Goal: Feedback & Contribution: Contribute content

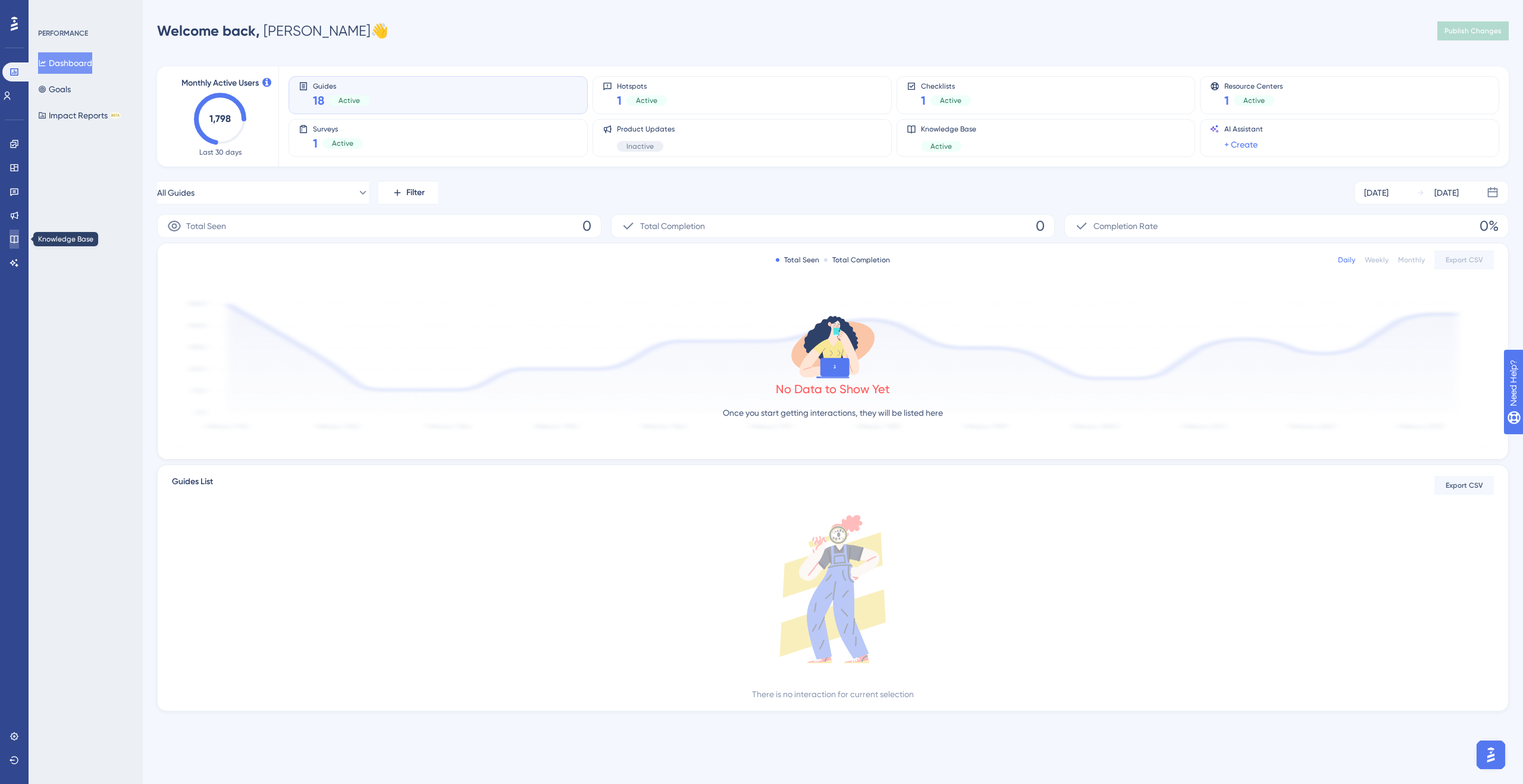
click at [14, 241] on icon at bounding box center [14, 240] width 8 height 8
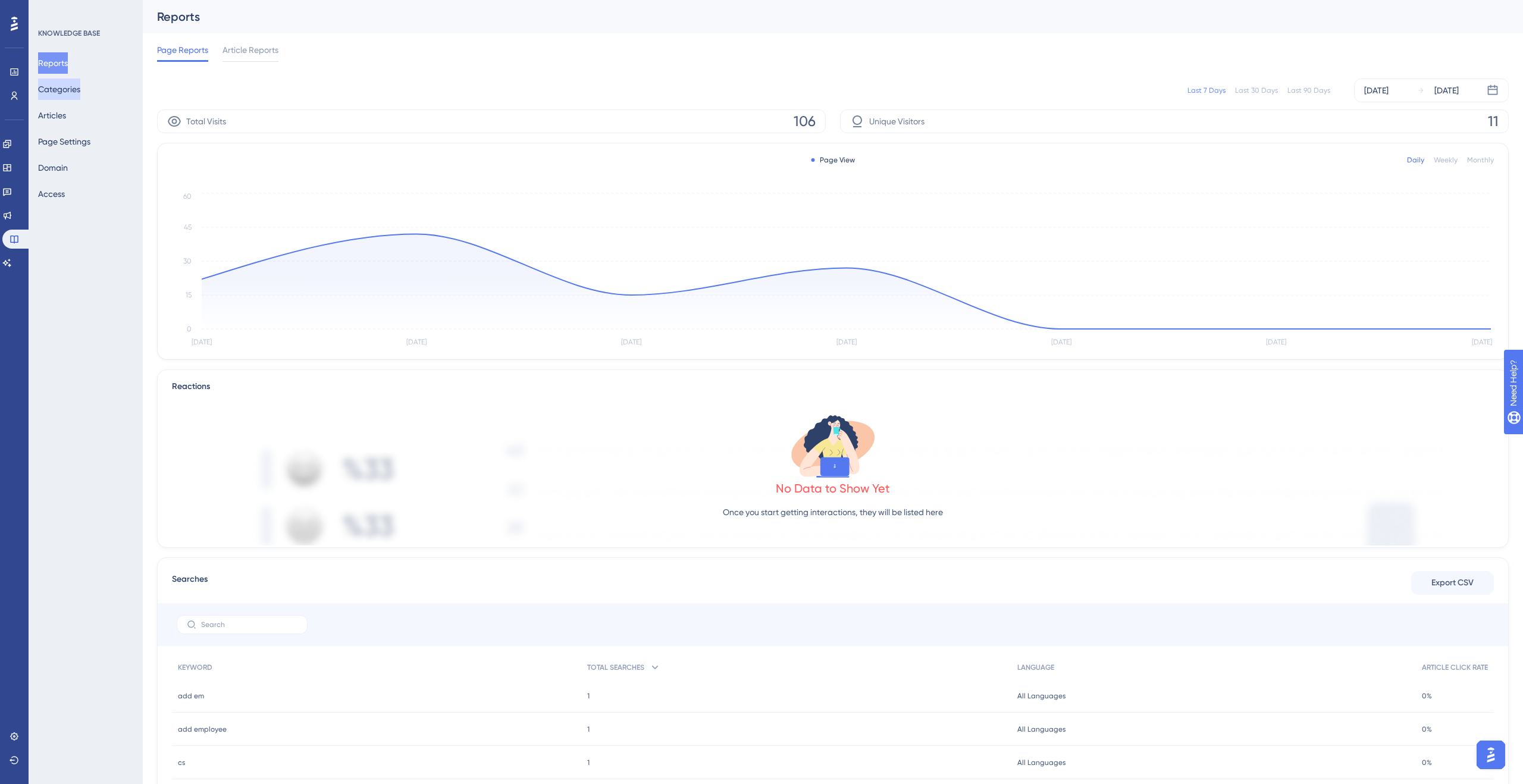
click at [74, 82] on button "Categories" at bounding box center [59, 90] width 42 height 22
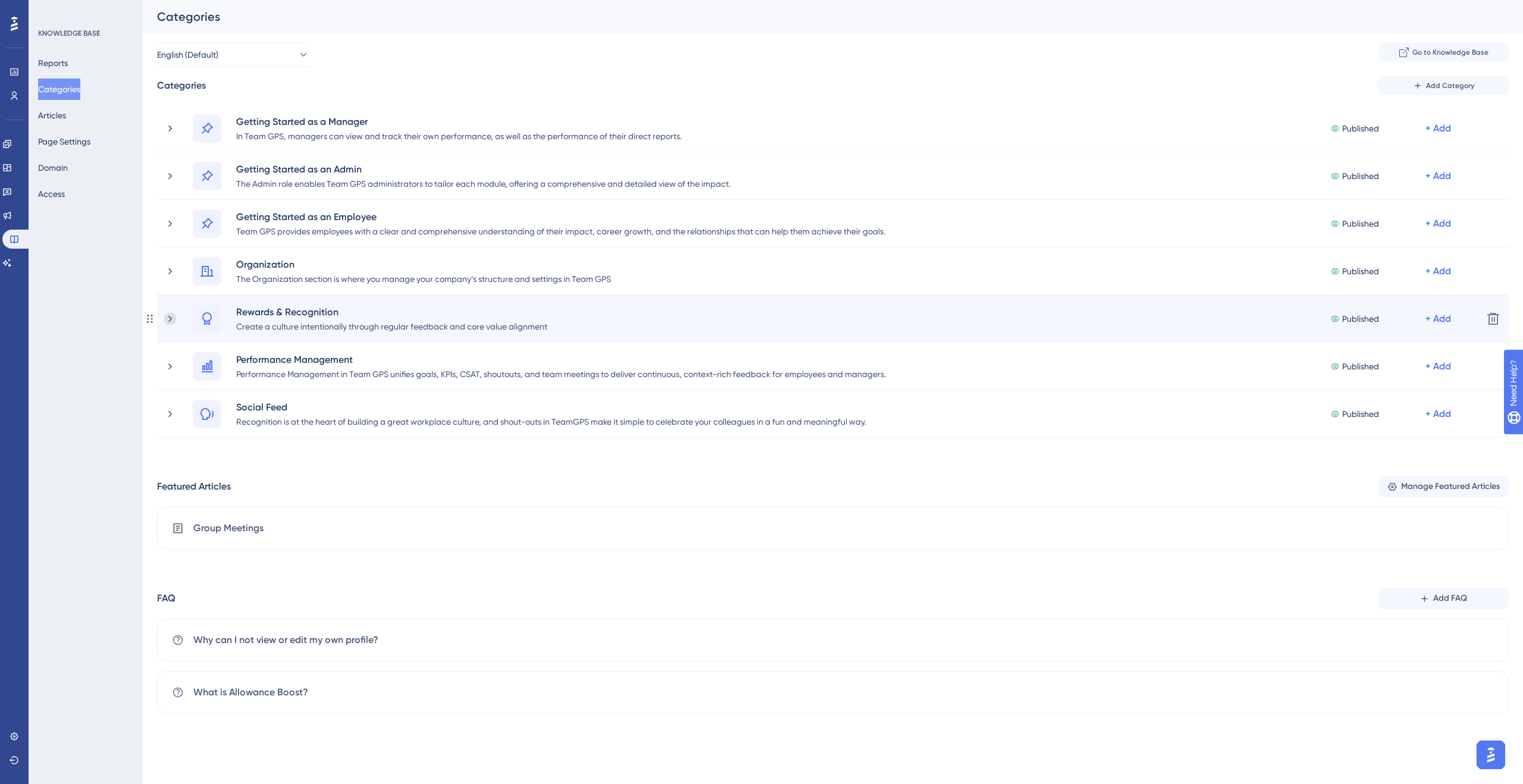
click at [175, 317] on icon at bounding box center [170, 319] width 12 height 12
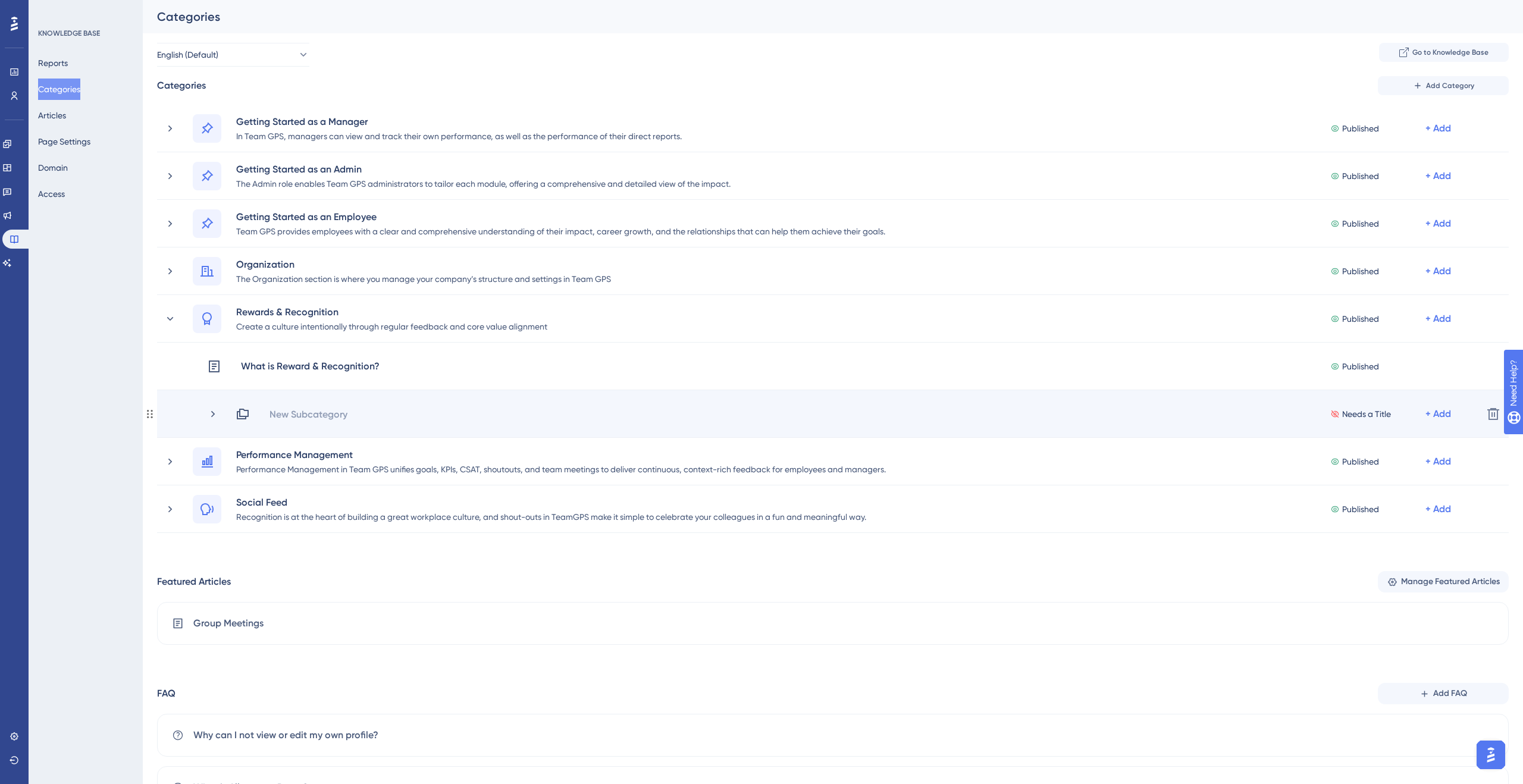
click at [356, 411] on div "New Subcategory" at bounding box center [313, 414] width 89 height 14
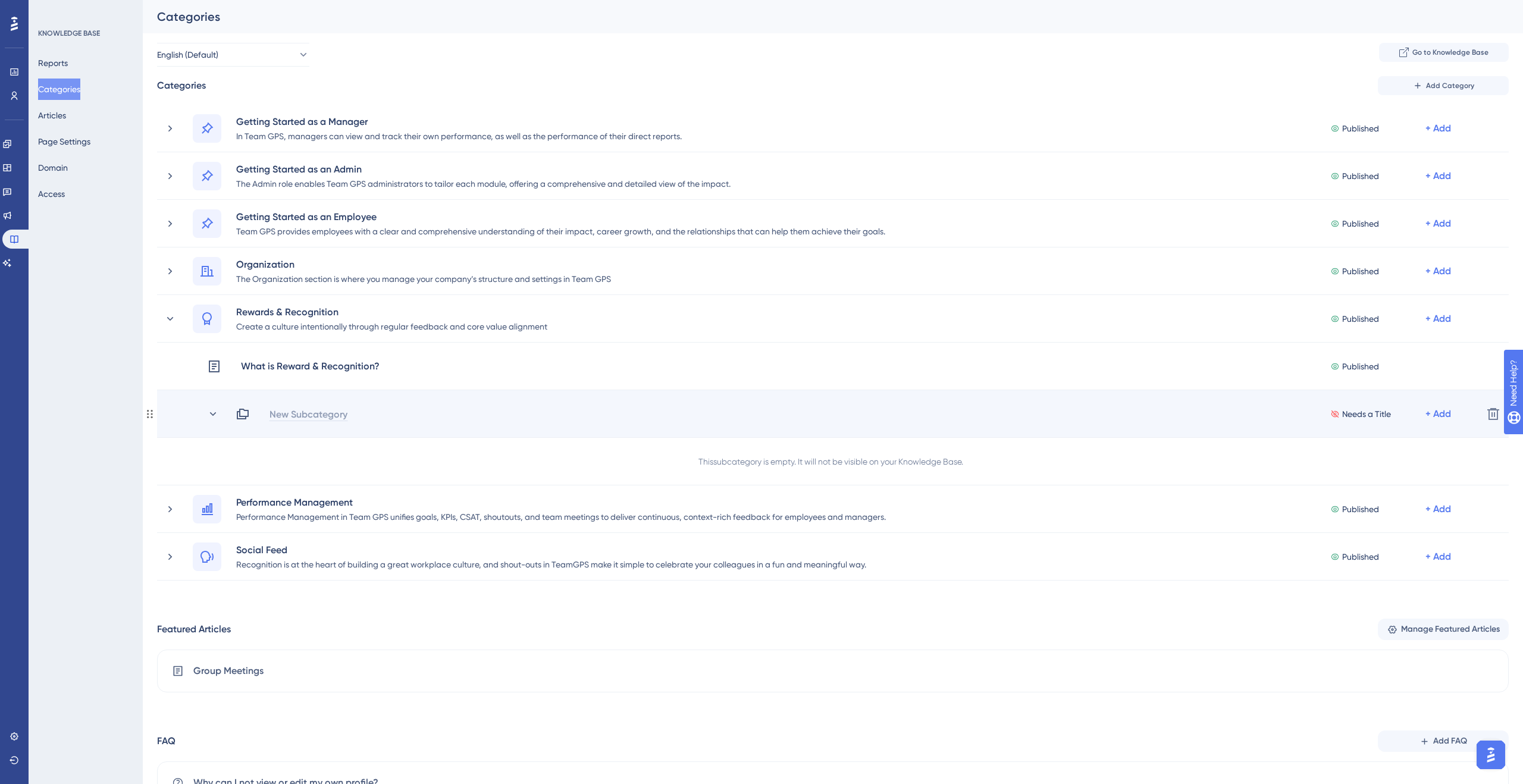
click at [329, 411] on div "New Subcategory" at bounding box center [308, 414] width 79 height 14
click at [327, 413] on div "New Subcategory Needs a Title + Add" at bounding box center [854, 414] width 1238 height 14
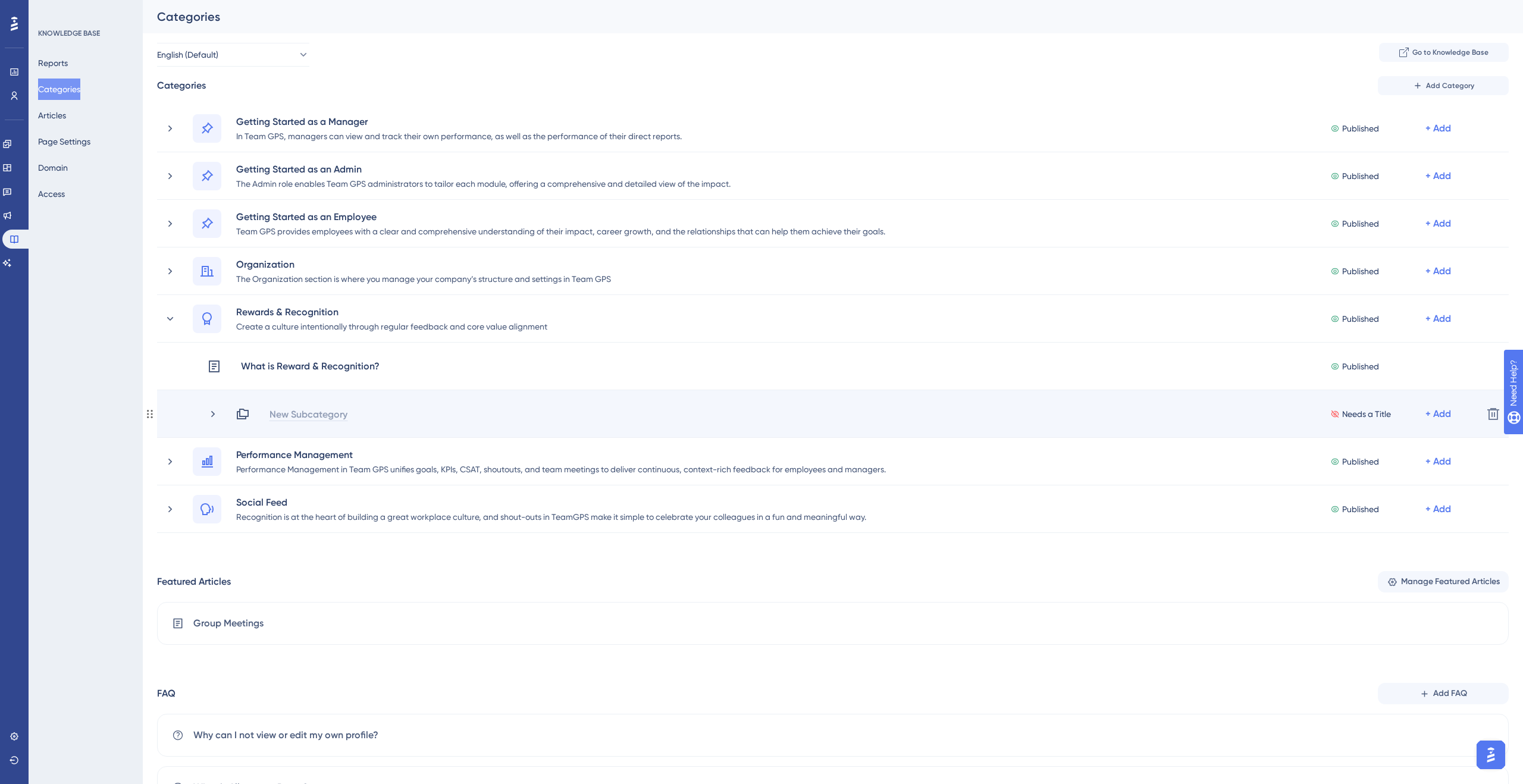
click at [327, 412] on div "New Subcategory" at bounding box center [308, 414] width 79 height 14
click at [1439, 412] on div "+ Add" at bounding box center [1438, 414] width 26 height 14
click at [1391, 438] on span "Add Articles" at bounding box center [1372, 445] width 45 height 14
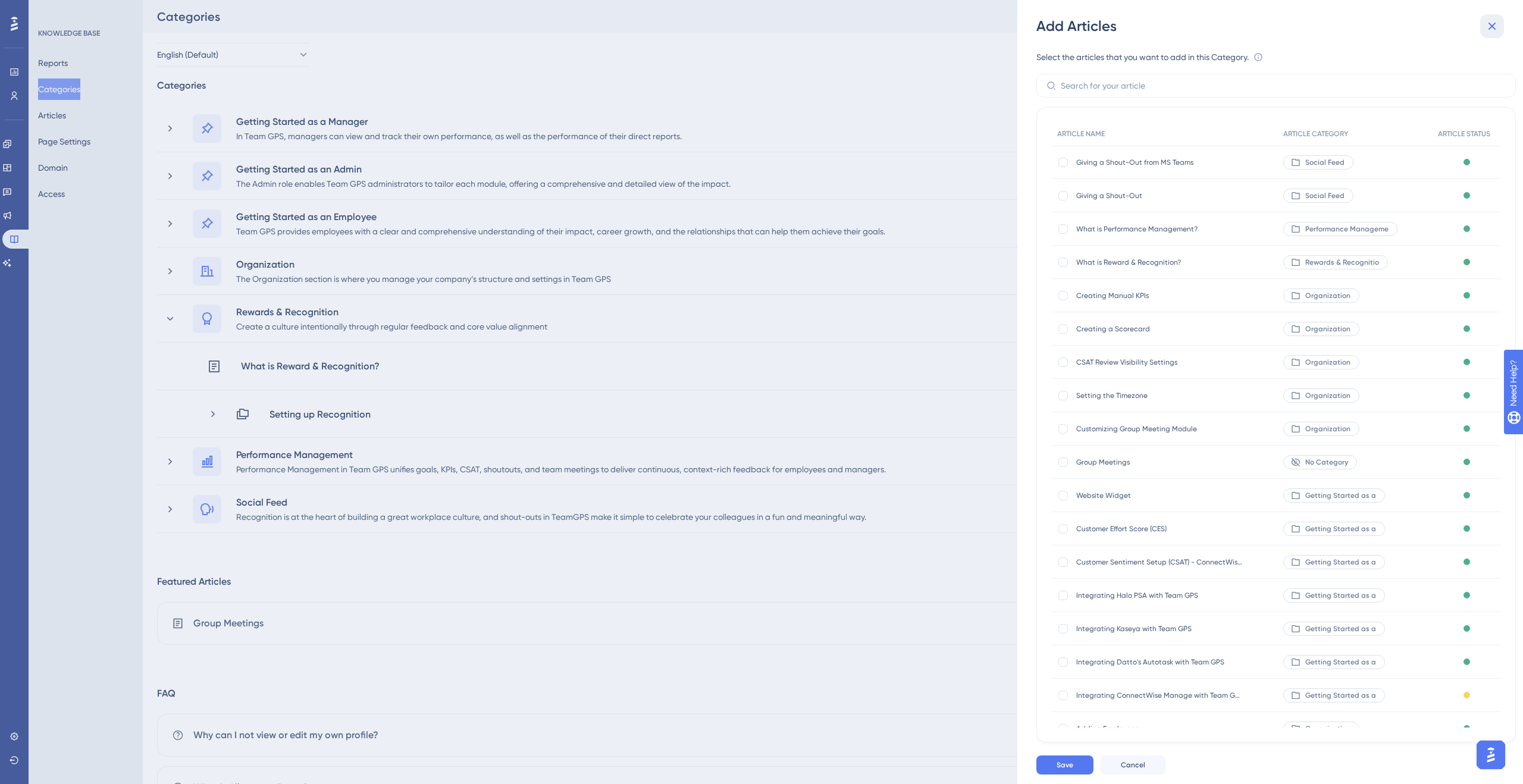
click at [1496, 23] on icon at bounding box center [1492, 26] width 14 height 14
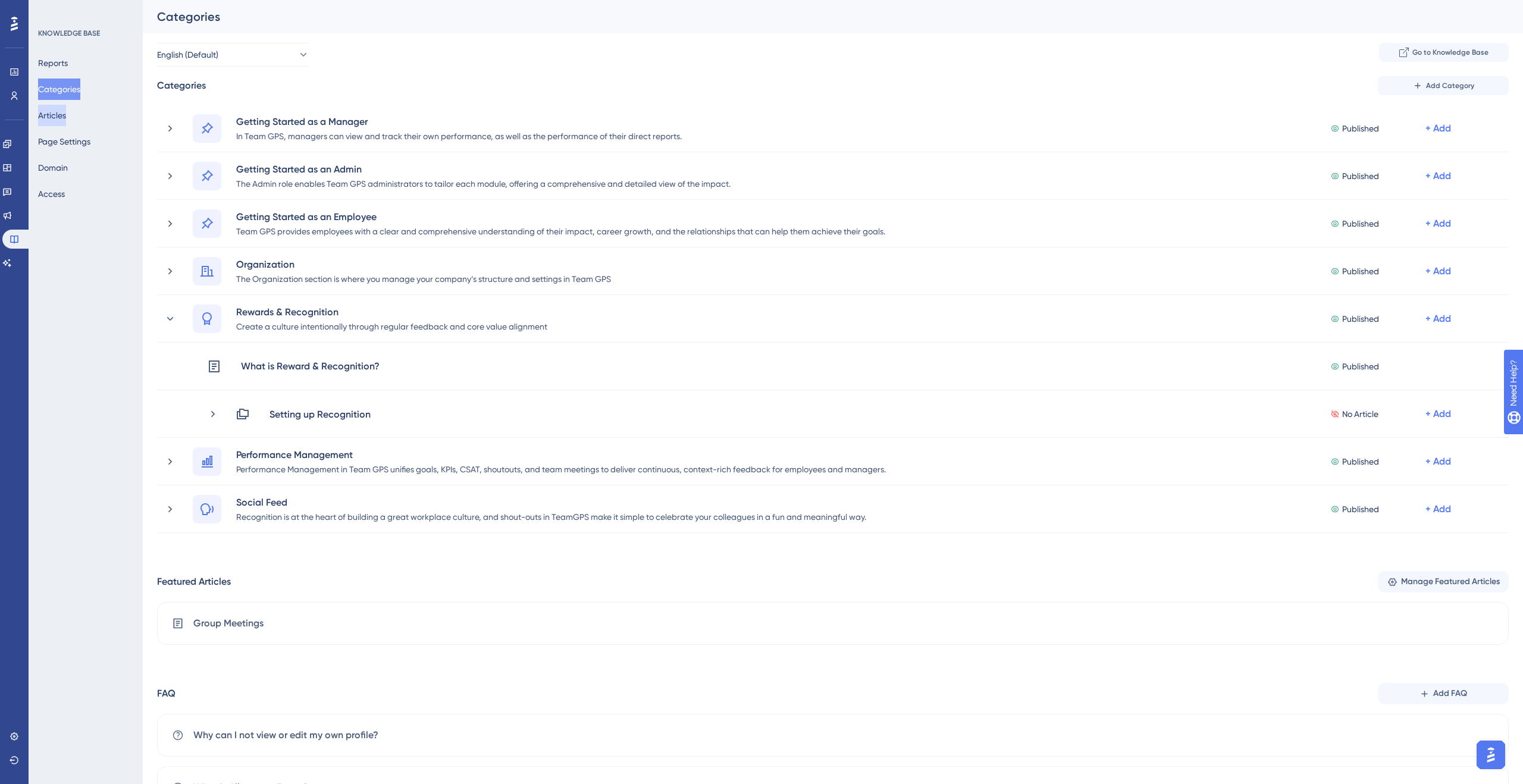
click at [66, 113] on button "Articles" at bounding box center [52, 116] width 28 height 22
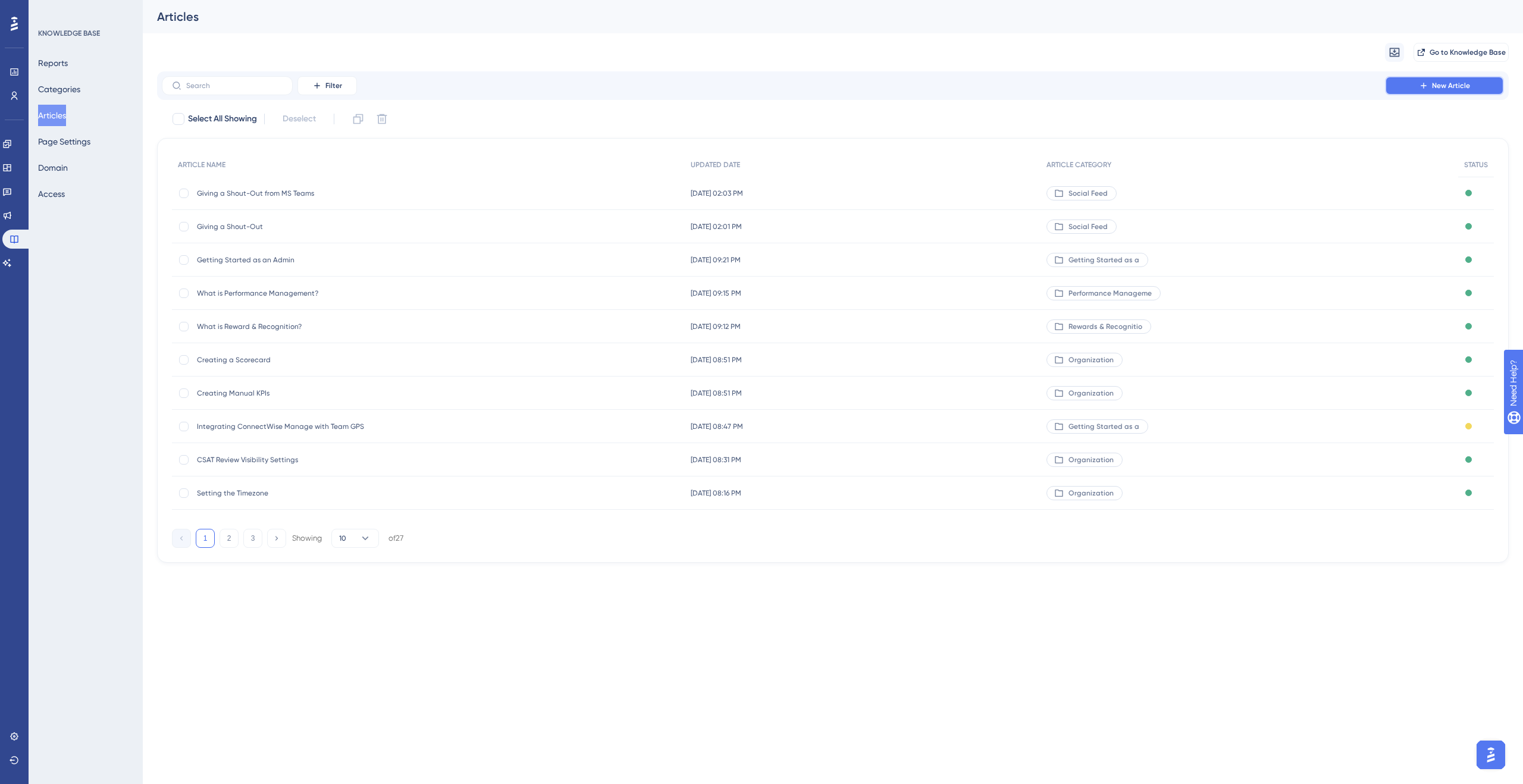
click at [1439, 88] on span "New Article" at bounding box center [1451, 86] width 39 height 10
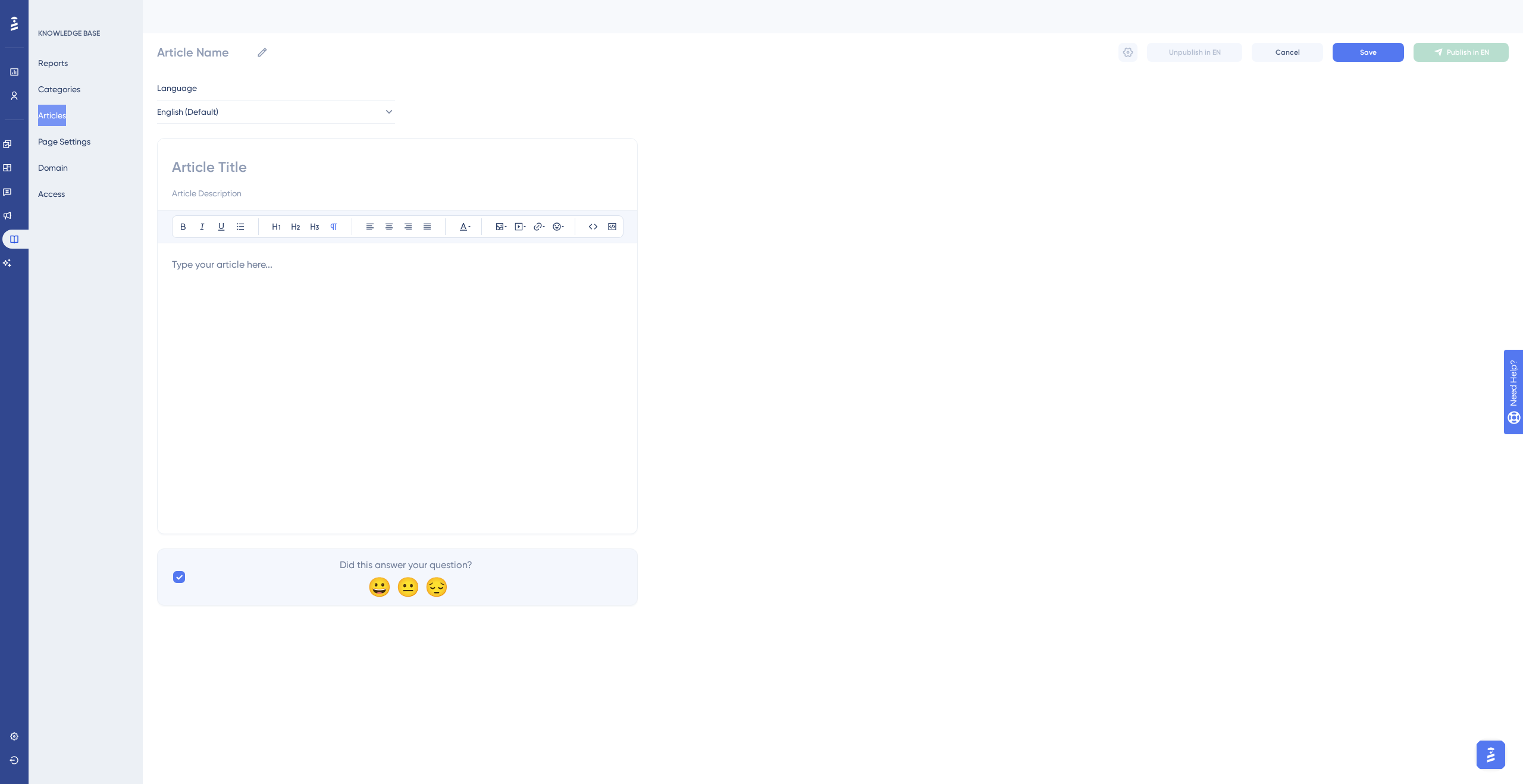
click at [496, 187] on input at bounding box center [397, 194] width 451 height 14
click at [336, 160] on input at bounding box center [397, 167] width 451 height 19
type input "Mock"
type input "Mock Art"
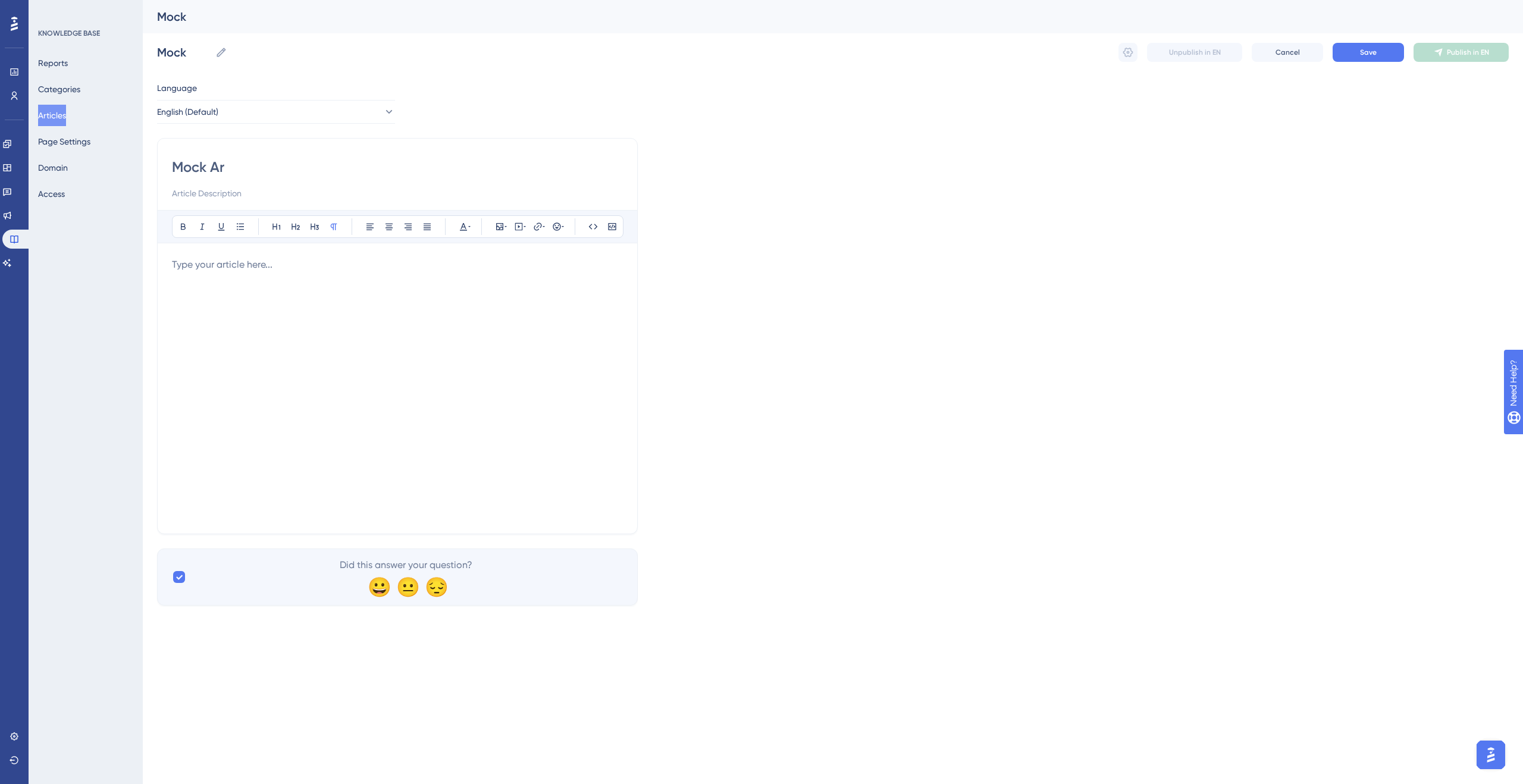
type input "Mock Ar"
type input "Mock Articl"
type input "Mock Article"
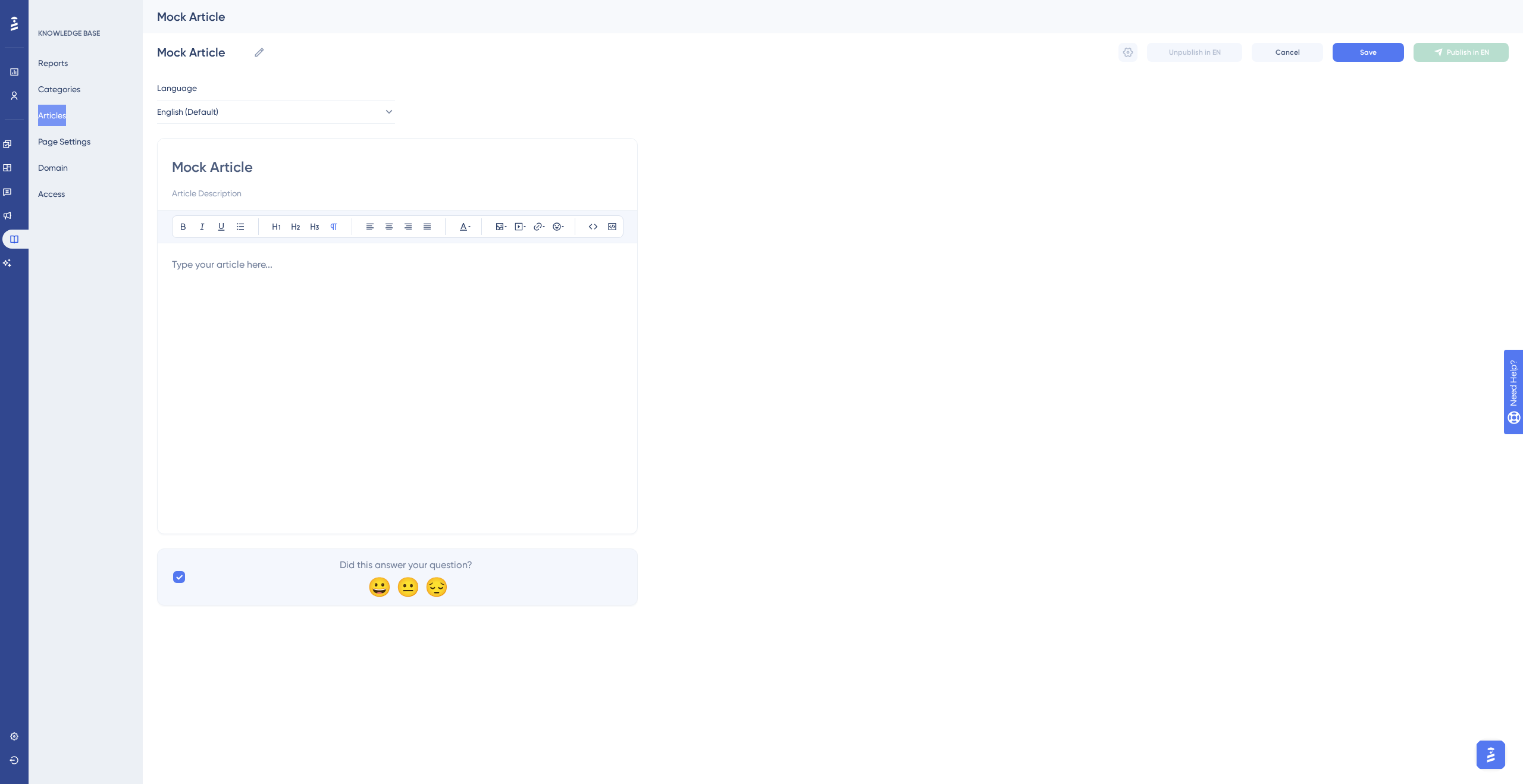
type input "Mock Article"
click at [272, 283] on div at bounding box center [397, 388] width 451 height 262
click at [1349, 53] on button "Save" at bounding box center [1368, 51] width 71 height 19
click at [97, 95] on div "Reports Categories Articles Page Settings Domain Access" at bounding box center [87, 128] width 97 height 152
click at [80, 90] on button "Categories" at bounding box center [59, 90] width 42 height 22
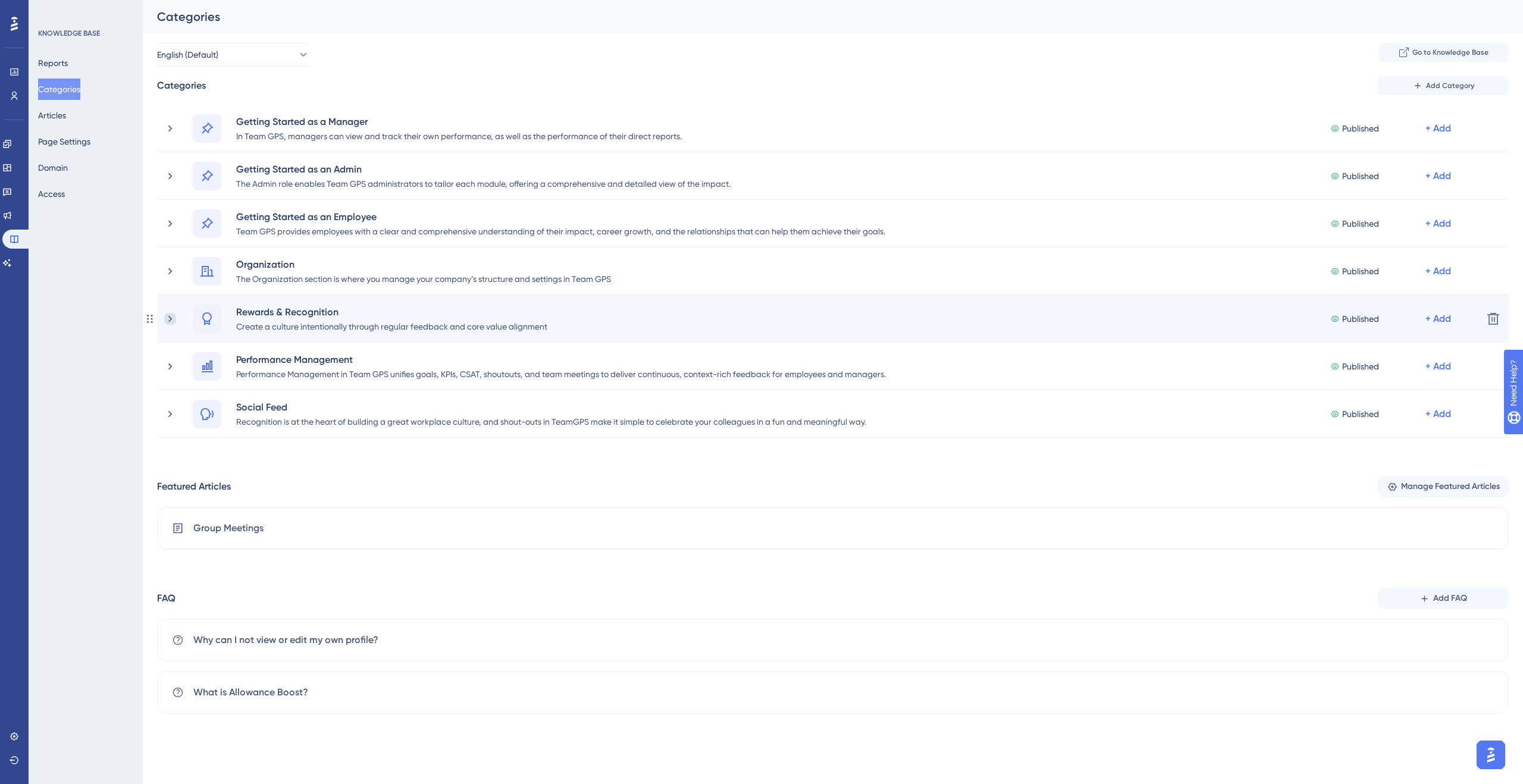
click at [170, 320] on icon at bounding box center [170, 319] width 12 height 12
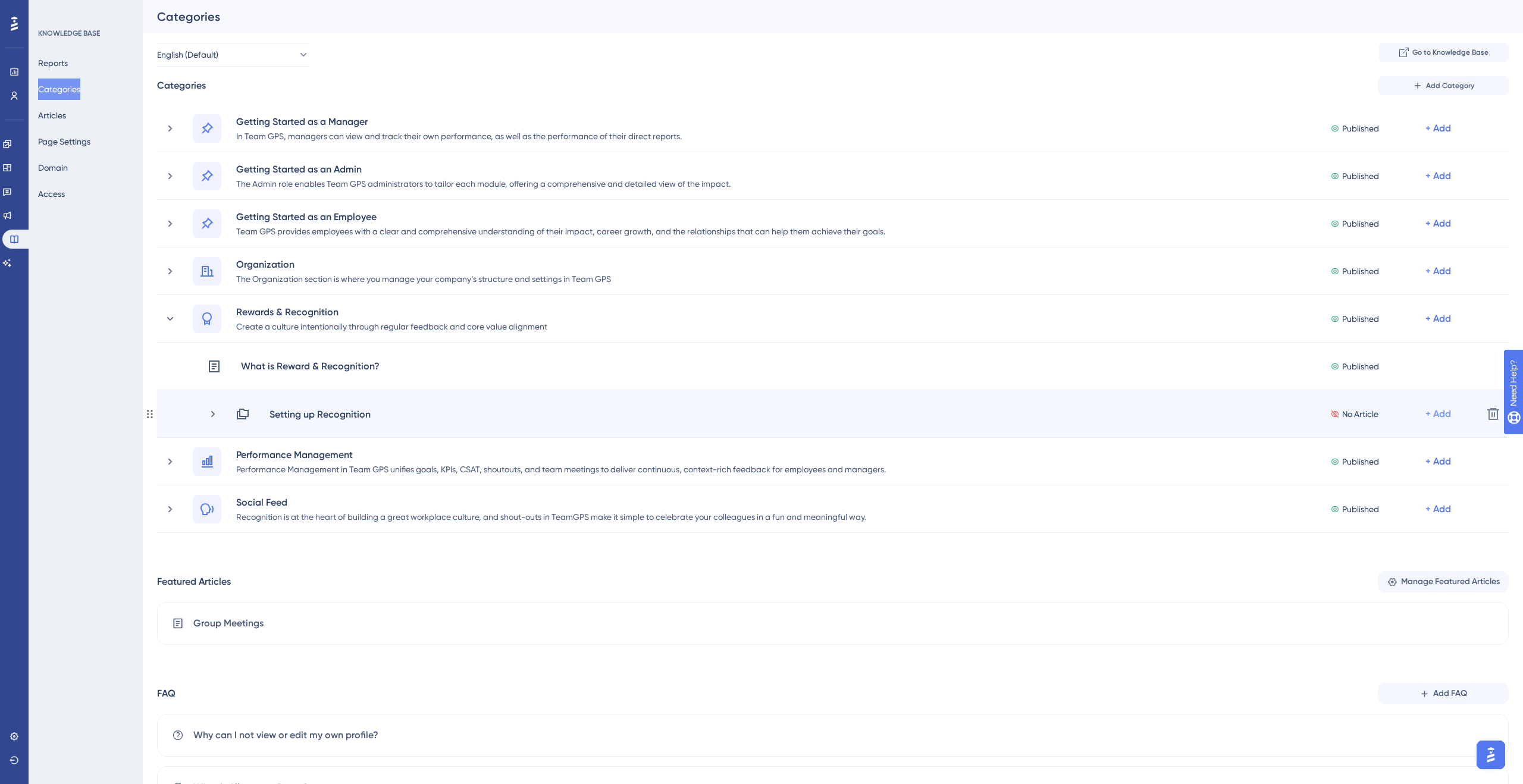
click at [1437, 412] on div "+ Add" at bounding box center [1438, 414] width 26 height 14
click at [1382, 447] on span "Add Articles" at bounding box center [1372, 445] width 45 height 14
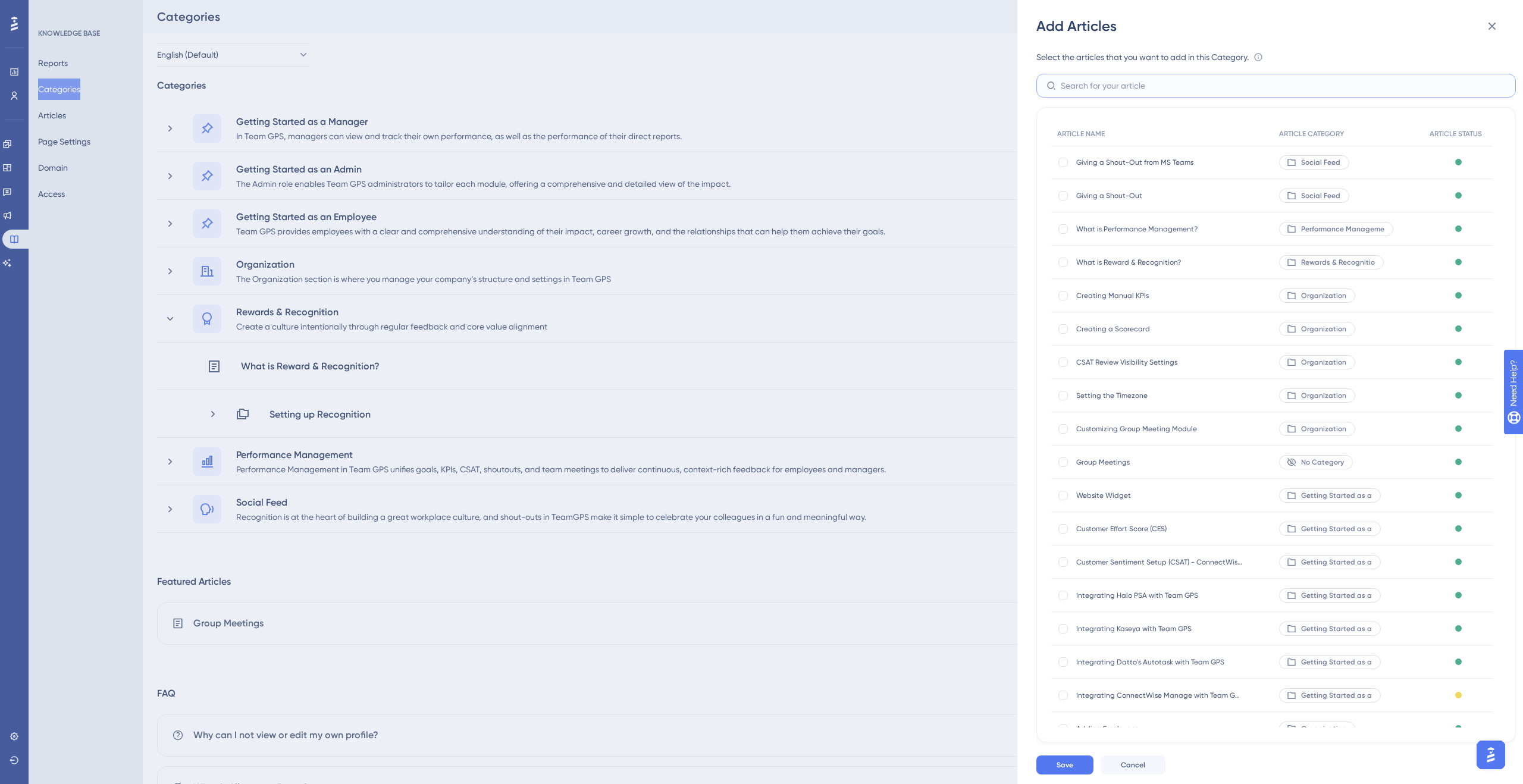
click at [1087, 85] on input "text" at bounding box center [1283, 85] width 445 height 13
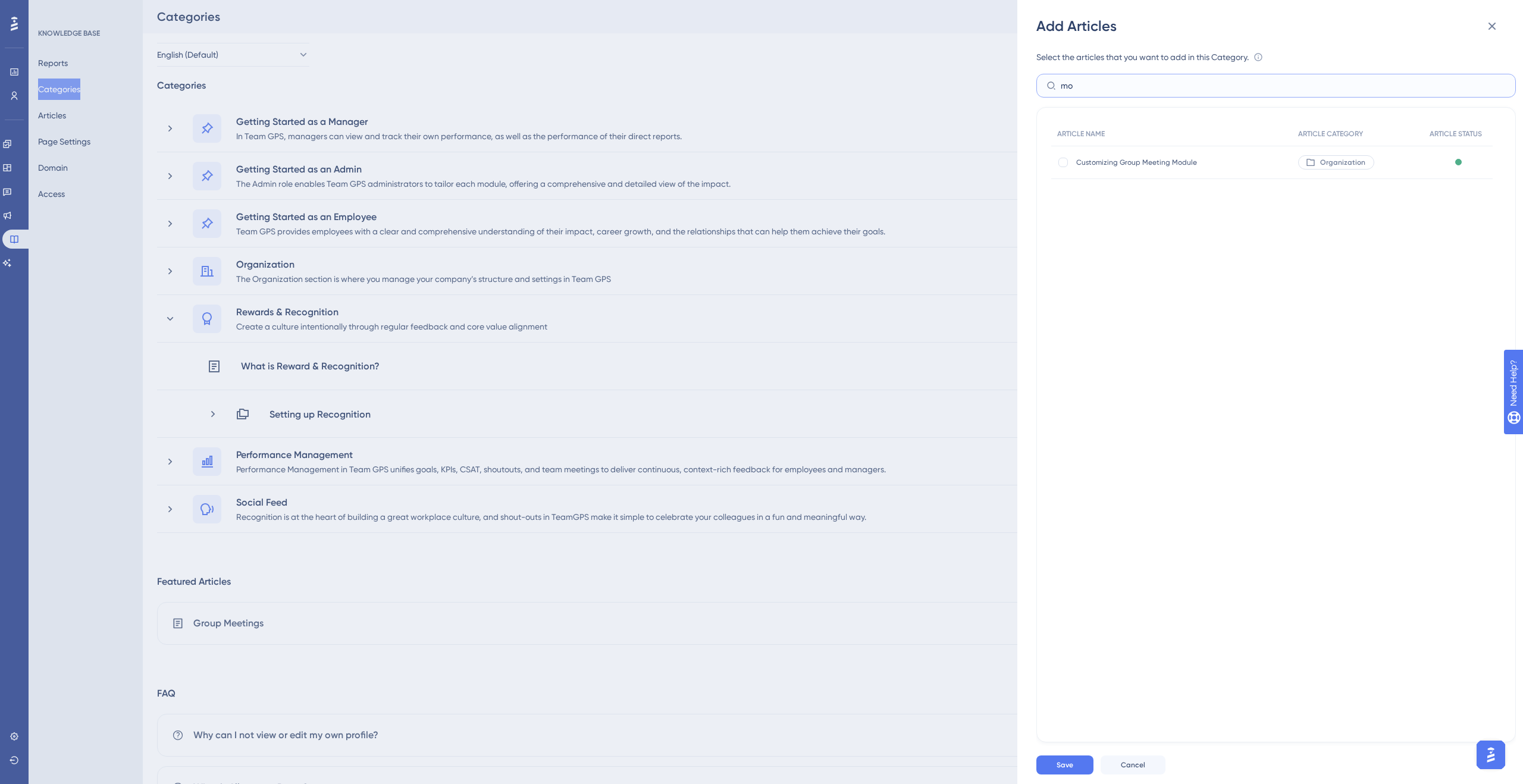
type input "m"
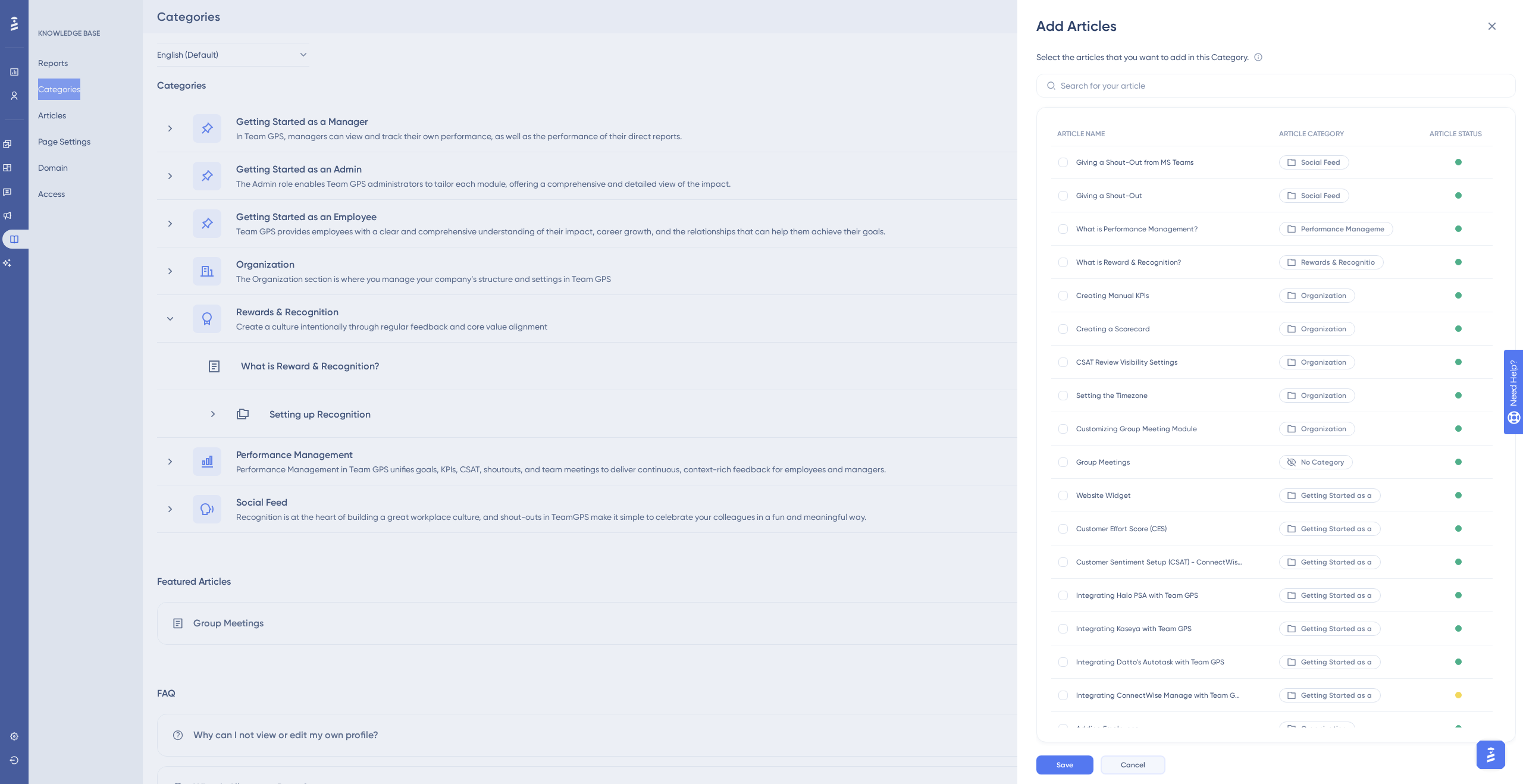
click at [1123, 764] on span "Cancel" at bounding box center [1133, 765] width 25 height 10
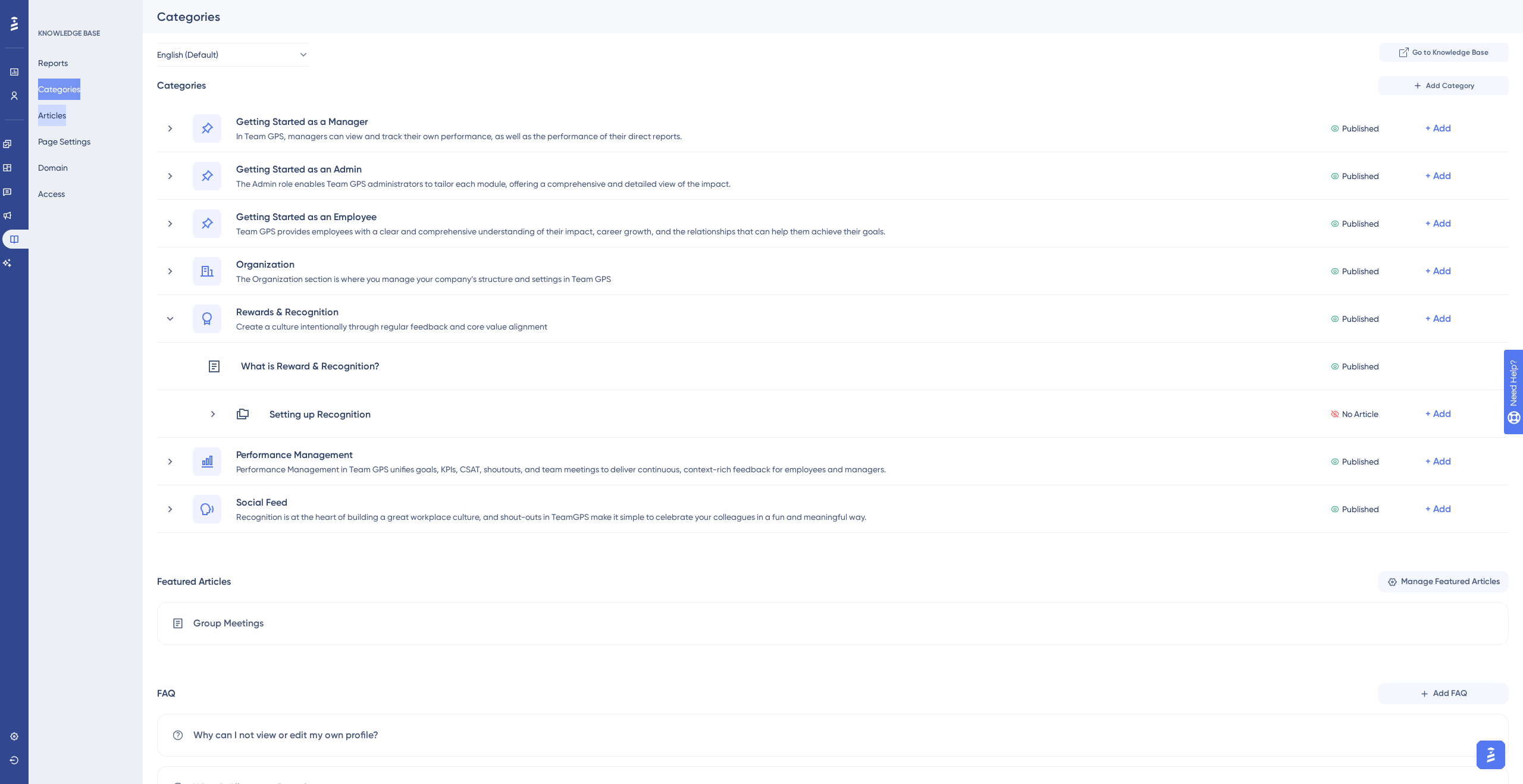
click at [55, 118] on button "Articles" at bounding box center [52, 116] width 28 height 22
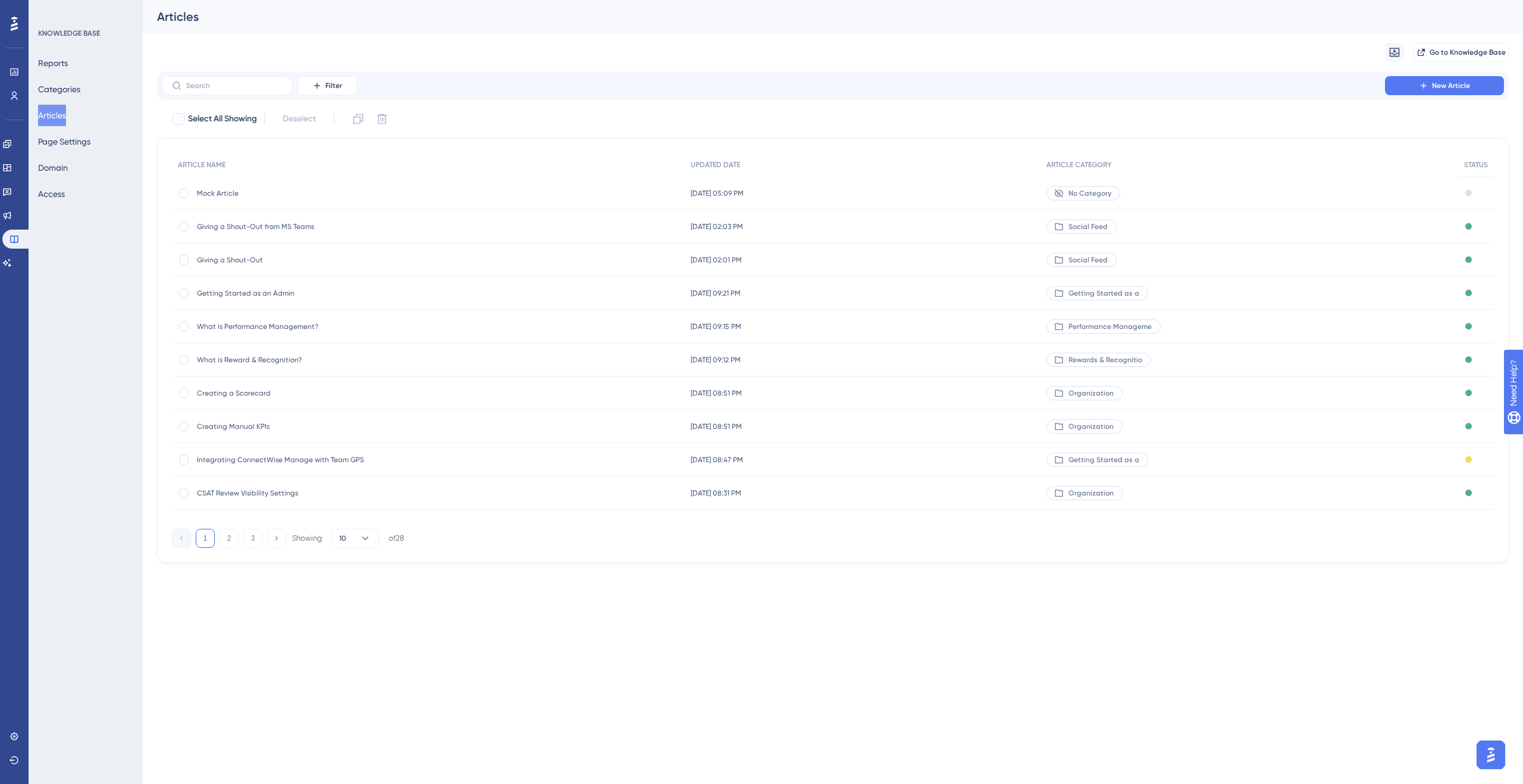
click at [924, 194] on div "[DATE] 05:09 PM [DATE] 05:09 PM" at bounding box center [862, 194] width 357 height 34
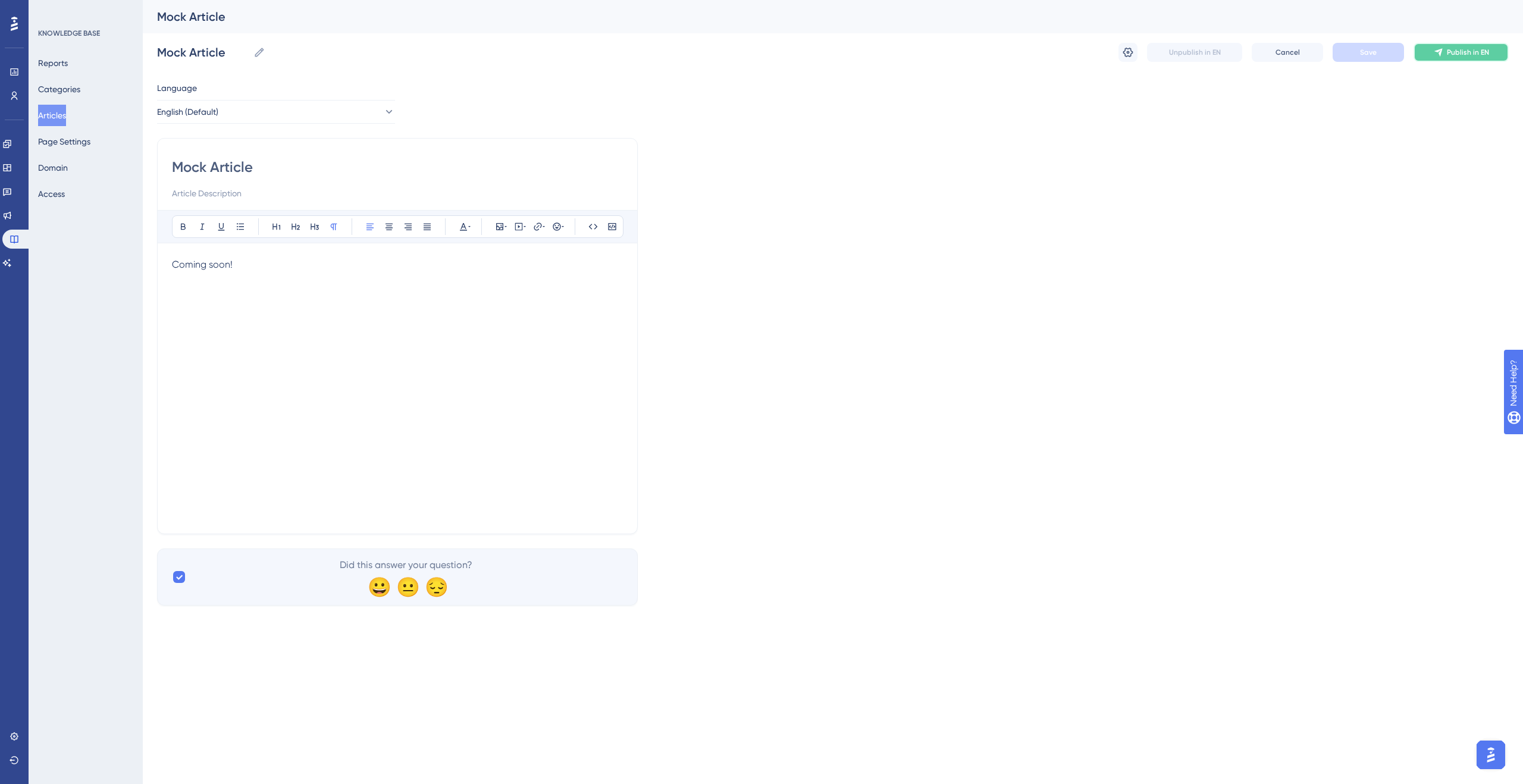
drag, startPoint x: 1441, startPoint y: 54, endPoint x: 1444, endPoint y: 60, distance: 6.7
click at [1441, 54] on icon at bounding box center [1439, 52] width 10 height 10
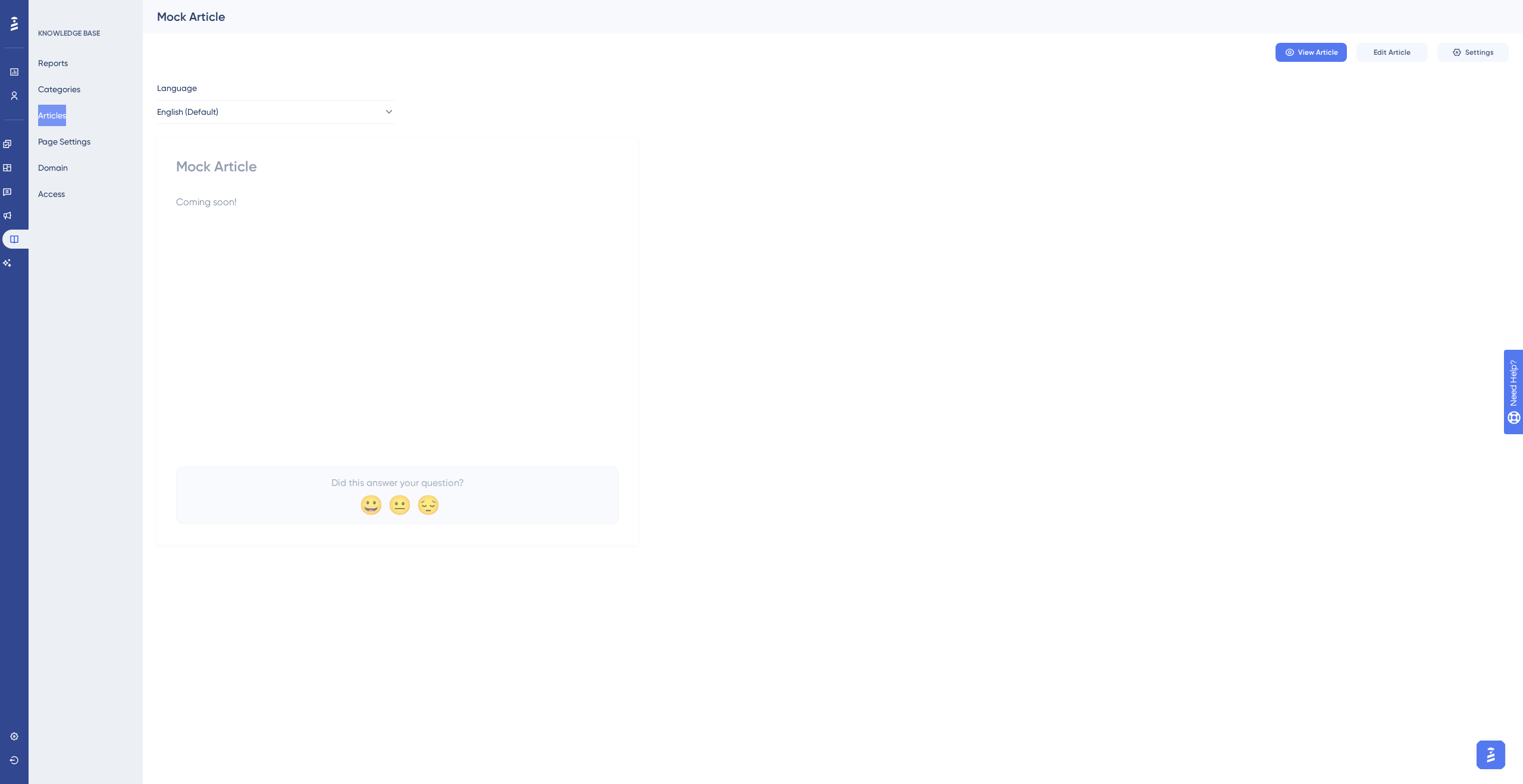
click at [95, 89] on div "Reports Categories Articles Page Settings Domain Access" at bounding box center [87, 128] width 97 height 152
click at [79, 89] on button "Categories" at bounding box center [59, 90] width 42 height 22
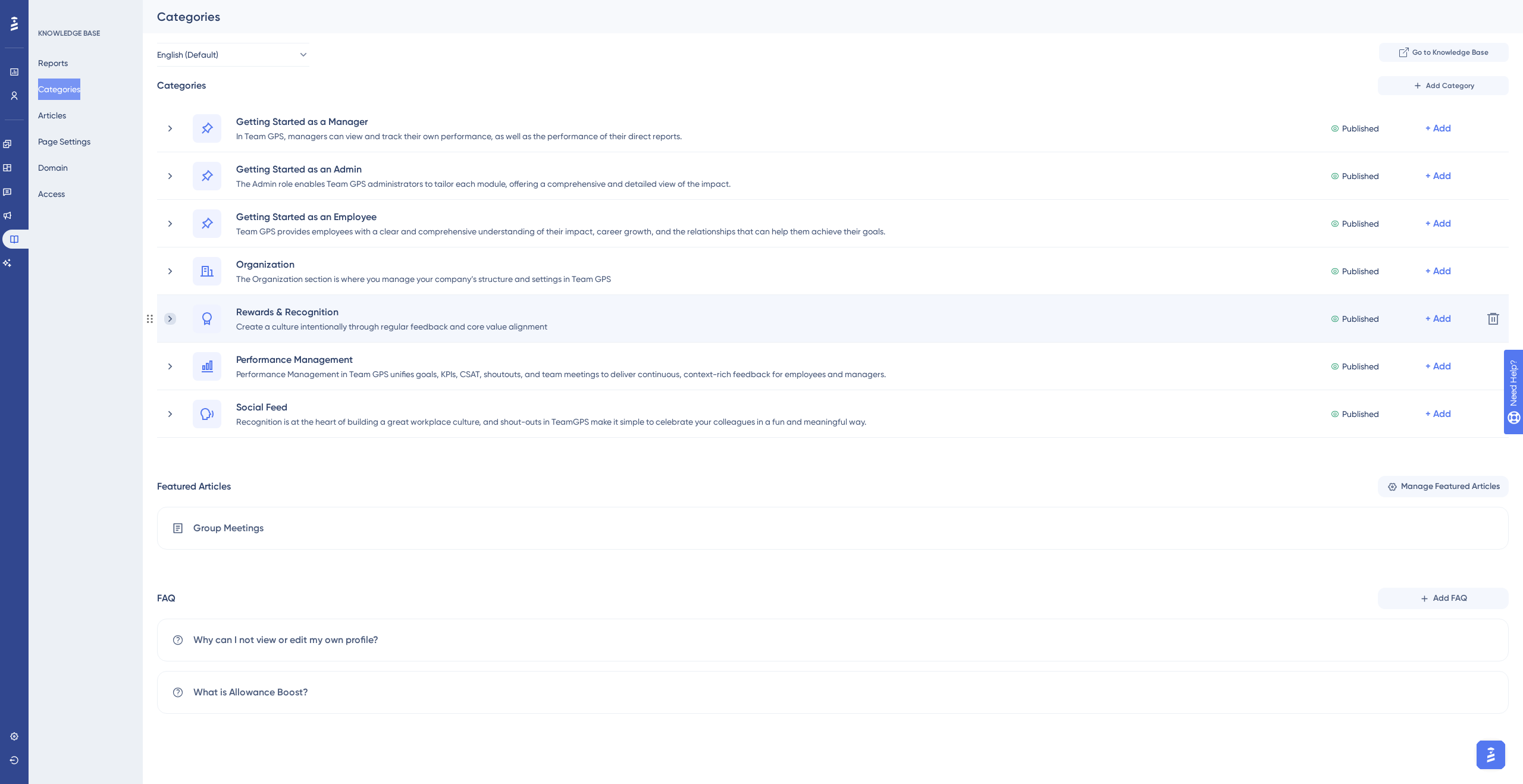
click at [171, 320] on icon at bounding box center [170, 319] width 12 height 12
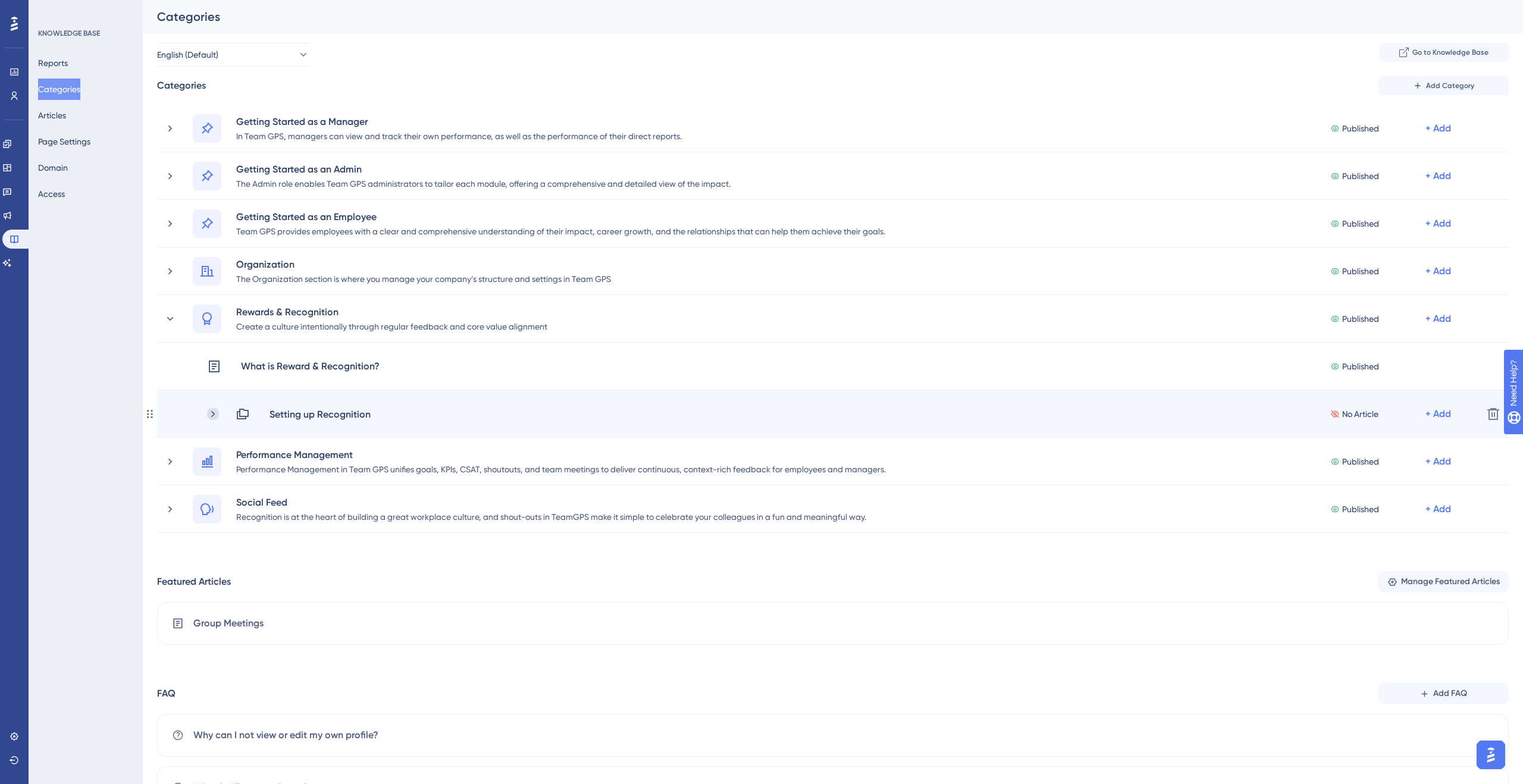
click at [210, 414] on icon at bounding box center [213, 414] width 12 height 12
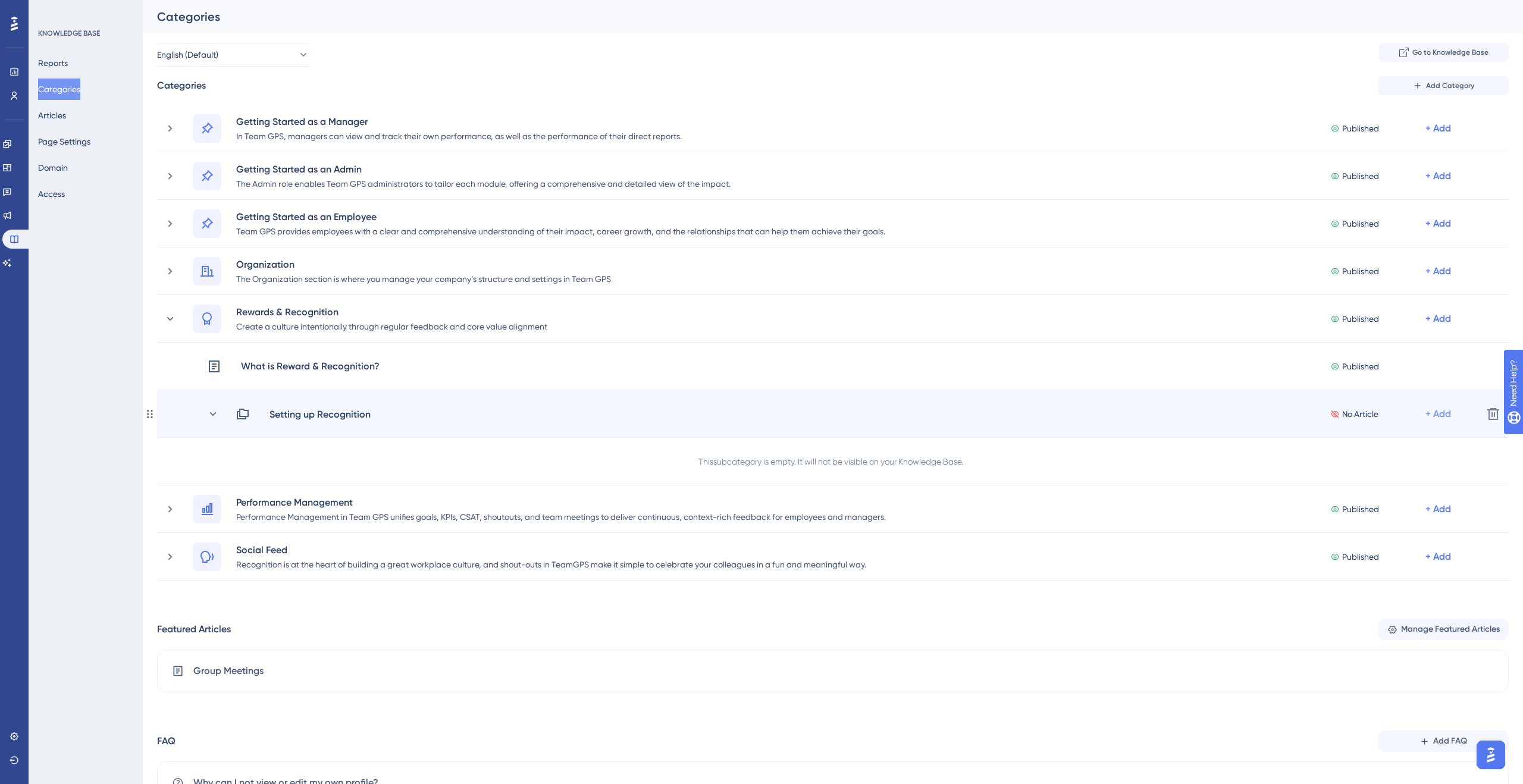
click at [1431, 418] on div "+ Add" at bounding box center [1438, 414] width 26 height 14
click at [1393, 443] on span "Add Articles" at bounding box center [1372, 445] width 45 height 14
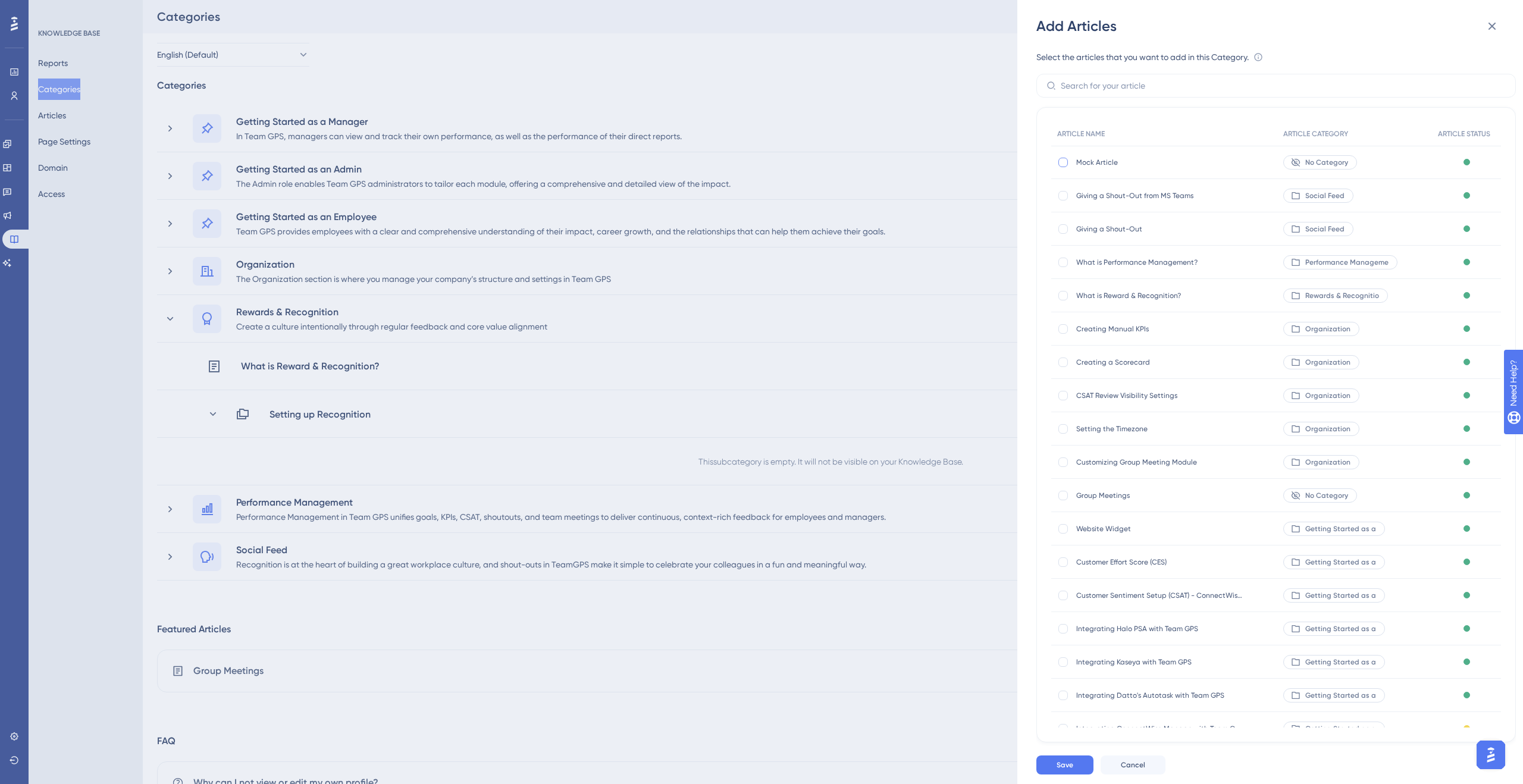
click at [1063, 164] on div at bounding box center [1064, 163] width 10 height 10
checkbox input "true"
click at [1060, 765] on span "Save" at bounding box center [1065, 765] width 17 height 10
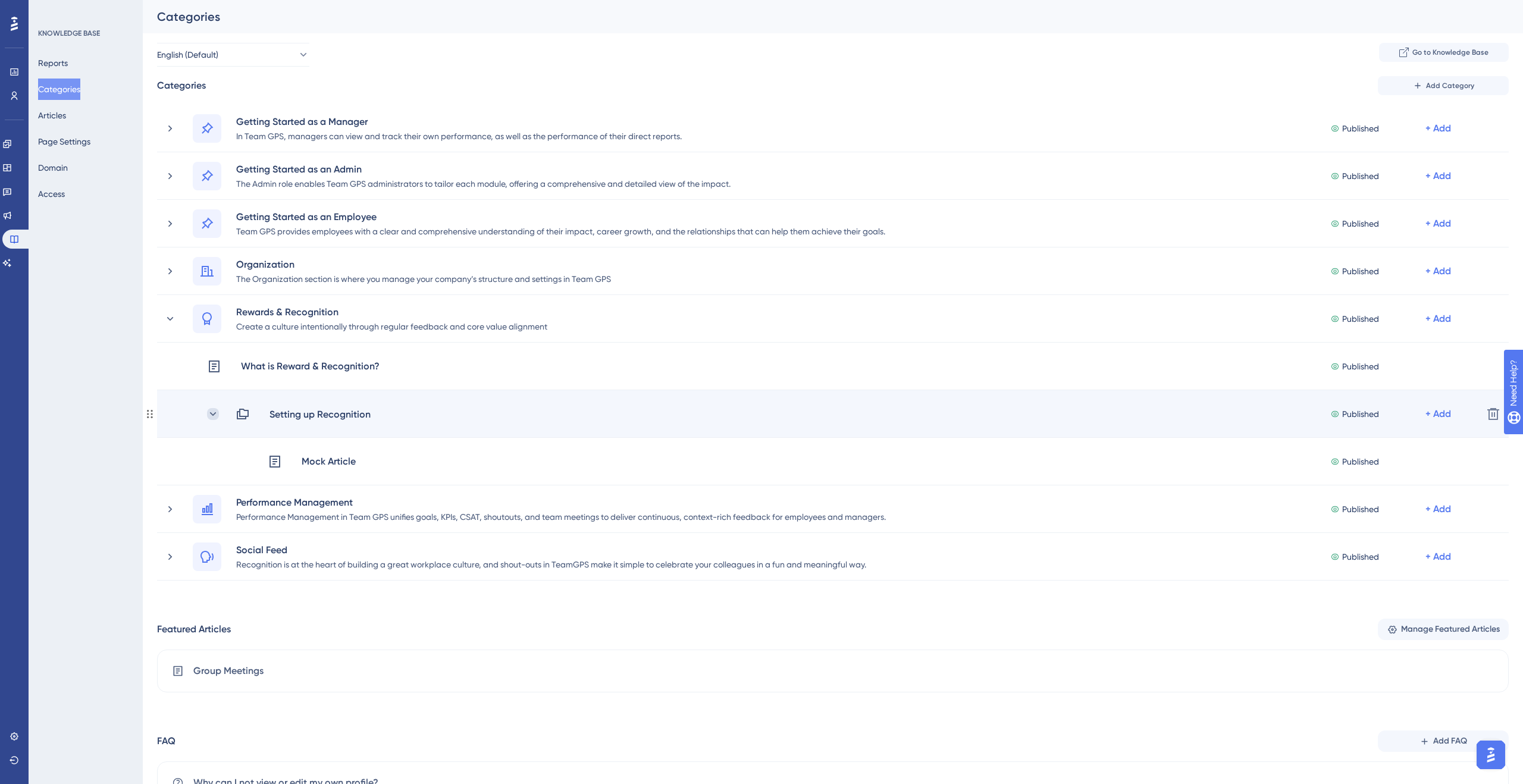
click at [218, 412] on icon at bounding box center [213, 414] width 12 height 12
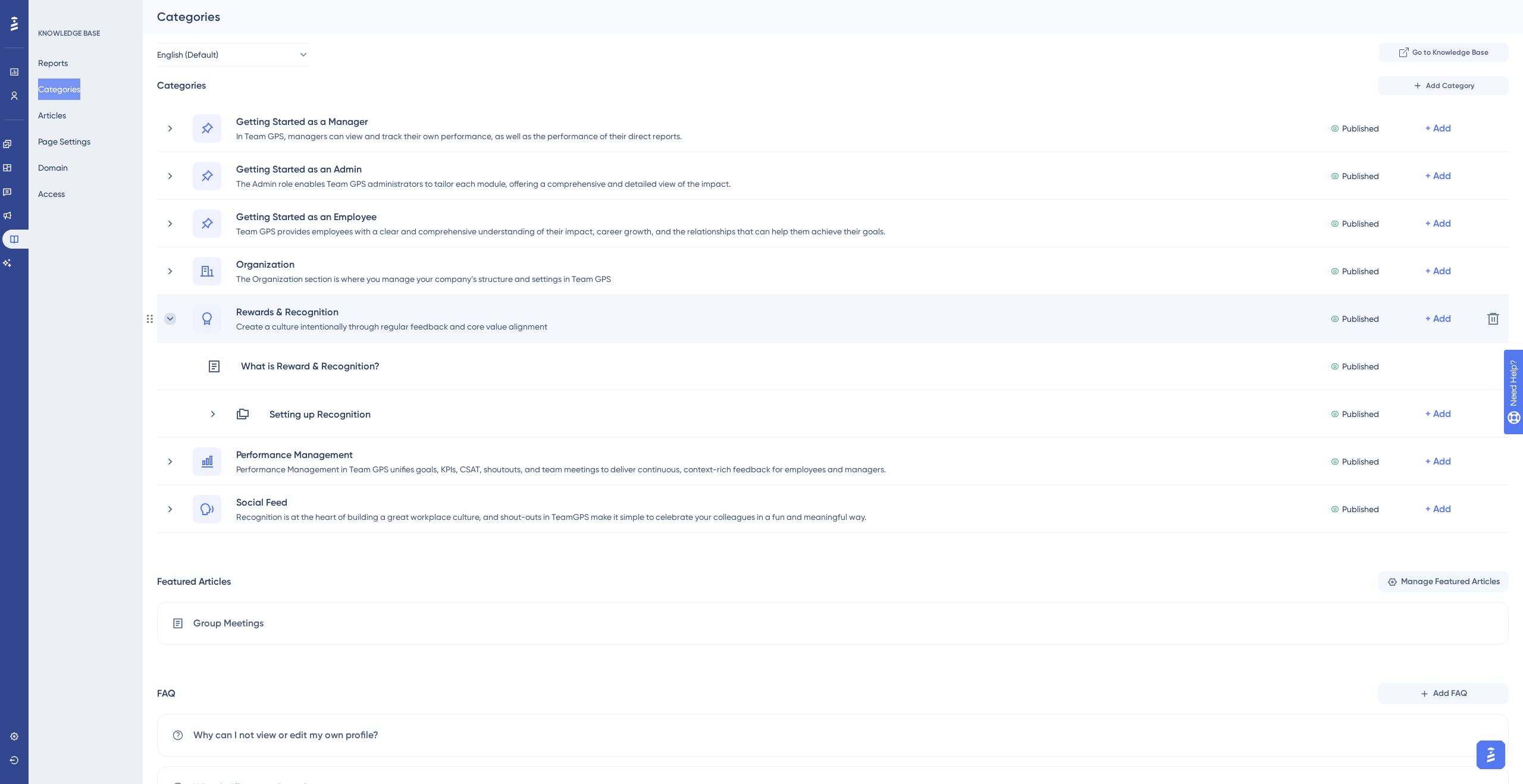
click at [164, 315] on icon at bounding box center [170, 319] width 12 height 12
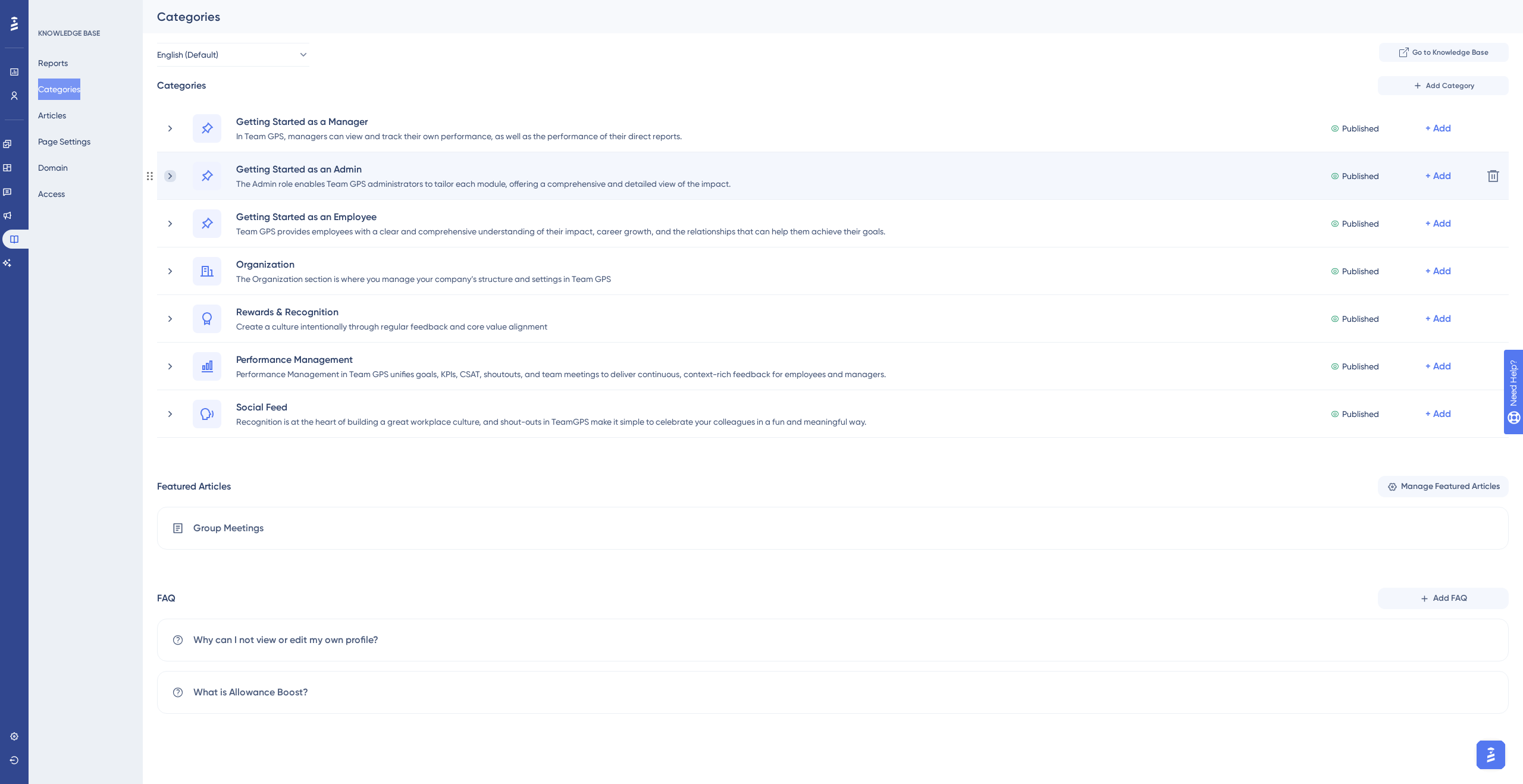
click at [170, 174] on icon at bounding box center [170, 176] width 4 height 7
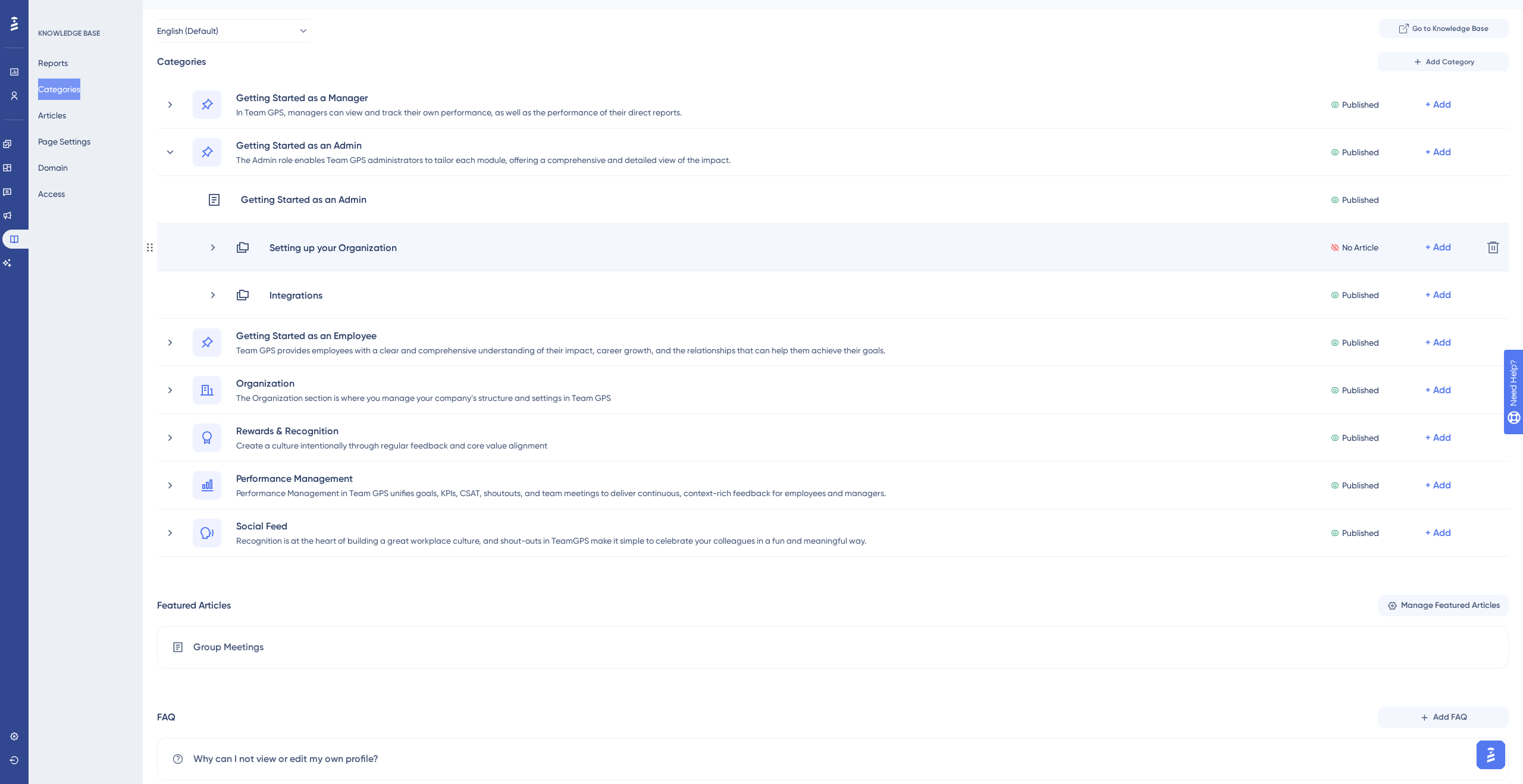
scroll to position [25, 0]
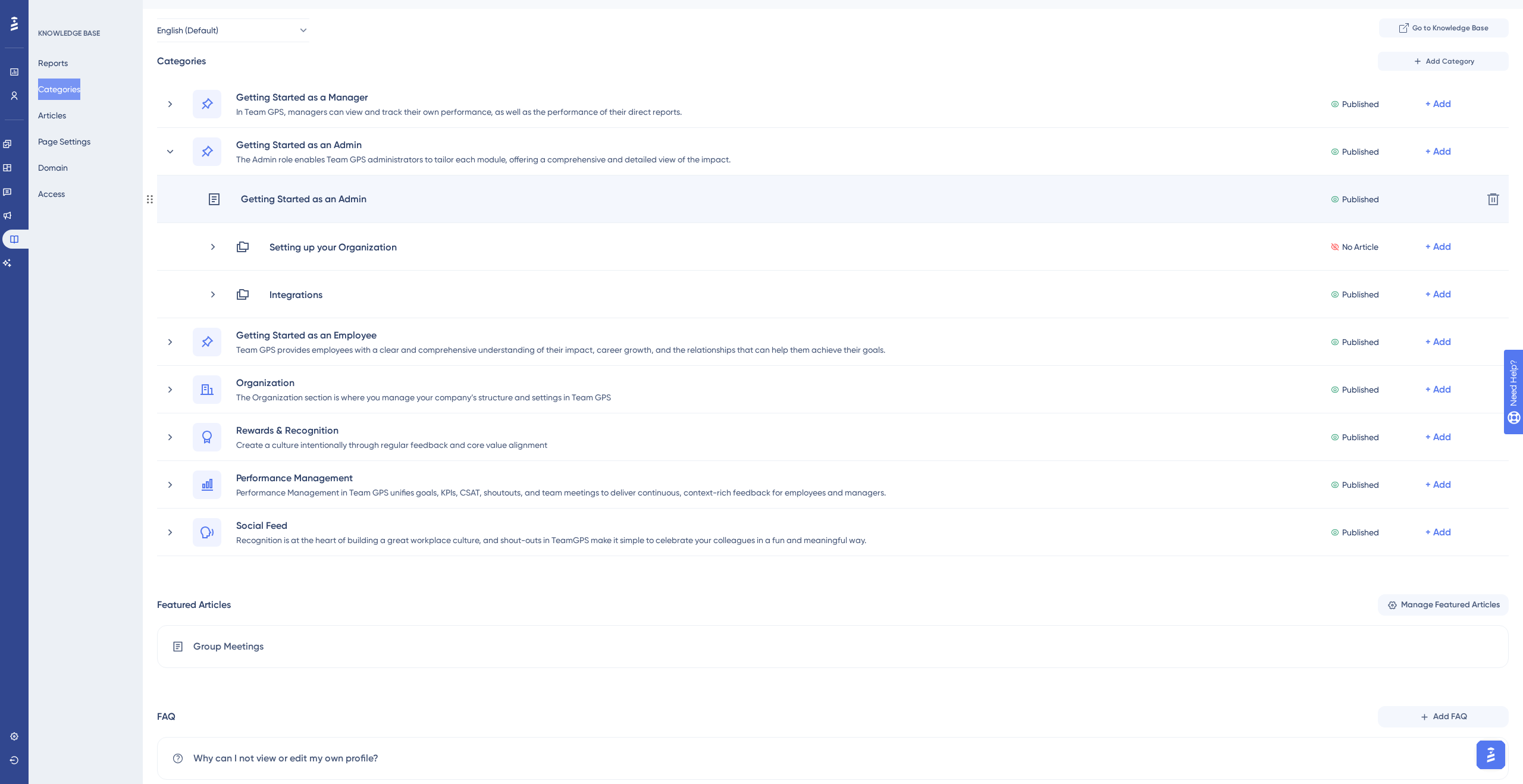
click at [296, 198] on div "Getting Started as an Admin" at bounding box center [303, 199] width 126 height 16
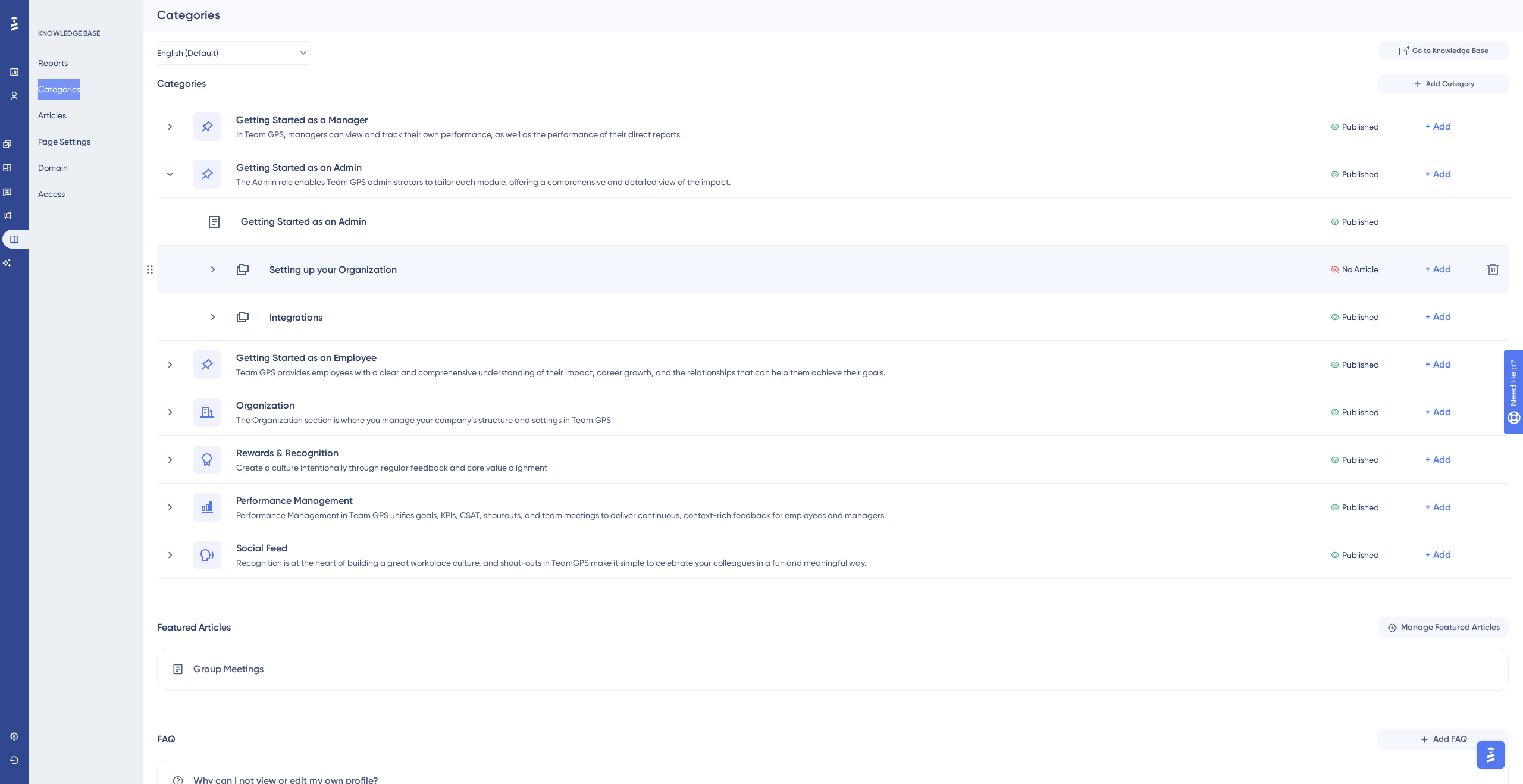
scroll to position [0, 0]
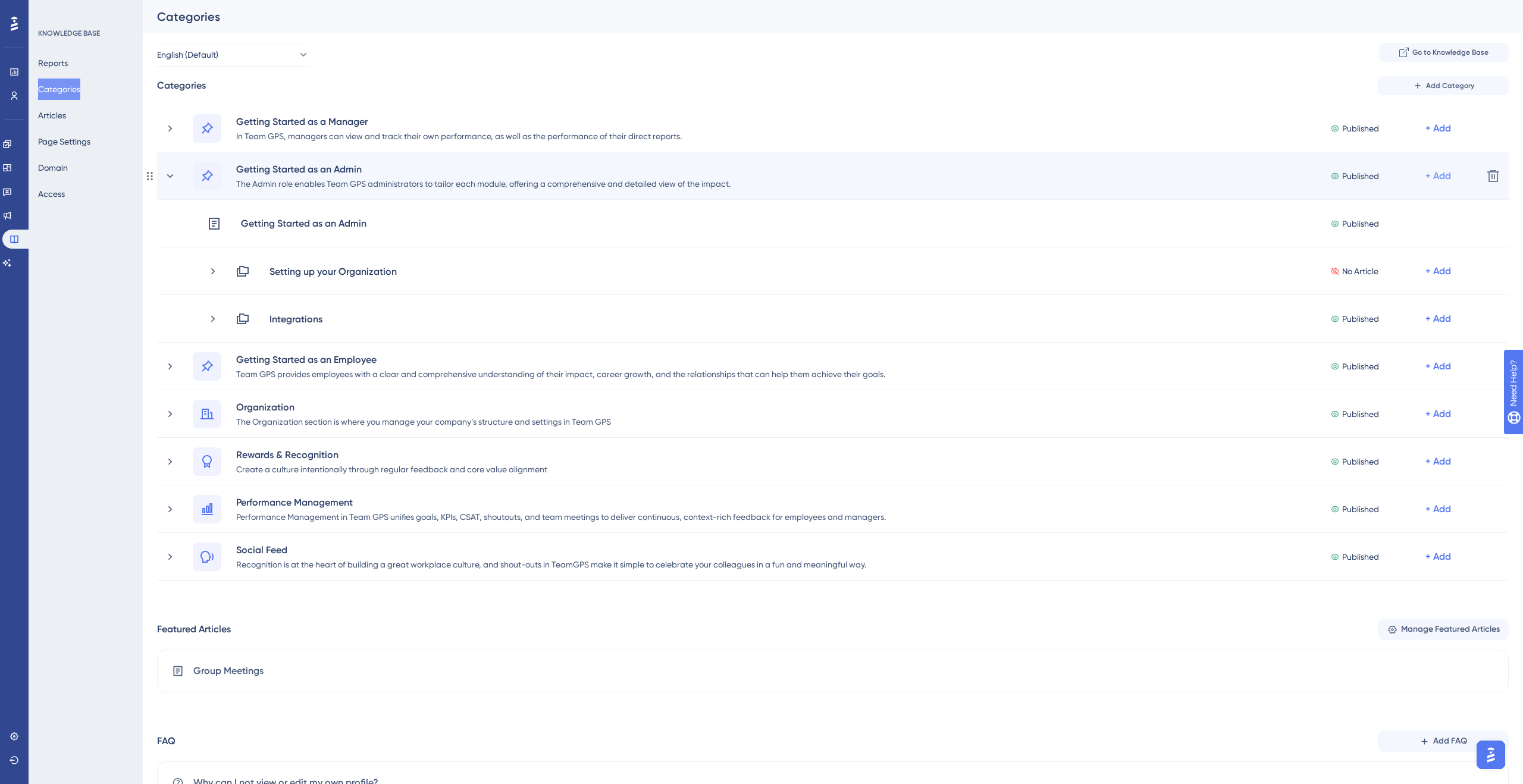
click at [1436, 171] on div "+ Add" at bounding box center [1438, 176] width 26 height 14
click at [1415, 206] on span "Add a Subcategory" at bounding box center [1387, 207] width 75 height 14
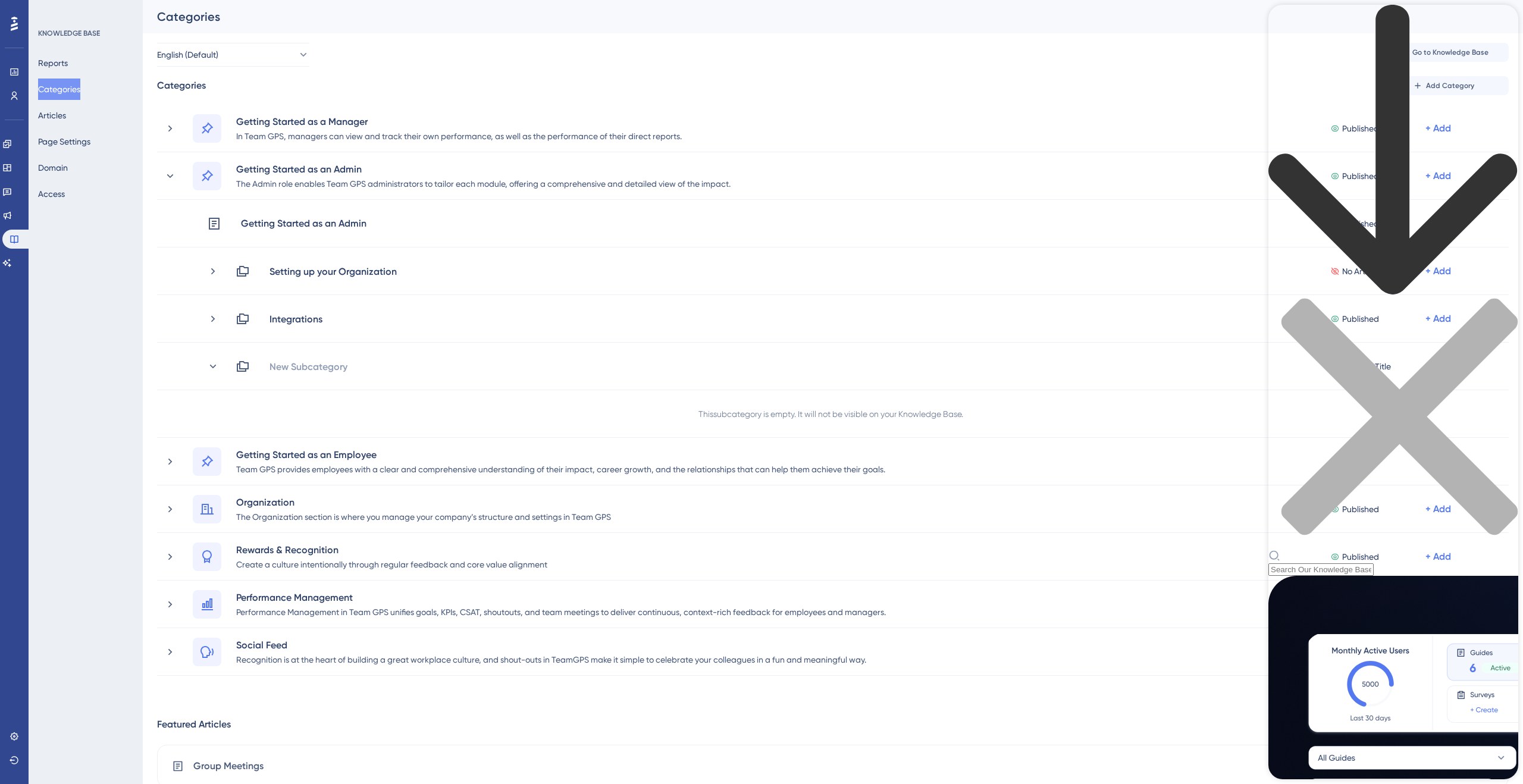
click at [1352, 71] on div "Resource Center Header" at bounding box center [1393, 290] width 250 height 571
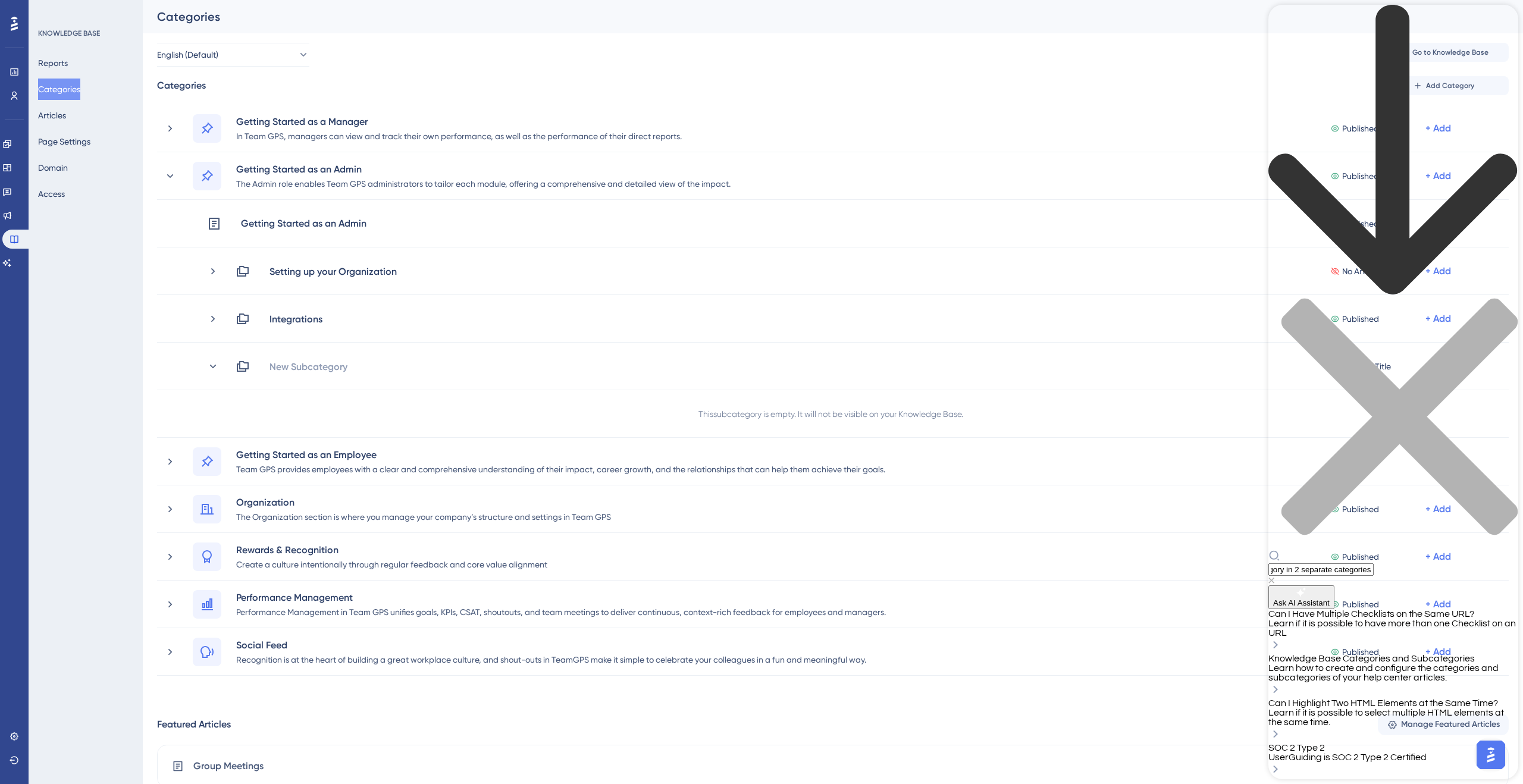
scroll to position [0, 107]
type input "can i add the same sub-category in 2 separate categories in the knowledge base"
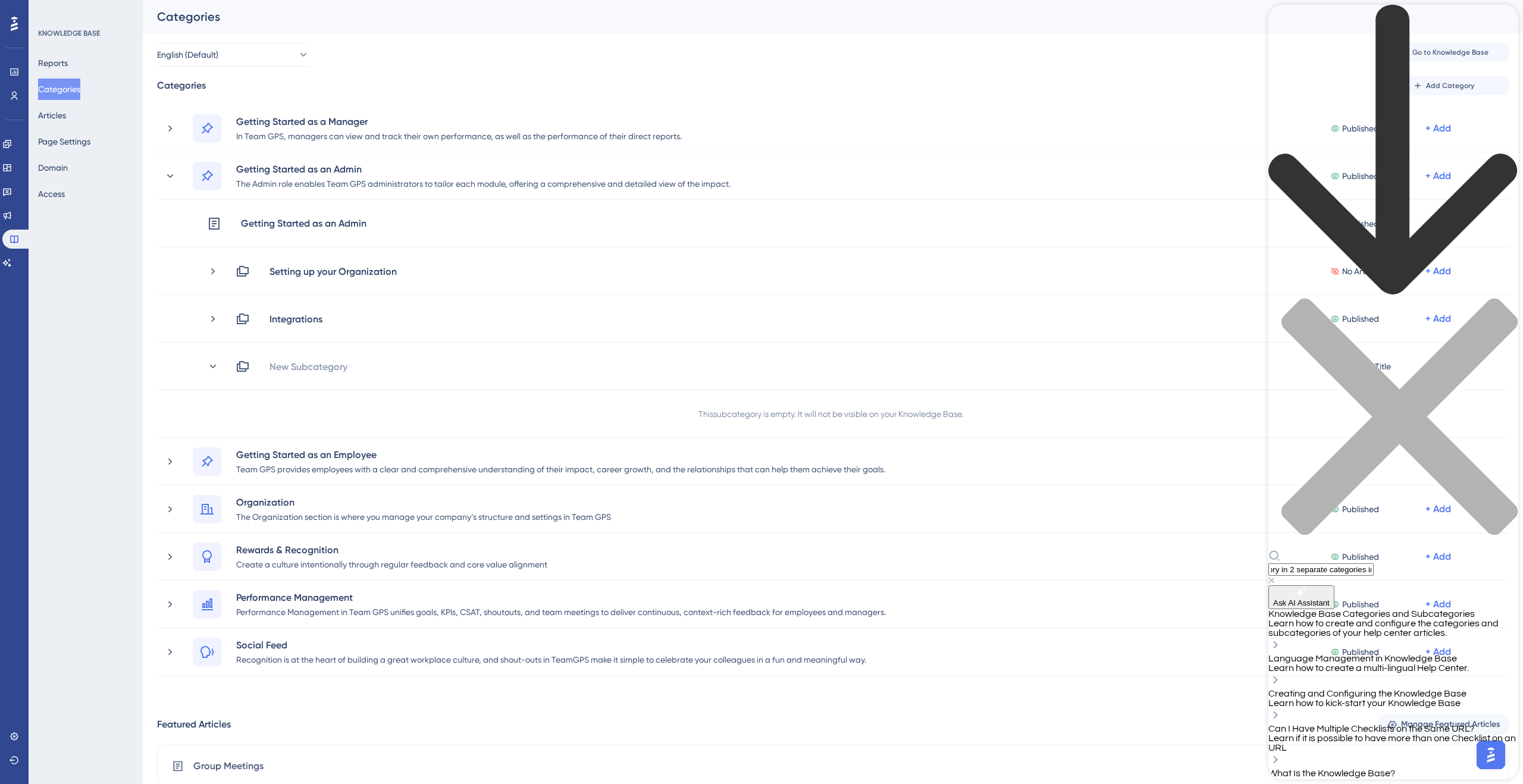
scroll to position [0, 0]
click at [1360, 609] on span "Knowledge Base Categories and Subcategories" at bounding box center [1371, 614] width 206 height 10
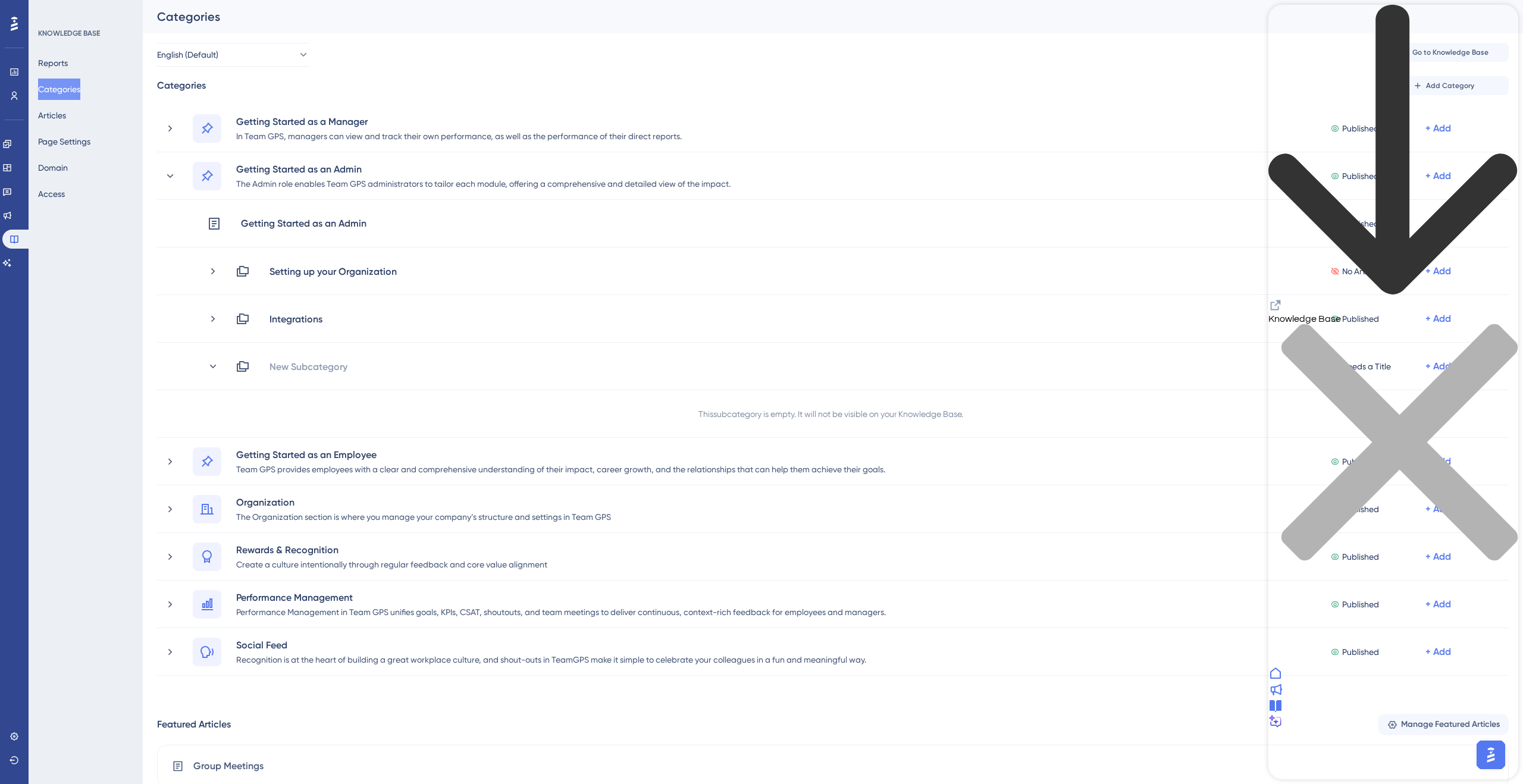
click at [1283, 298] on icon "Resource Center Header" at bounding box center [1275, 305] width 14 height 14
click at [1500, 324] on icon "close resource center" at bounding box center [1393, 448] width 250 height 250
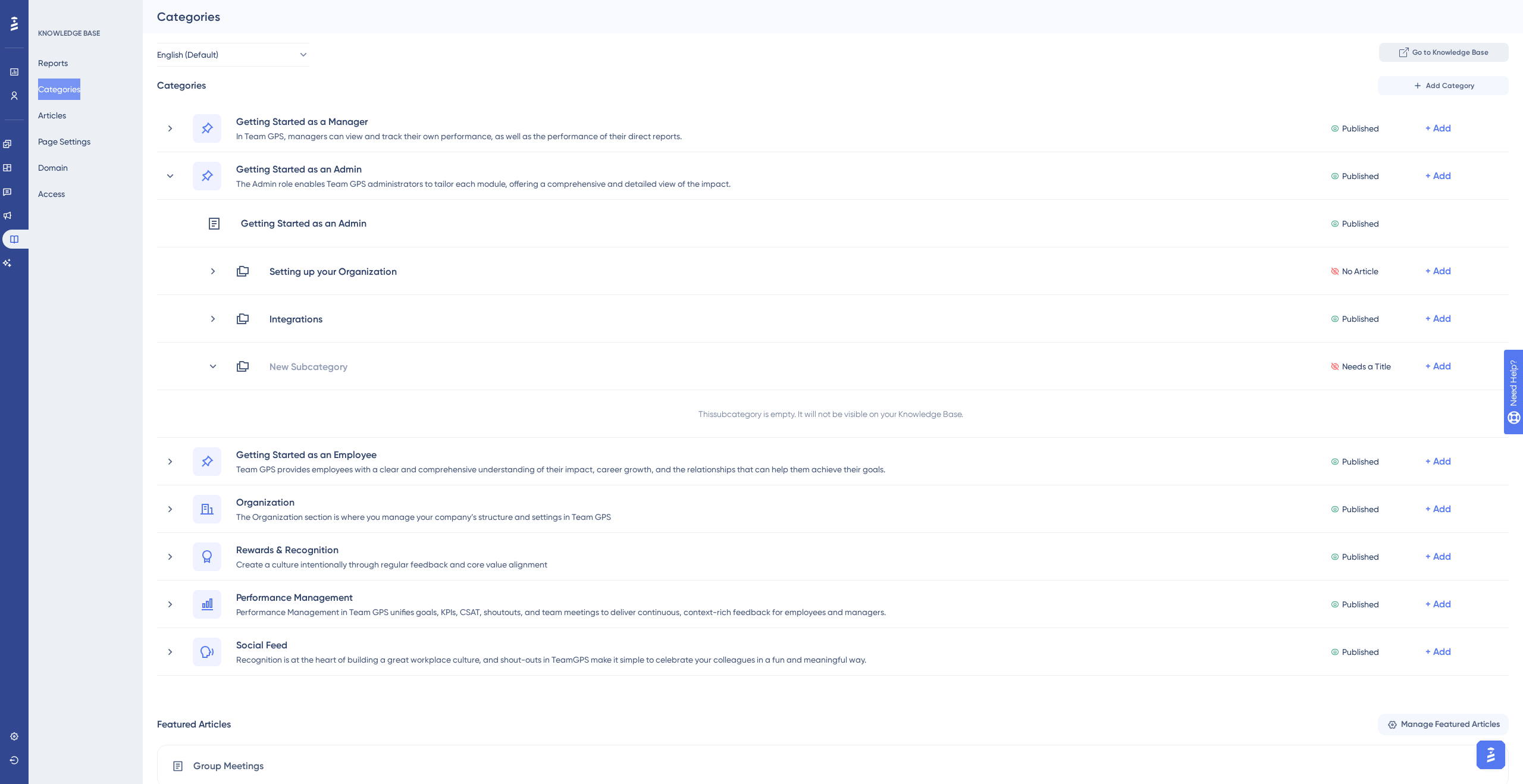
click at [1427, 48] on span "Go to Knowledge Base" at bounding box center [1450, 52] width 76 height 10
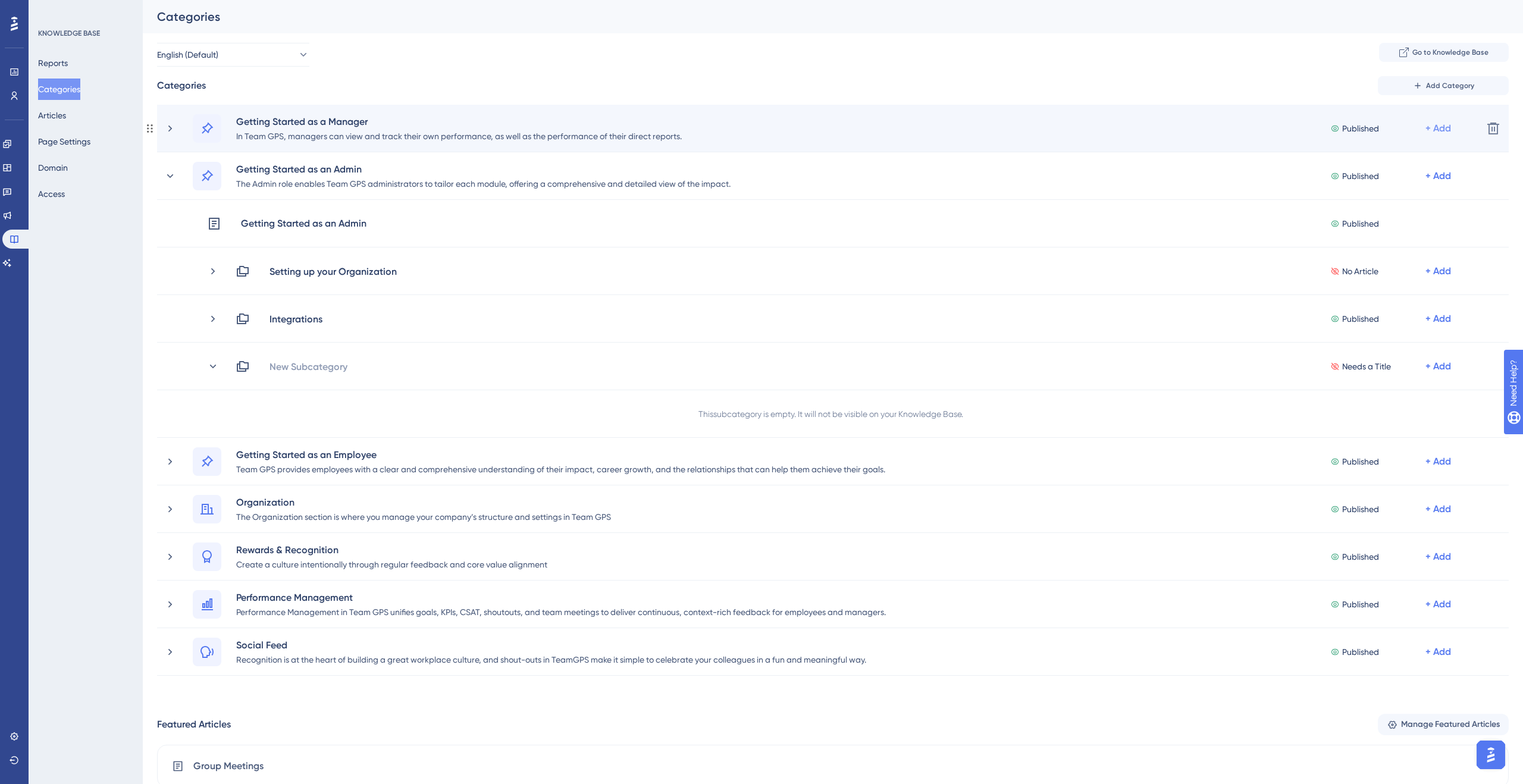
click at [1447, 130] on div "+ Add" at bounding box center [1438, 128] width 26 height 14
click at [1385, 176] on div "Add Articles Add Articles" at bounding box center [1392, 184] width 85 height 24
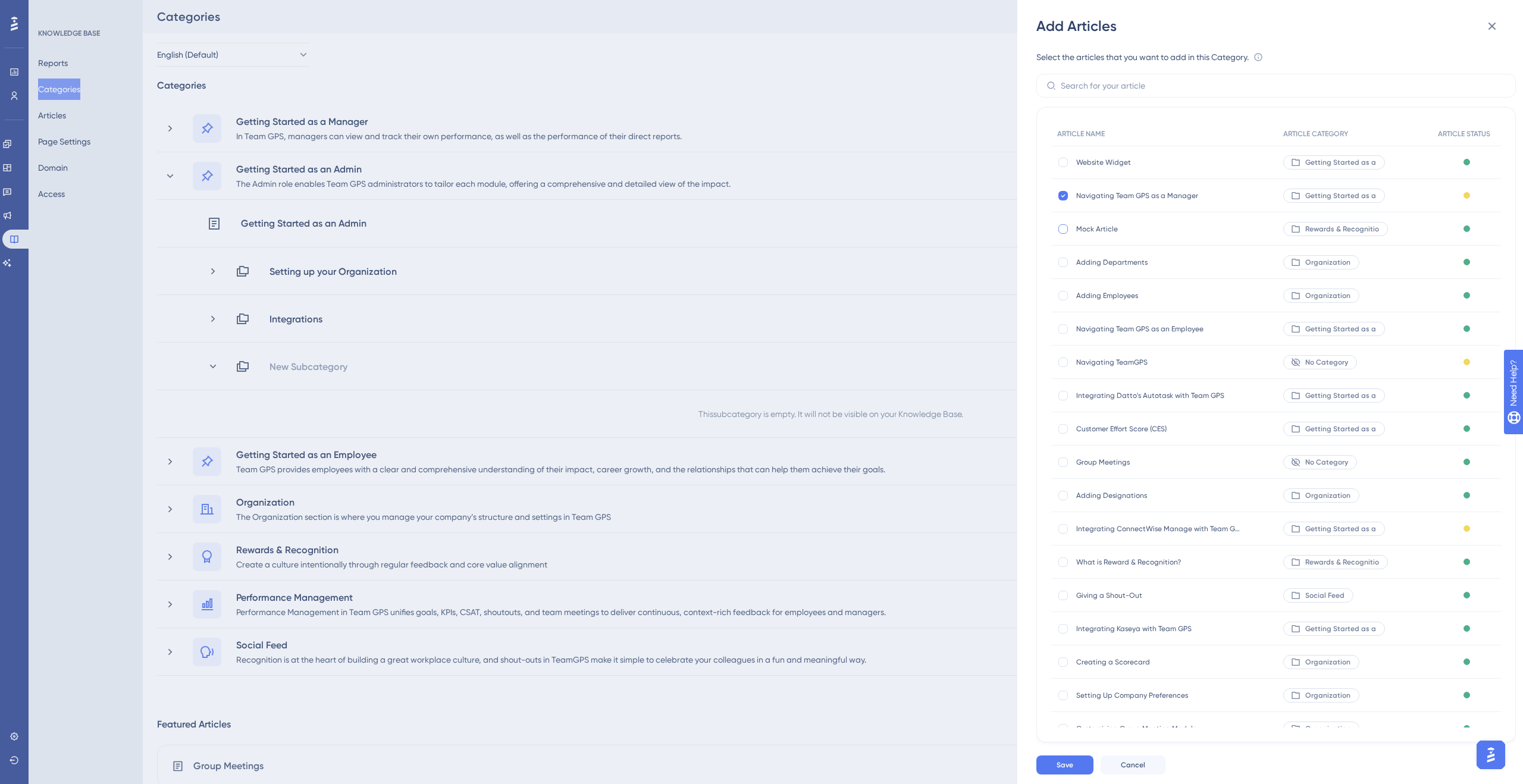
click at [1067, 234] on div at bounding box center [1063, 229] width 12 height 12
checkbox input "true"
click at [1076, 760] on button "Save" at bounding box center [1065, 764] width 57 height 19
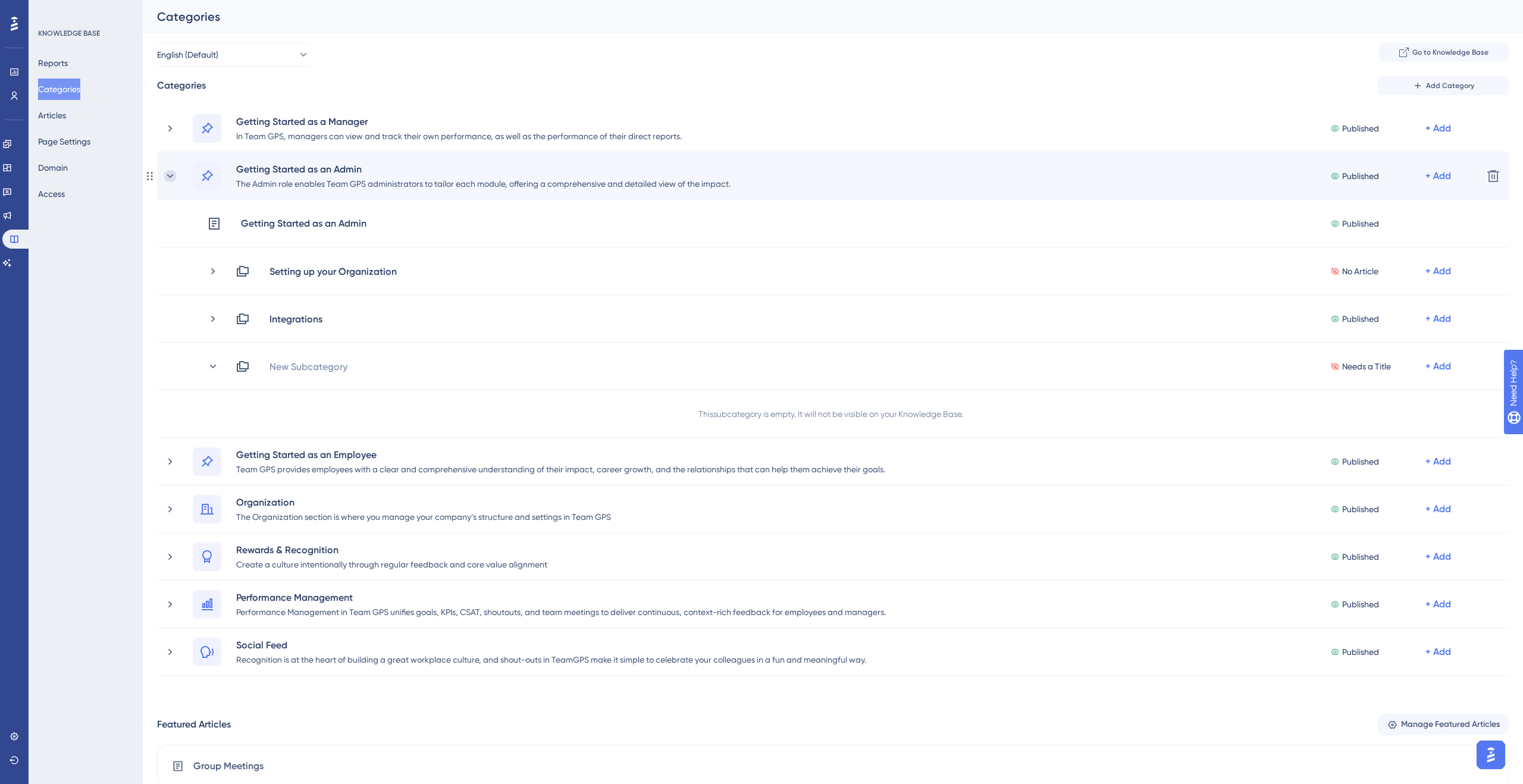
click at [167, 175] on icon at bounding box center [170, 176] width 7 height 4
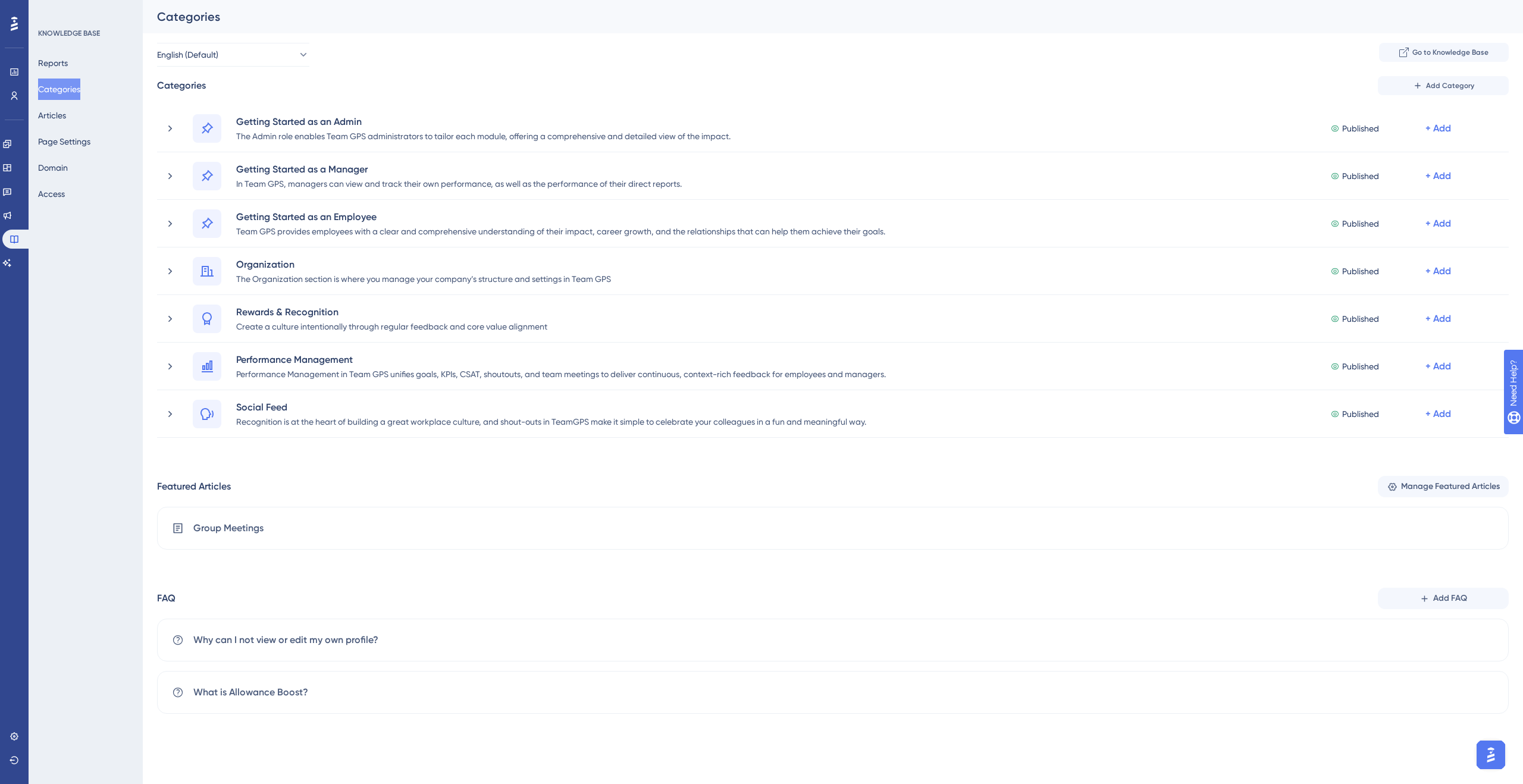
drag, startPoint x: 148, startPoint y: 179, endPoint x: 517, endPoint y: 4, distance: 408.4
click at [1466, 81] on span "Add Category" at bounding box center [1450, 86] width 48 height 10
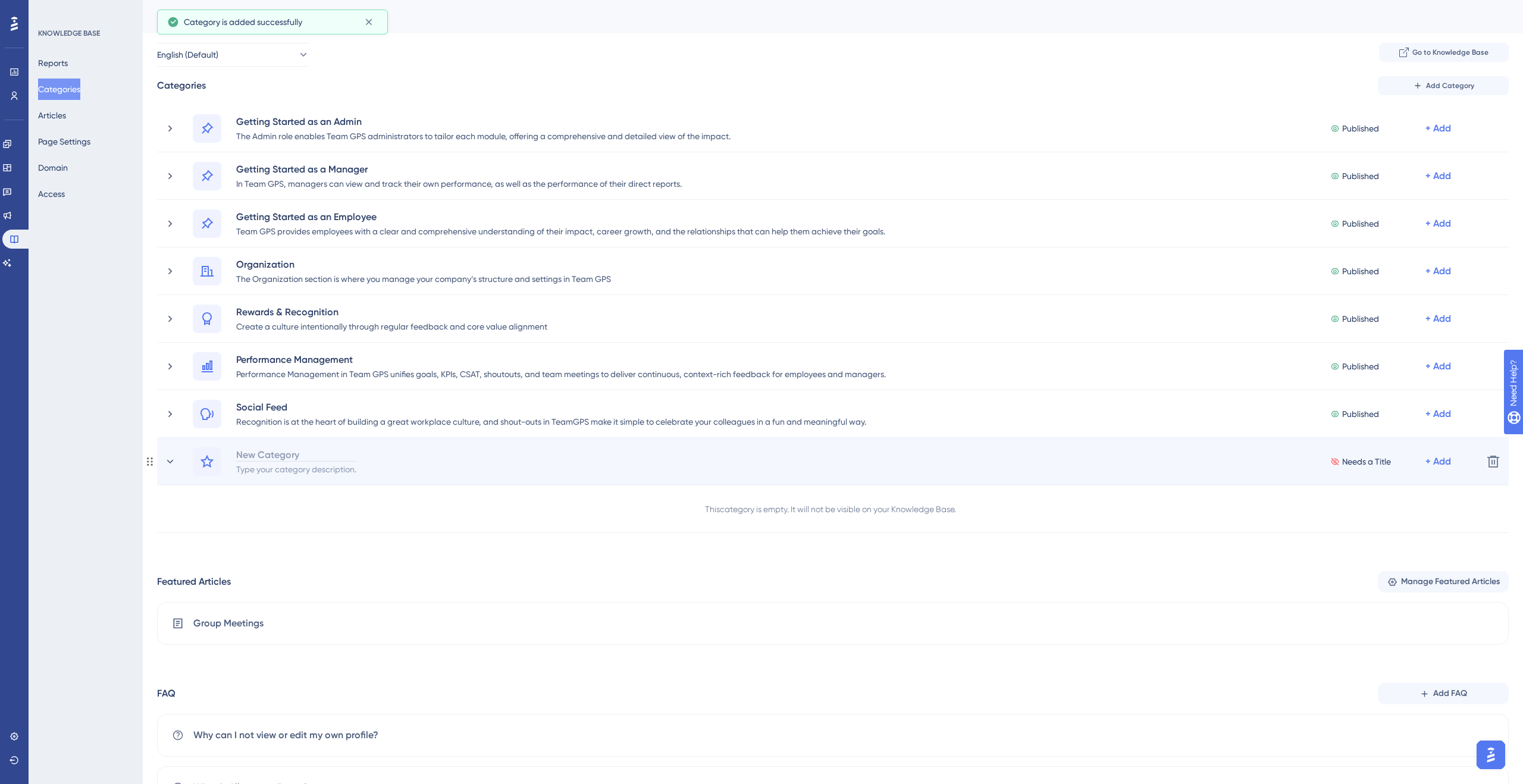
click at [321, 447] on div "New Category" at bounding box center [296, 454] width 121 height 14
click at [339, 467] on div "Type your category description." at bounding box center [296, 468] width 121 height 14
paste div
click at [201, 457] on icon at bounding box center [206, 461] width 14 height 14
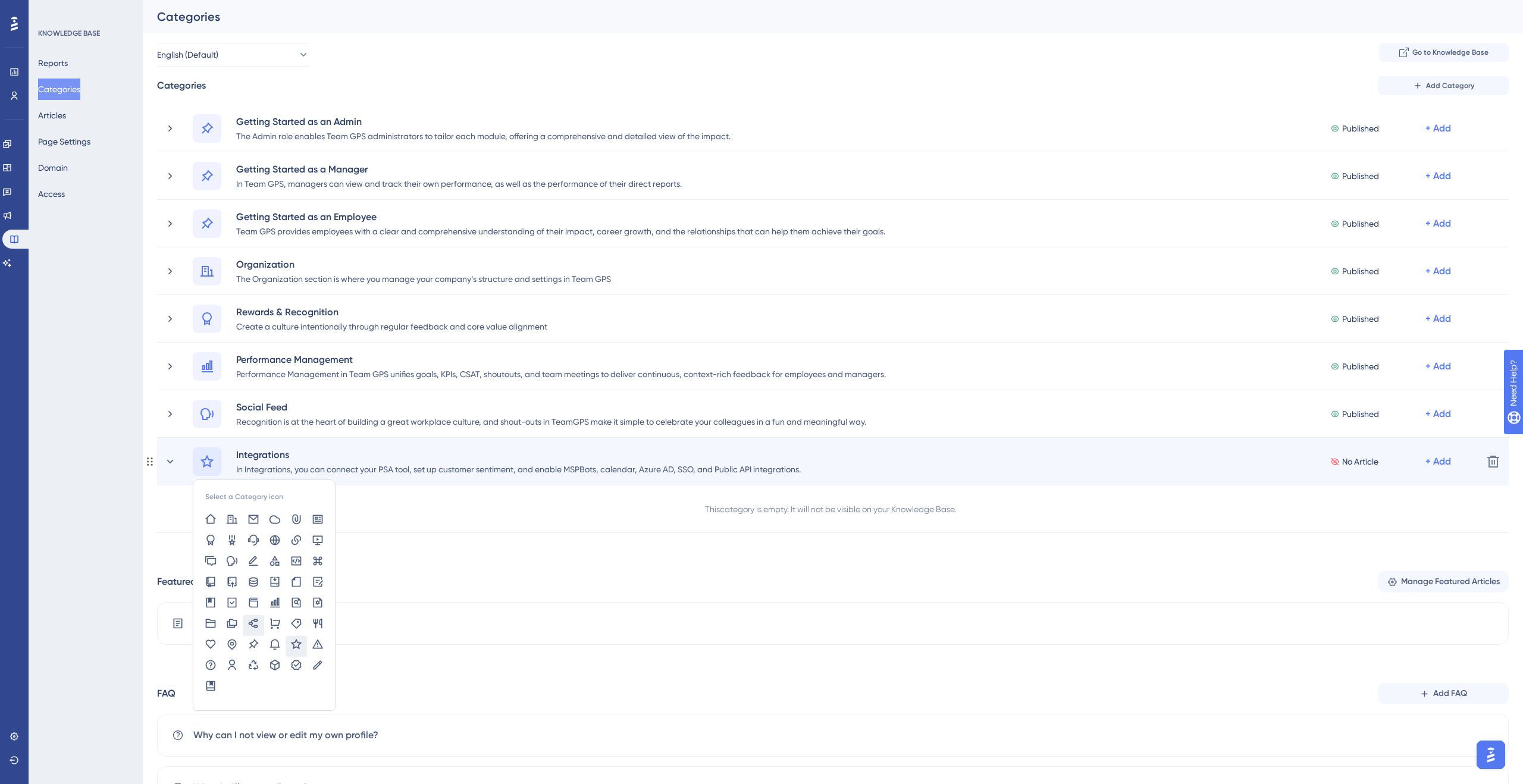
click at [254, 623] on icon at bounding box center [254, 623] width 12 height 12
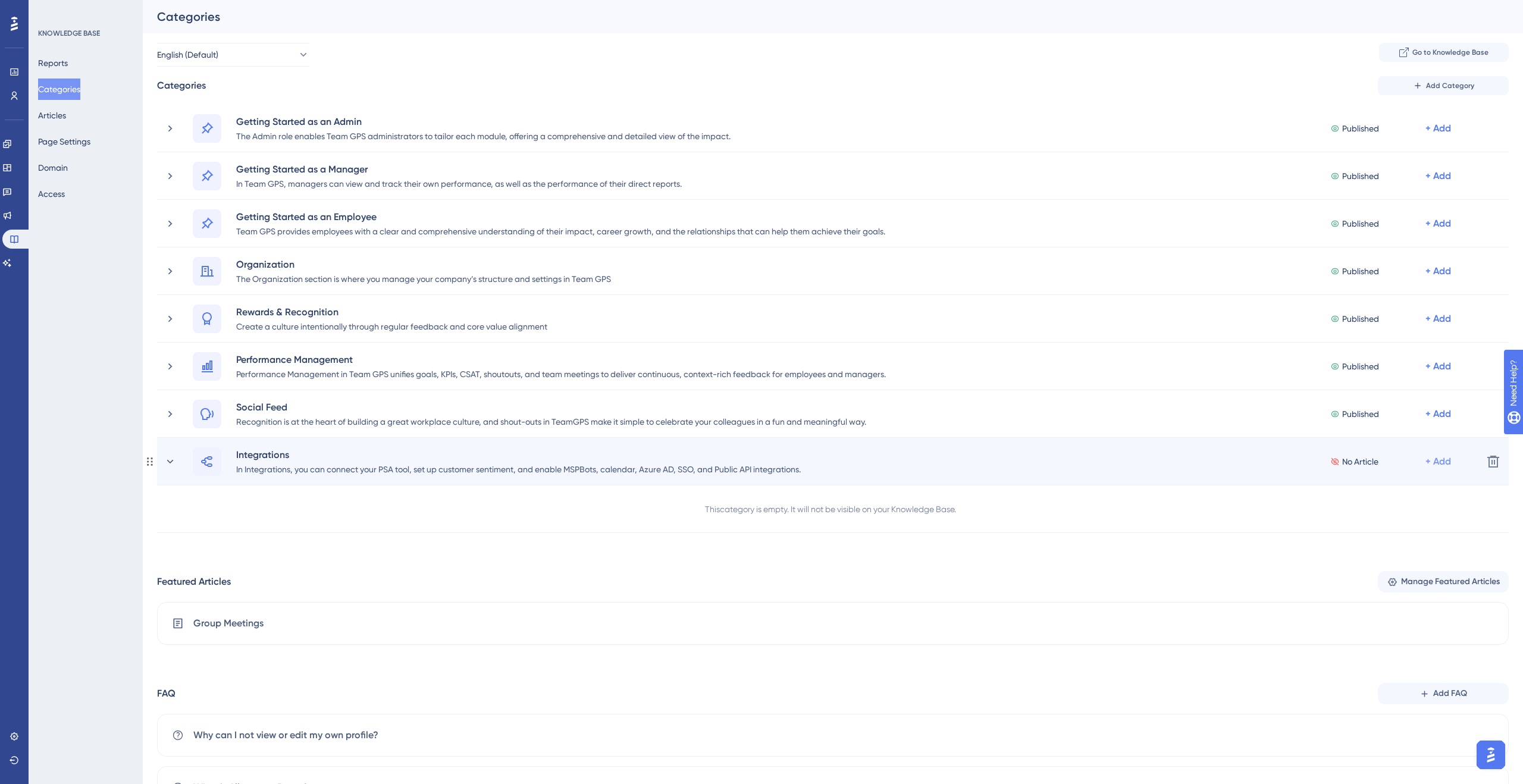
click at [1445, 461] on div "+ Add" at bounding box center [1438, 461] width 26 height 14
click at [1378, 498] on span "Add a Subcategory" at bounding box center [1387, 493] width 75 height 14
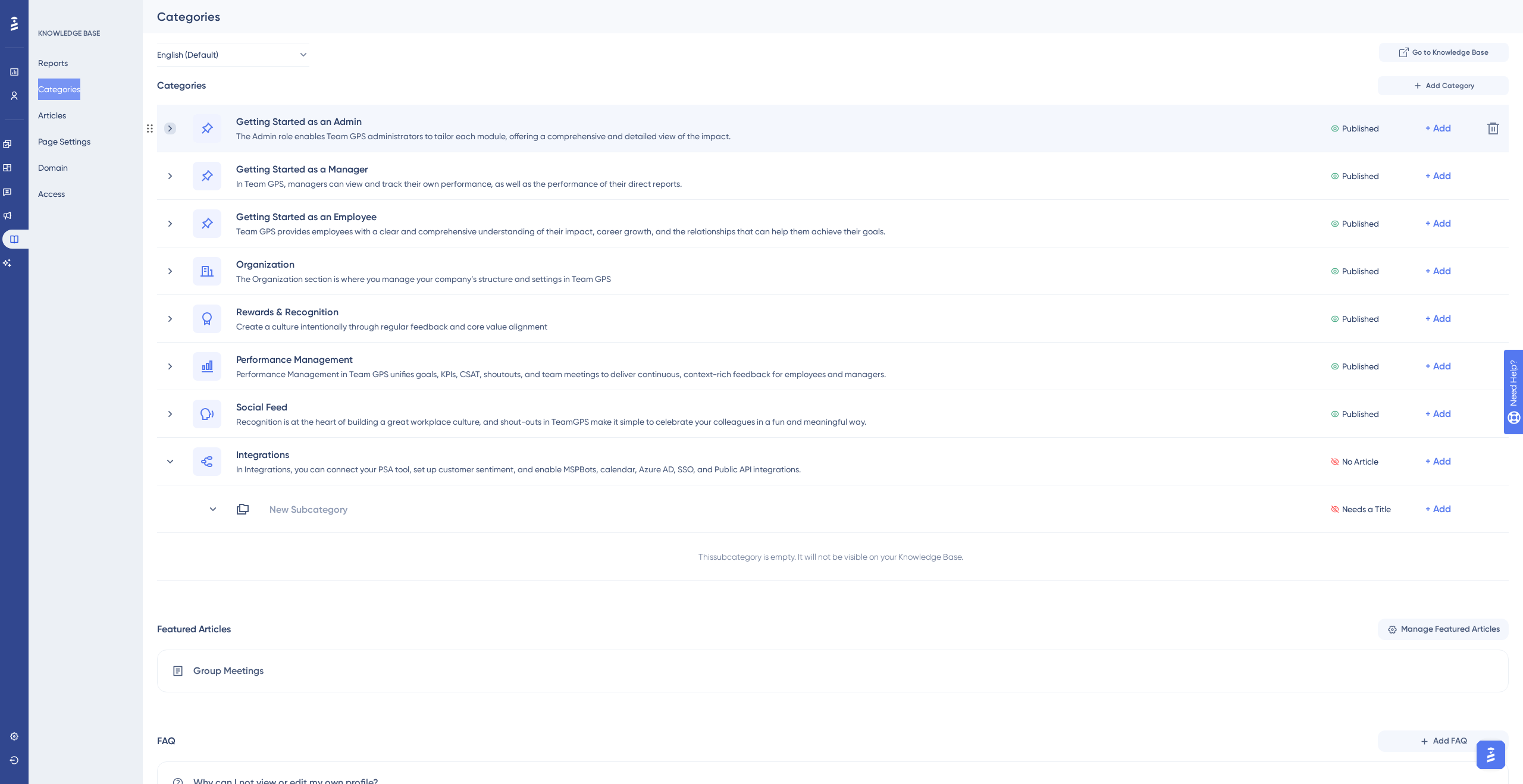
click at [173, 131] on icon at bounding box center [170, 128] width 12 height 12
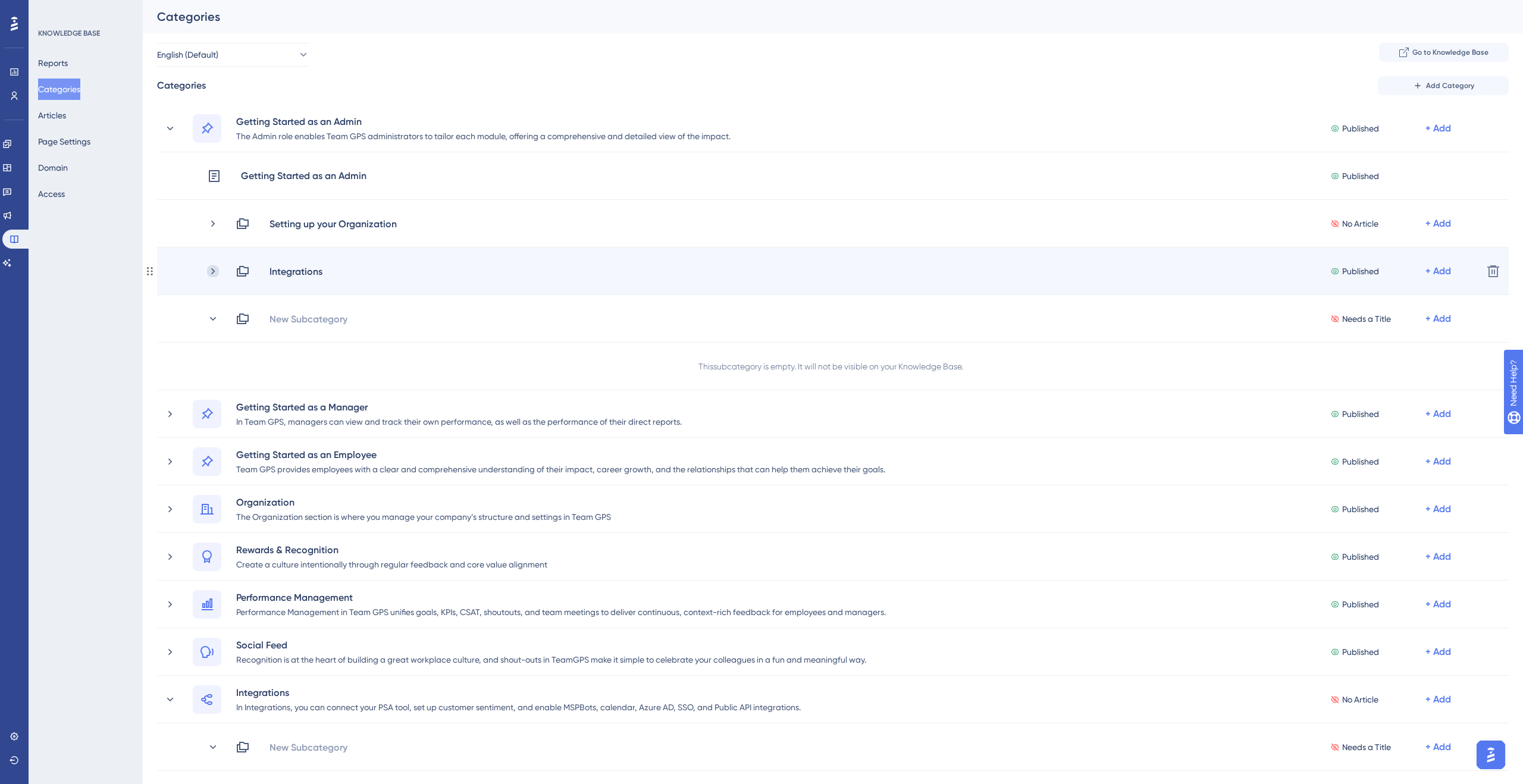
click at [216, 271] on icon at bounding box center [213, 272] width 12 height 12
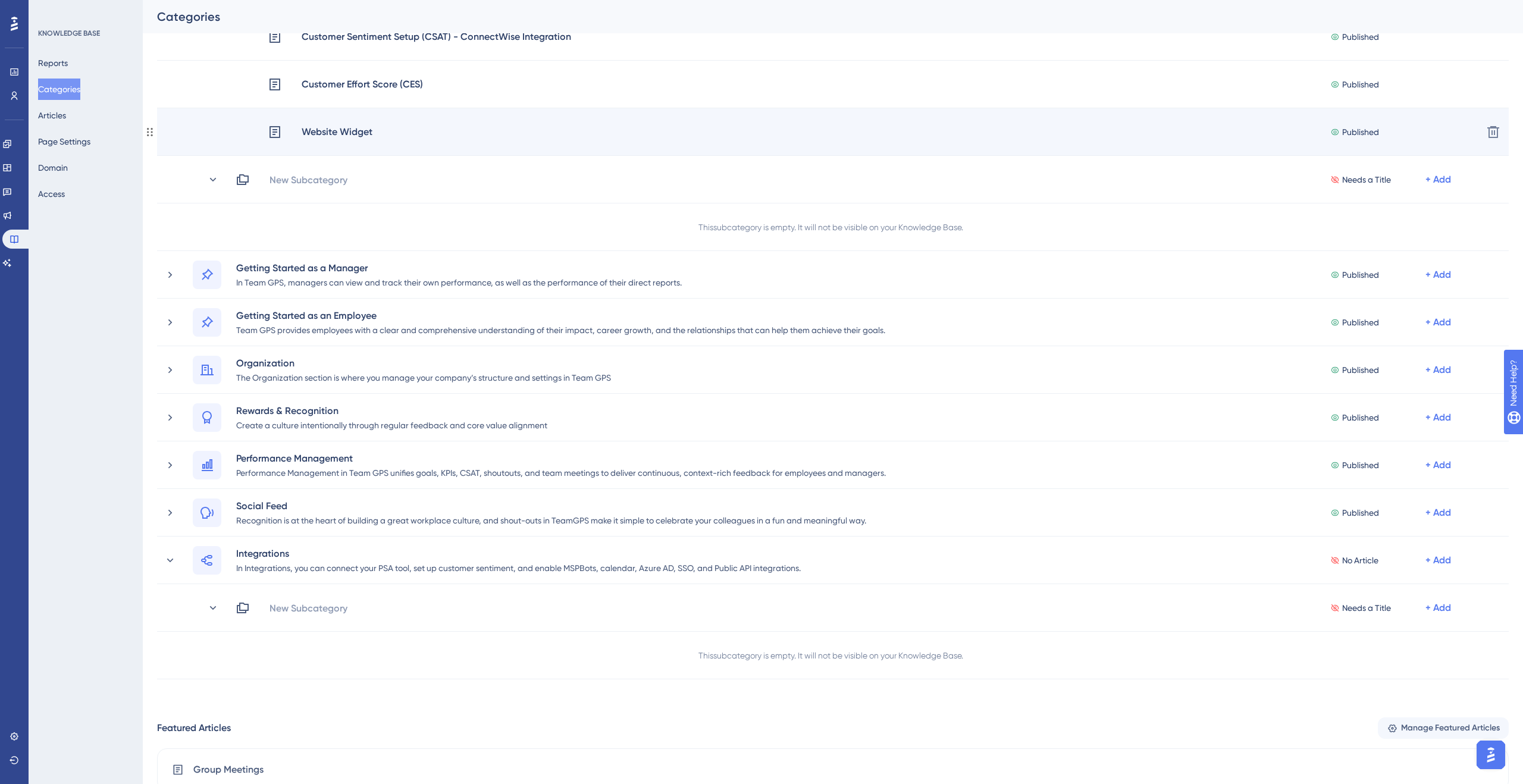
scroll to position [619, 0]
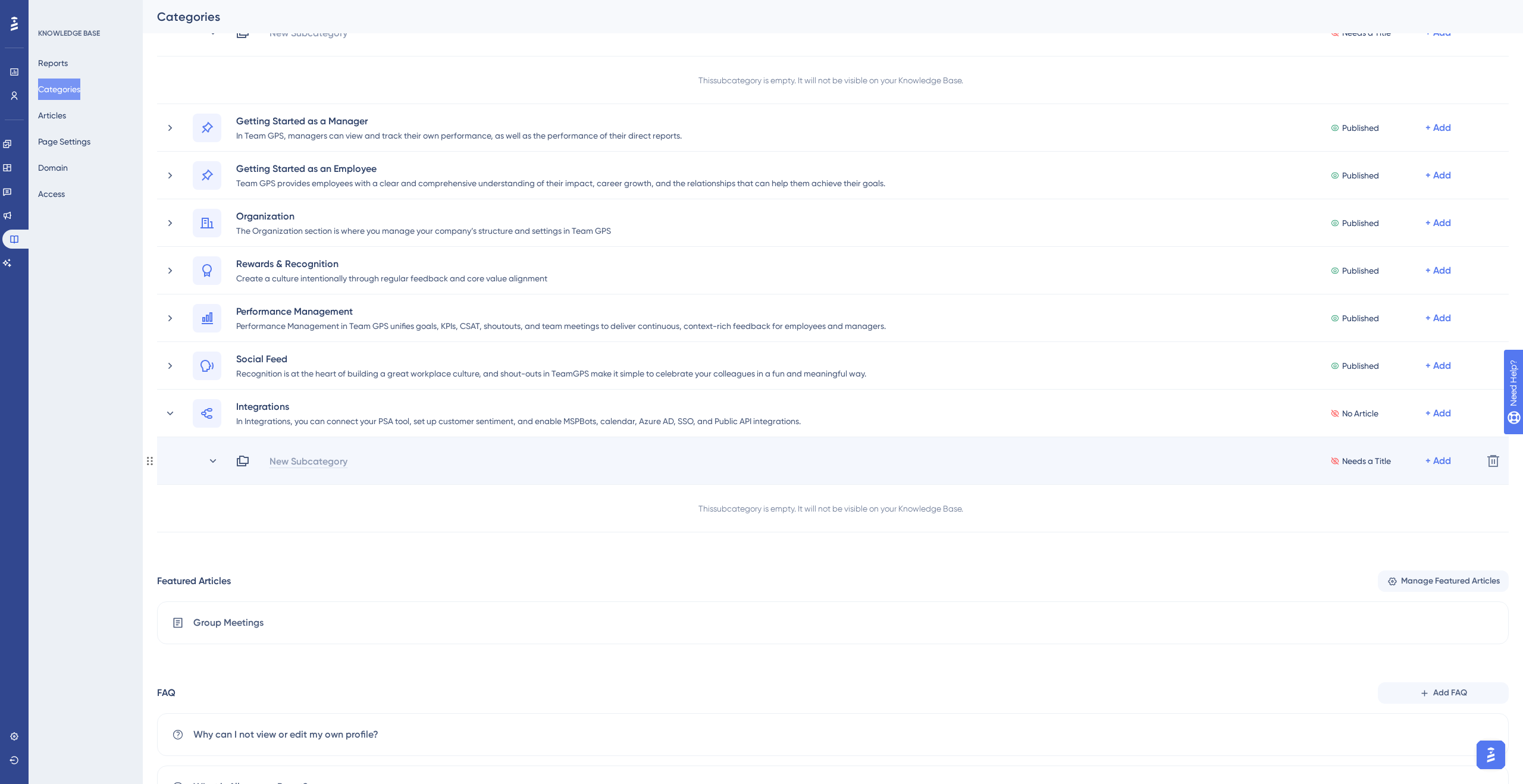
click at [343, 457] on div "New Subcategory" at bounding box center [308, 461] width 79 height 14
click at [335, 460] on div "New Subcategory Needs a Title + Add" at bounding box center [854, 461] width 1238 height 14
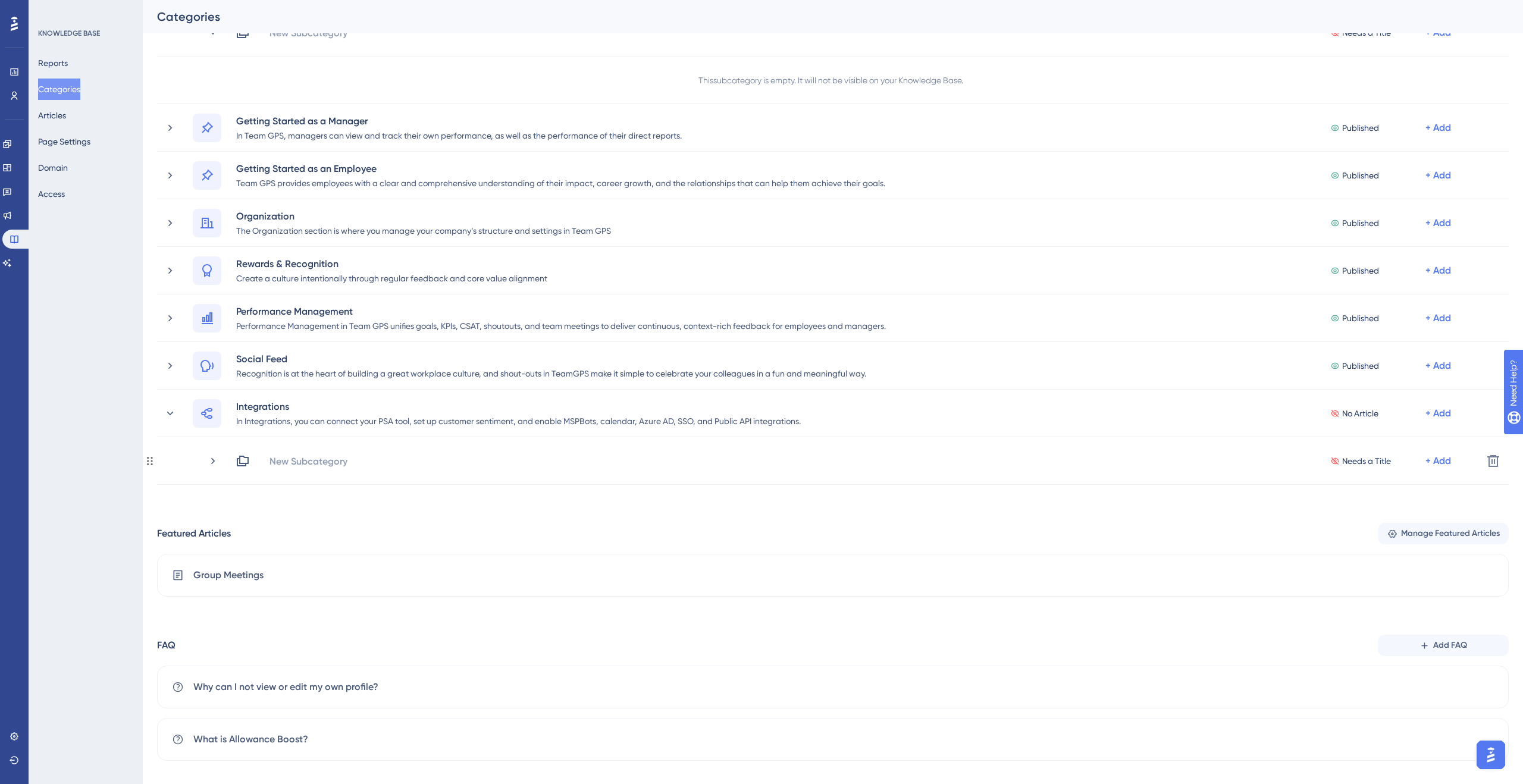
click at [335, 460] on div "New Subcategory" at bounding box center [308, 461] width 79 height 14
click at [458, 510] on div "Performance Users Engagement Widgets Feedback Product Updates Knowledge Base AI…" at bounding box center [834, 102] width 1381 height 1357
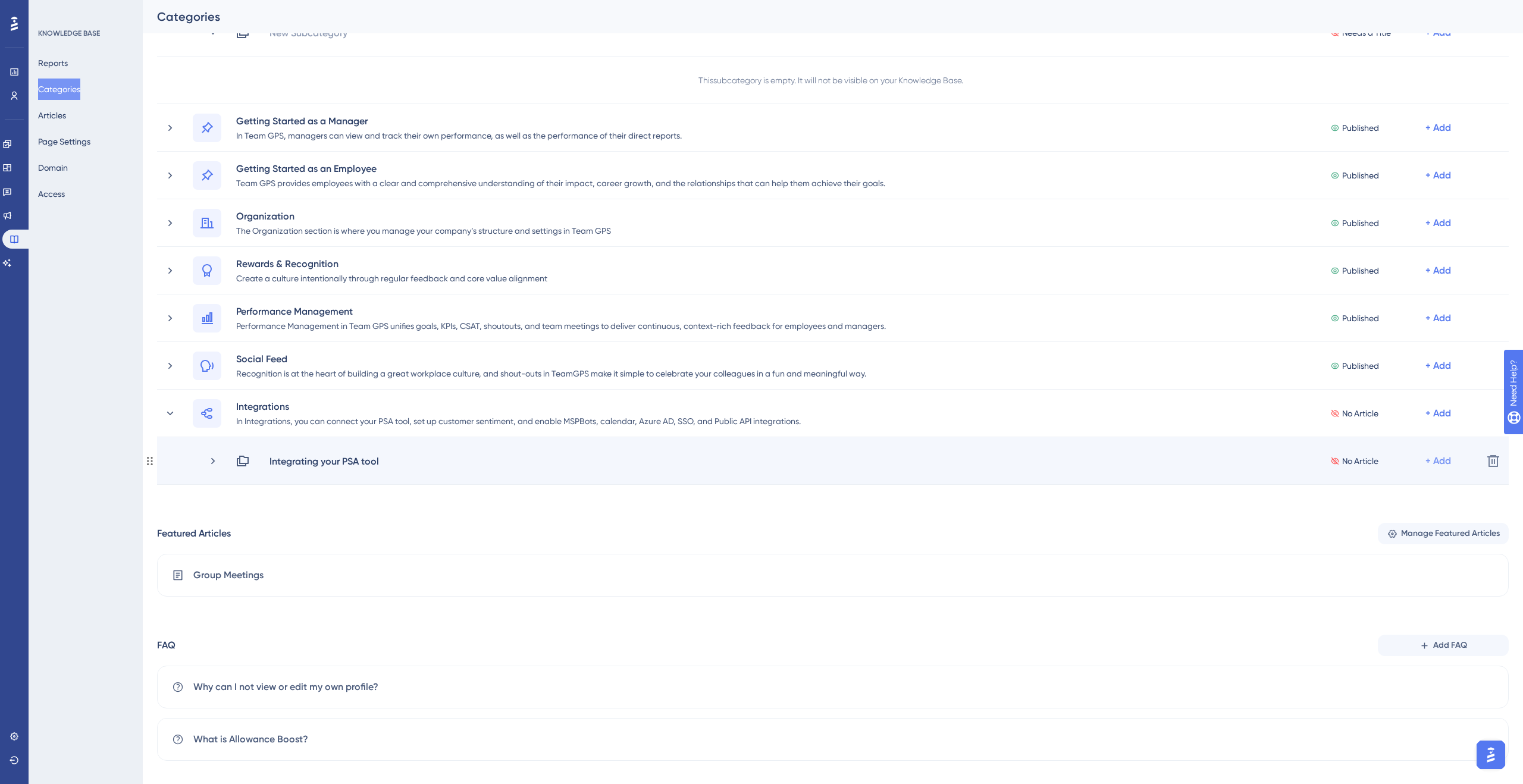
click at [1433, 460] on div "+ Add" at bounding box center [1438, 461] width 26 height 14
click at [1397, 486] on div "Add Articles Add Articles" at bounding box center [1392, 493] width 85 height 24
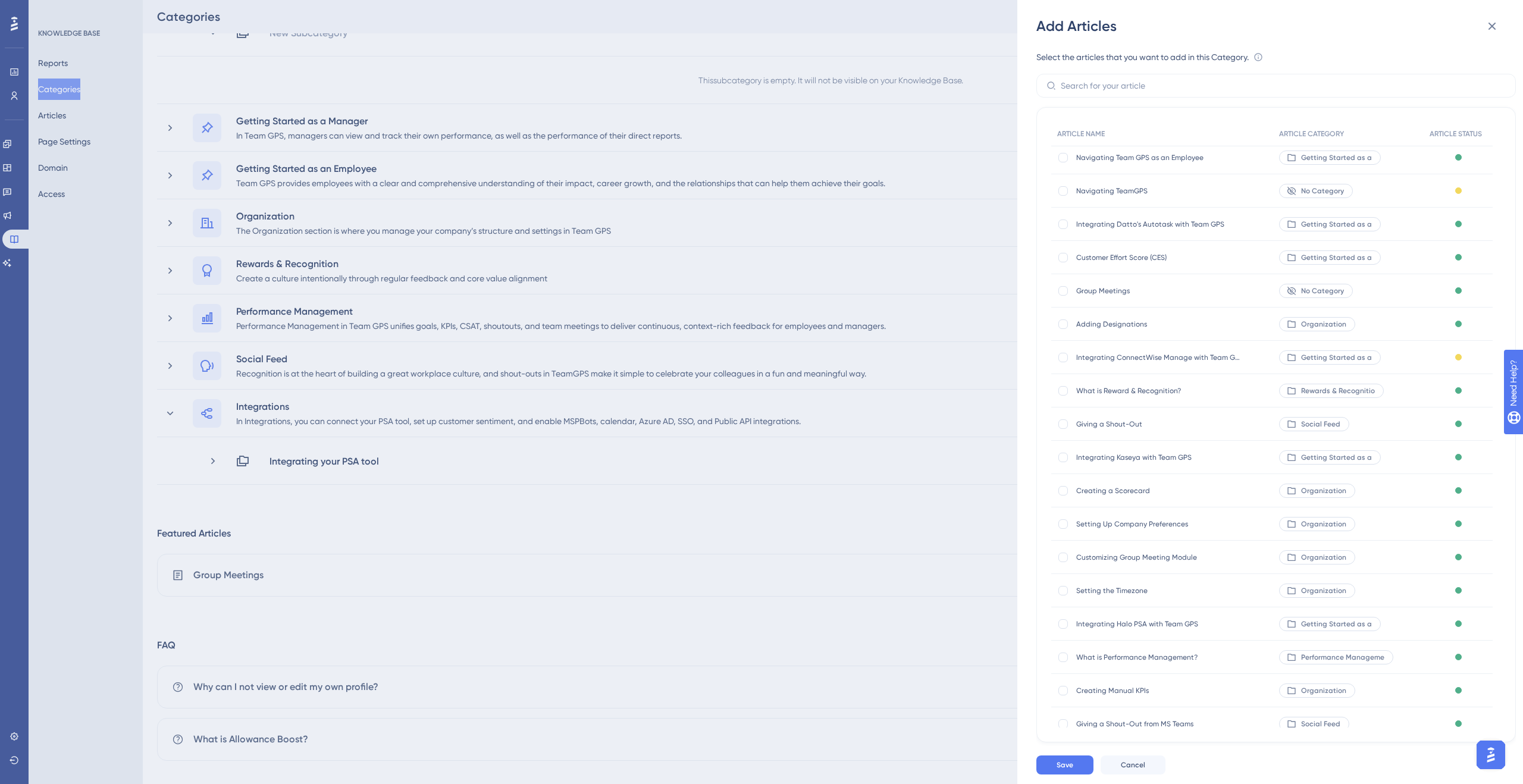
scroll to position [169, 0]
click at [1062, 362] on div at bounding box center [1064, 360] width 10 height 10
checkbox input "true"
click at [1063, 459] on div at bounding box center [1064, 460] width 10 height 10
checkbox input "true"
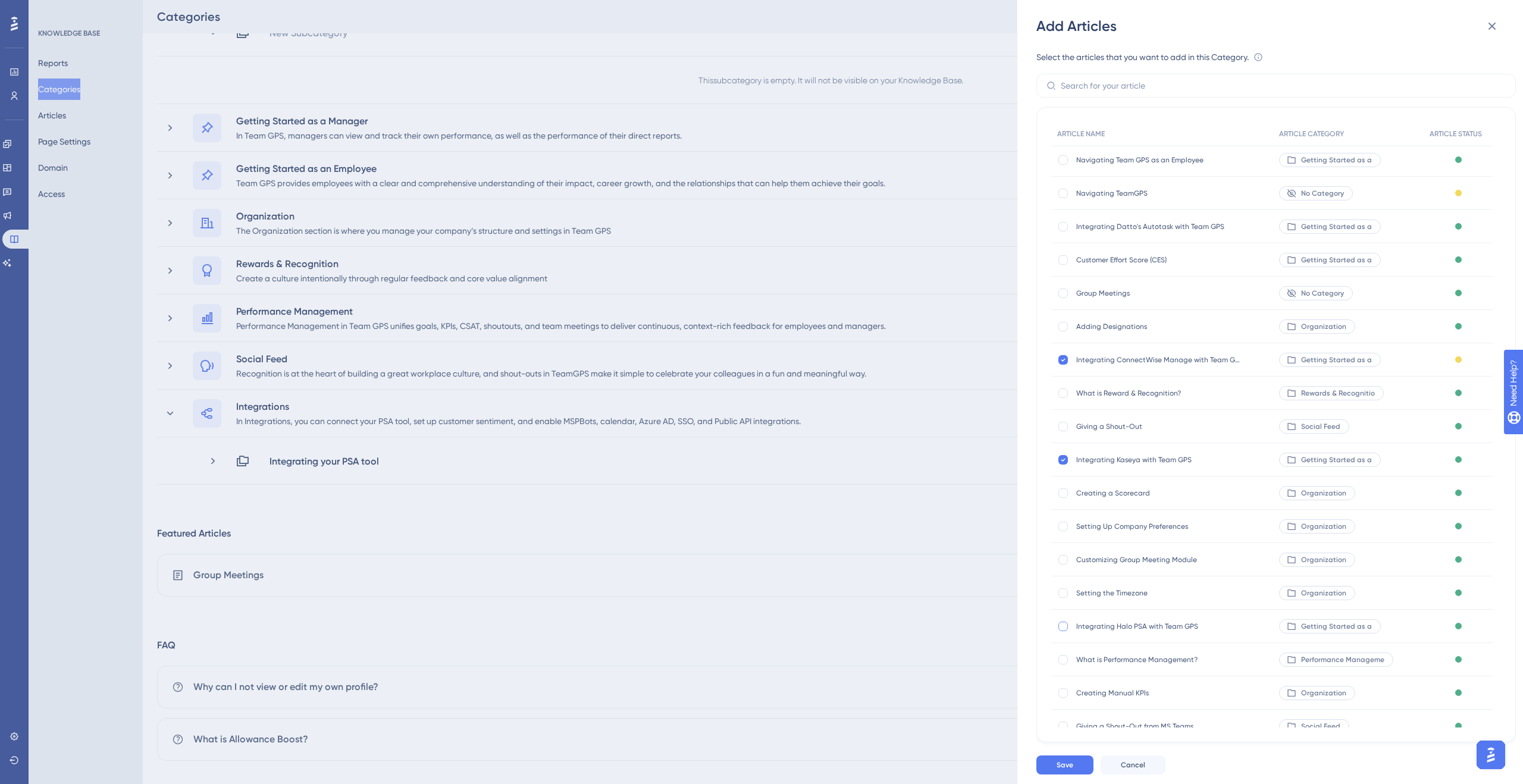
click at [1062, 625] on div at bounding box center [1064, 627] width 10 height 10
checkbox input "true"
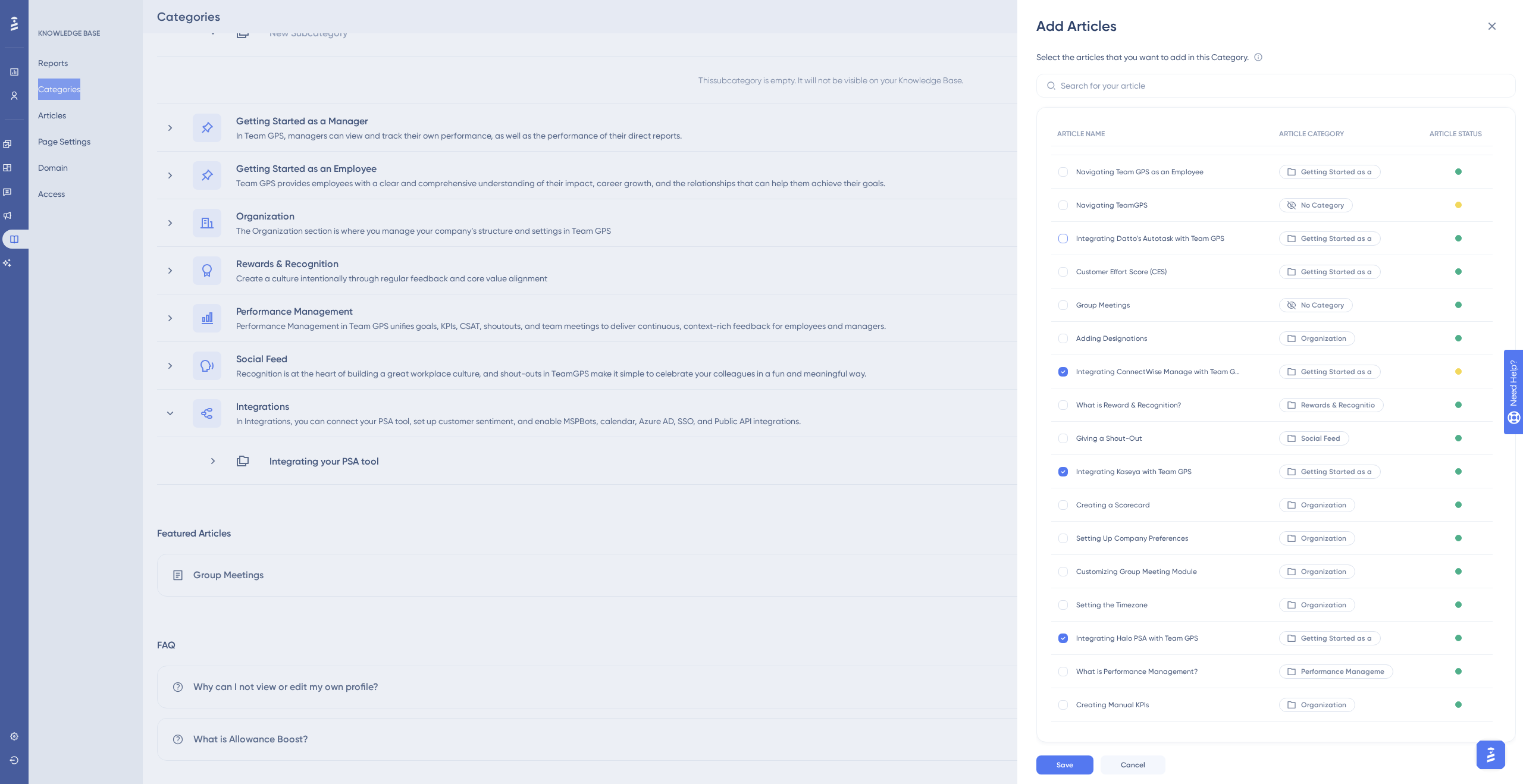
click at [1057, 242] on div at bounding box center [1063, 239] width 12 height 12
checkbox input "true"
click at [1079, 762] on button "Save" at bounding box center [1065, 764] width 57 height 19
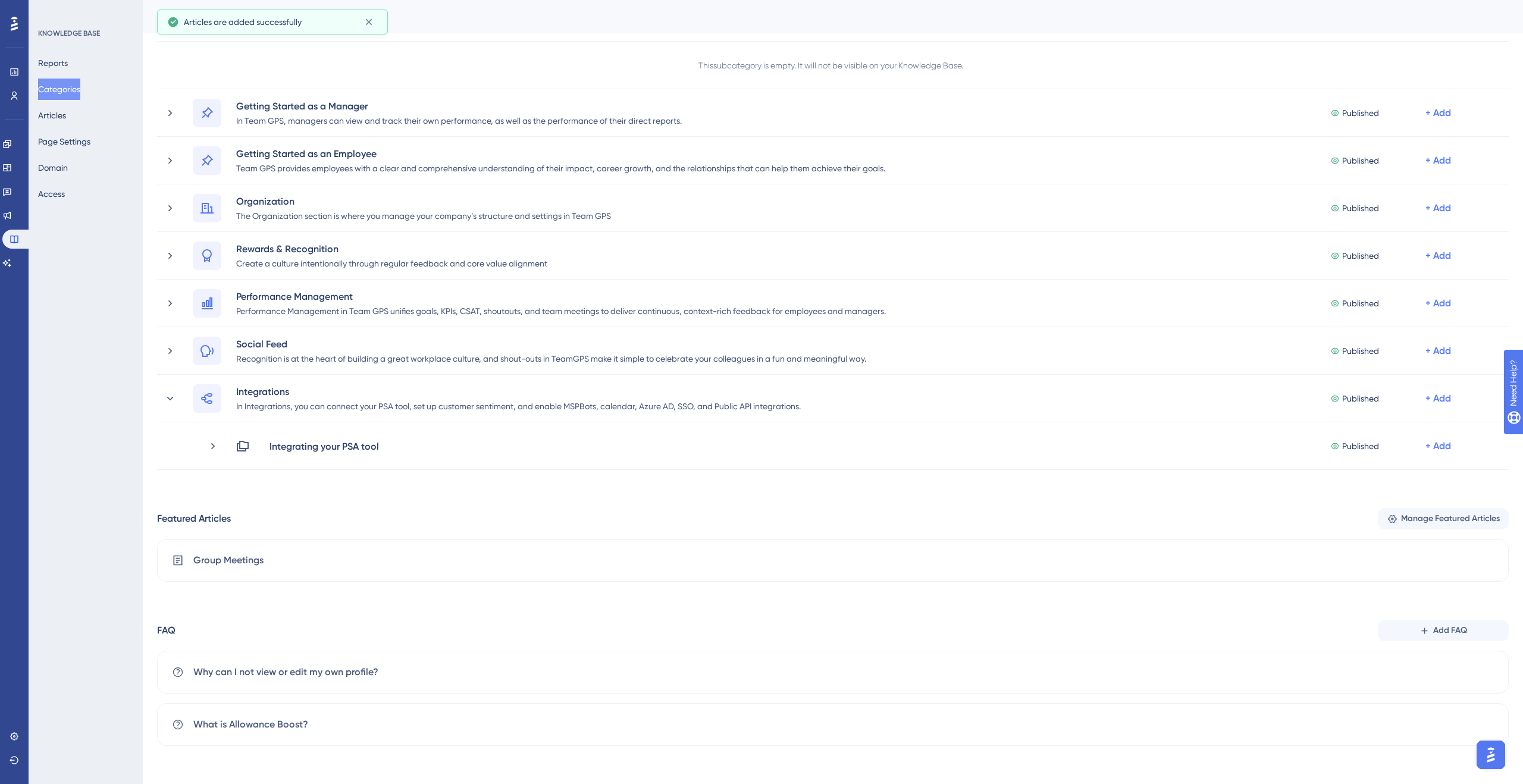
scroll to position [443, 0]
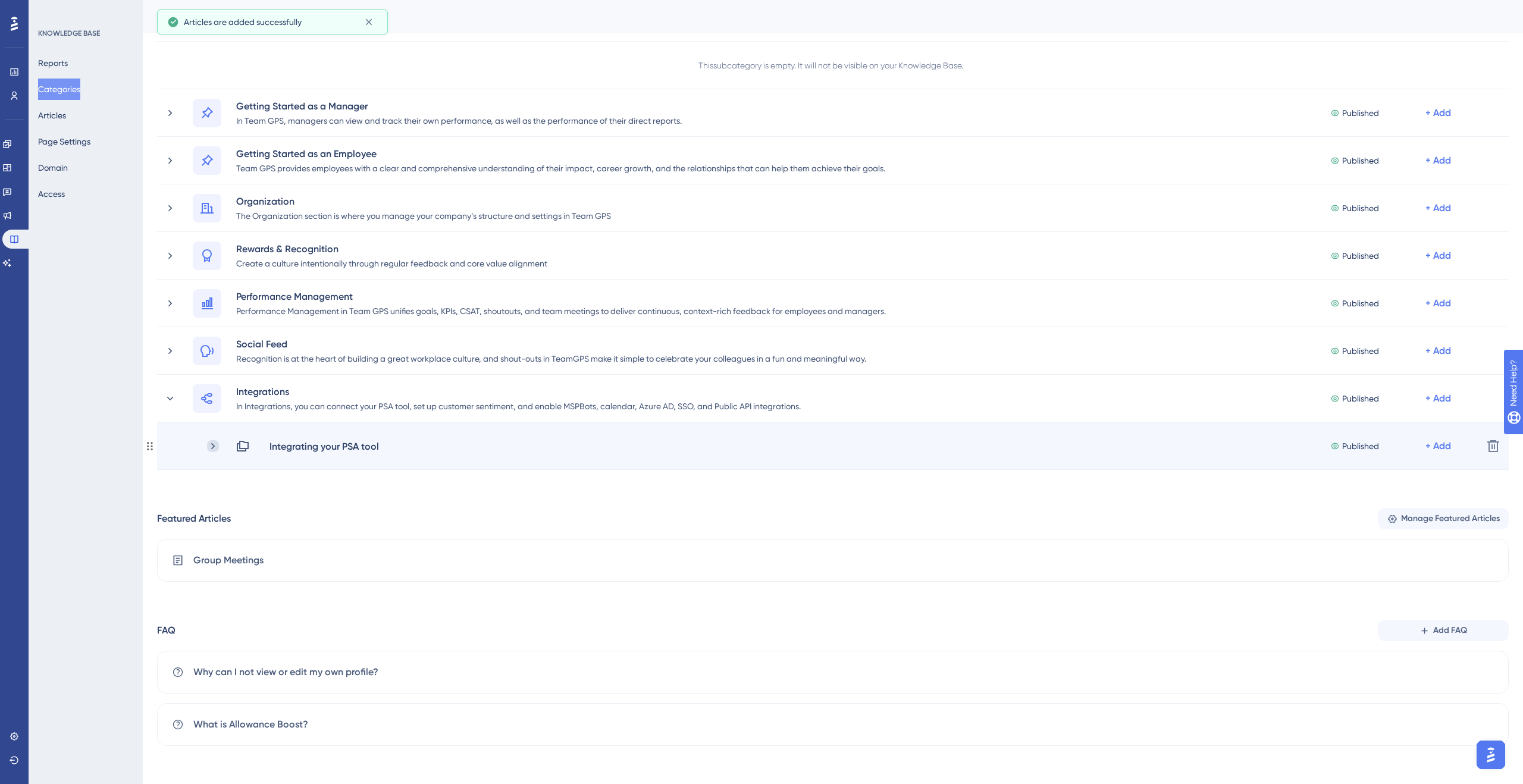
click at [214, 444] on icon at bounding box center [213, 446] width 12 height 12
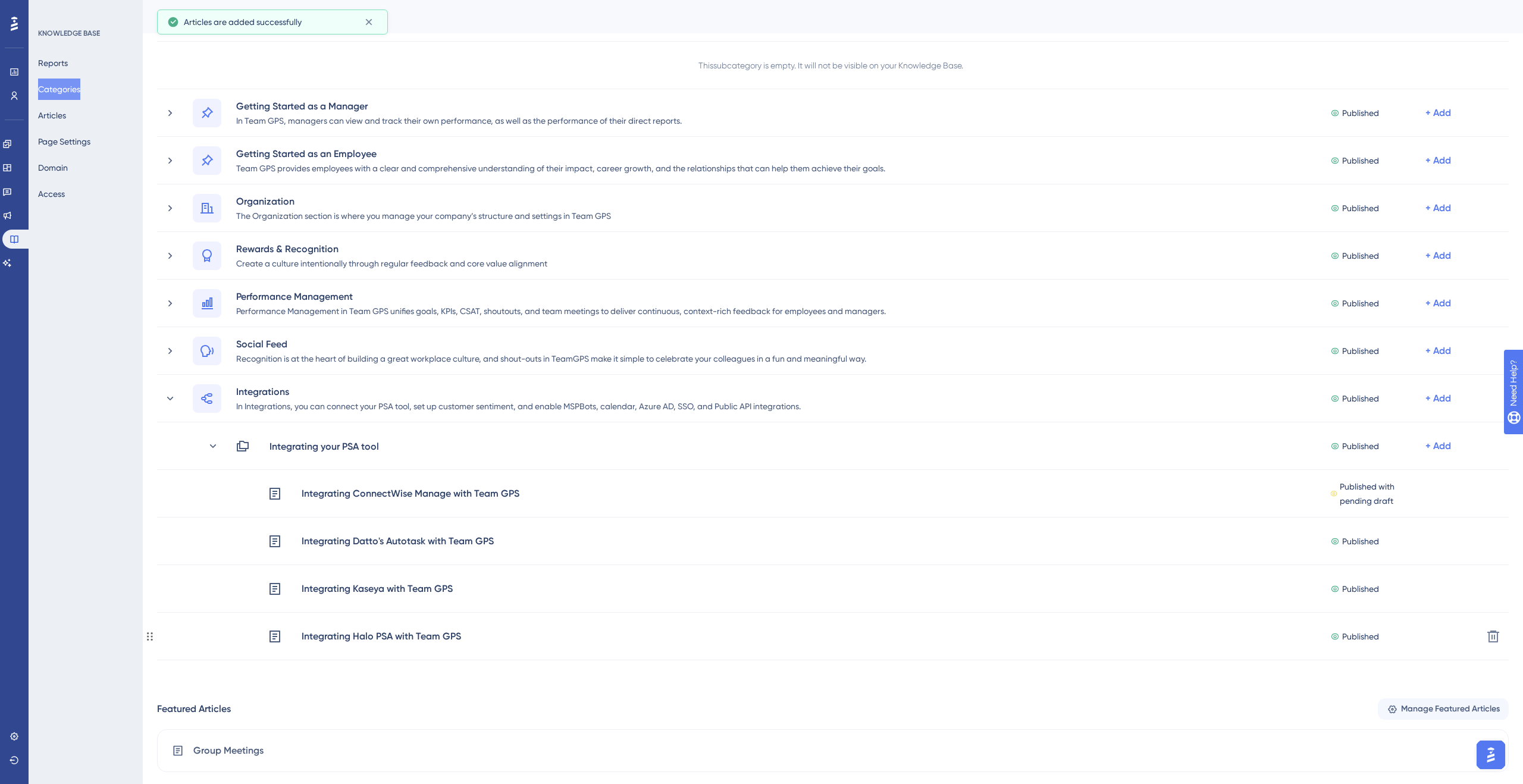
scroll to position [619, 0]
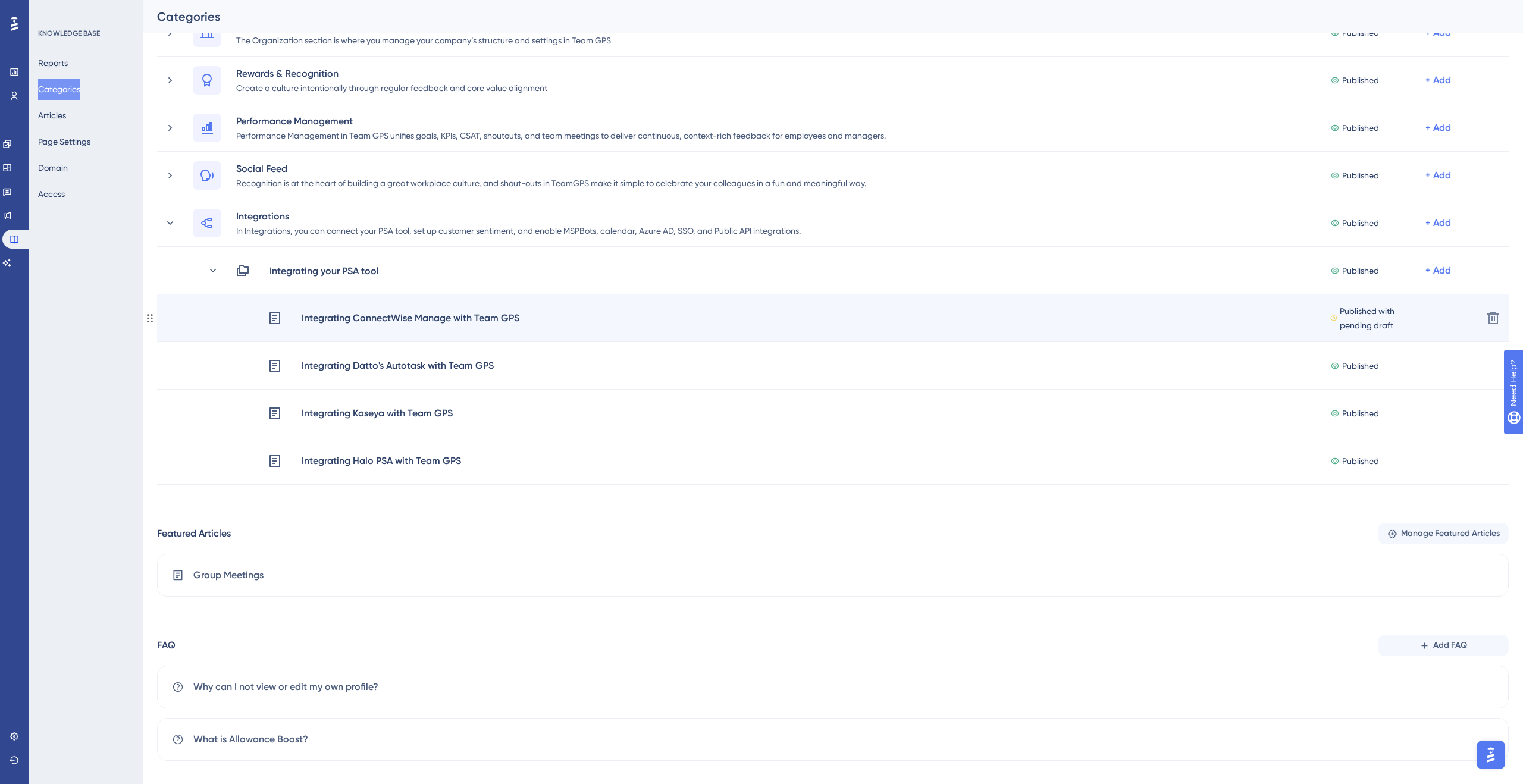
click at [319, 321] on div "Integrating ConnectWise Manage with Team GPS" at bounding box center [411, 318] width 219 height 16
click at [1377, 319] on span "Published with pending draft" at bounding box center [1383, 318] width 86 height 29
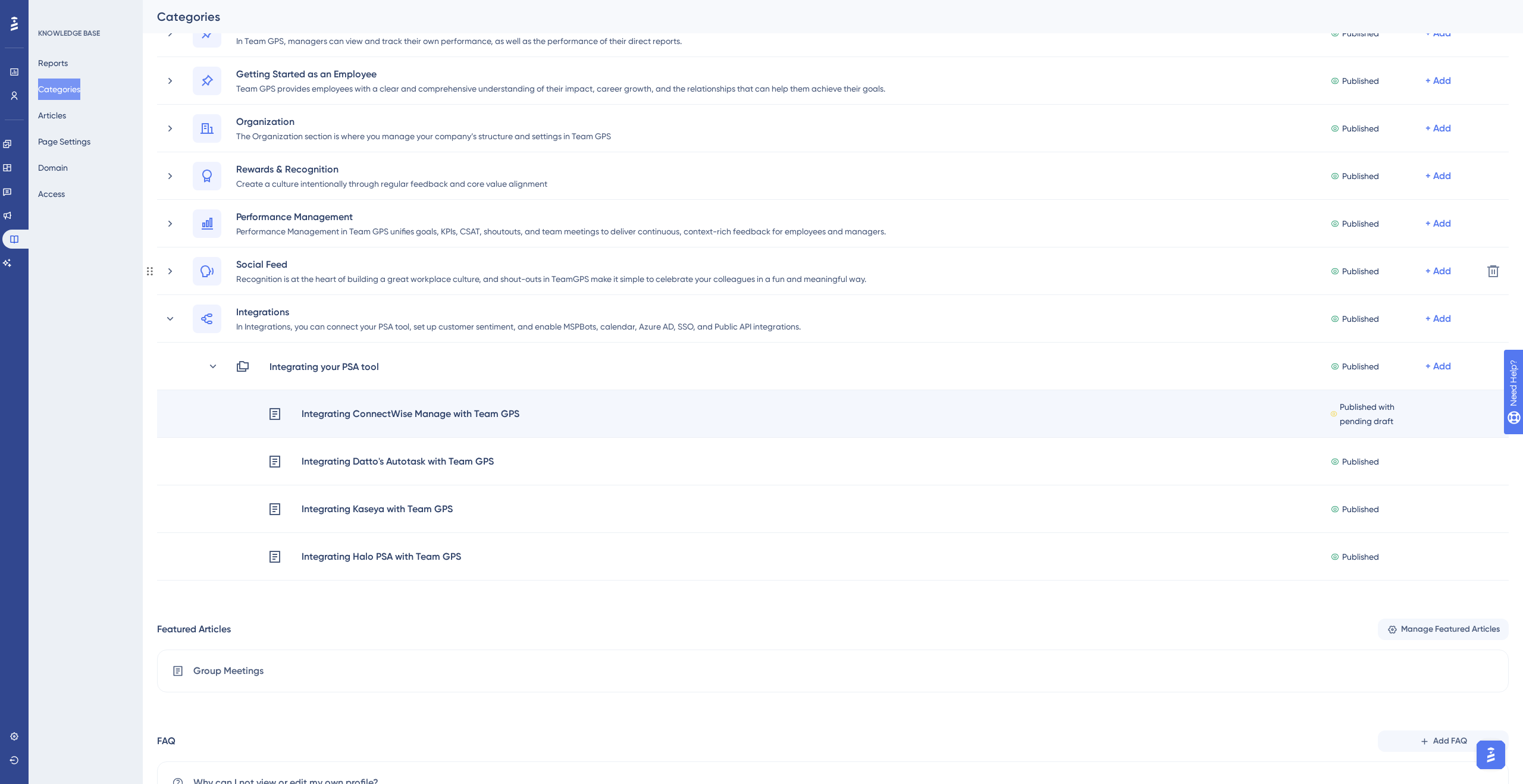
scroll to position [525, 0]
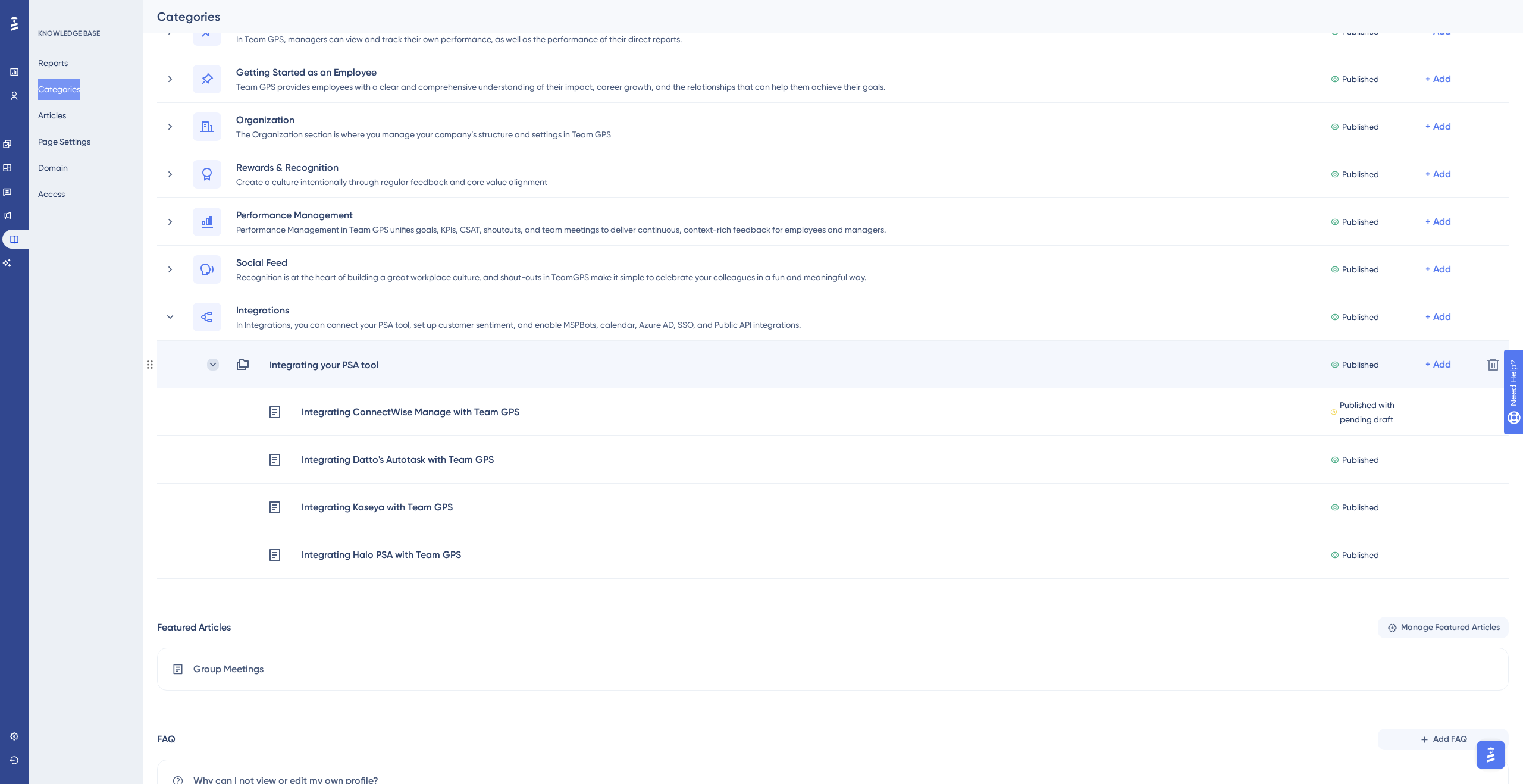
click at [216, 367] on icon at bounding box center [213, 364] width 12 height 12
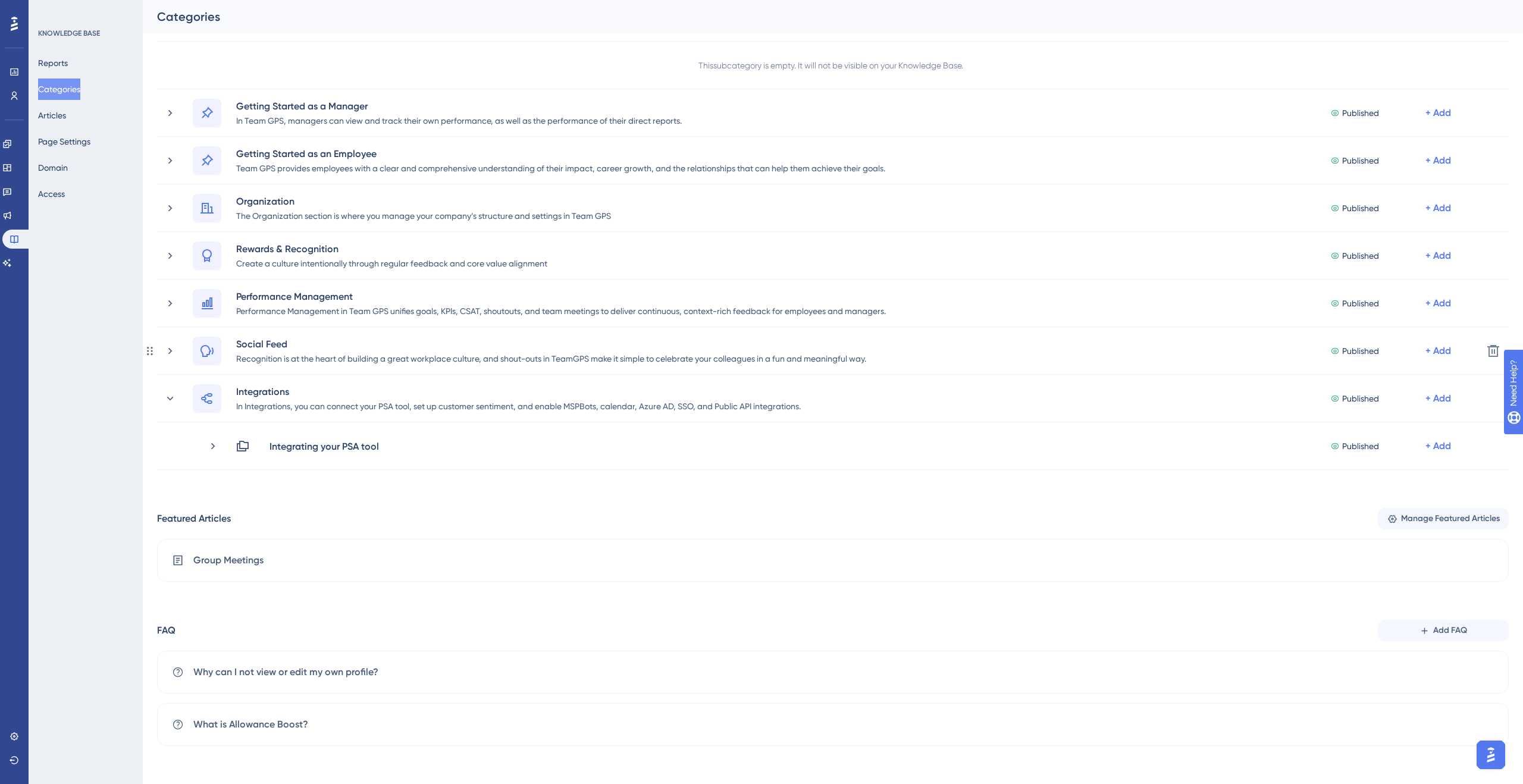
scroll to position [443, 0]
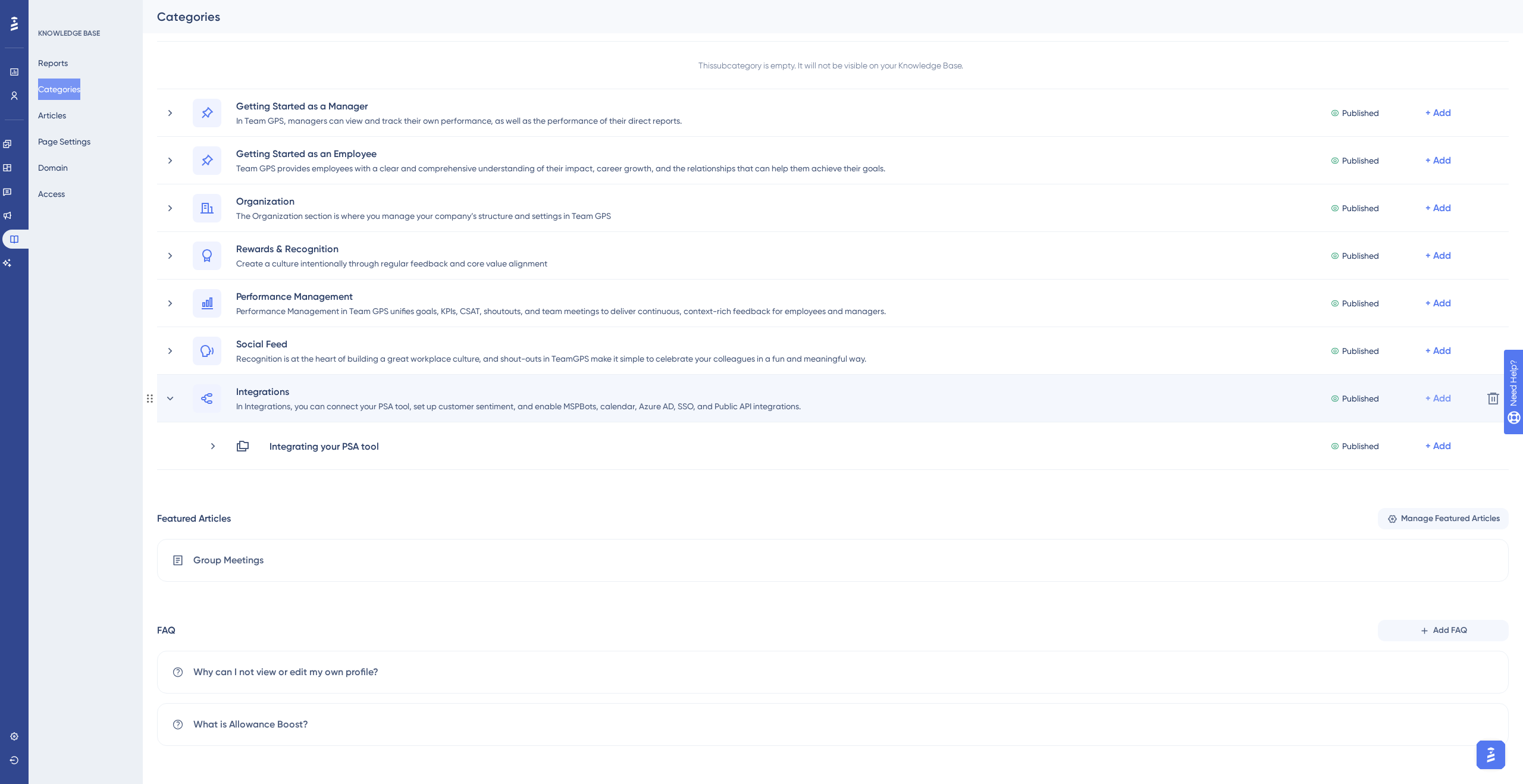
click at [1436, 397] on div "+ Add" at bounding box center [1438, 398] width 26 height 14
click at [1393, 433] on span "Add a Subcategory" at bounding box center [1387, 430] width 75 height 14
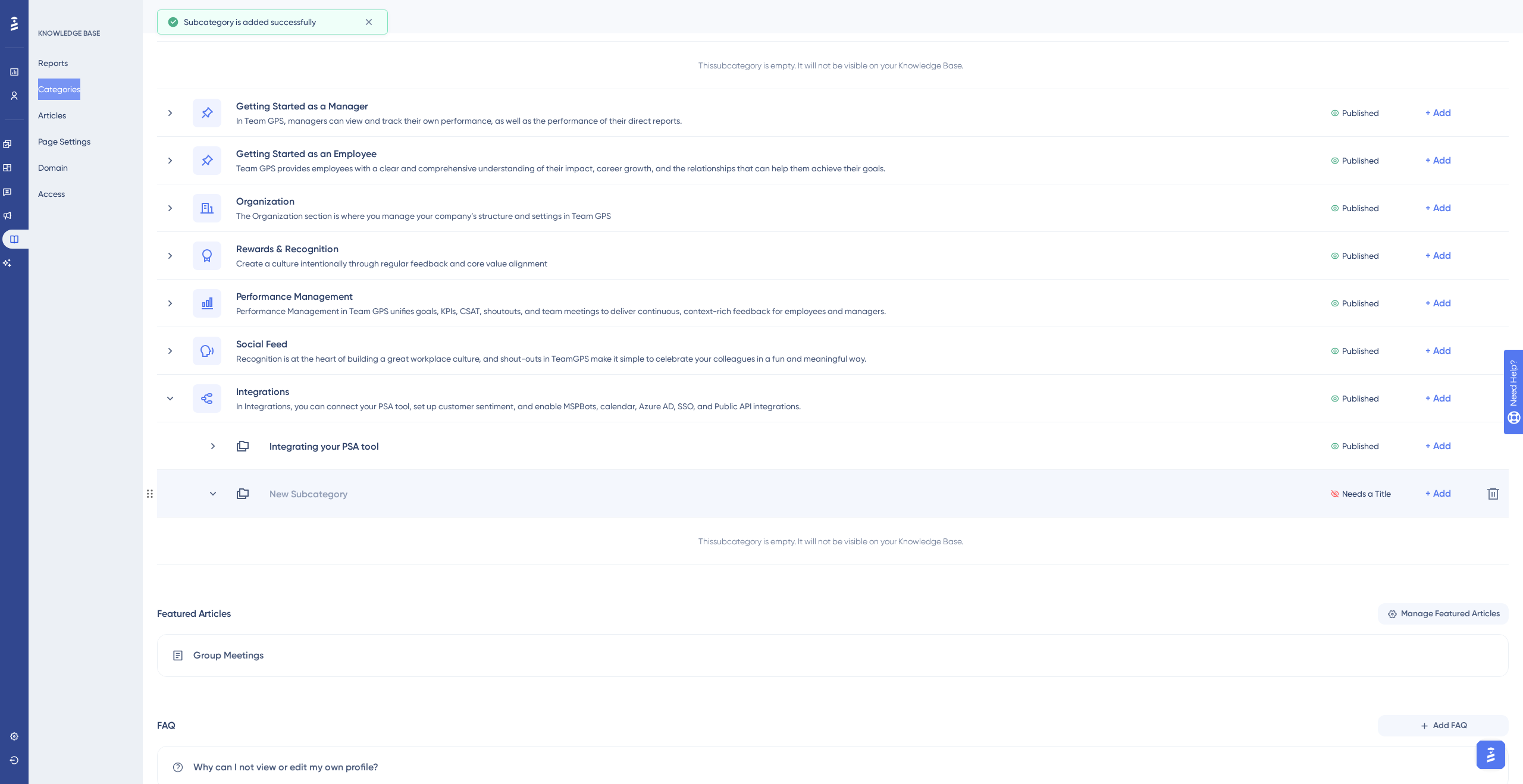
click at [491, 477] on div "New Subcategory Needs a Title + Add Delete" at bounding box center [833, 494] width 1352 height 47
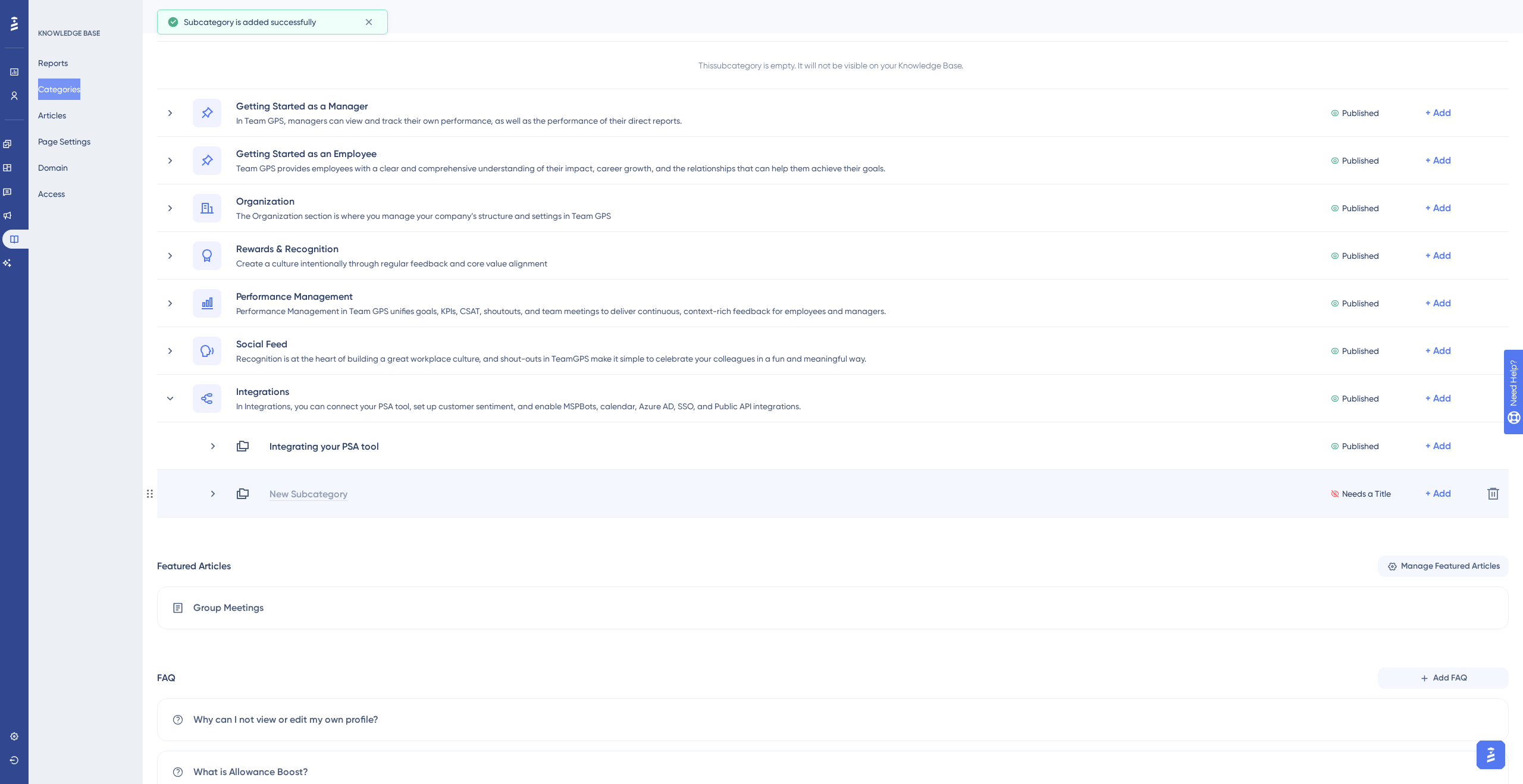
click at [295, 487] on div "New Subcategory" at bounding box center [308, 494] width 79 height 14
click at [1425, 497] on div "+ Add" at bounding box center [1438, 494] width 26 height 14
click at [1389, 521] on span "Add Articles" at bounding box center [1372, 525] width 45 height 14
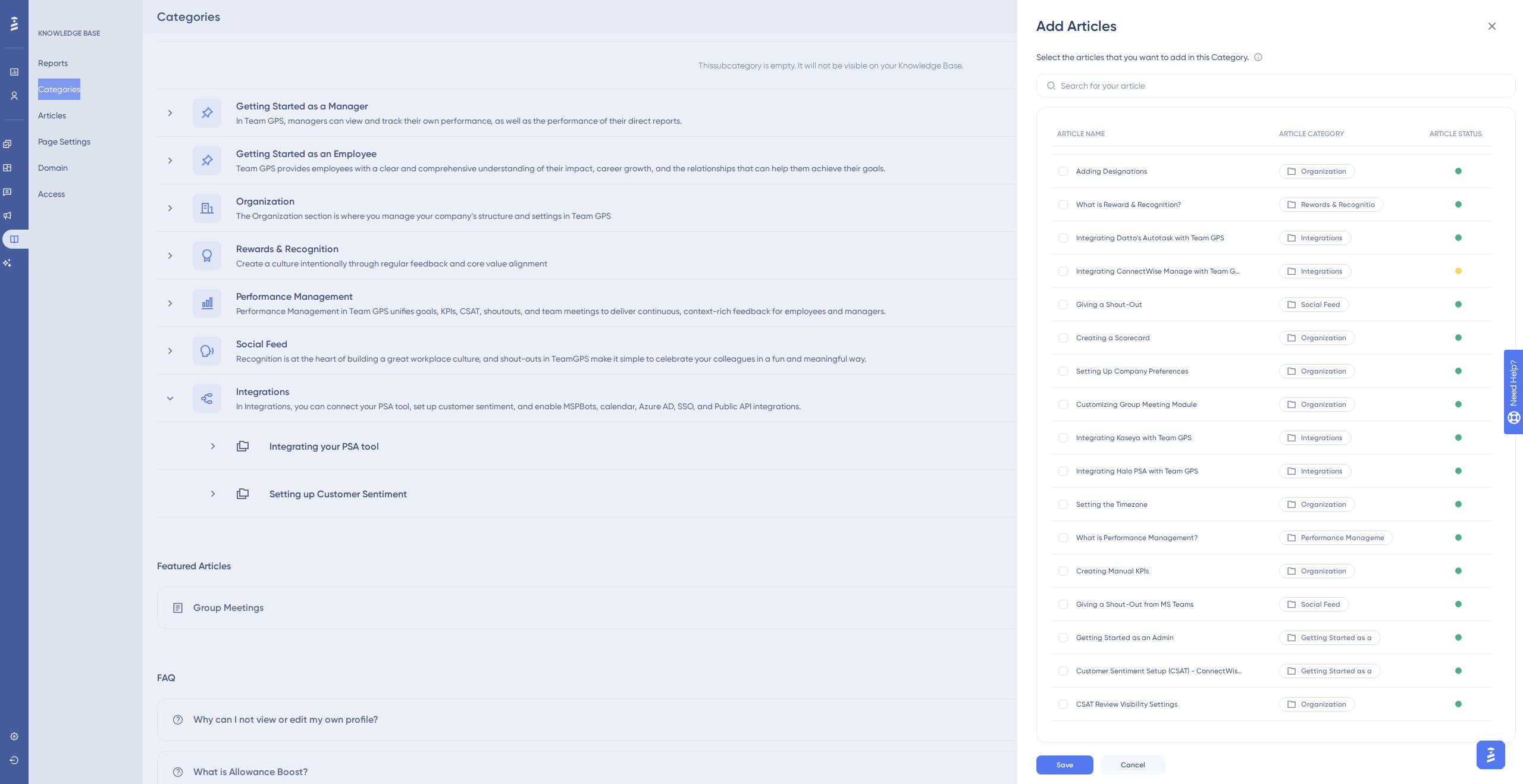
scroll to position [298, 0]
click at [1065, 664] on div at bounding box center [1064, 664] width 10 height 10
checkbox input "true"
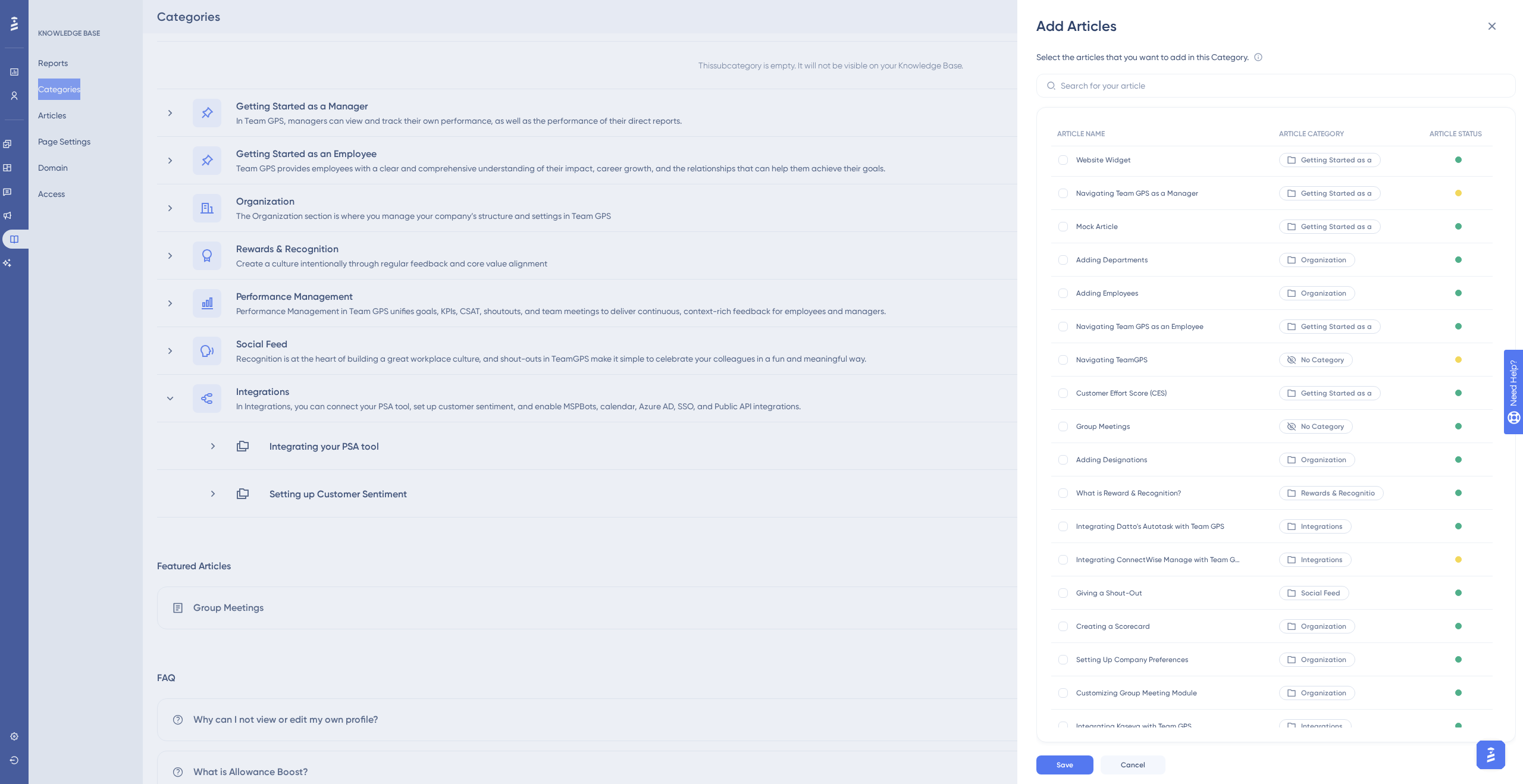
scroll to position [0, 0]
drag, startPoint x: 1062, startPoint y: 397, endPoint x: 1091, endPoint y: 407, distance: 30.7
click at [1062, 397] on div at bounding box center [1064, 396] width 10 height 10
checkbox input "true"
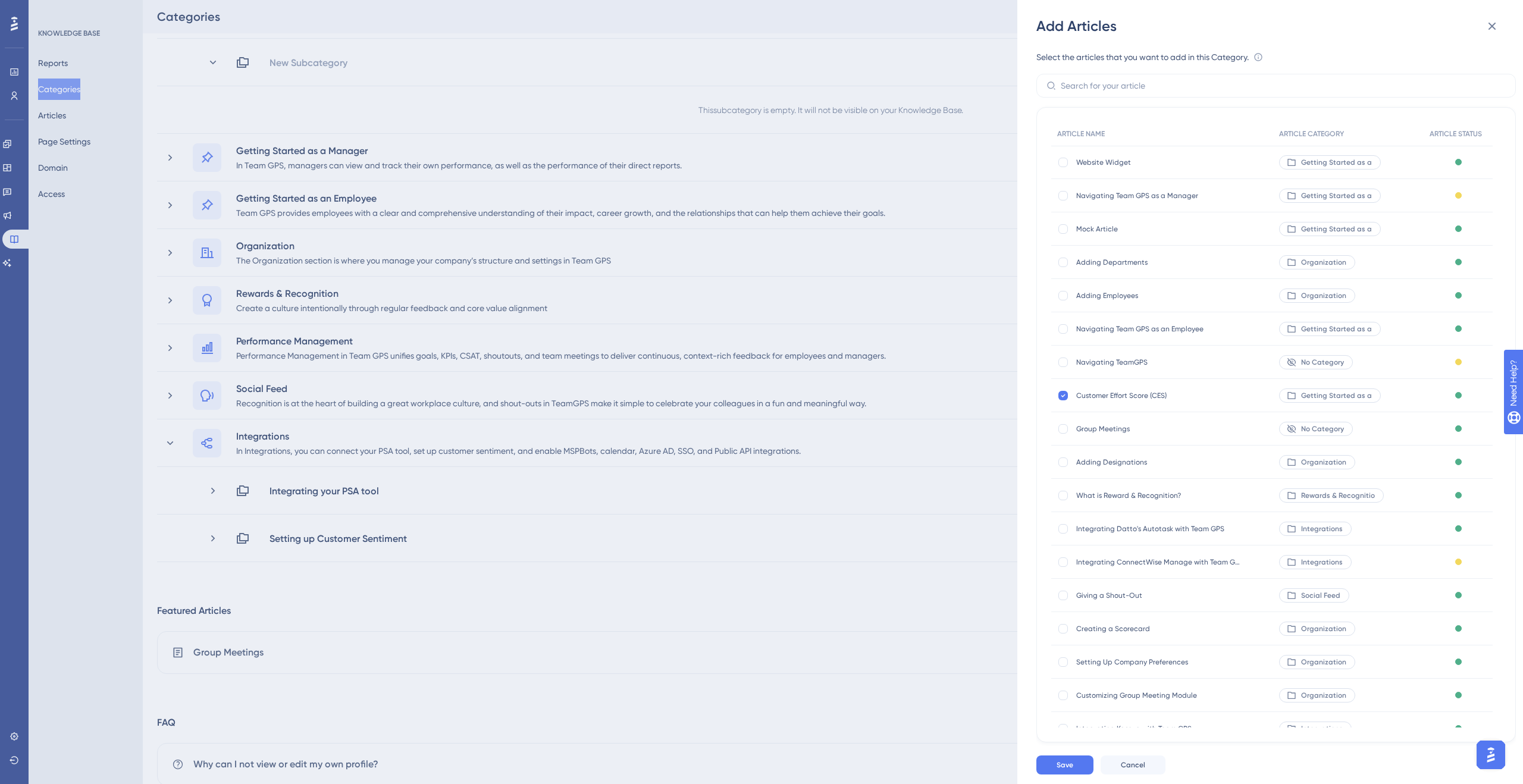
scroll to position [394, 0]
click at [1062, 159] on div at bounding box center [1064, 163] width 10 height 10
checkbox input "true"
click at [1080, 767] on button "Save" at bounding box center [1065, 764] width 57 height 19
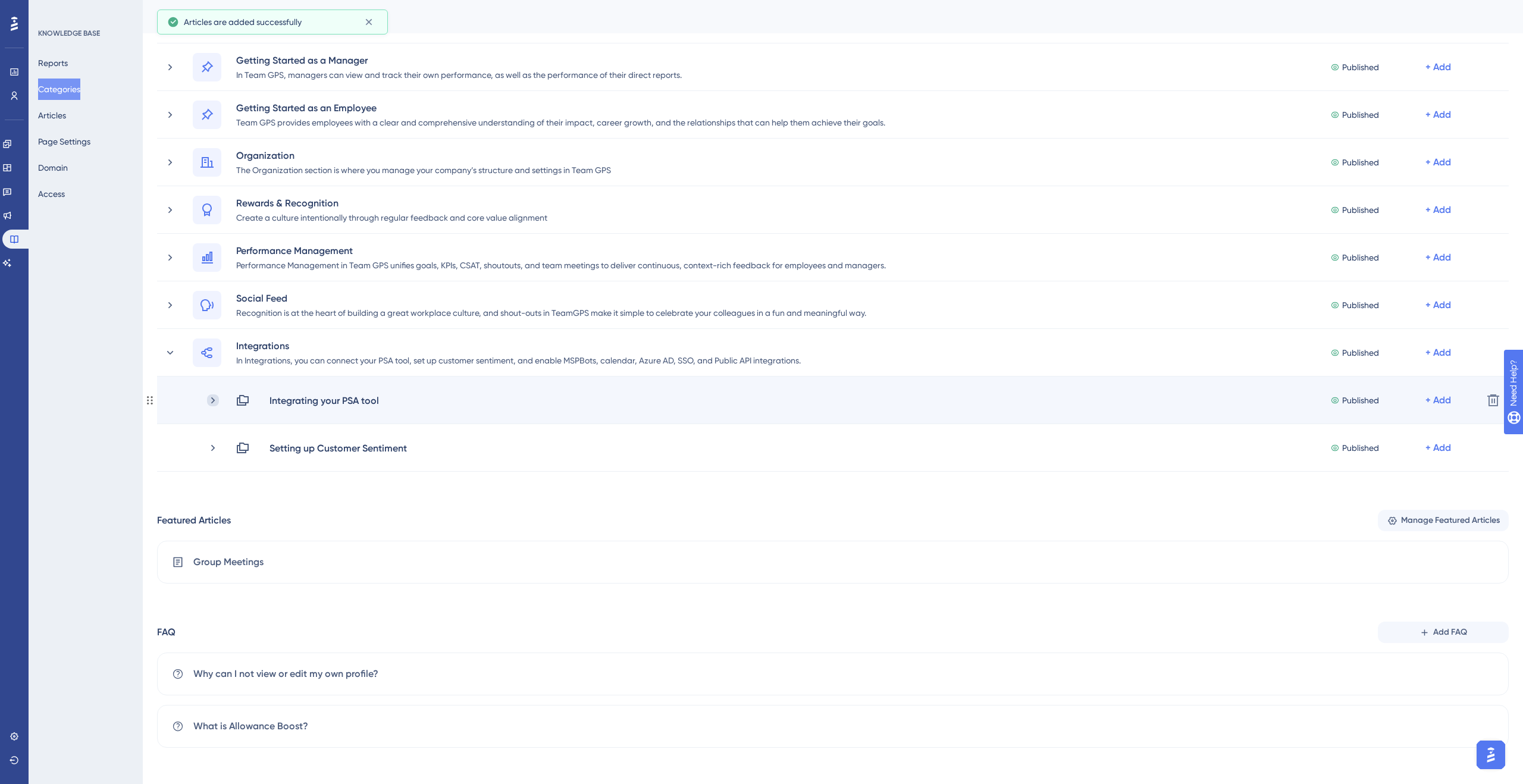
click at [213, 400] on icon at bounding box center [213, 400] width 4 height 7
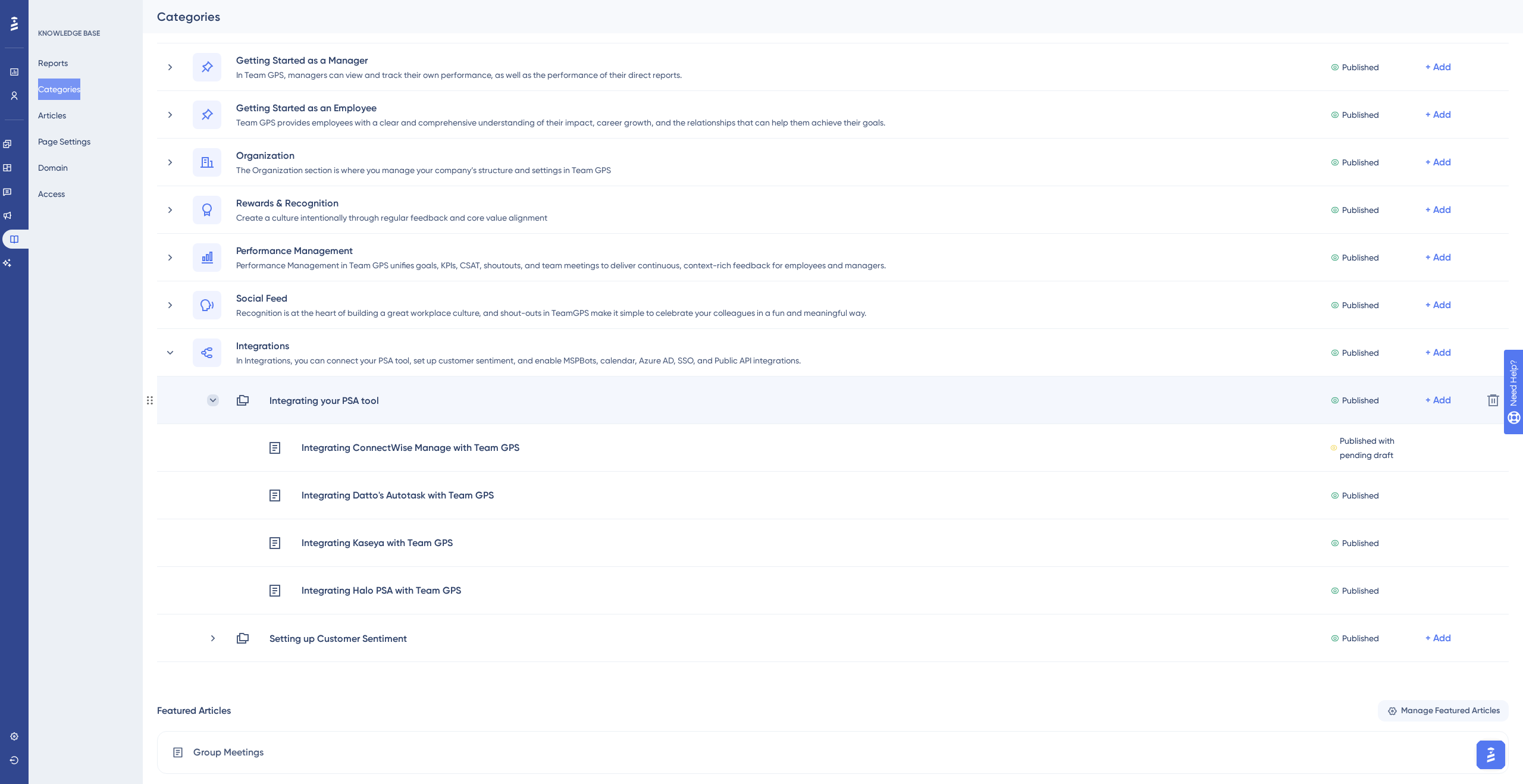
click at [213, 400] on icon at bounding box center [213, 400] width 7 height 4
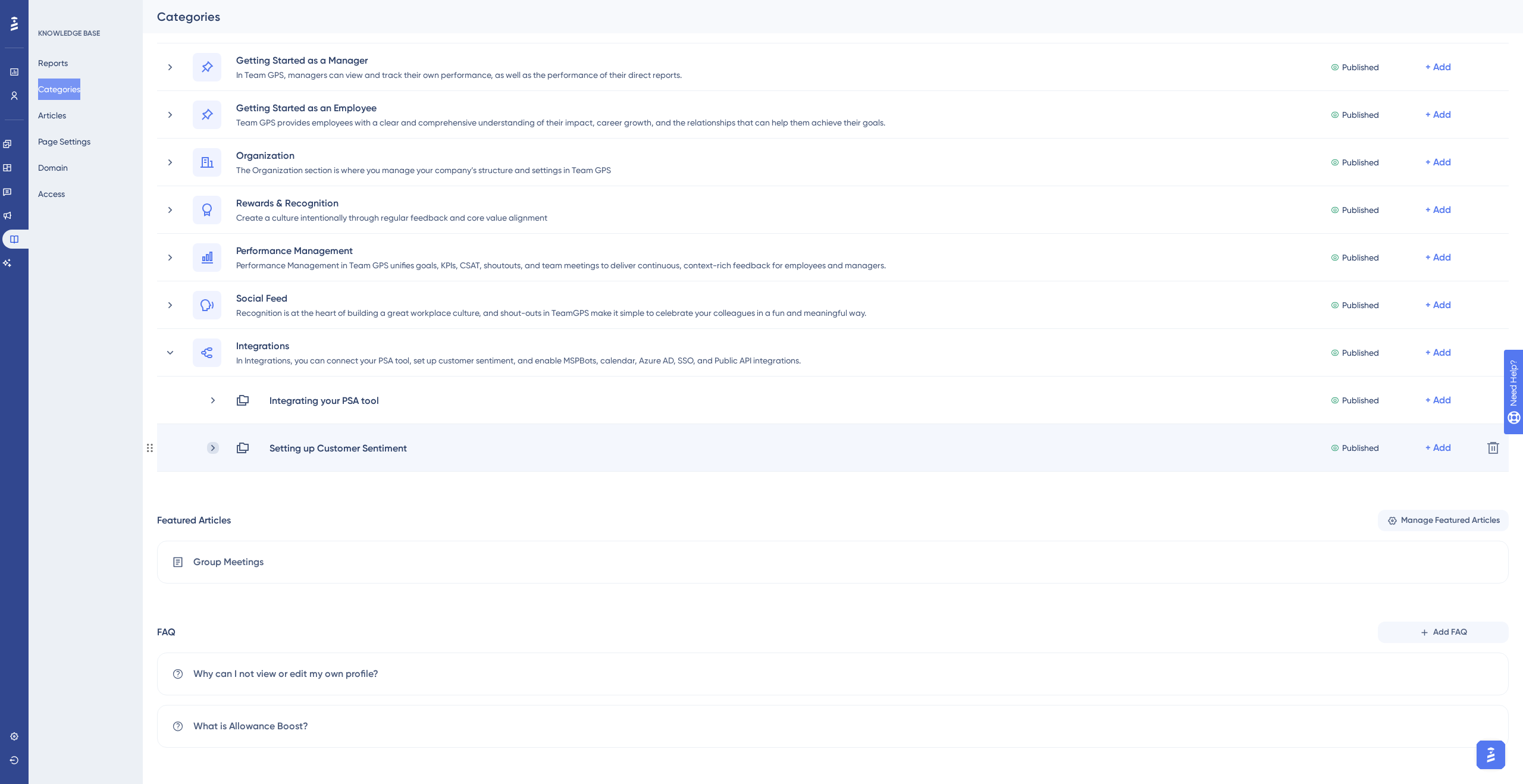
click at [212, 449] on icon at bounding box center [213, 447] width 4 height 7
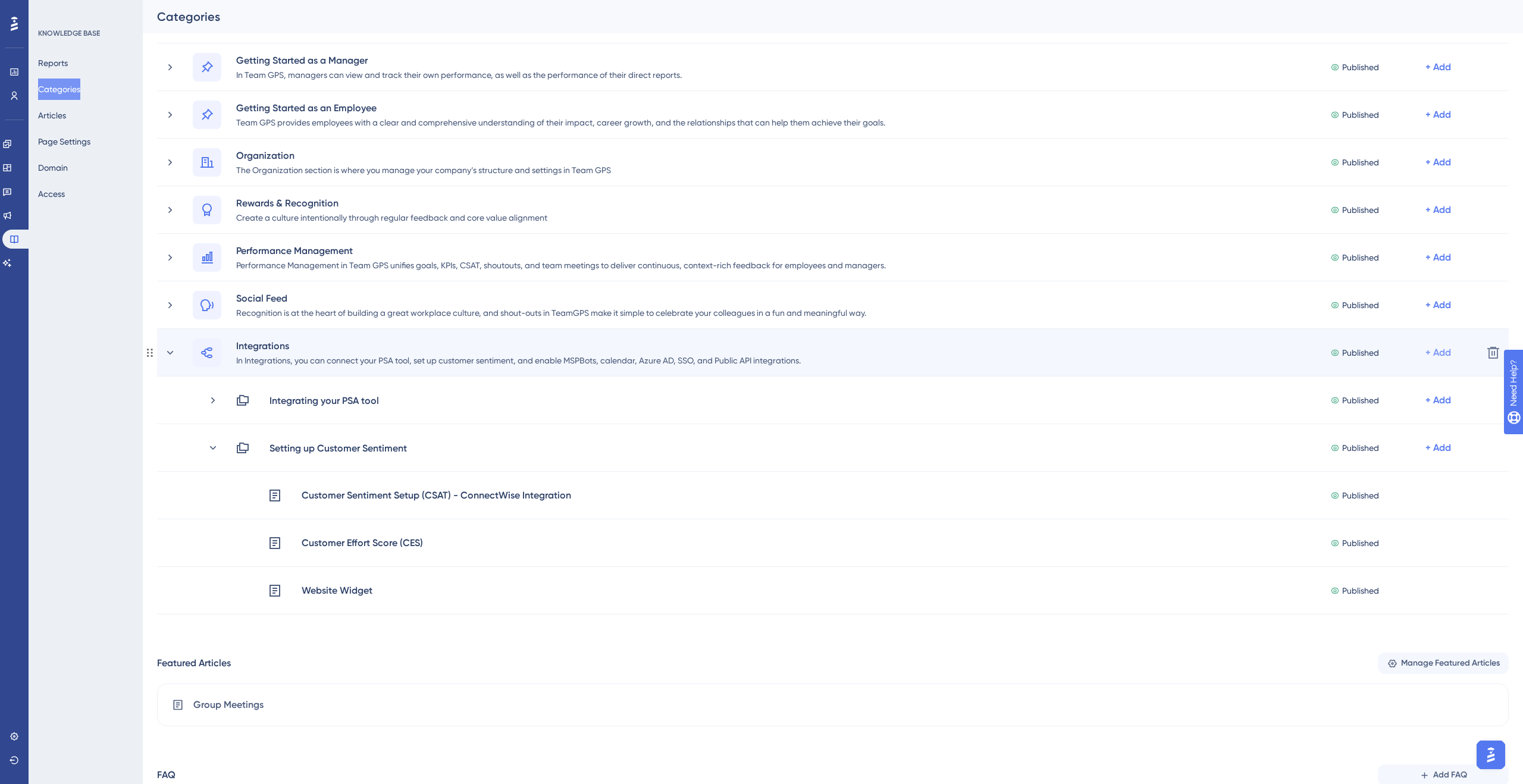
click at [1443, 353] on div "+ Add" at bounding box center [1438, 353] width 26 height 14
click at [1395, 383] on span "Add a Subcategory" at bounding box center [1387, 384] width 75 height 14
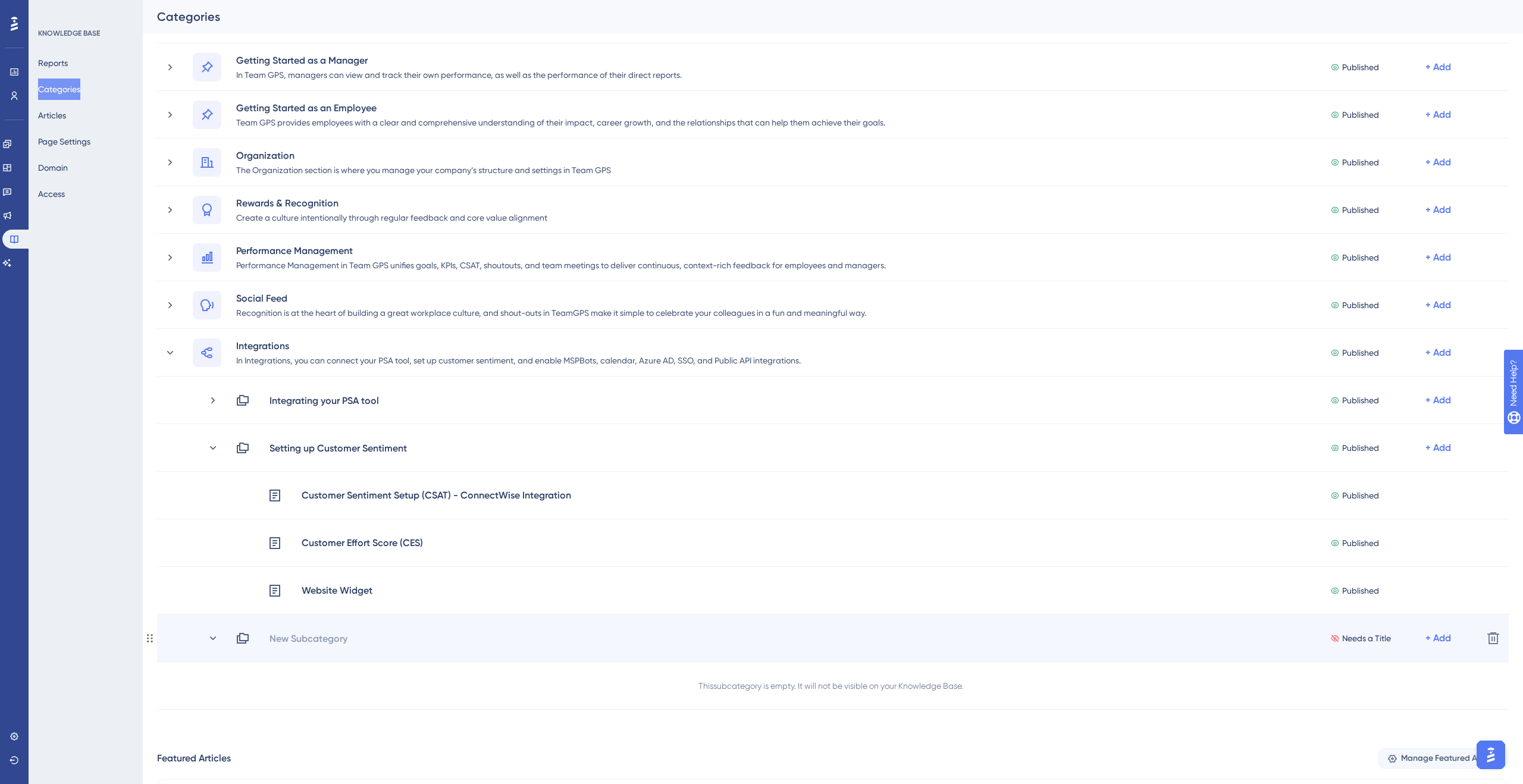
click at [789, 640] on div "New Subcategory Needs a Title + Add" at bounding box center [854, 638] width 1238 height 14
click at [309, 631] on div "New Subcategory" at bounding box center [308, 638] width 79 height 14
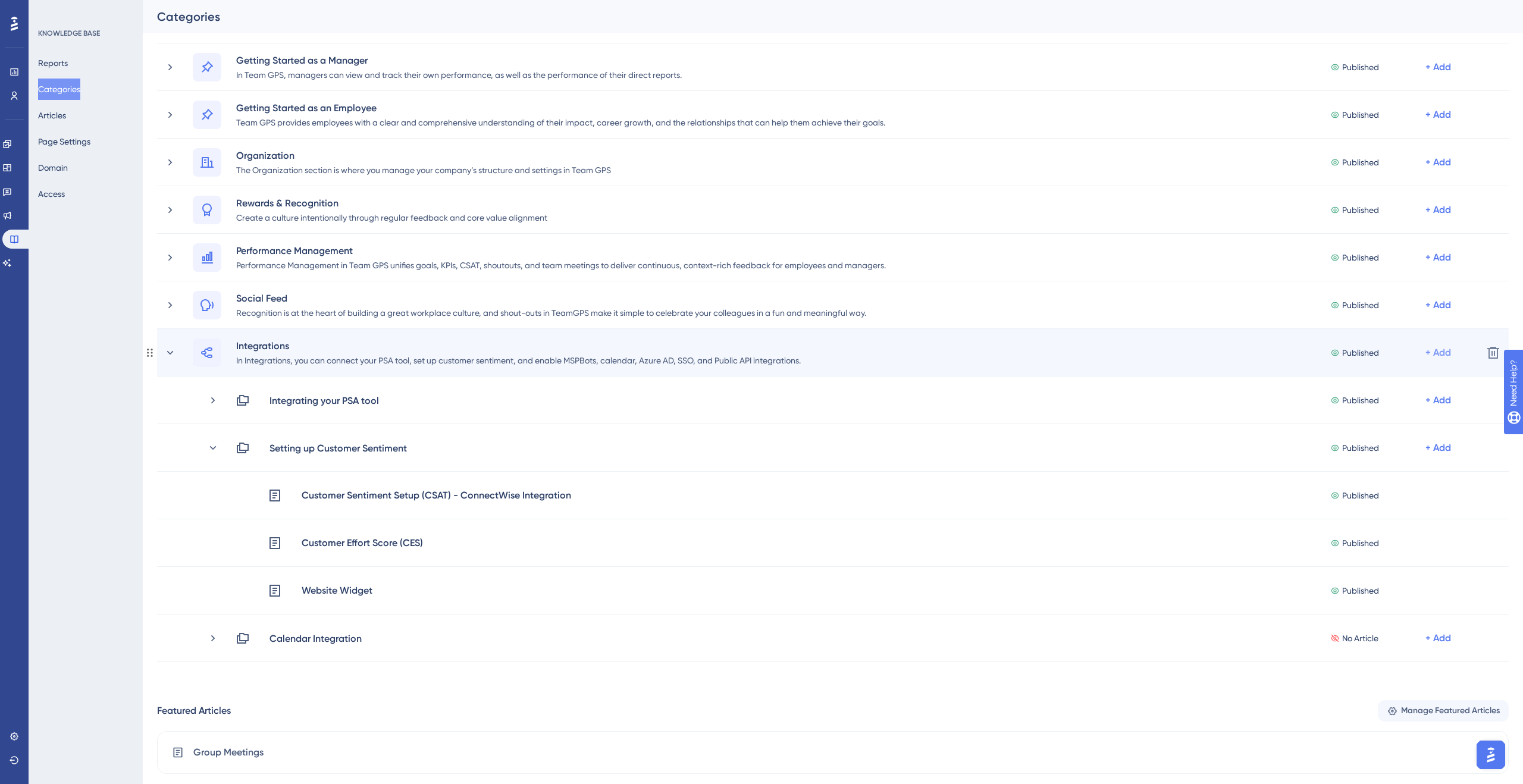
click at [1443, 355] on div "+ Add" at bounding box center [1438, 353] width 26 height 14
click at [1398, 387] on span "Add a Subcategory" at bounding box center [1387, 384] width 75 height 14
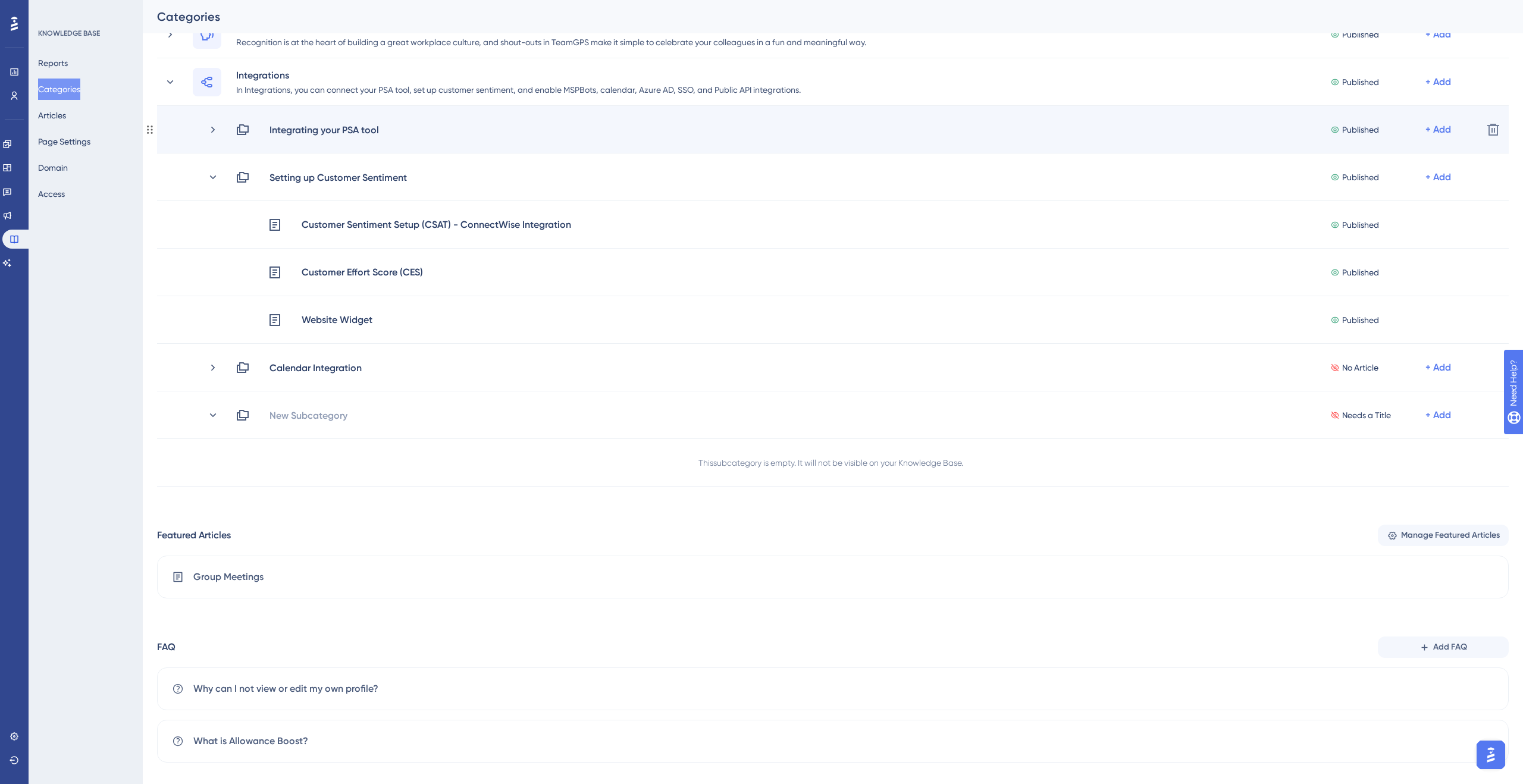
scroll to position [681, 0]
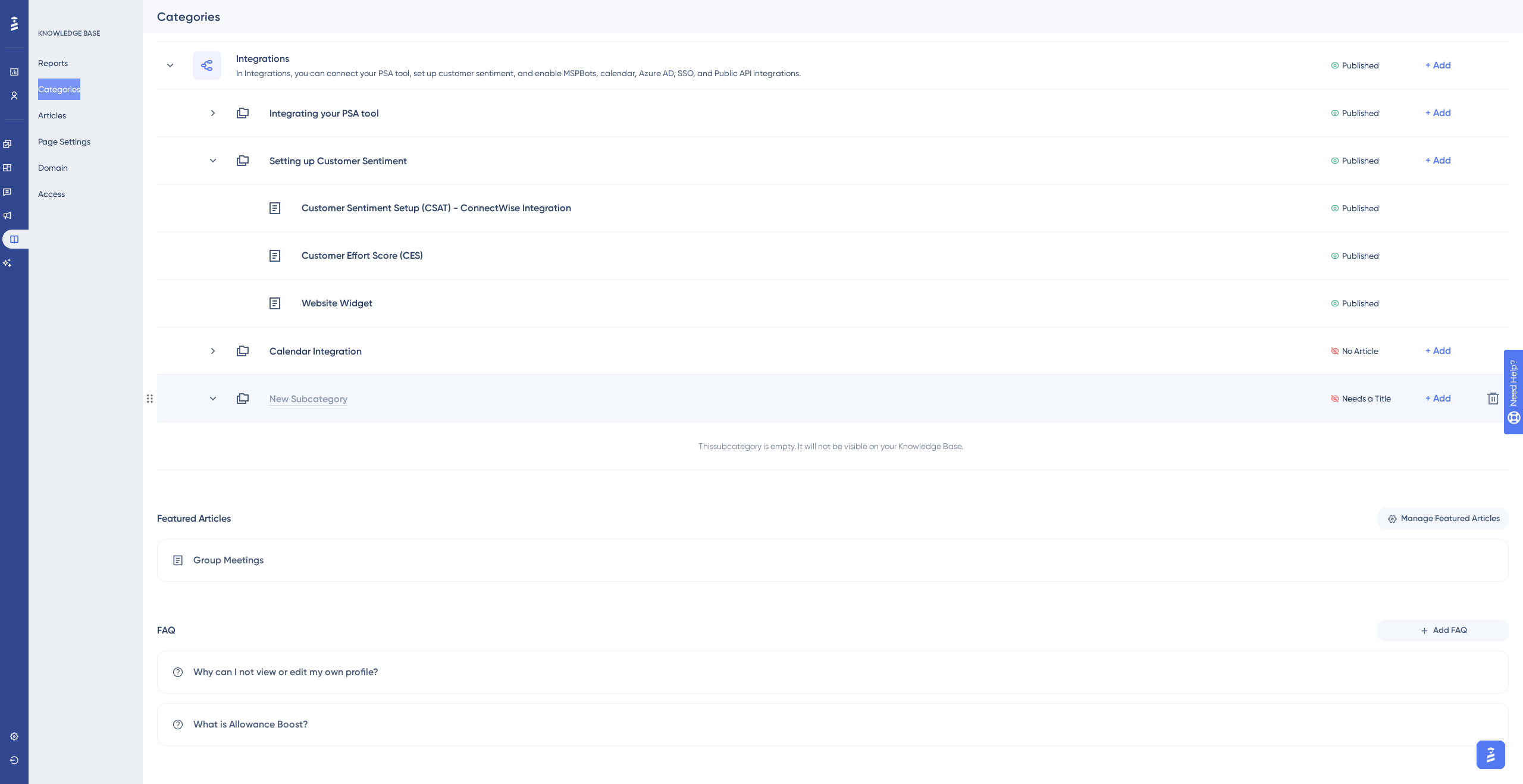
click at [286, 395] on div "New Subcategory" at bounding box center [308, 398] width 79 height 14
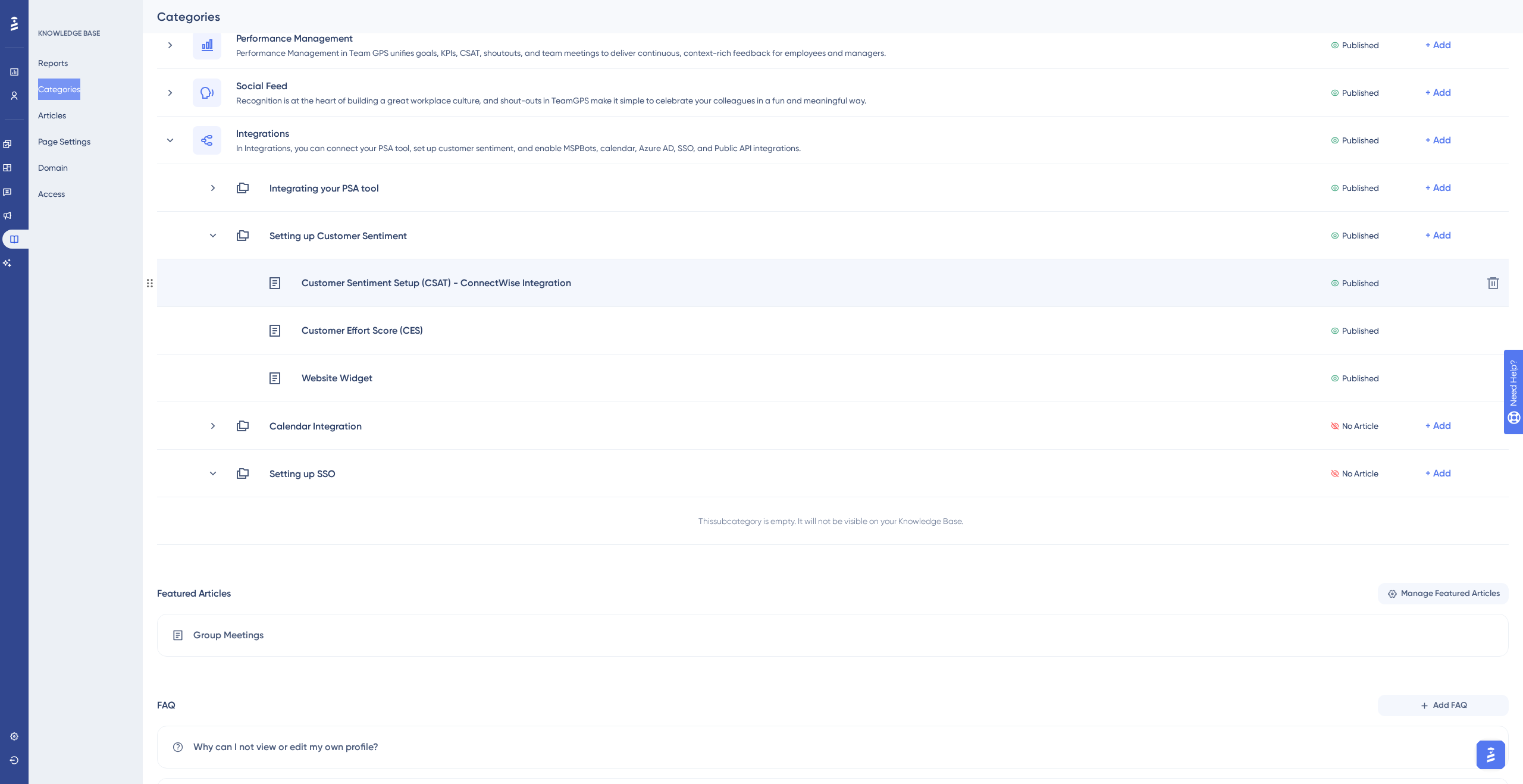
scroll to position [591, 0]
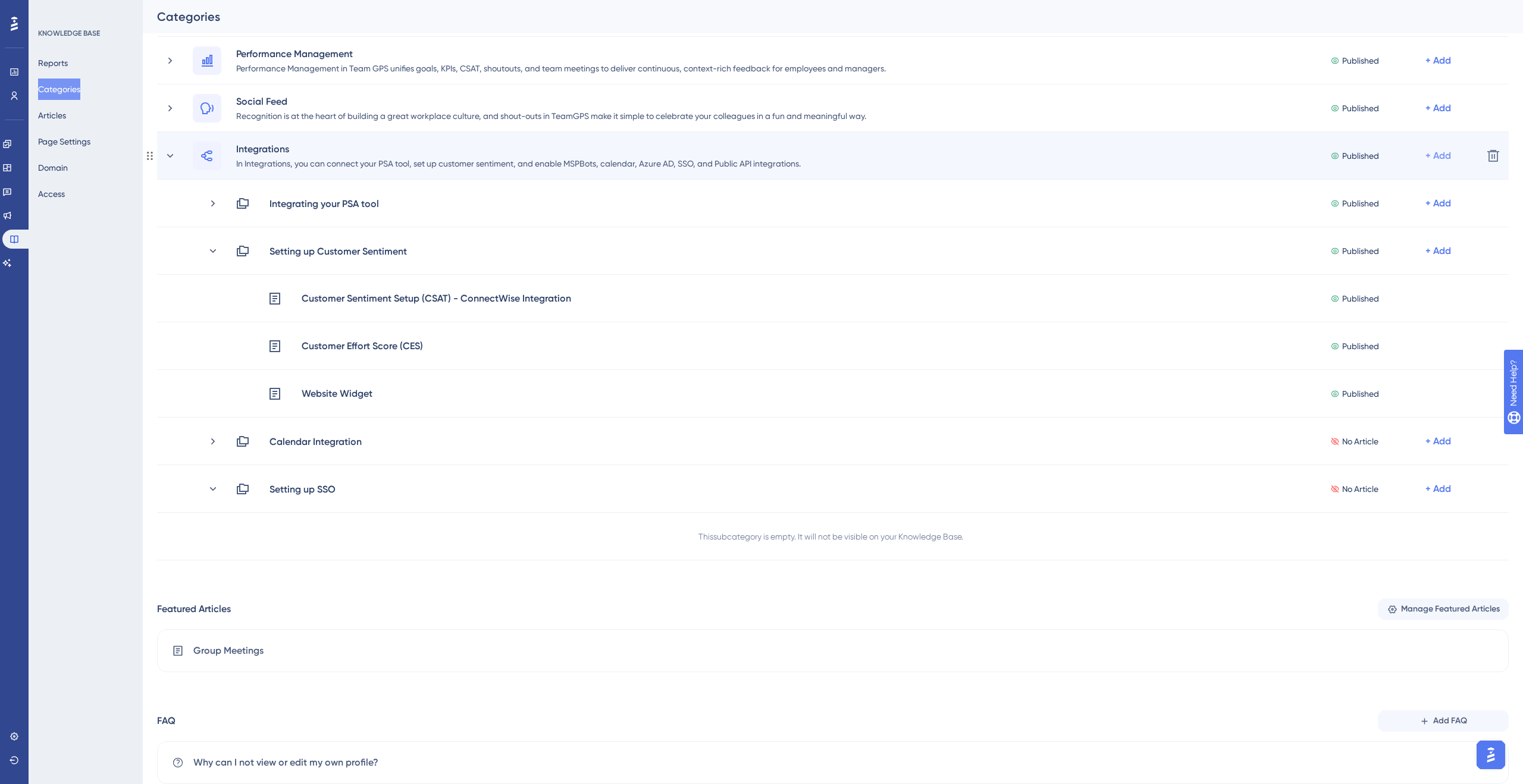
click at [1438, 158] on div "+ Add" at bounding box center [1438, 156] width 26 height 14
click at [1392, 191] on span "Add a Subcategory" at bounding box center [1387, 188] width 75 height 14
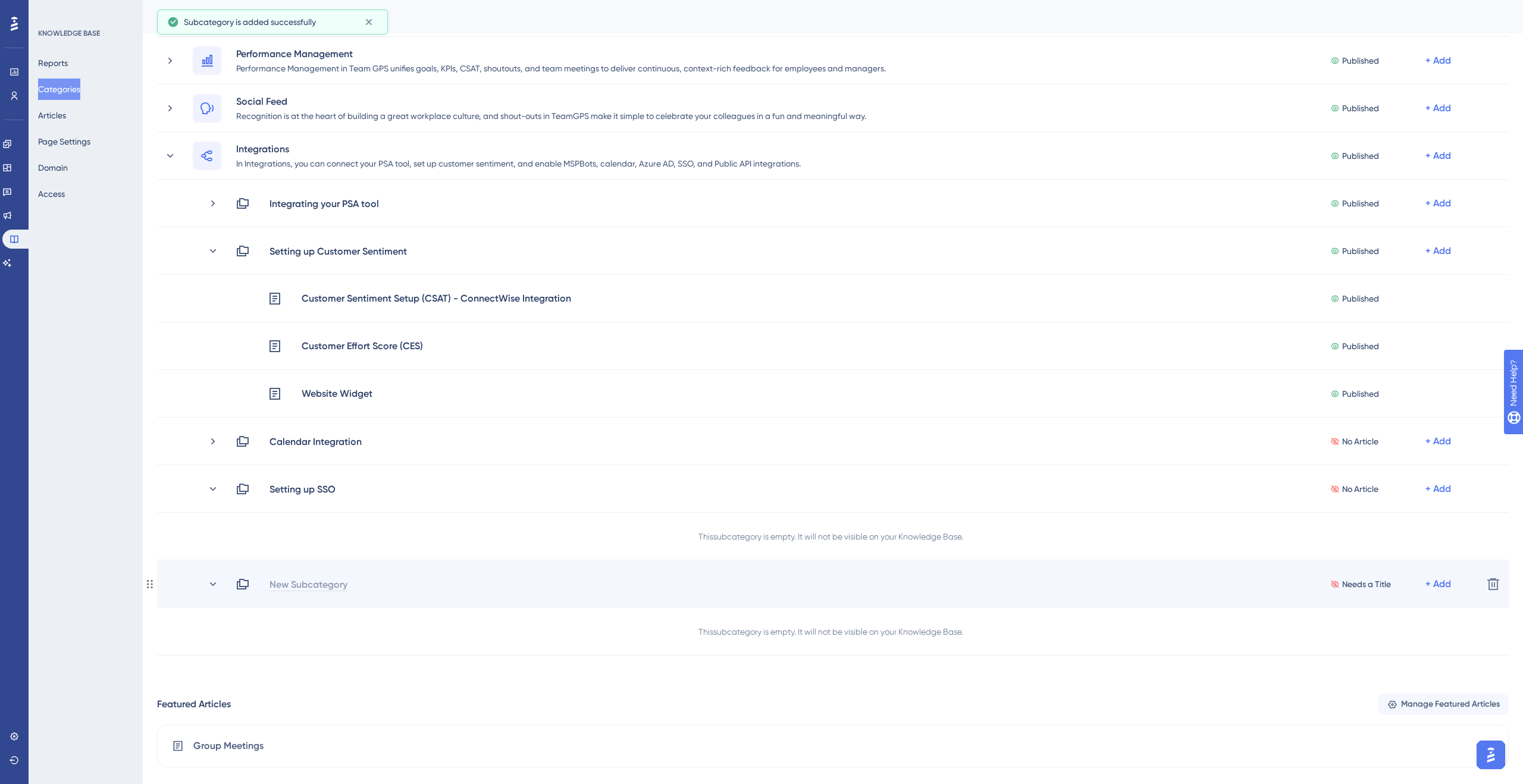
click at [291, 581] on div "New Subcategory" at bounding box center [308, 584] width 79 height 14
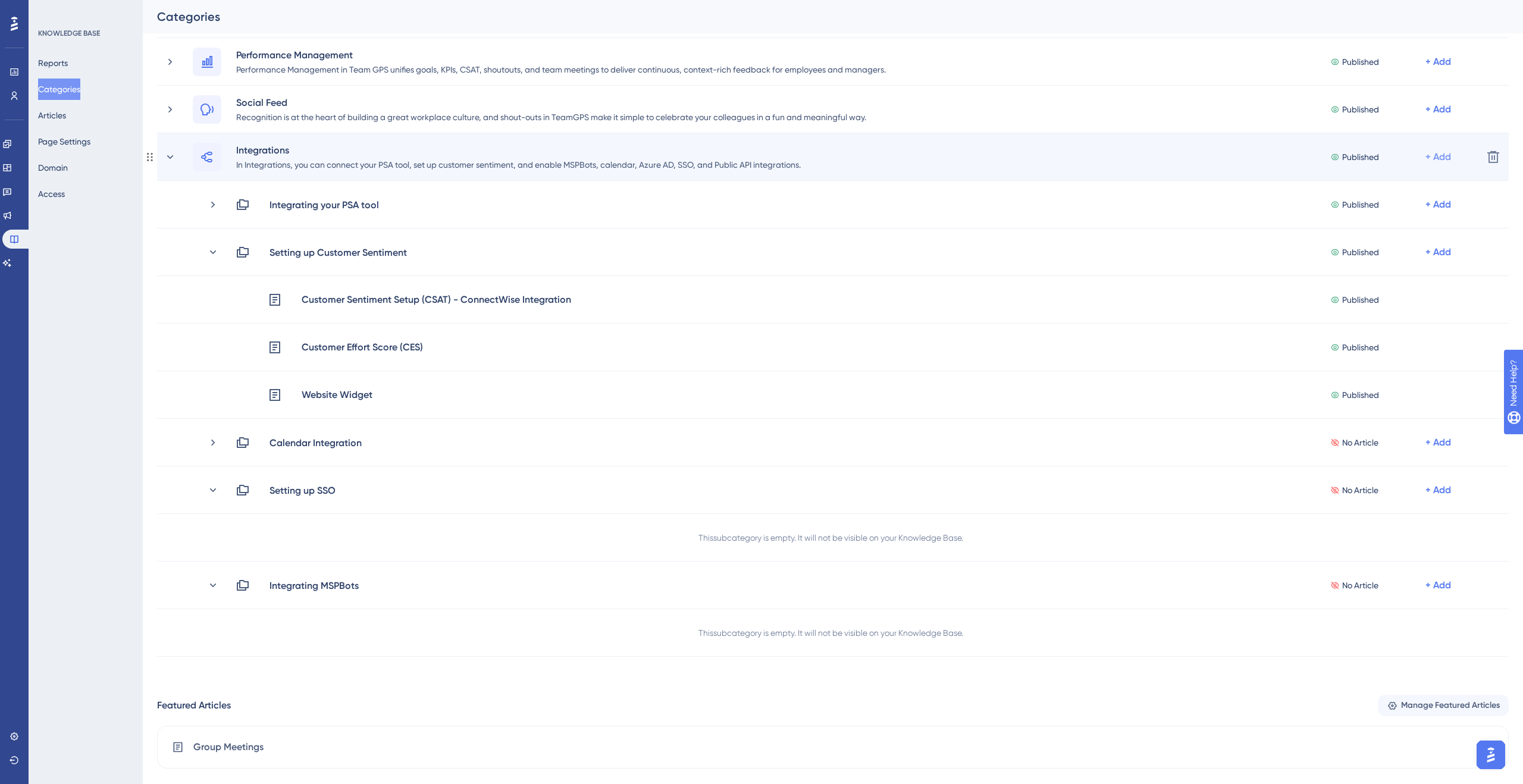
click at [1445, 160] on div "+ Add" at bounding box center [1438, 157] width 26 height 14
click at [1390, 190] on span "Add a Subcategory" at bounding box center [1387, 189] width 75 height 14
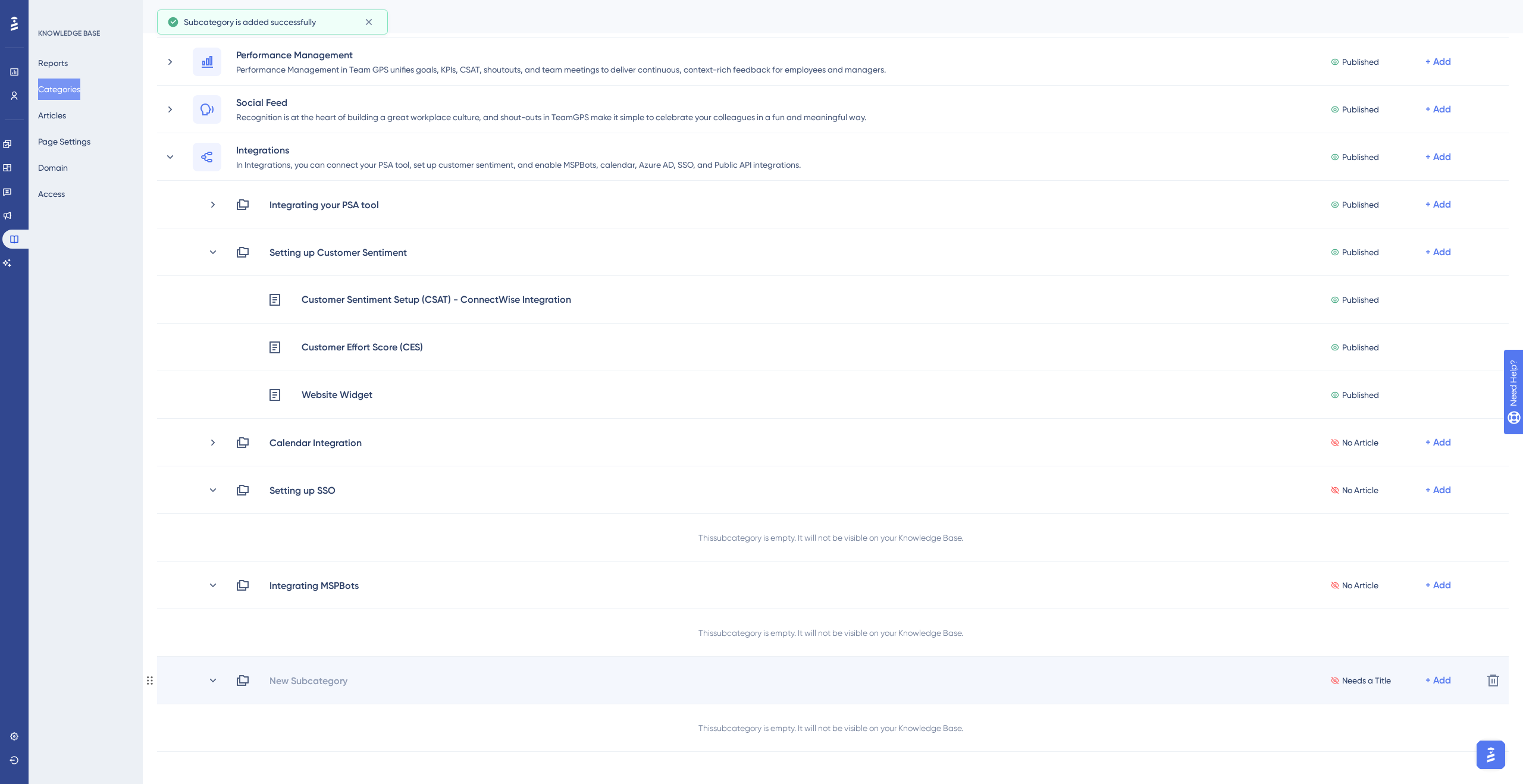
click at [354, 677] on div "New Subcategory" at bounding box center [313, 680] width 89 height 14
click at [310, 675] on div "New Subcategory" at bounding box center [308, 680] width 79 height 14
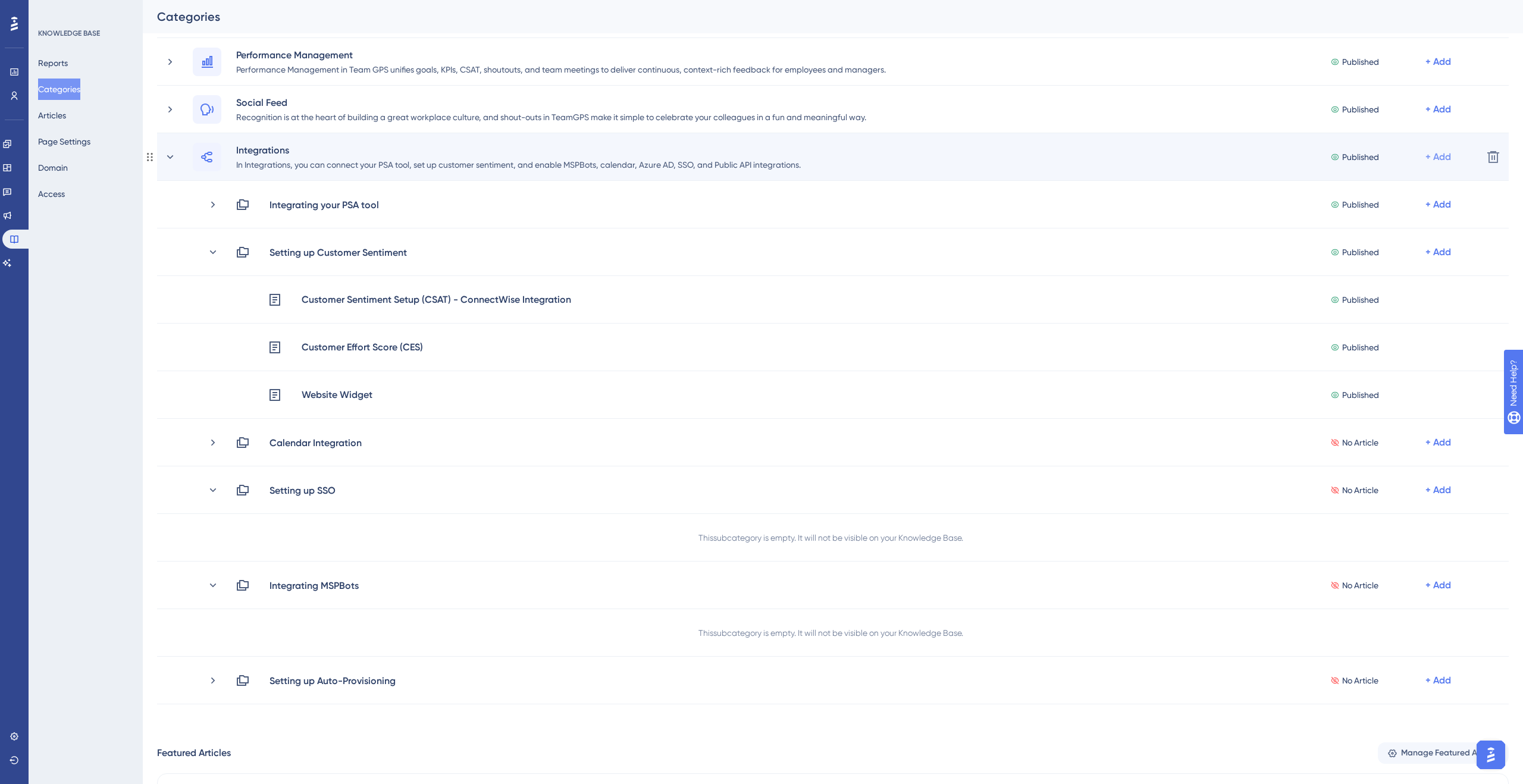
click at [1450, 159] on div "+ Add" at bounding box center [1438, 157] width 26 height 14
click at [1405, 191] on span "Add a Subcategory" at bounding box center [1387, 189] width 75 height 14
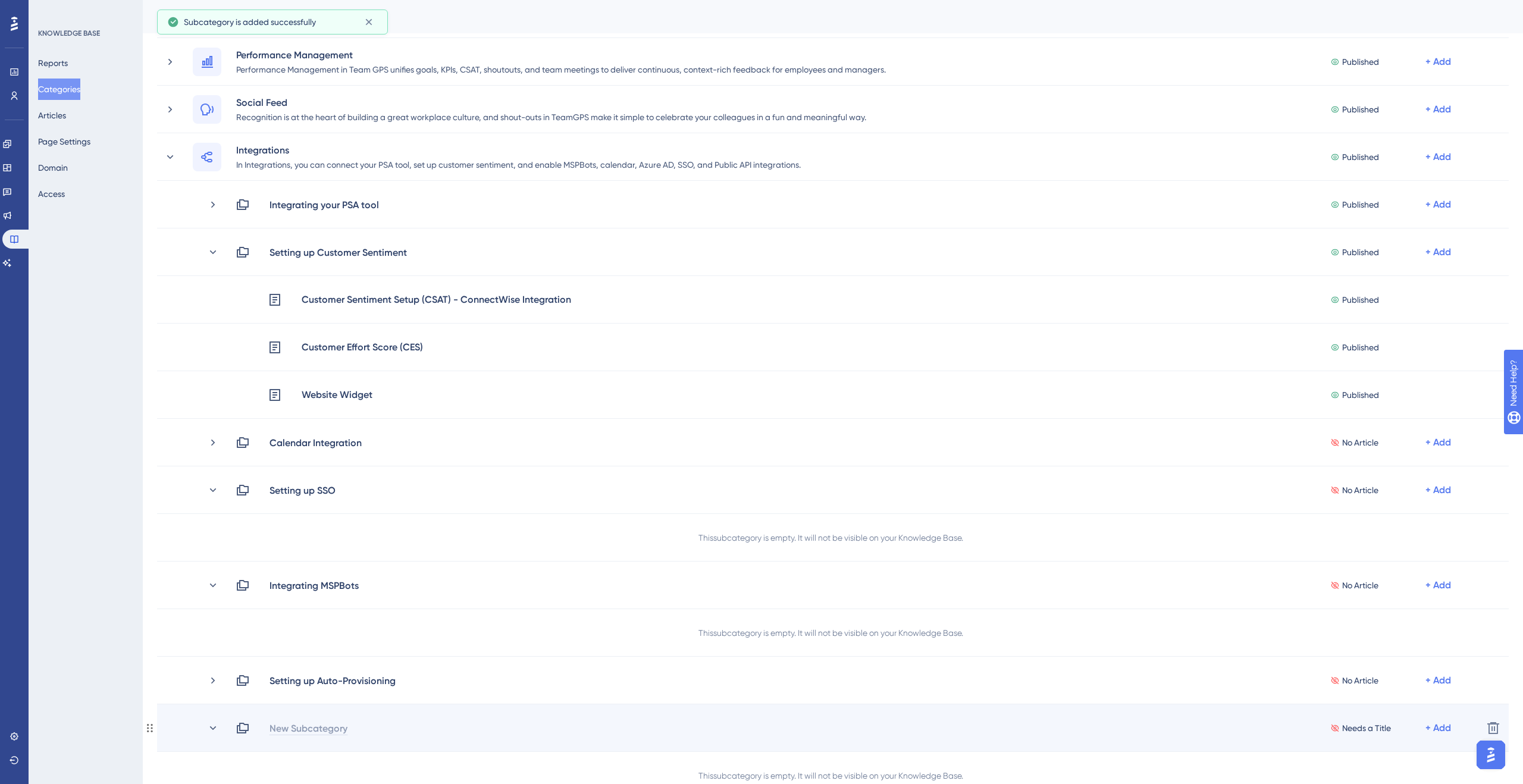
click at [339, 725] on div "New Subcategory" at bounding box center [308, 728] width 79 height 14
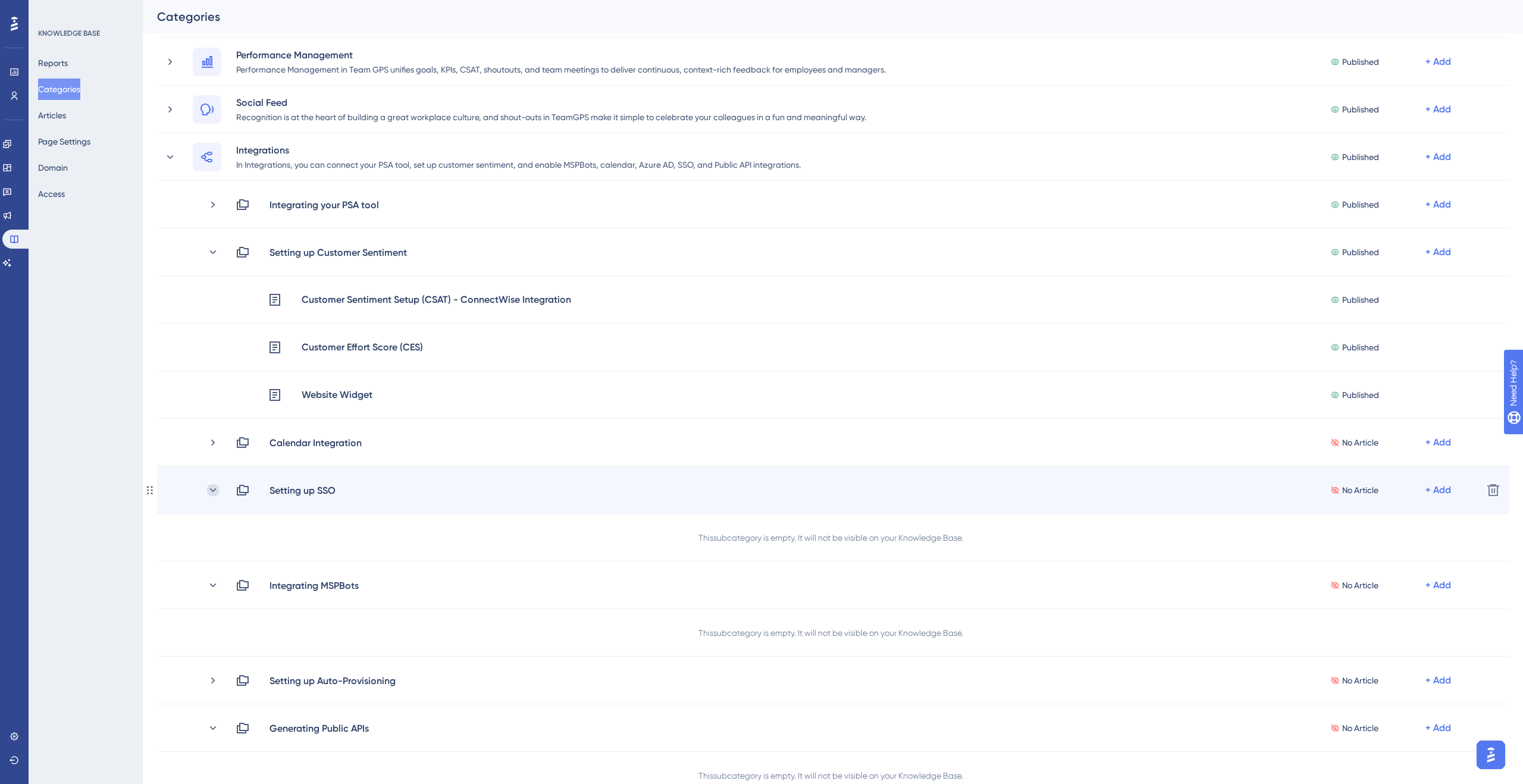
click at [208, 493] on icon at bounding box center [213, 490] width 12 height 12
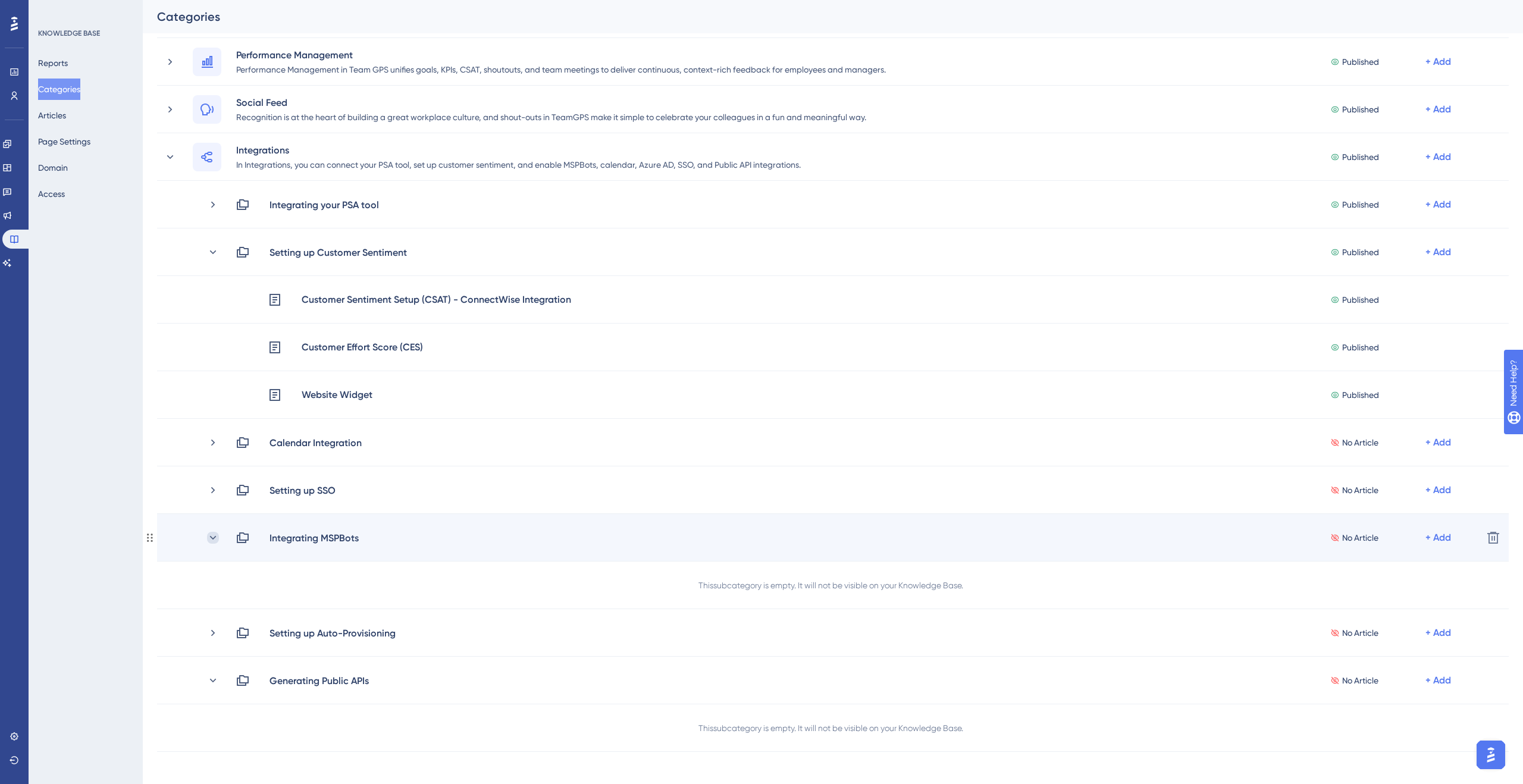
click at [211, 539] on icon at bounding box center [213, 538] width 12 height 12
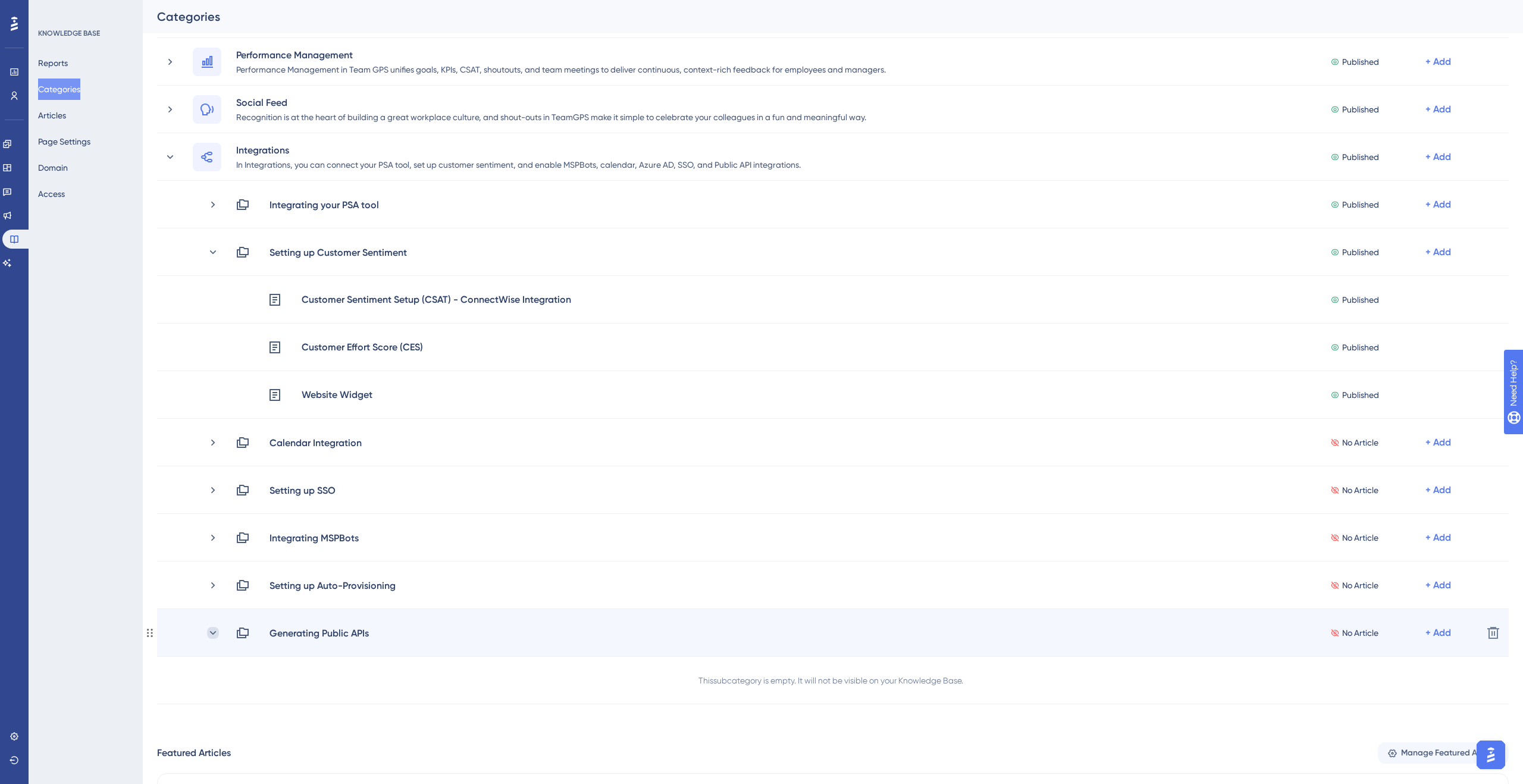
click at [211, 627] on icon at bounding box center [213, 633] width 12 height 12
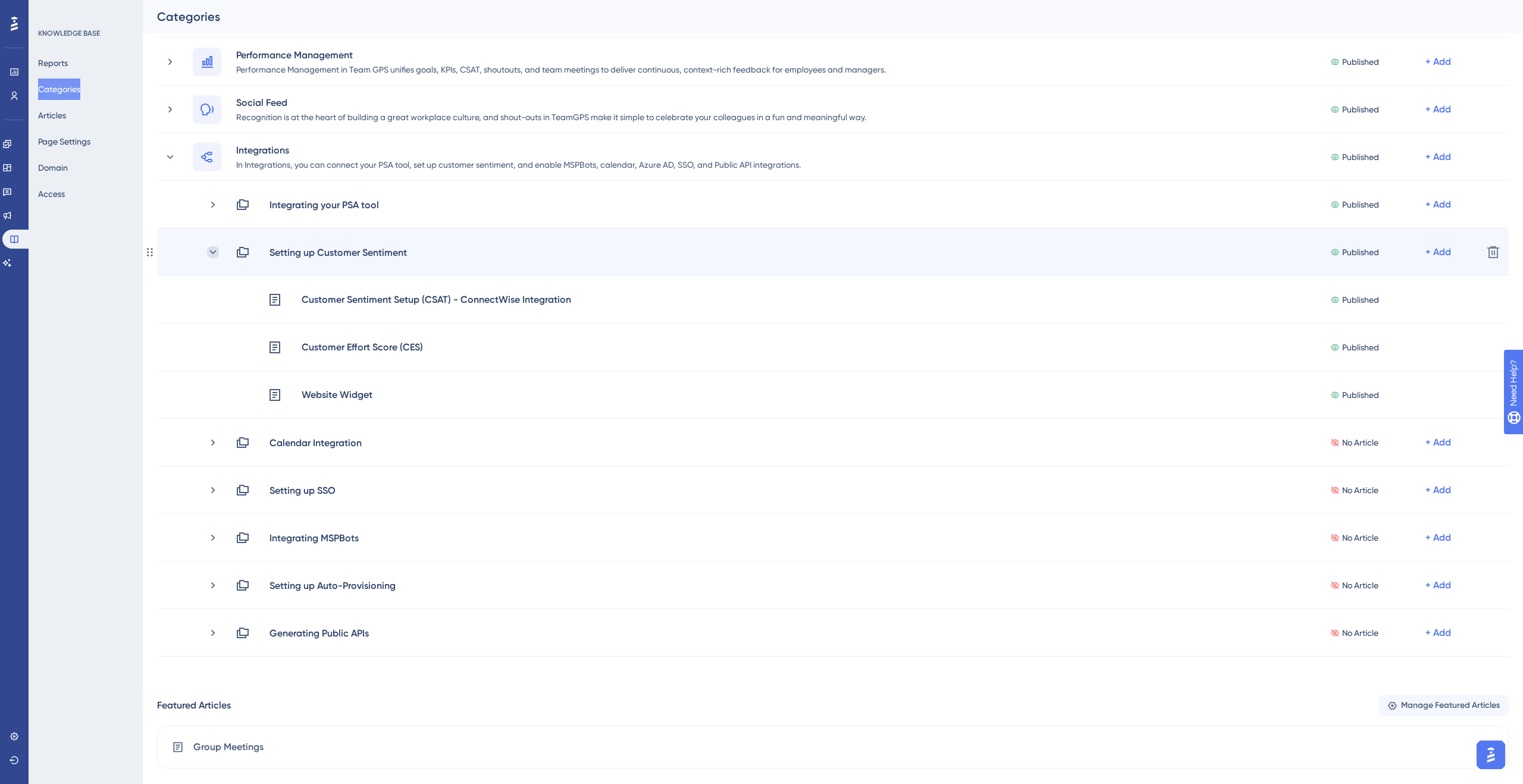
click at [214, 253] on icon at bounding box center [213, 252] width 12 height 12
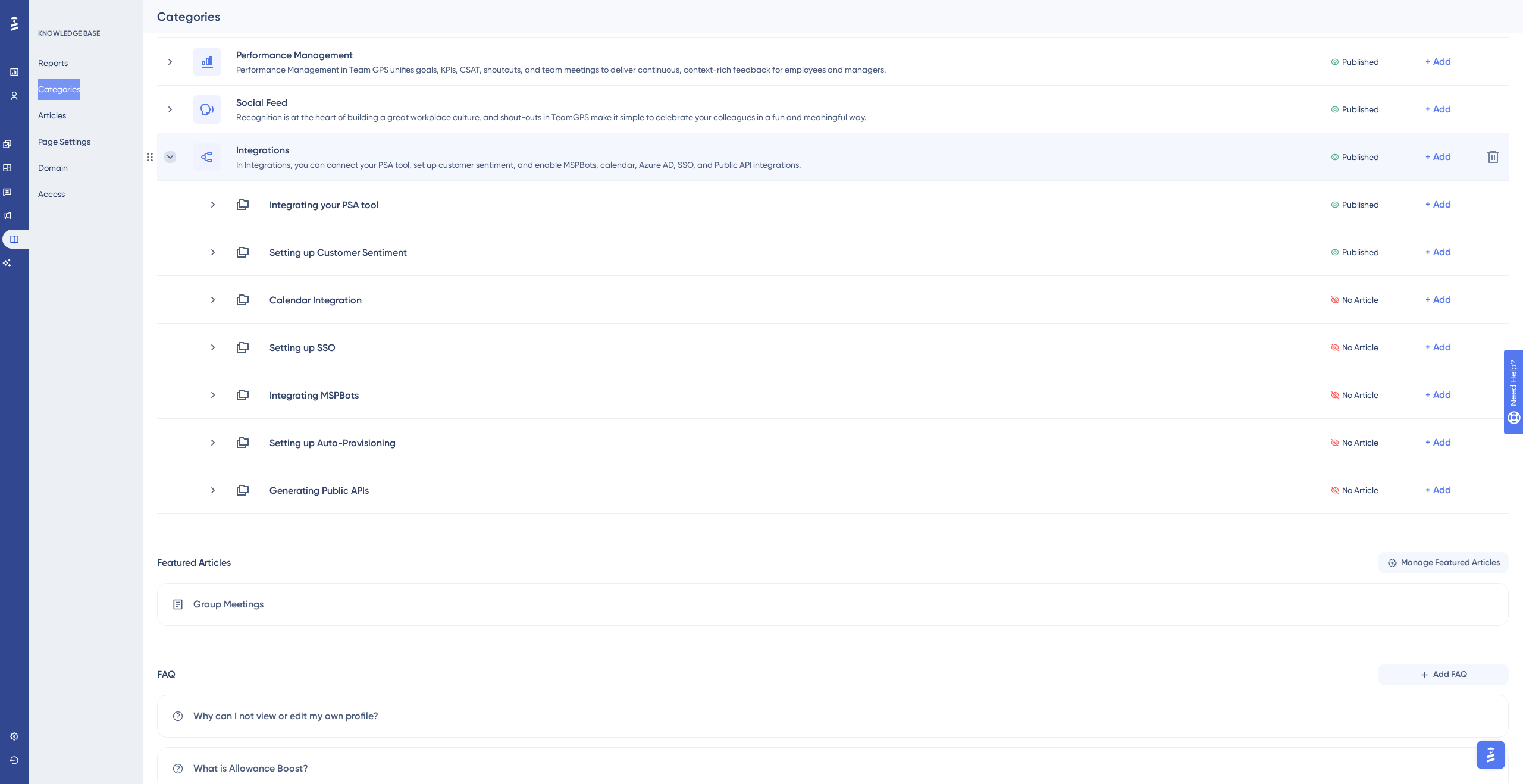
click at [174, 161] on icon at bounding box center [170, 157] width 12 height 12
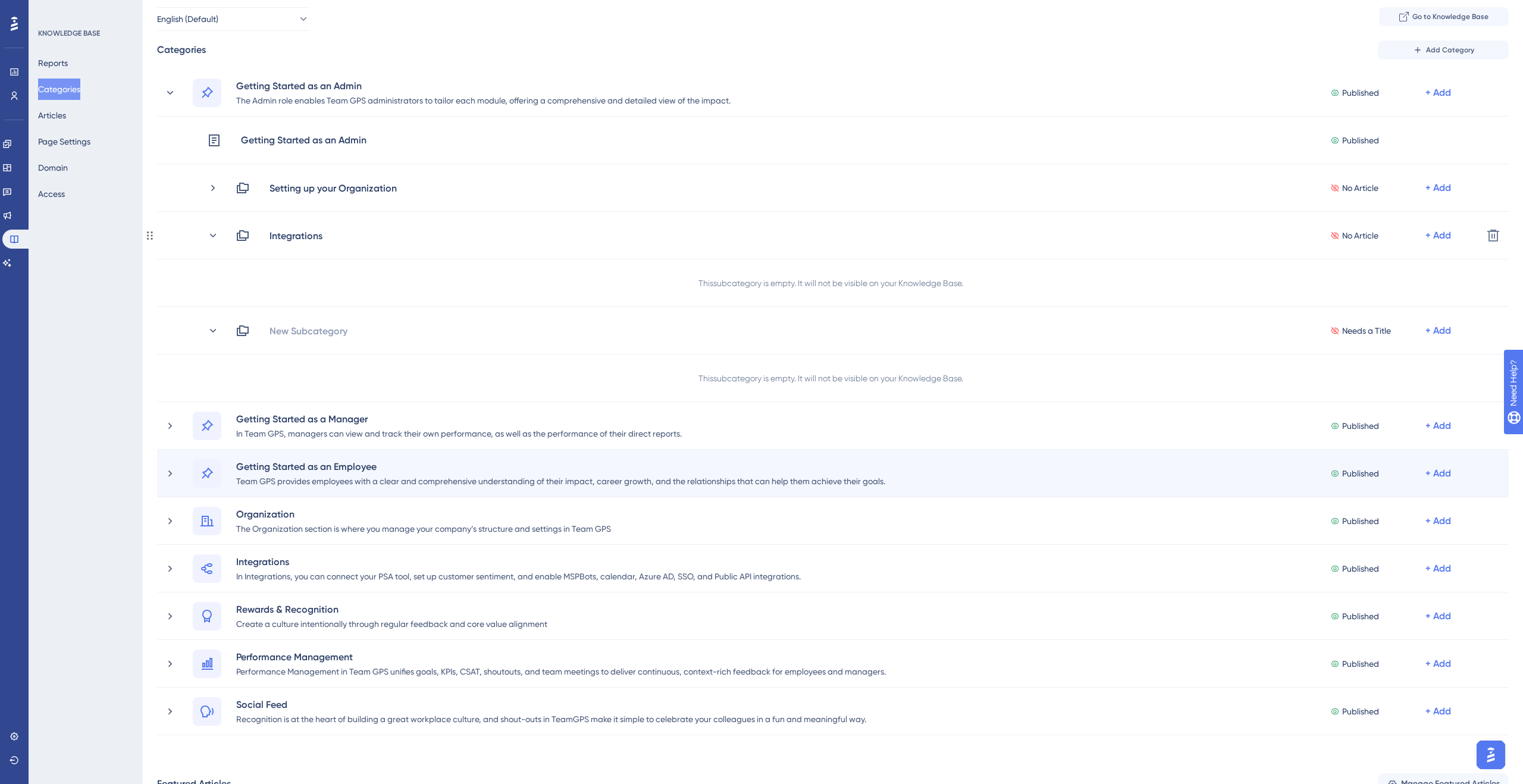
scroll to position [0, 0]
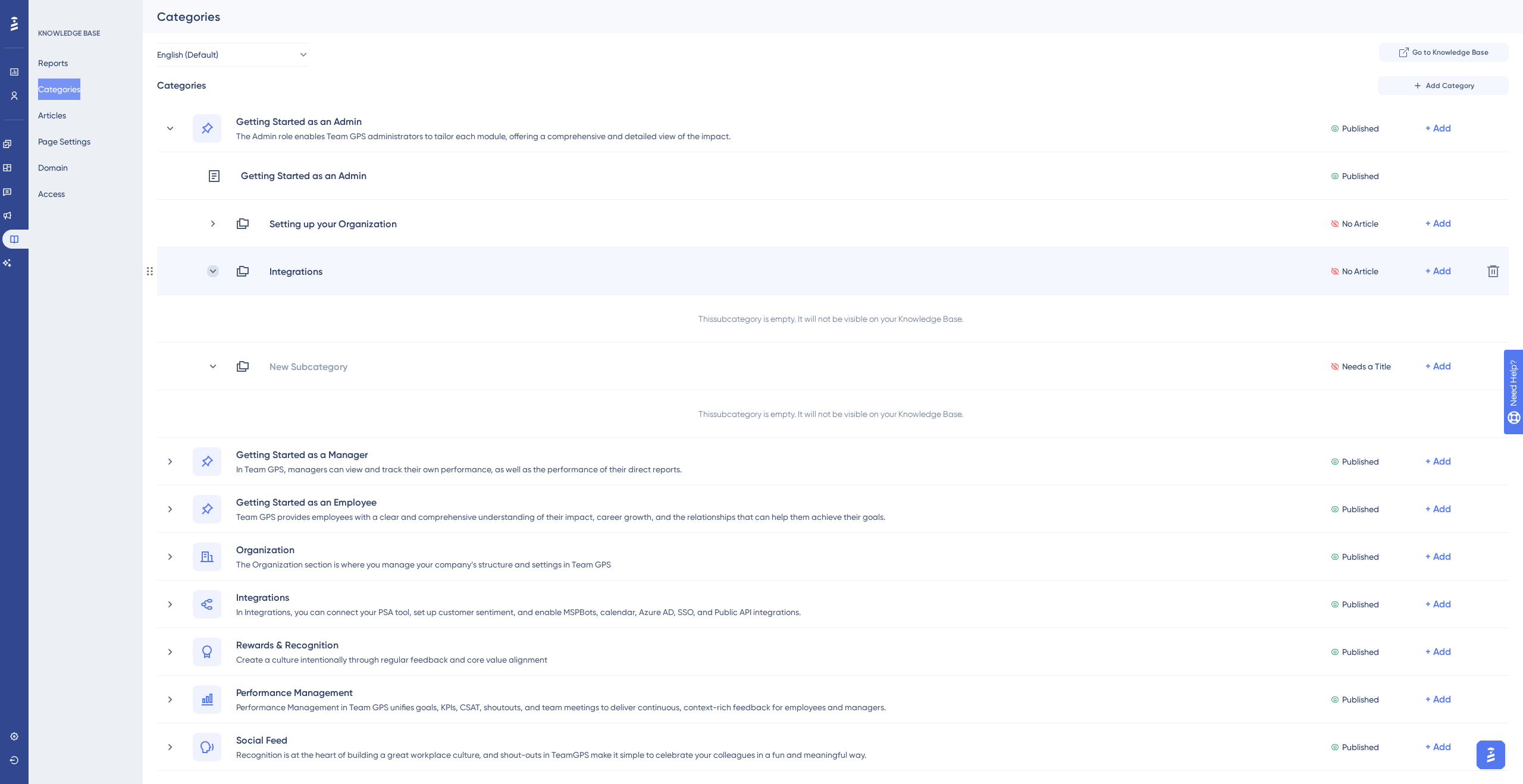
click at [211, 267] on icon at bounding box center [213, 272] width 12 height 12
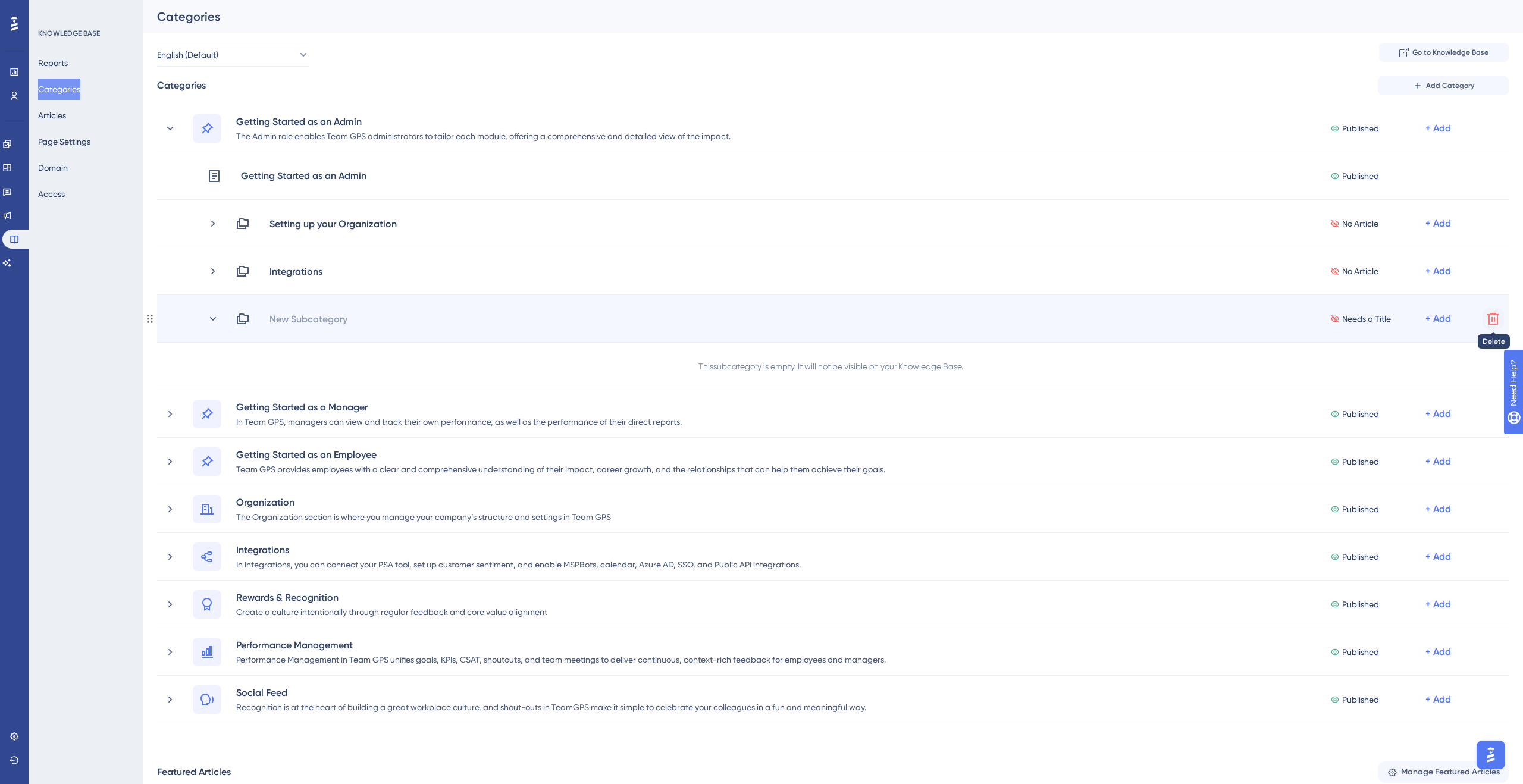
click at [1490, 320] on icon at bounding box center [1493, 319] width 14 height 14
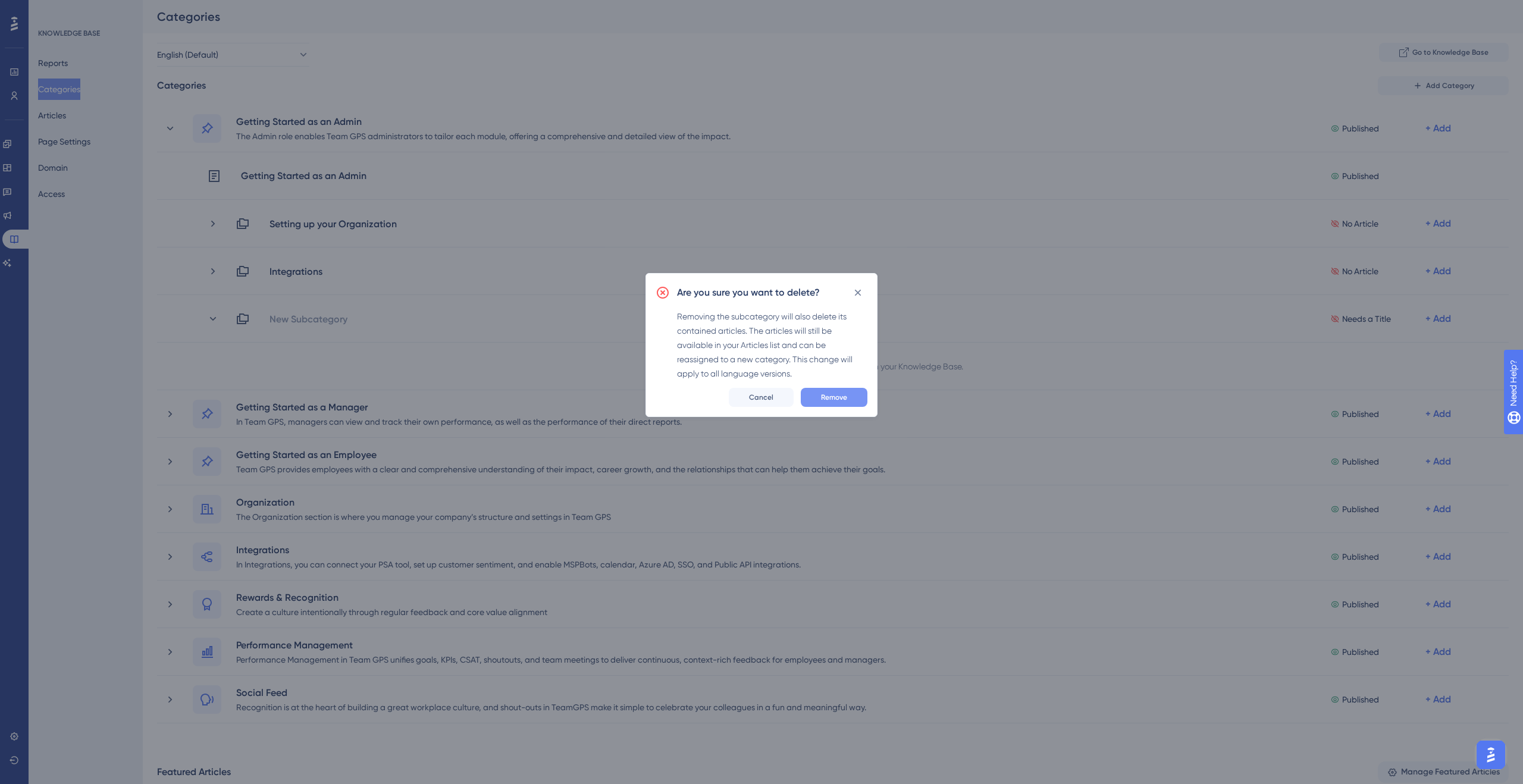
click at [818, 398] on button "Remove" at bounding box center [834, 397] width 66 height 19
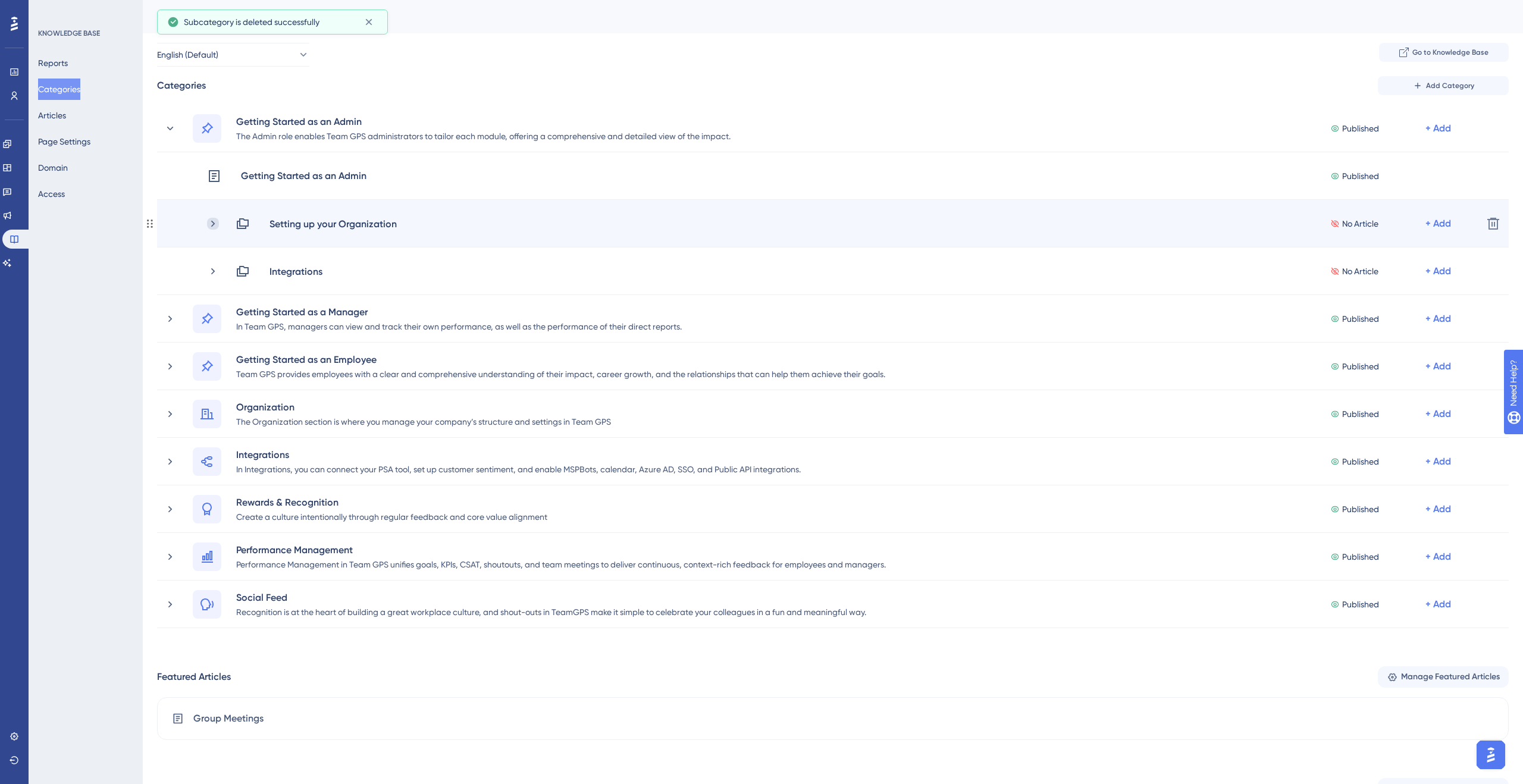
click at [209, 219] on icon at bounding box center [213, 223] width 12 height 12
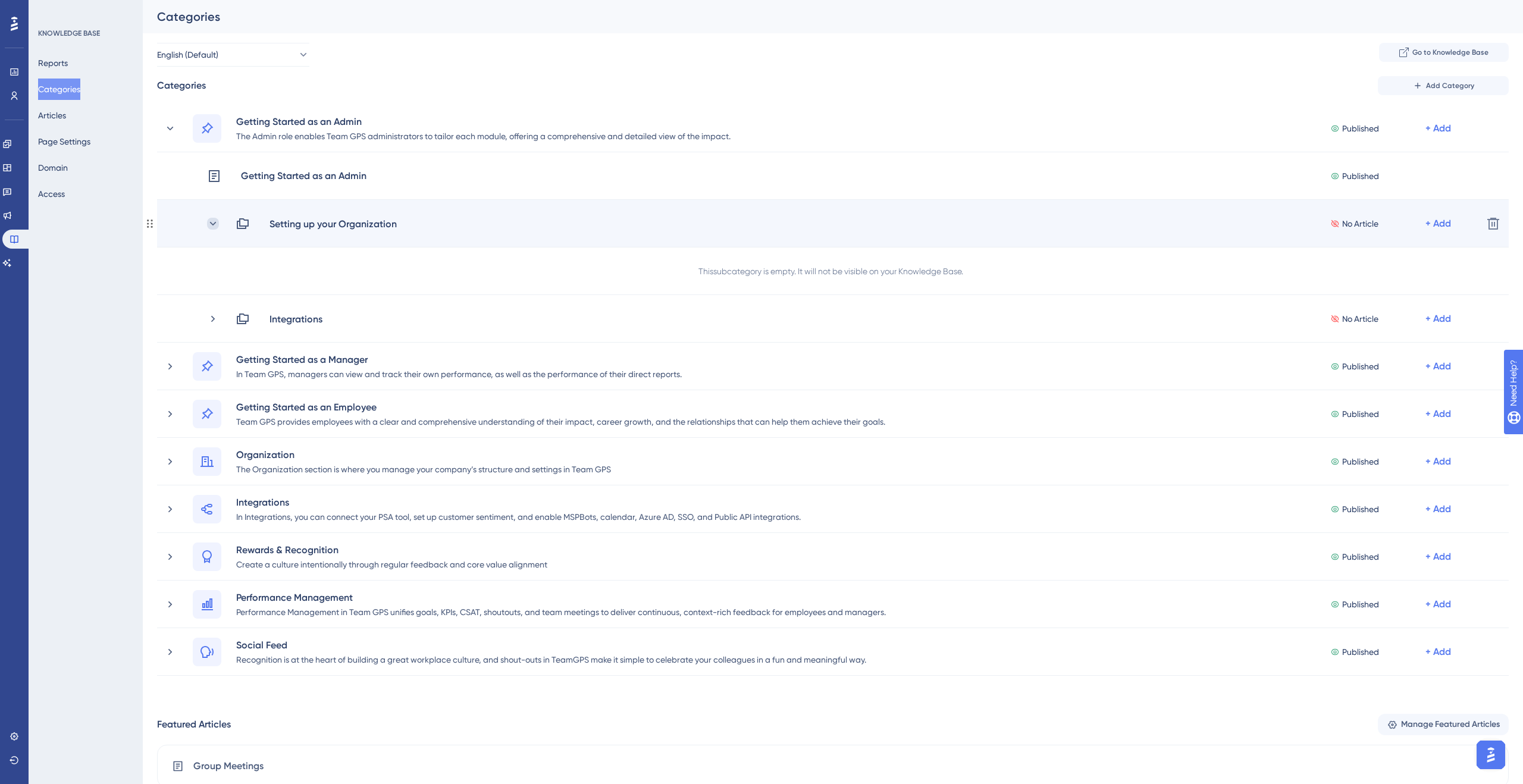
click at [211, 222] on icon at bounding box center [213, 223] width 12 height 12
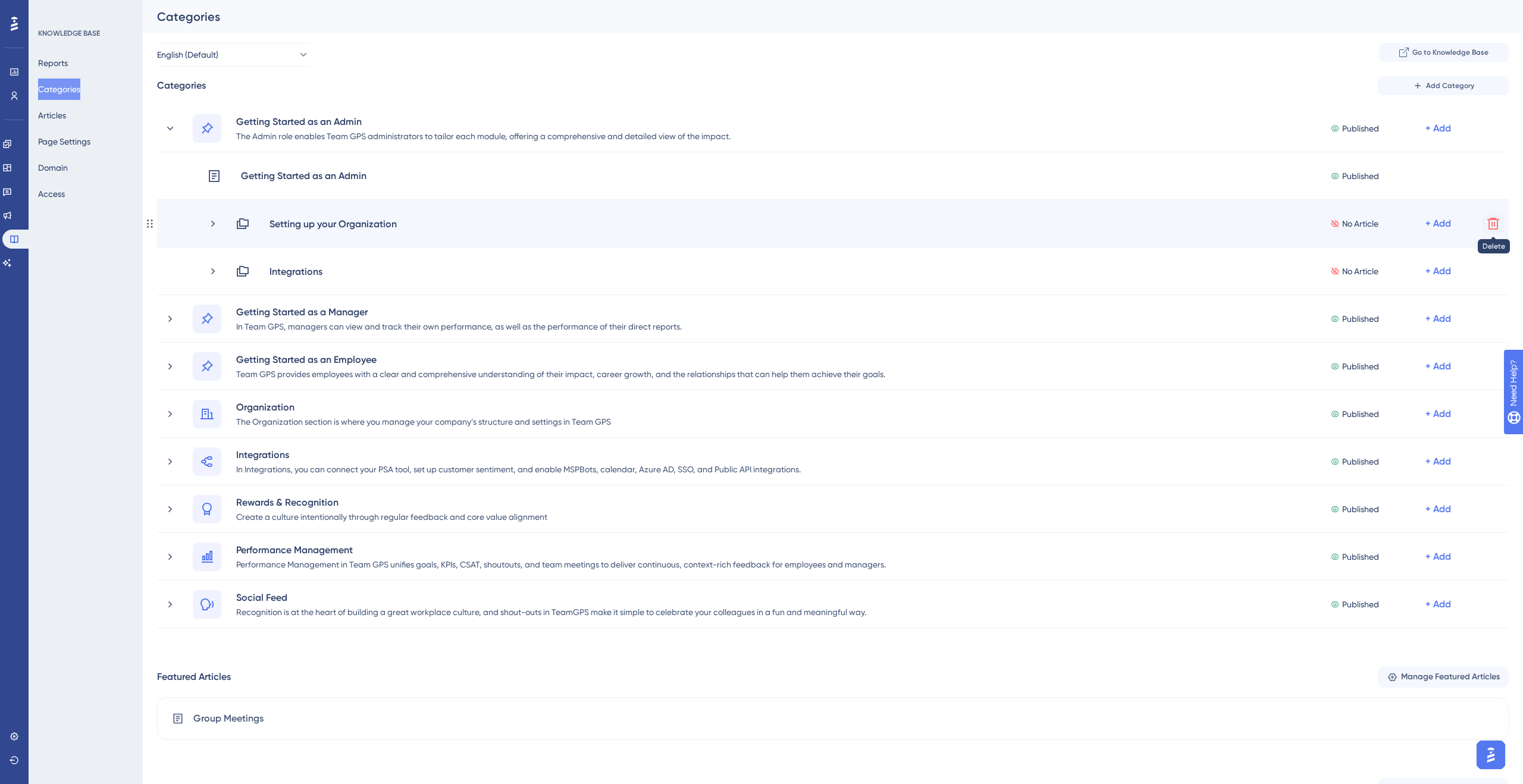
click at [1486, 225] on icon at bounding box center [1493, 223] width 14 height 14
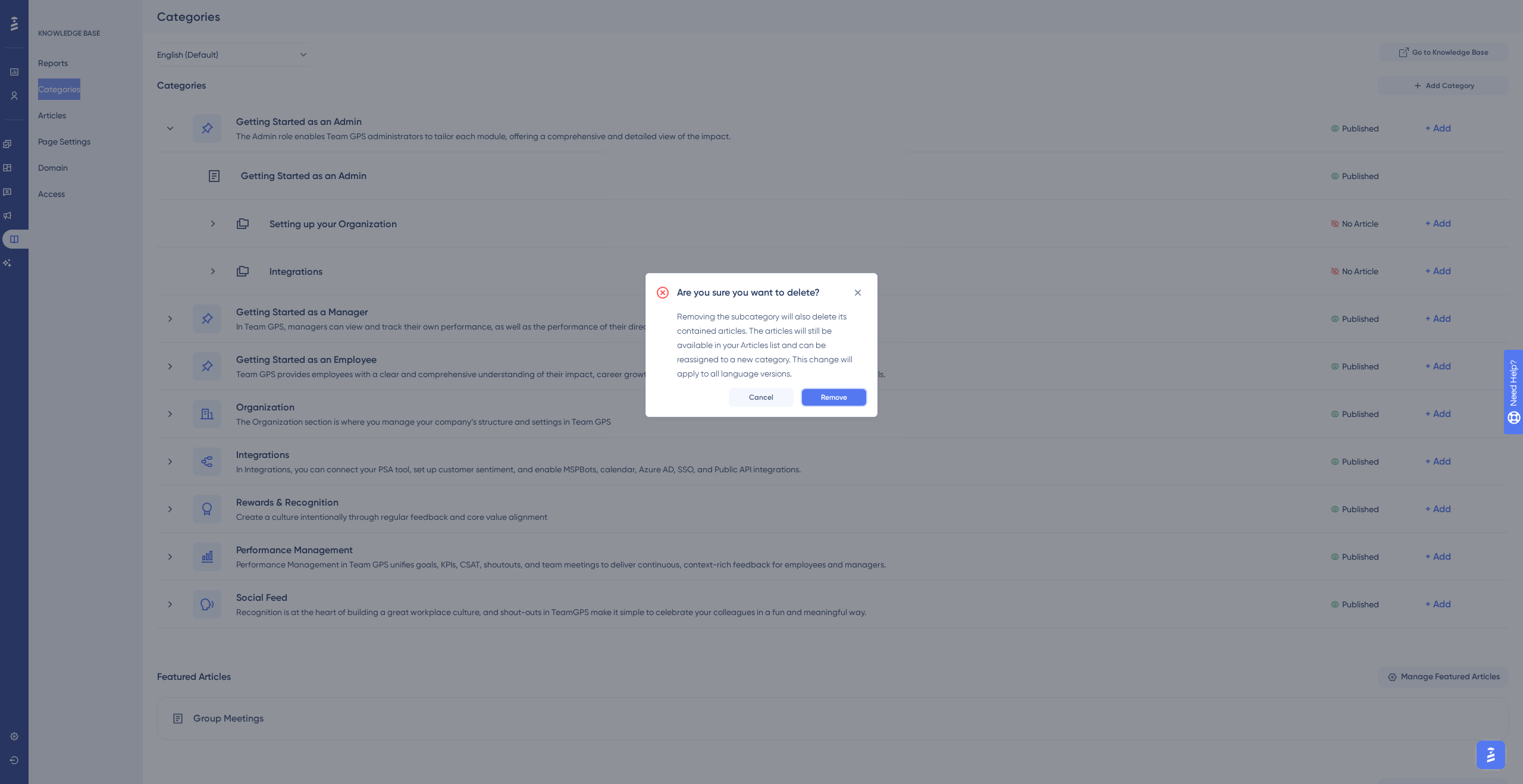
click at [836, 396] on span "Remove" at bounding box center [834, 398] width 27 height 10
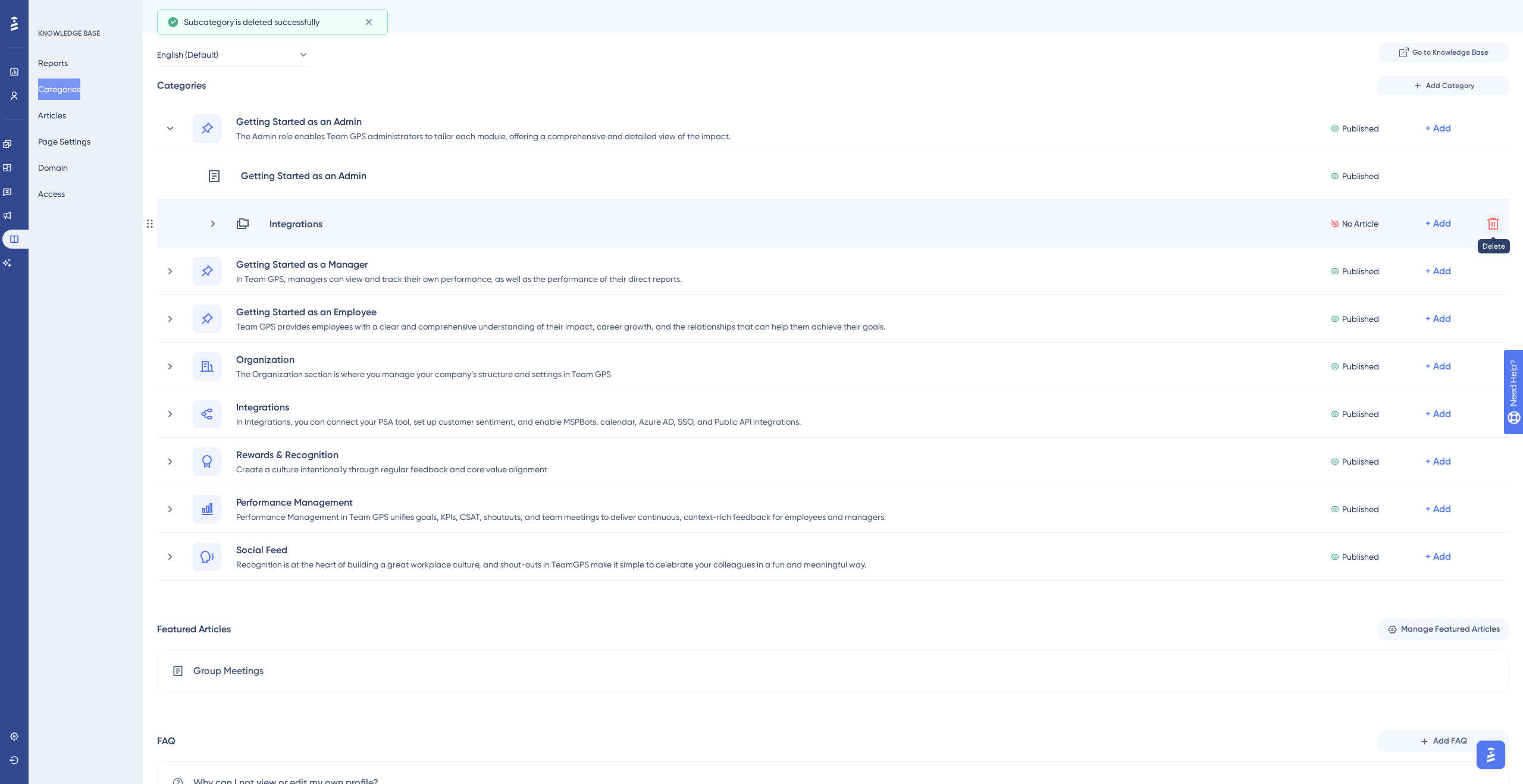
click at [1486, 222] on icon at bounding box center [1493, 223] width 14 height 14
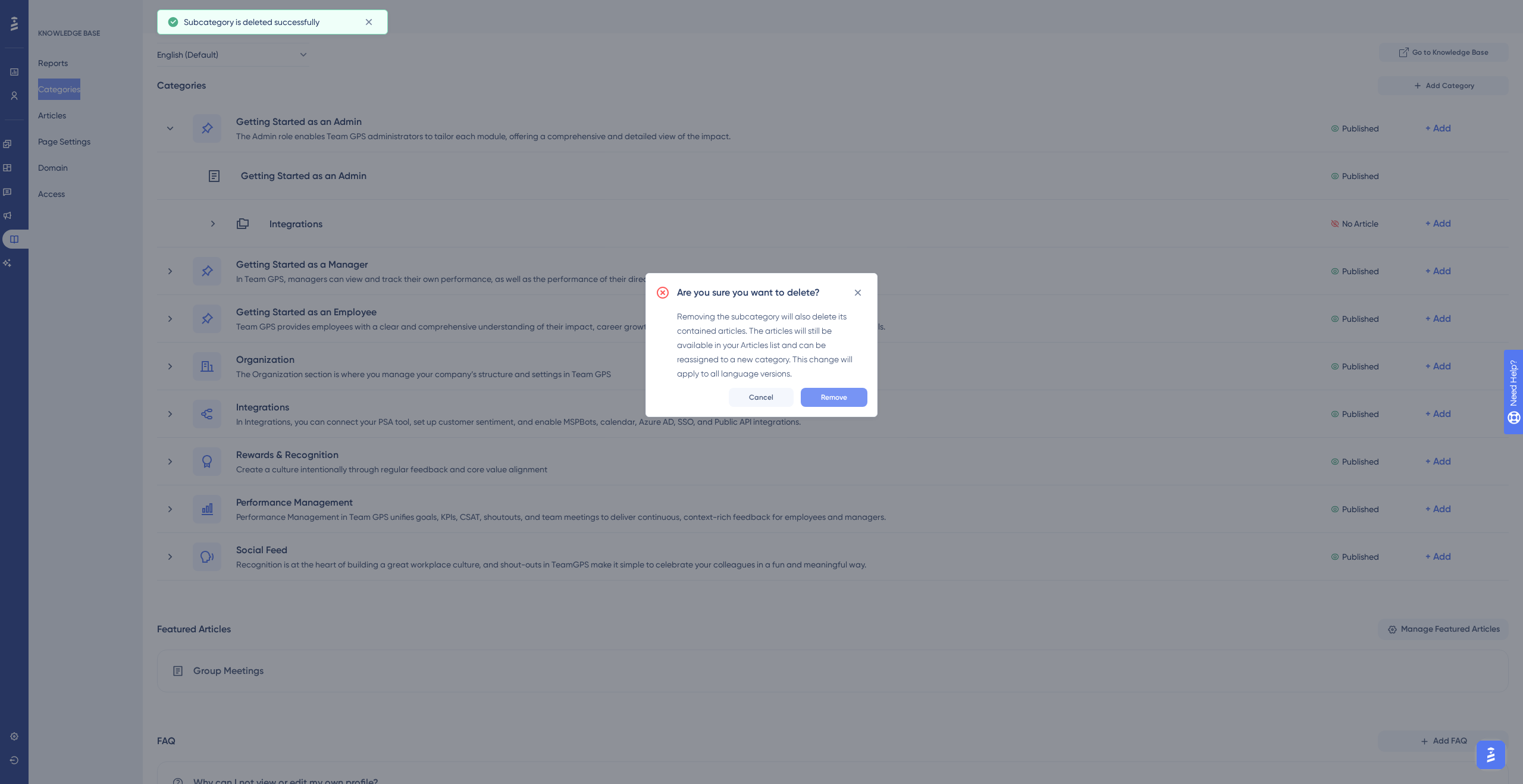
click at [832, 399] on span "Remove" at bounding box center [834, 398] width 27 height 10
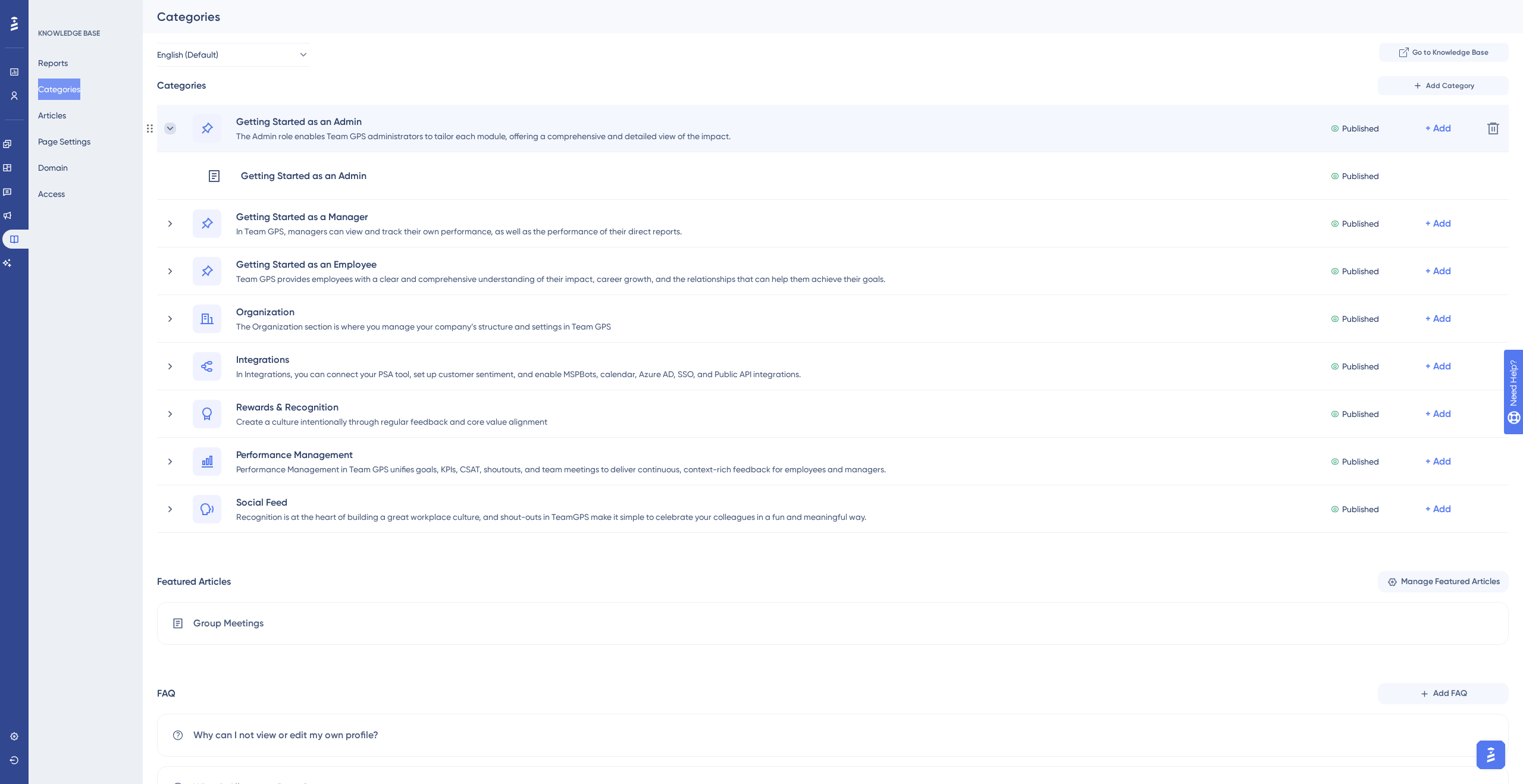
click at [168, 128] on icon at bounding box center [170, 128] width 7 height 4
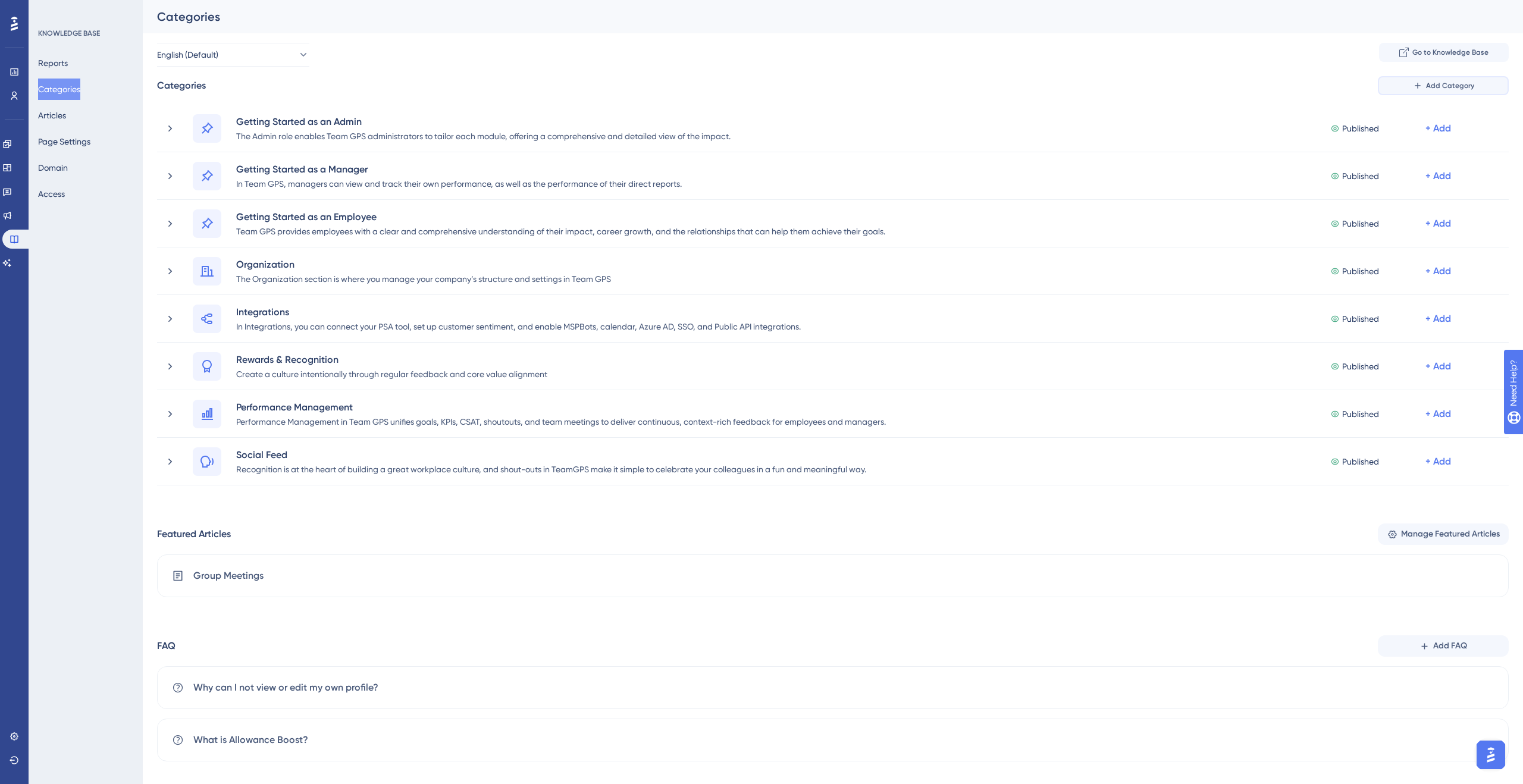
click at [1456, 84] on span "Add Category" at bounding box center [1450, 86] width 48 height 10
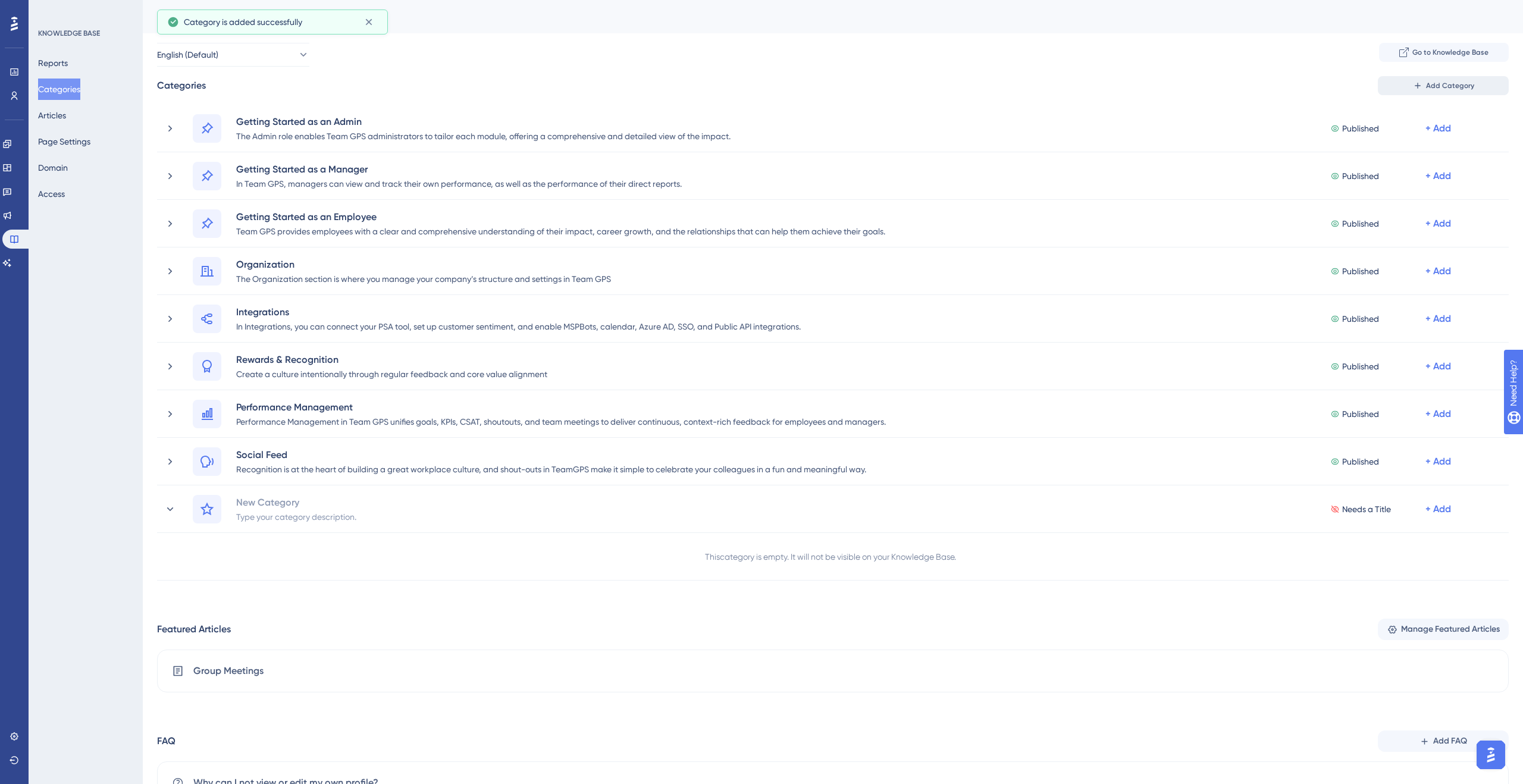
scroll to position [16, 0]
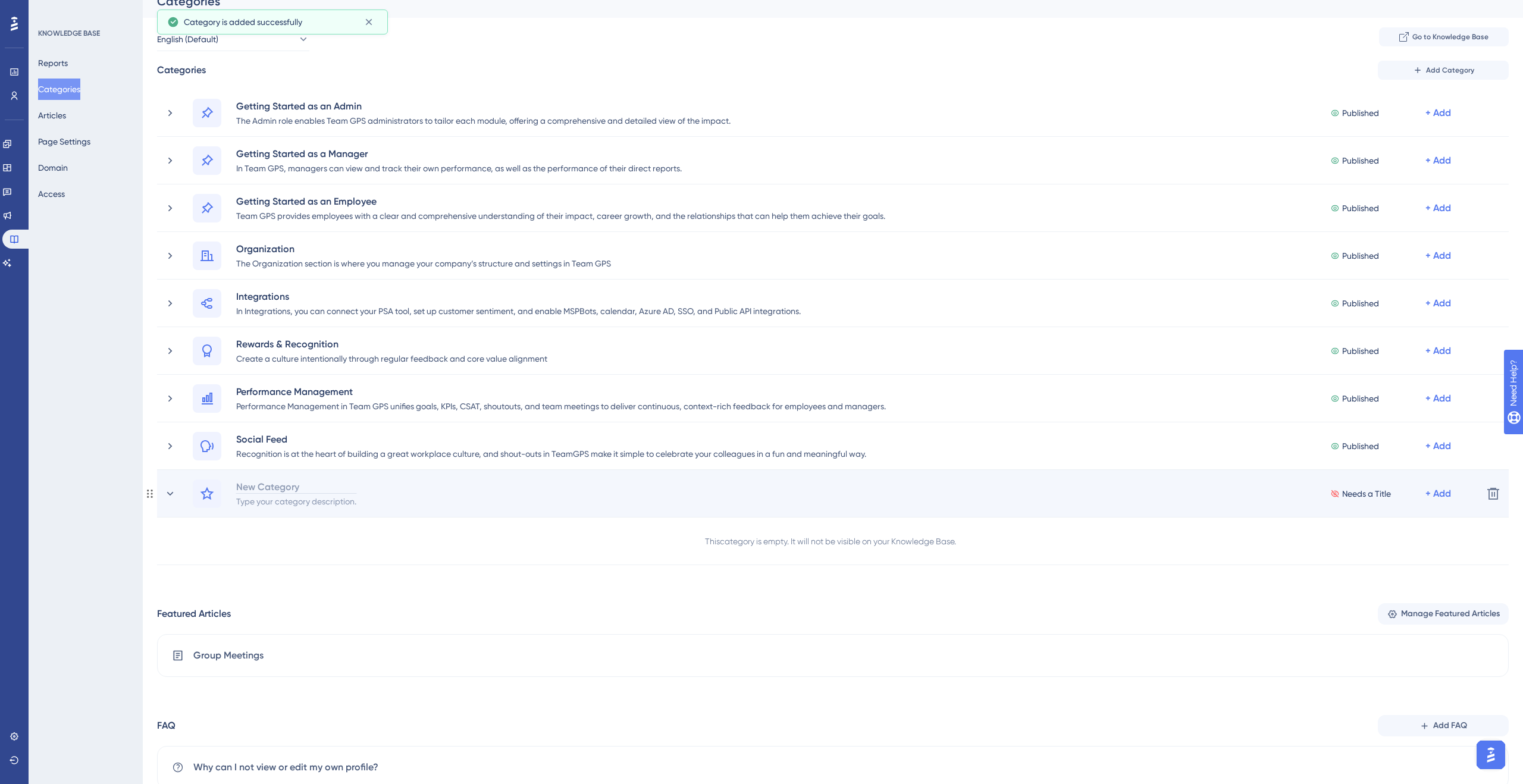
click at [282, 486] on div "New Category" at bounding box center [296, 487] width 121 height 14
click at [207, 495] on icon at bounding box center [206, 494] width 14 height 14
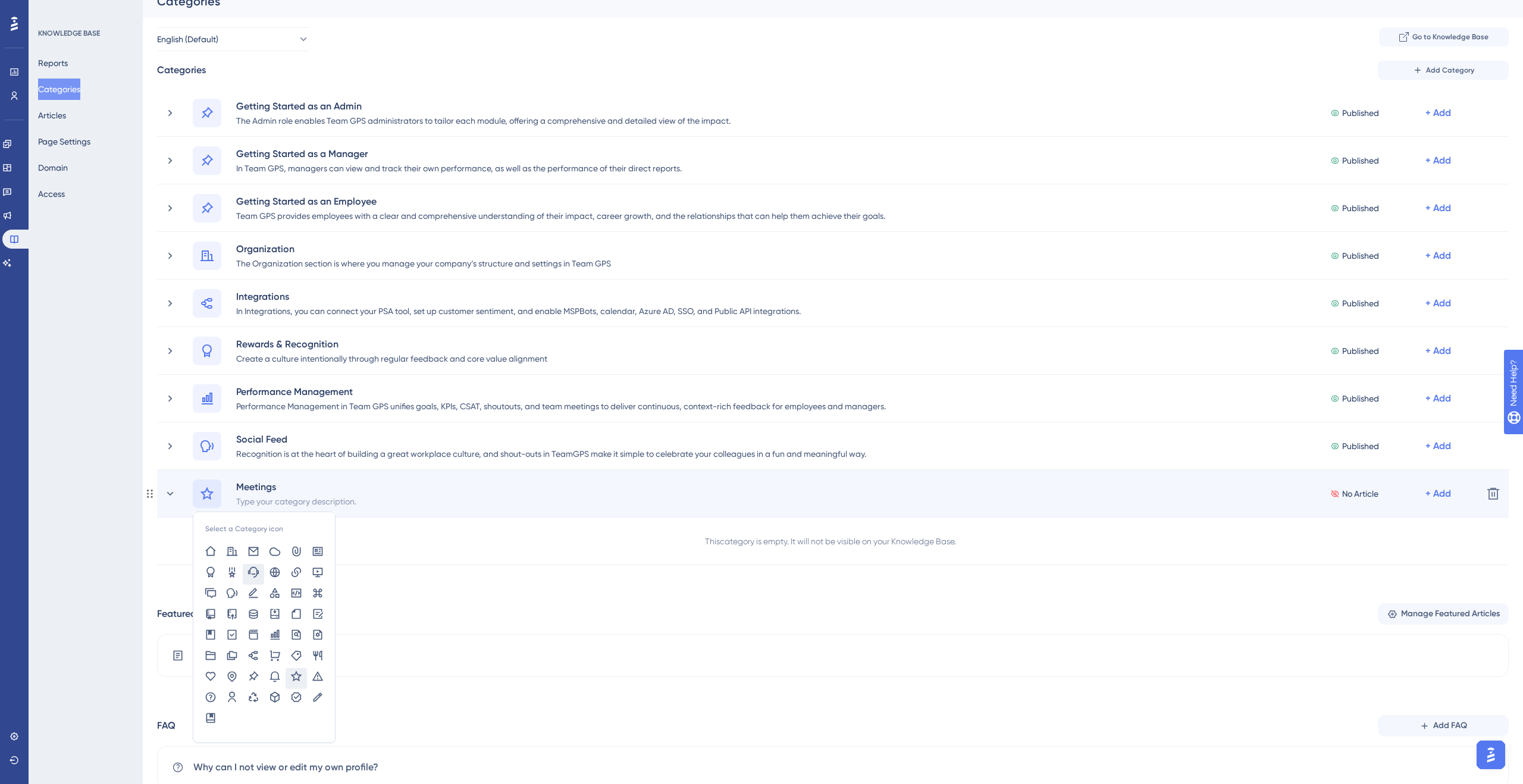
click at [252, 571] on icon at bounding box center [254, 572] width 12 height 12
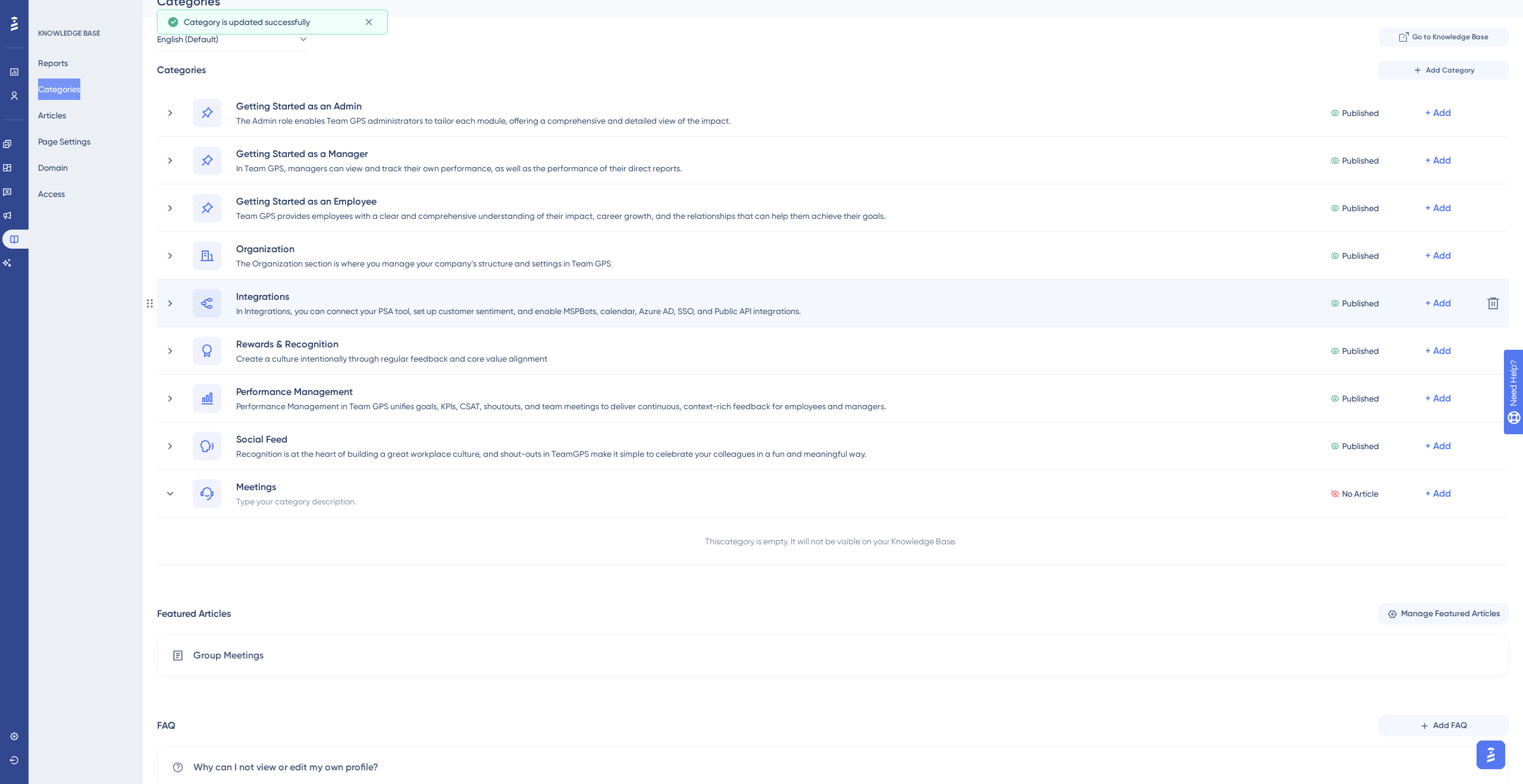
click at [203, 308] on icon at bounding box center [206, 303] width 14 height 14
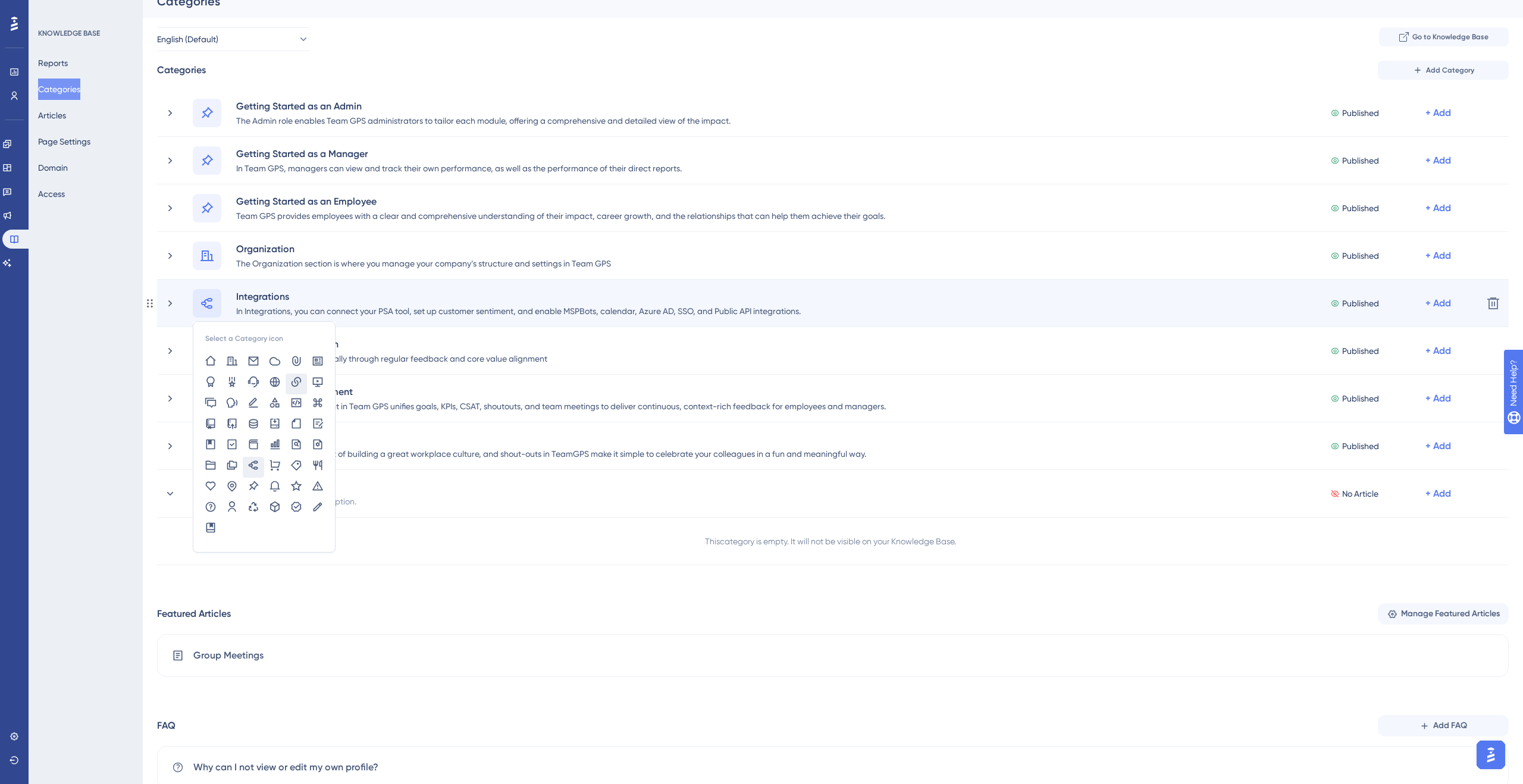
click at [292, 379] on icon at bounding box center [296, 382] width 12 height 12
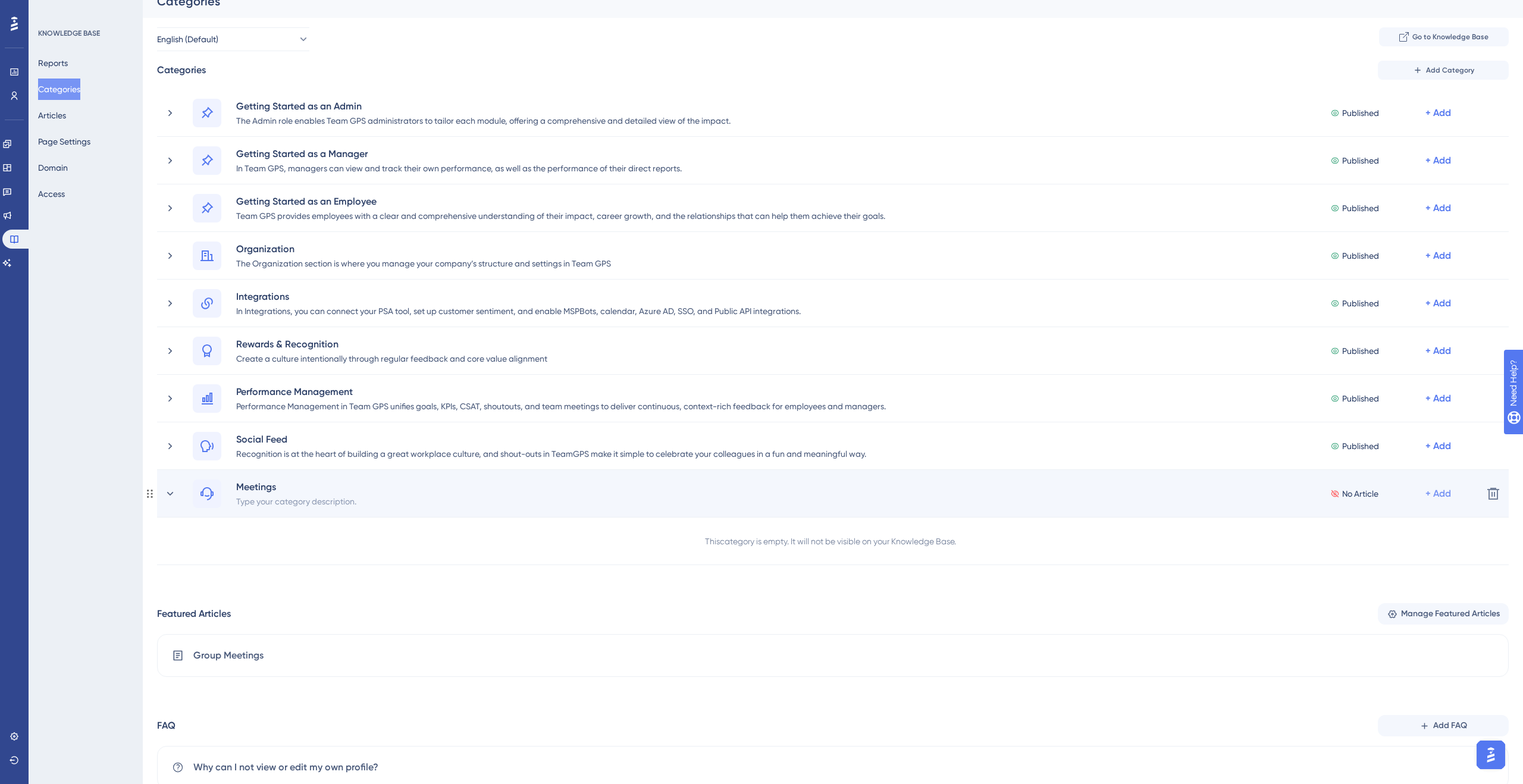
click at [1436, 493] on div "+ Add" at bounding box center [1438, 494] width 26 height 14
click at [1396, 518] on span "Add a Subcategory" at bounding box center [1387, 525] width 75 height 14
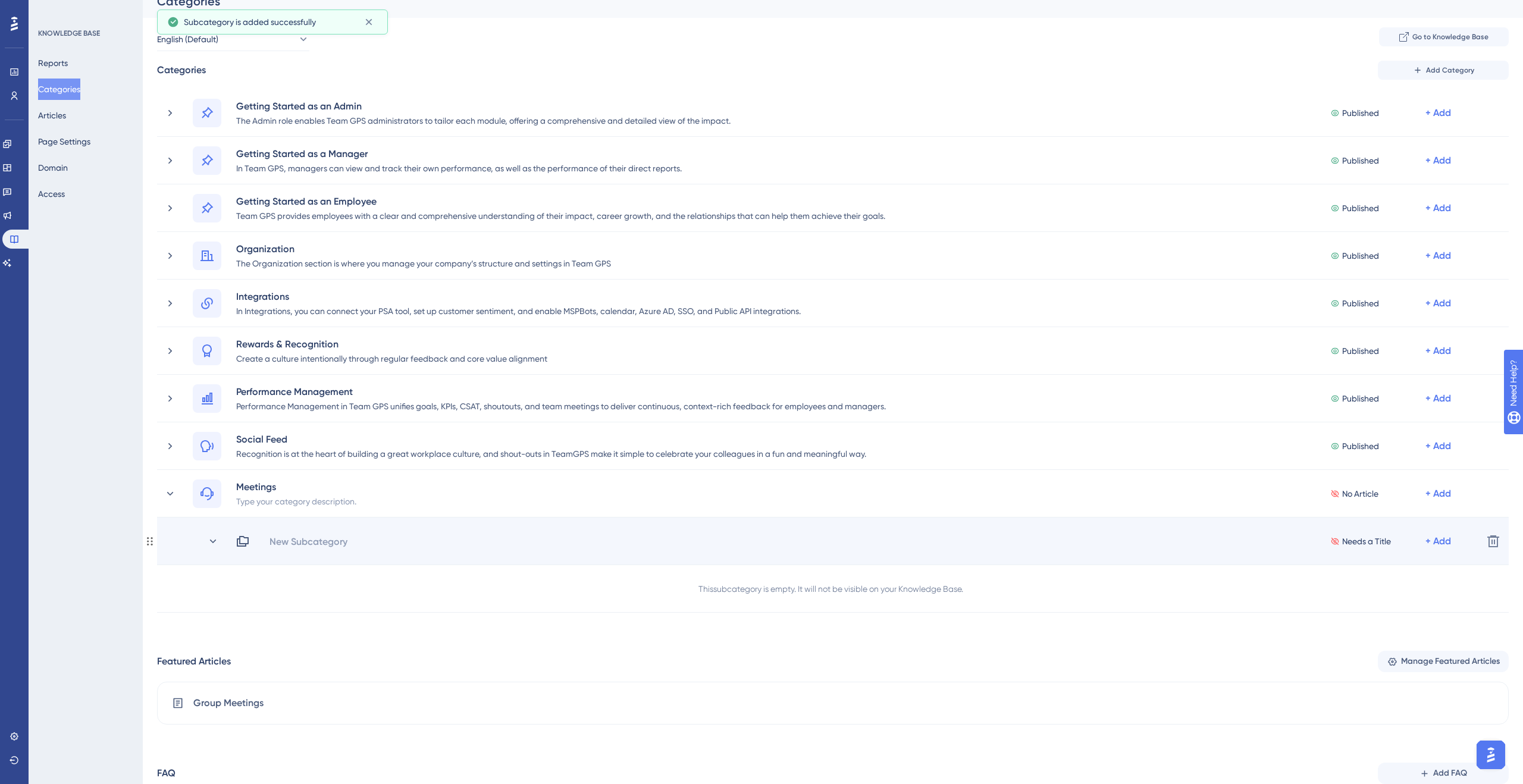
click at [693, 548] on div "New Subcategory Needs a Title + Add" at bounding box center [854, 541] width 1238 height 14
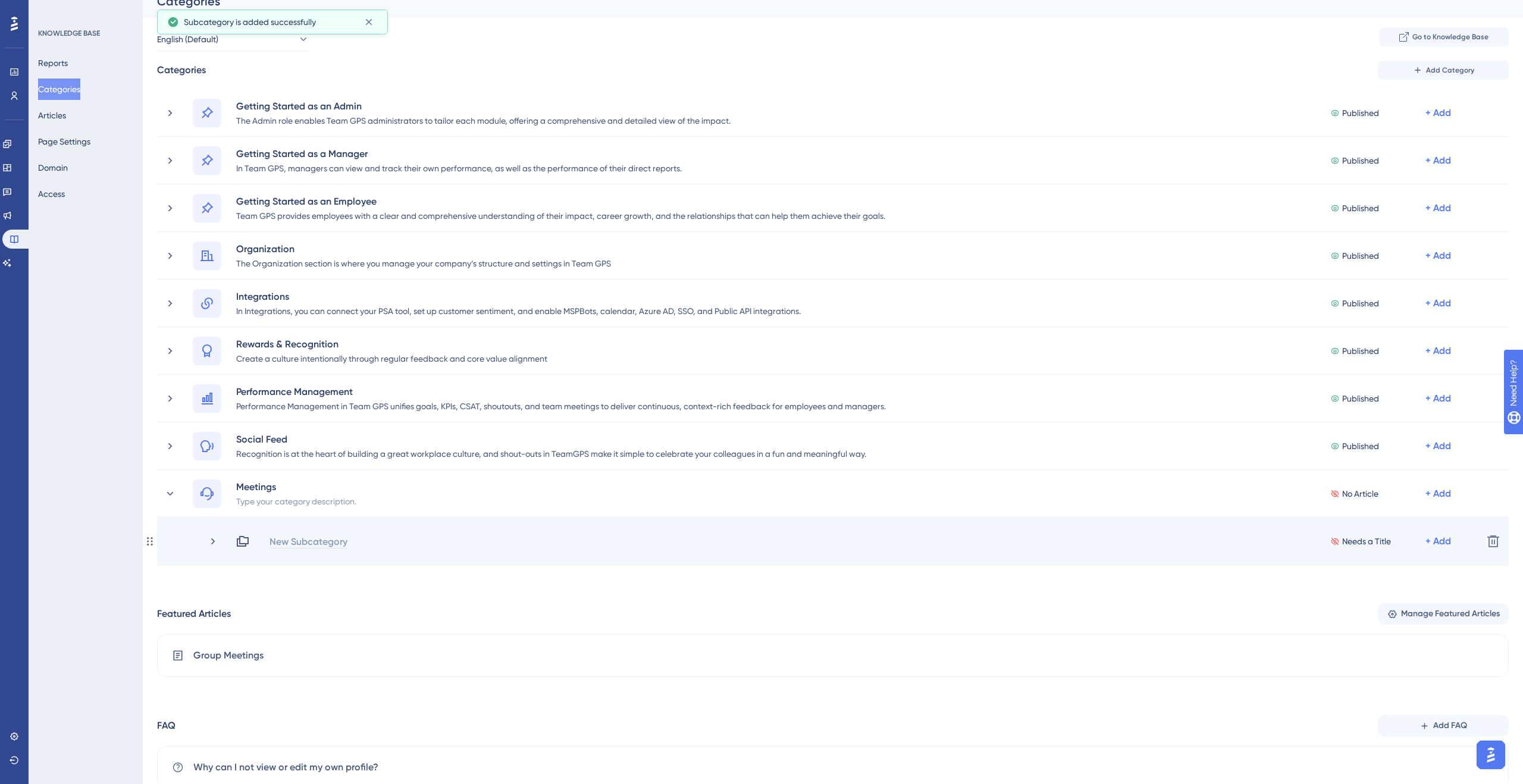
click at [319, 542] on div "New Subcategory" at bounding box center [308, 541] width 79 height 14
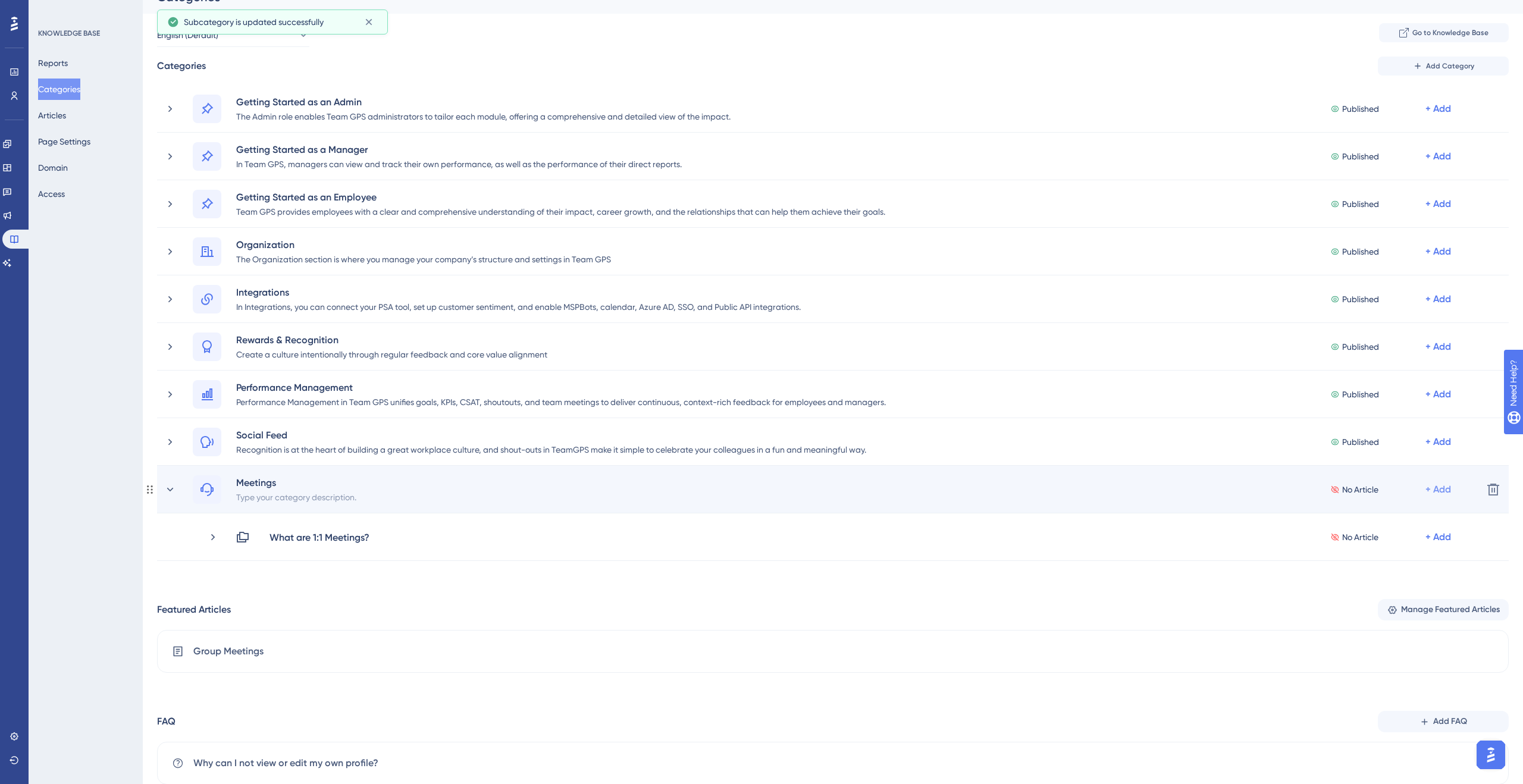
click at [1452, 495] on div "No Article + Add" at bounding box center [1392, 489] width 123 height 29
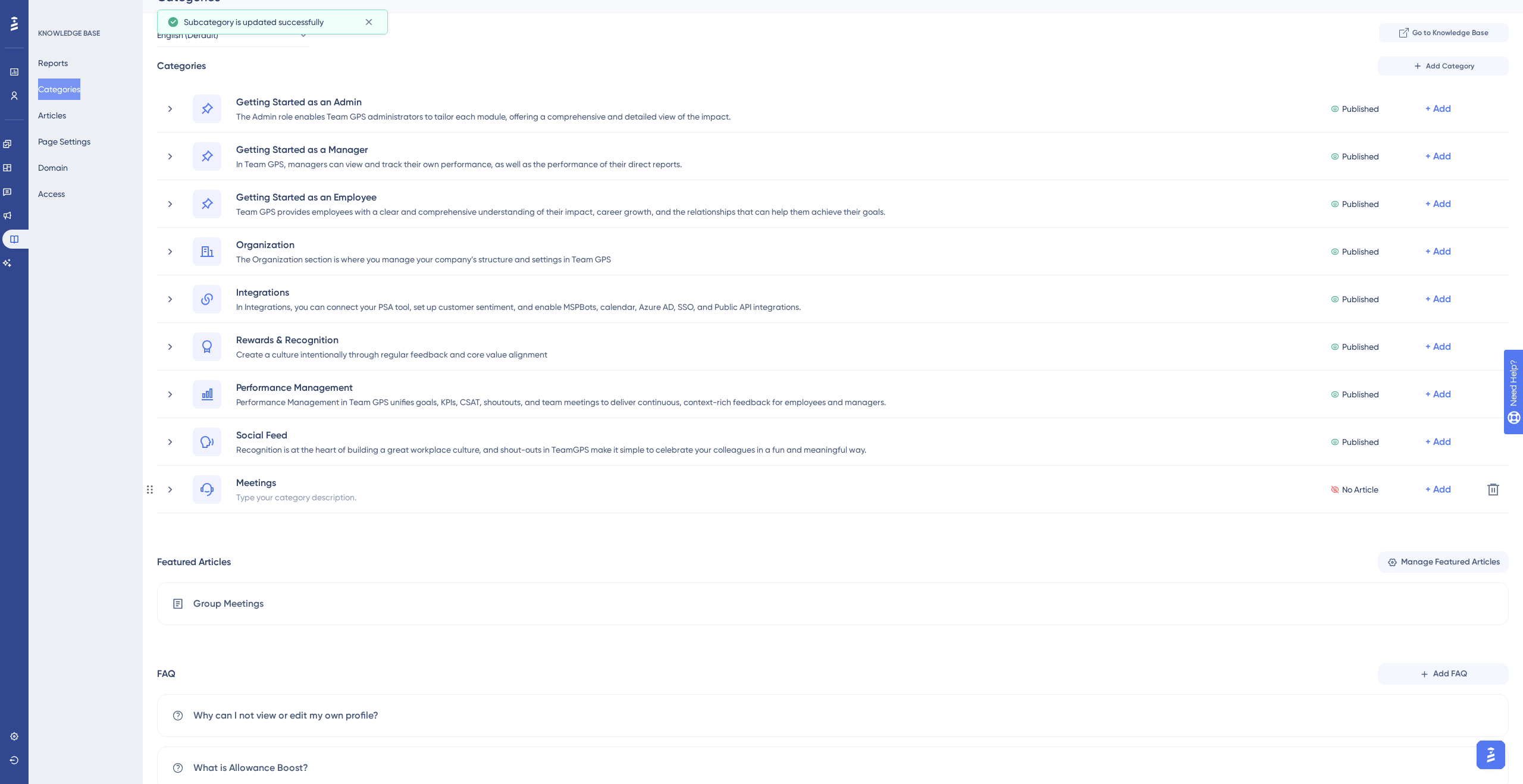
scroll to position [17, 0]
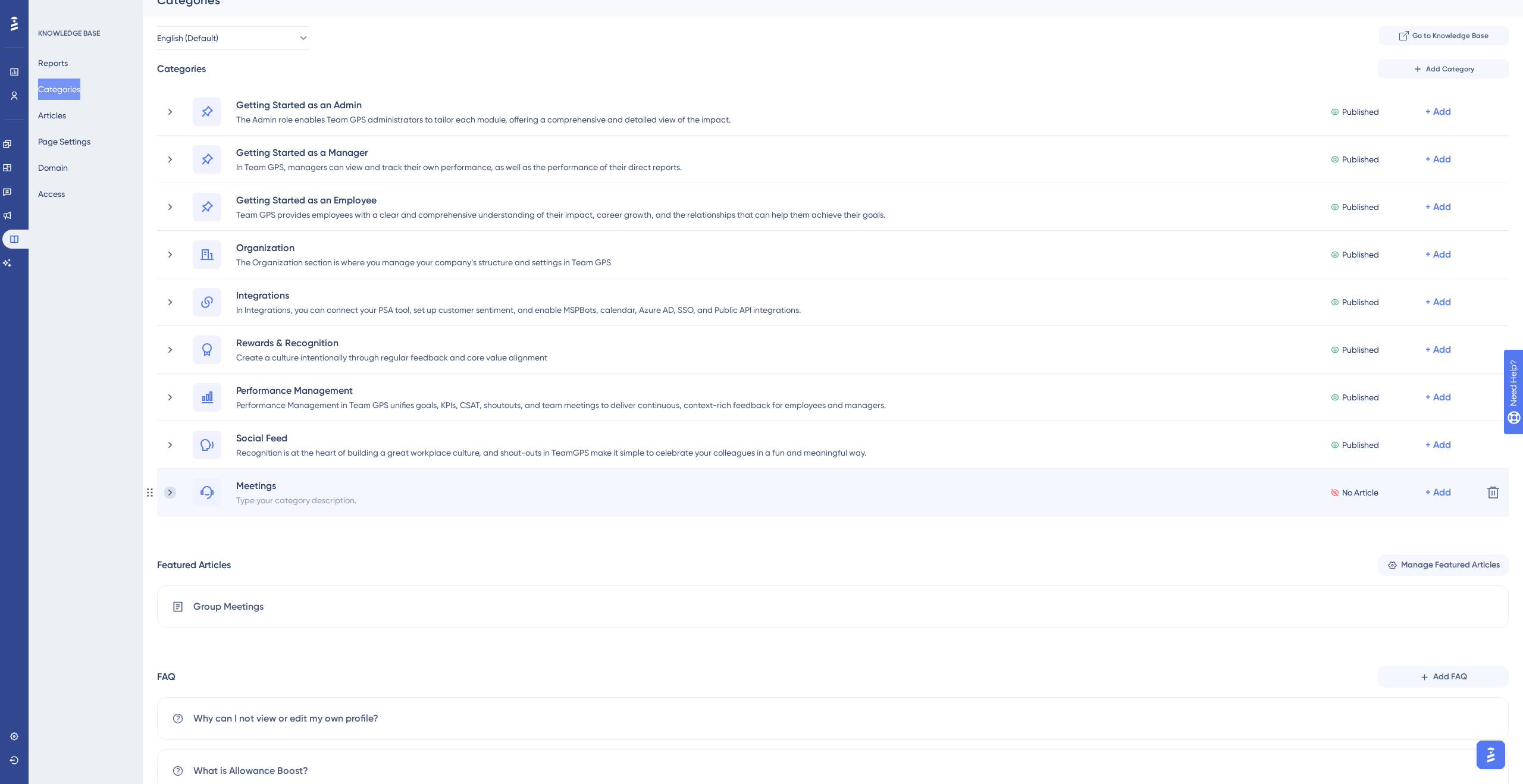
click at [170, 494] on icon at bounding box center [170, 492] width 4 height 7
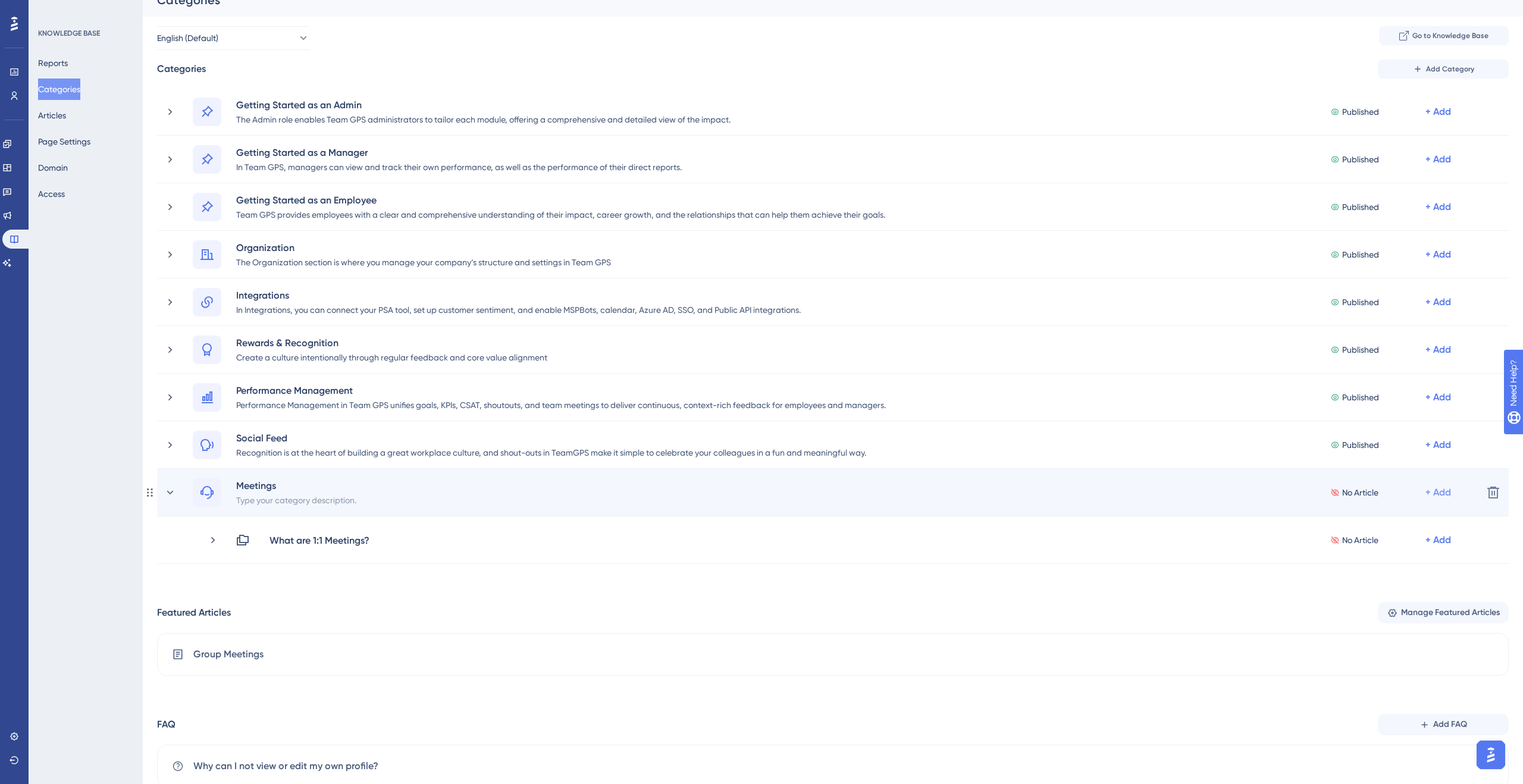
click at [1448, 491] on div "+ Add" at bounding box center [1438, 493] width 26 height 14
click at [1400, 528] on span "Add a Subcategory" at bounding box center [1387, 523] width 75 height 14
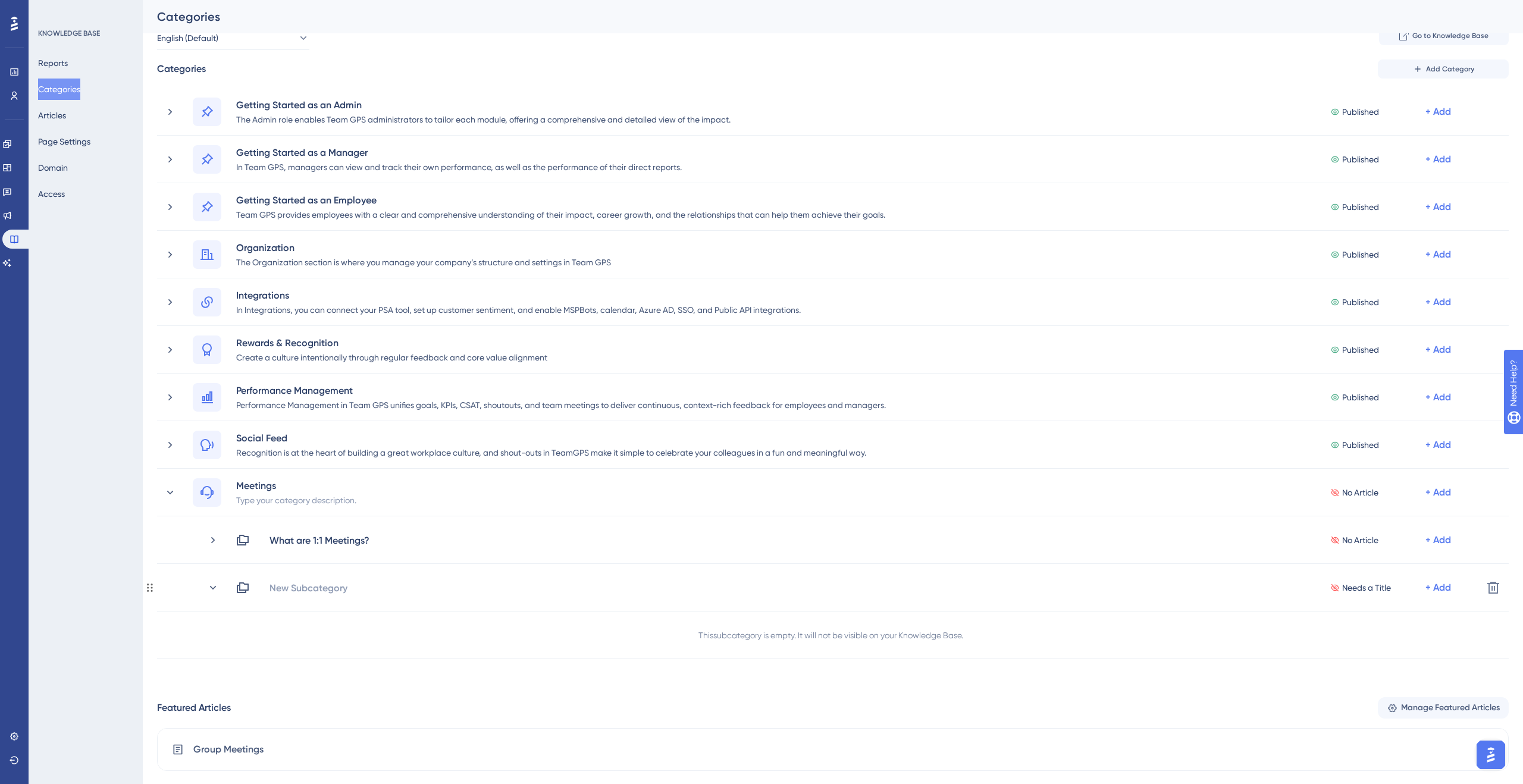
scroll to position [205, 0]
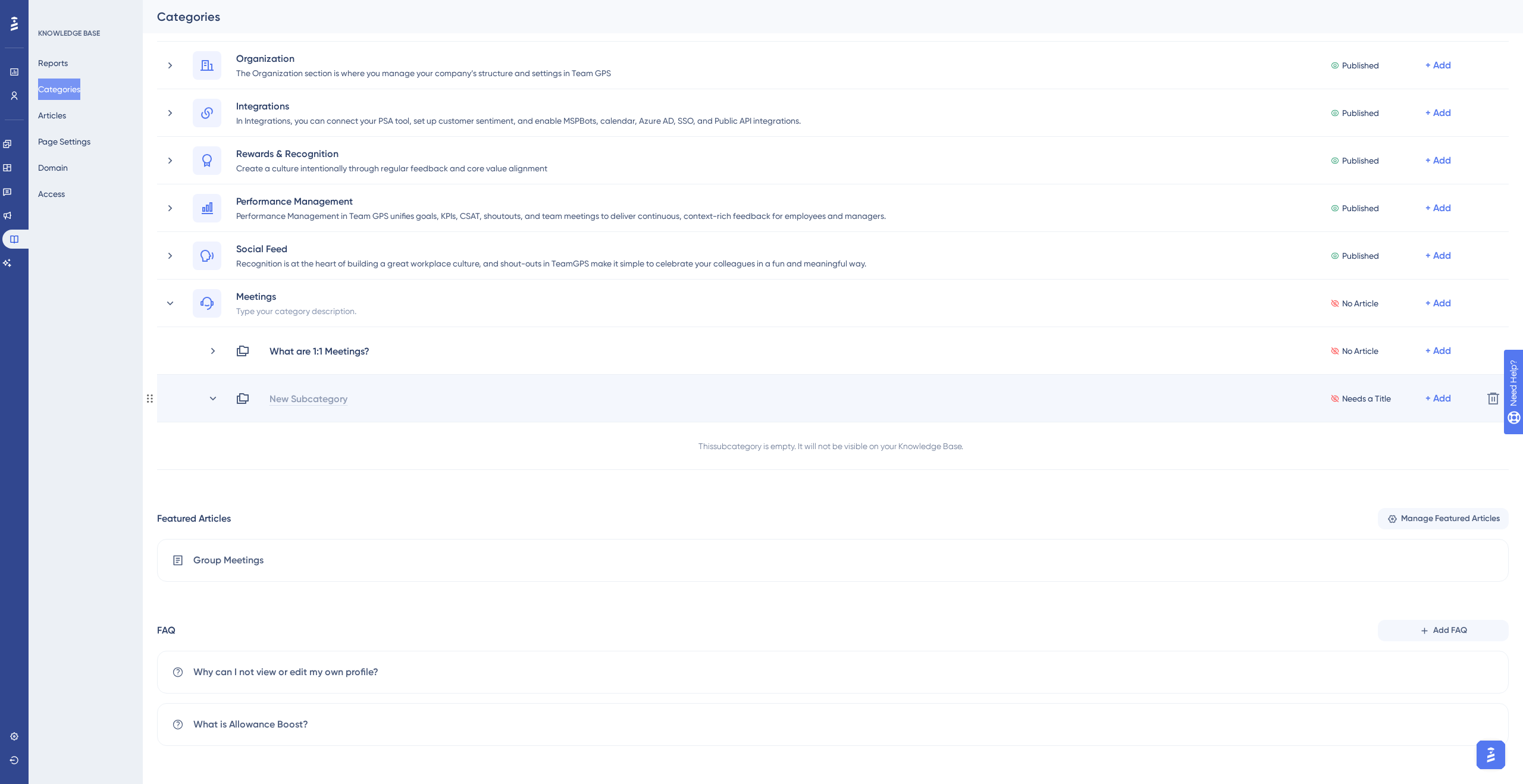
click at [345, 398] on div "New Subcategory" at bounding box center [308, 398] width 79 height 14
drag, startPoint x: 315, startPoint y: 400, endPoint x: 346, endPoint y: 408, distance: 32.0
click at [315, 400] on div "Creating a 1:1 meeting" at bounding box center [318, 398] width 99 height 14
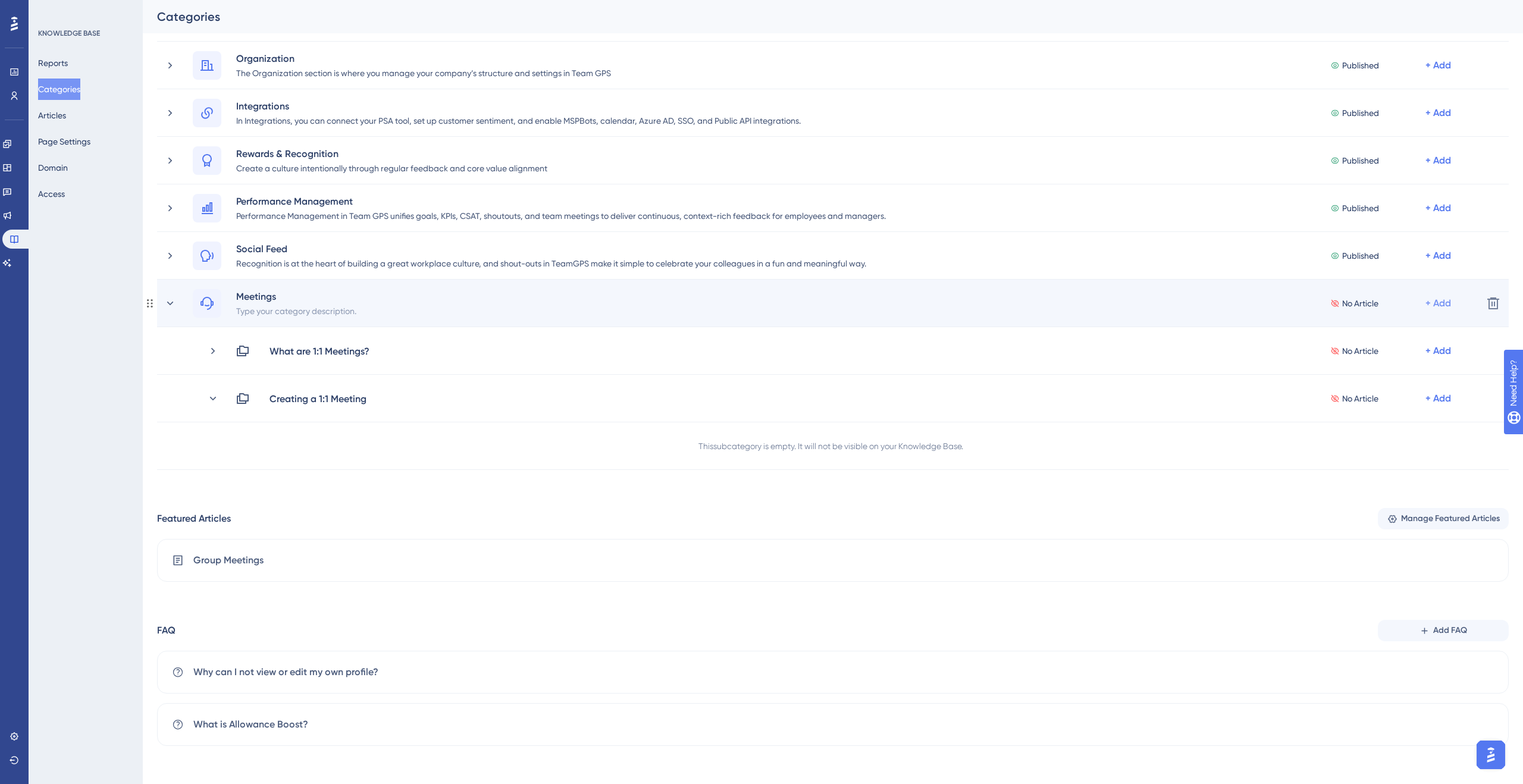
click at [1434, 298] on div "+ Add" at bounding box center [1438, 303] width 26 height 14
click at [1390, 341] on span "Add a Subcategory" at bounding box center [1387, 335] width 75 height 14
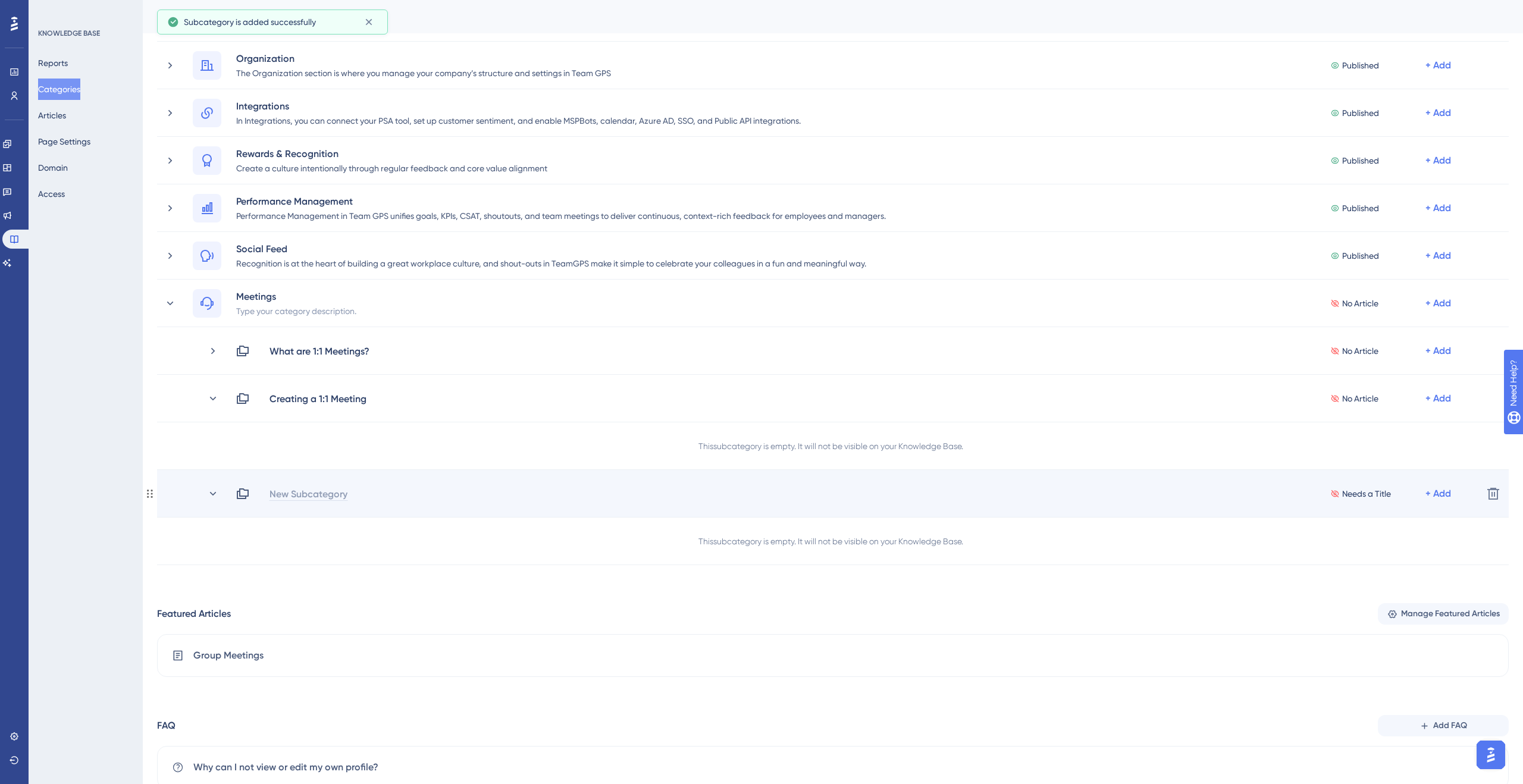
click at [336, 487] on div "New Subcategory" at bounding box center [308, 494] width 79 height 14
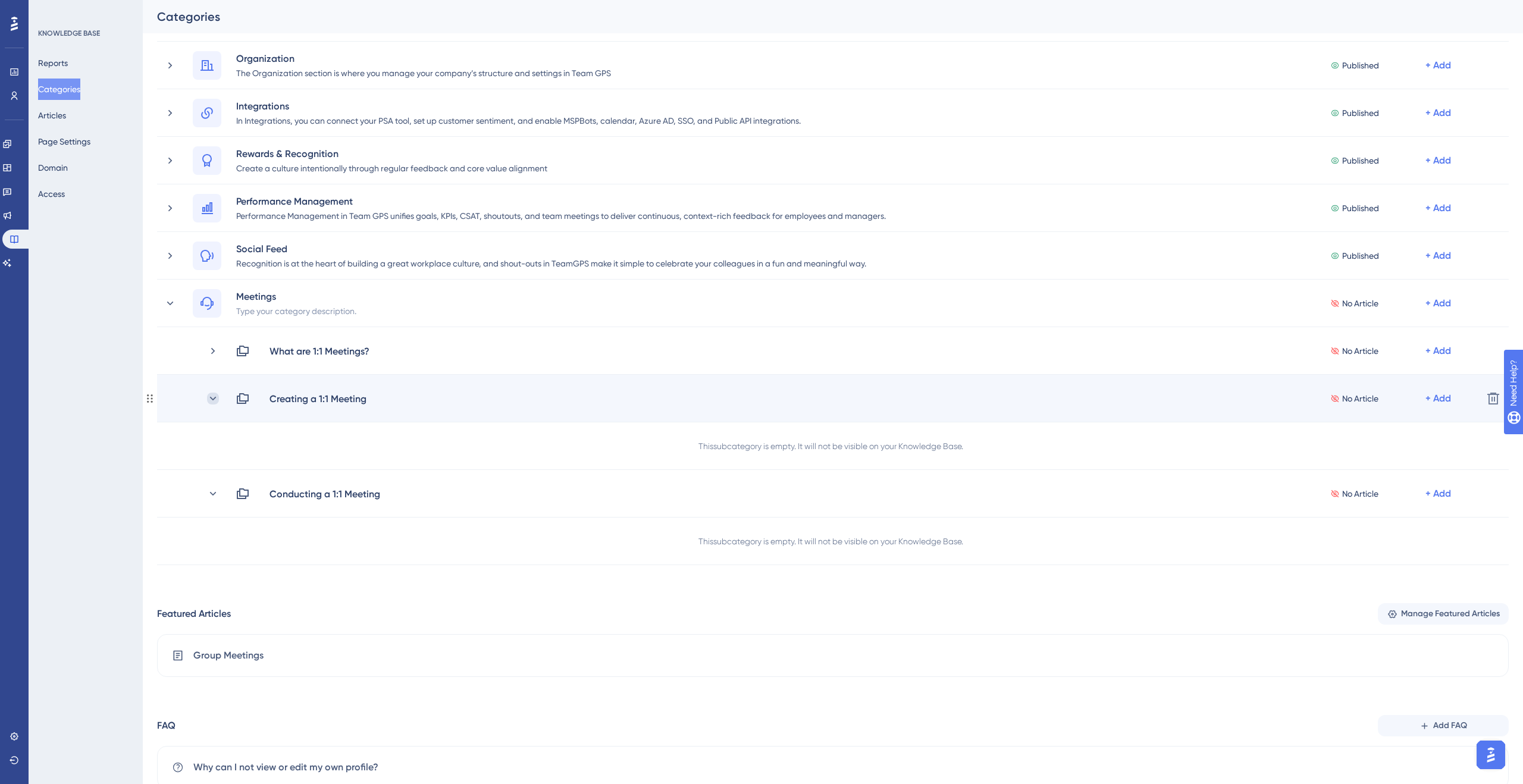
click at [209, 397] on icon at bounding box center [213, 399] width 12 height 12
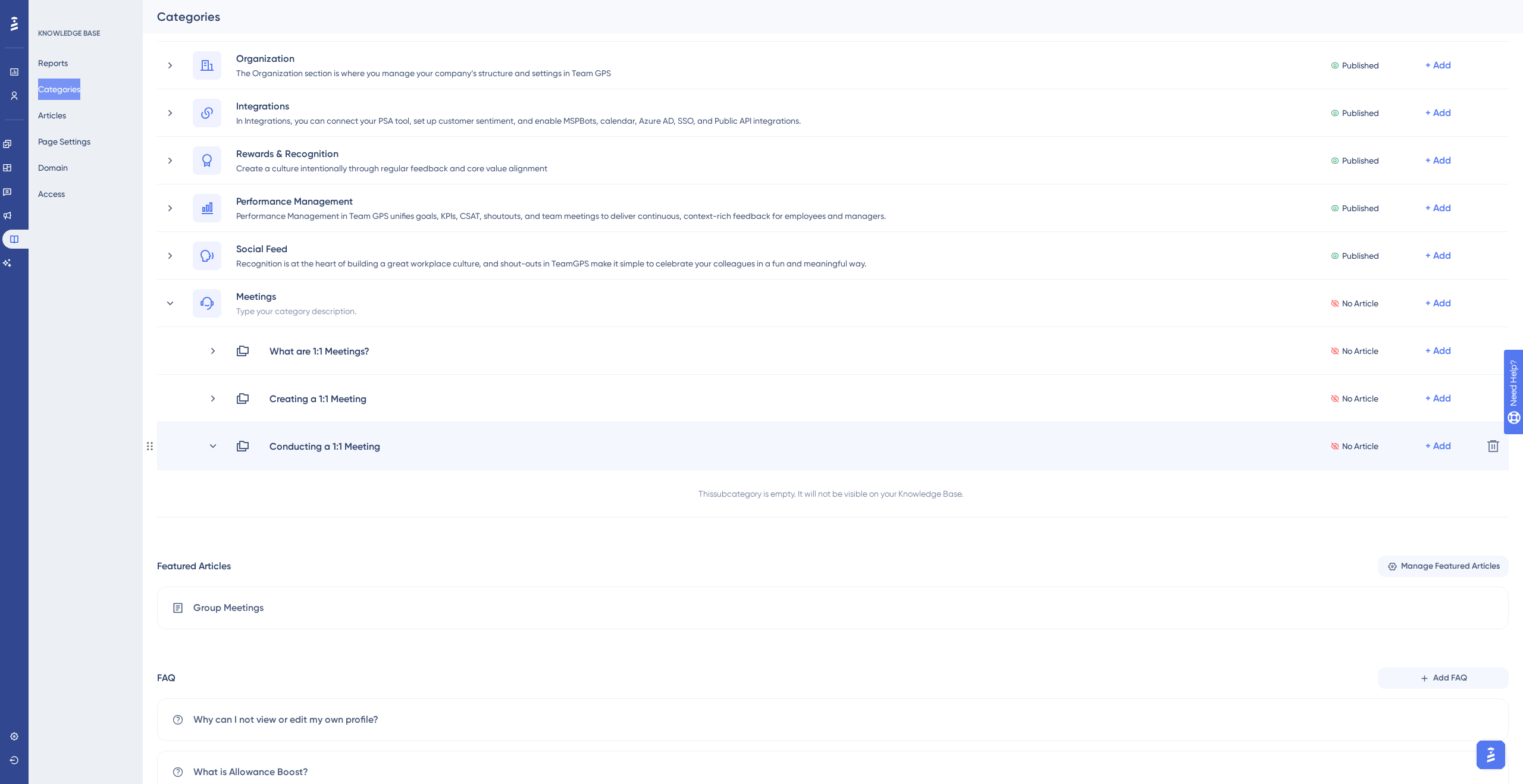
click at [219, 448] on div "Conducting a 1:1 Meeting No Article + Add" at bounding box center [841, 446] width 1266 height 14
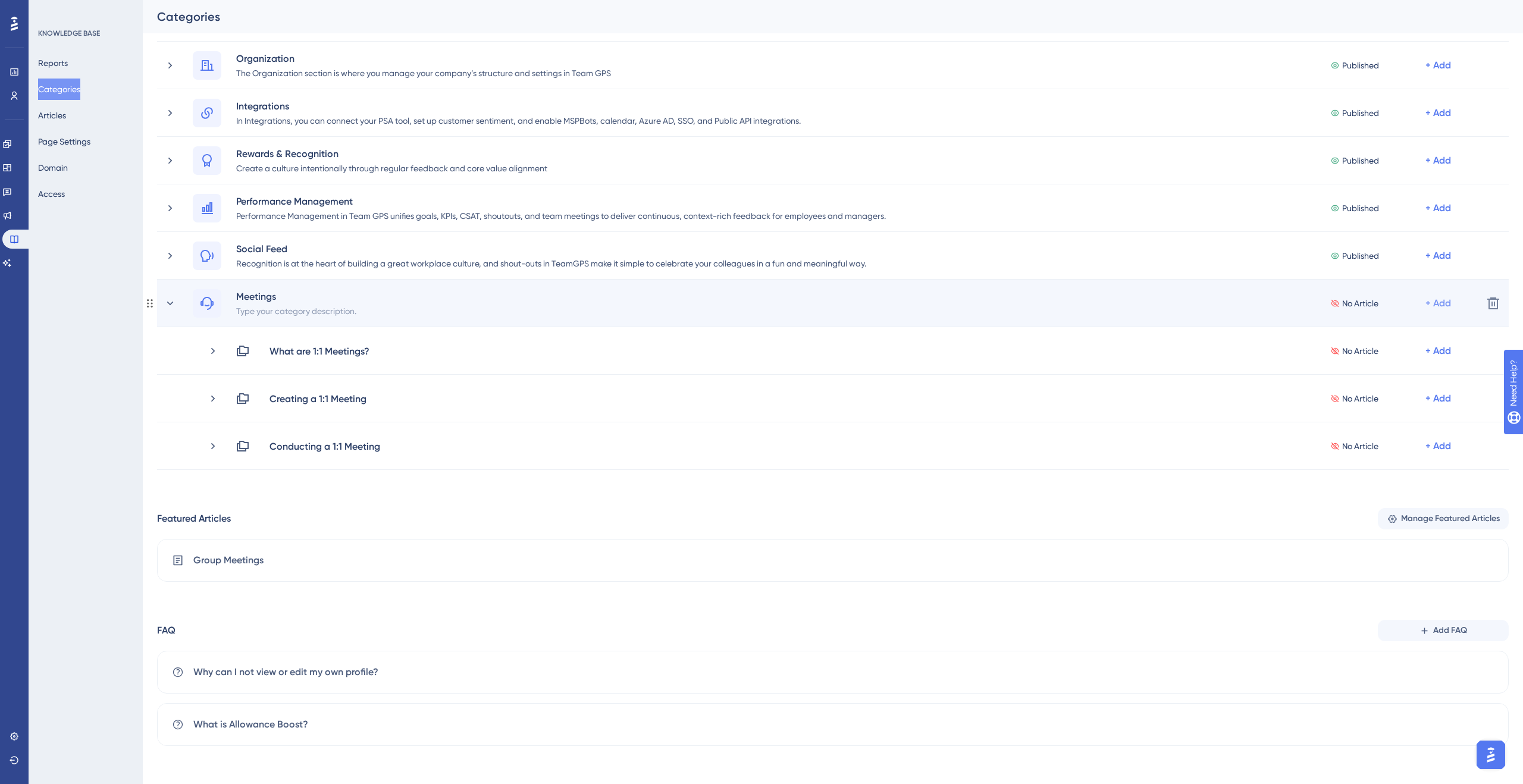
click at [1431, 299] on div "+ Add" at bounding box center [1438, 303] width 26 height 14
click at [1404, 324] on div "Add a Subcategory Add a Subcategory" at bounding box center [1392, 335] width 85 height 24
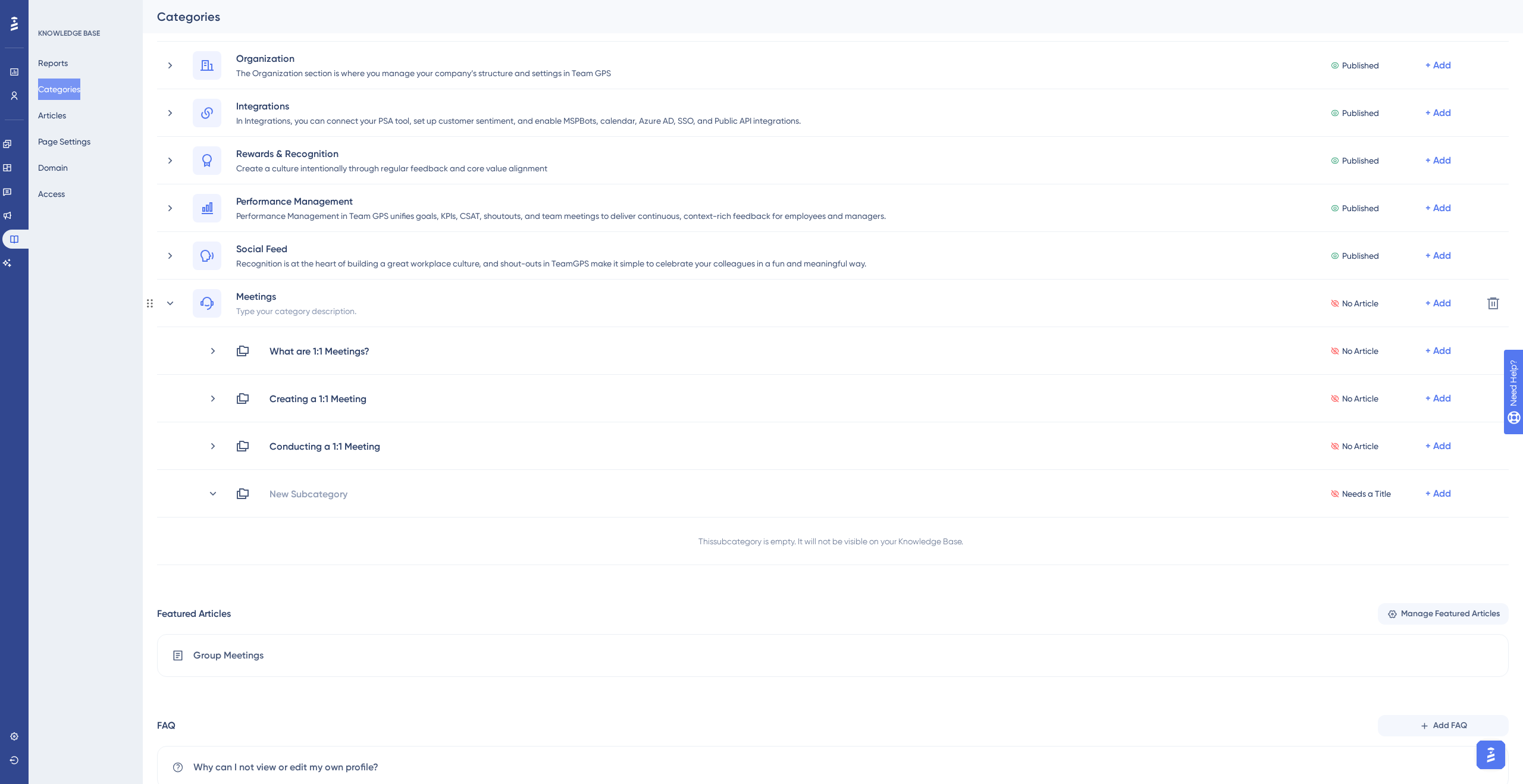
scroll to position [222, 0]
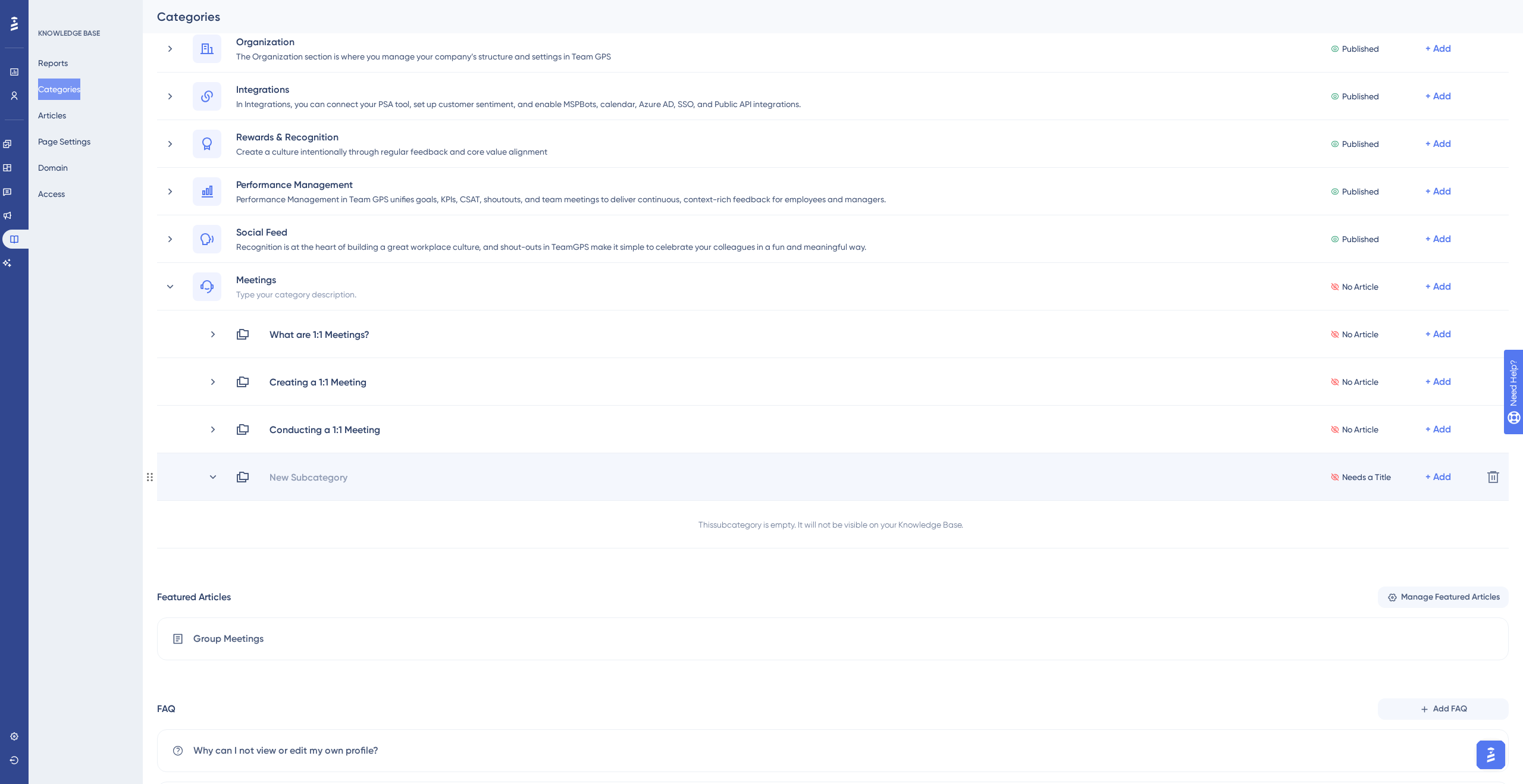
click at [353, 475] on div "New Subcategory" at bounding box center [313, 477] width 89 height 14
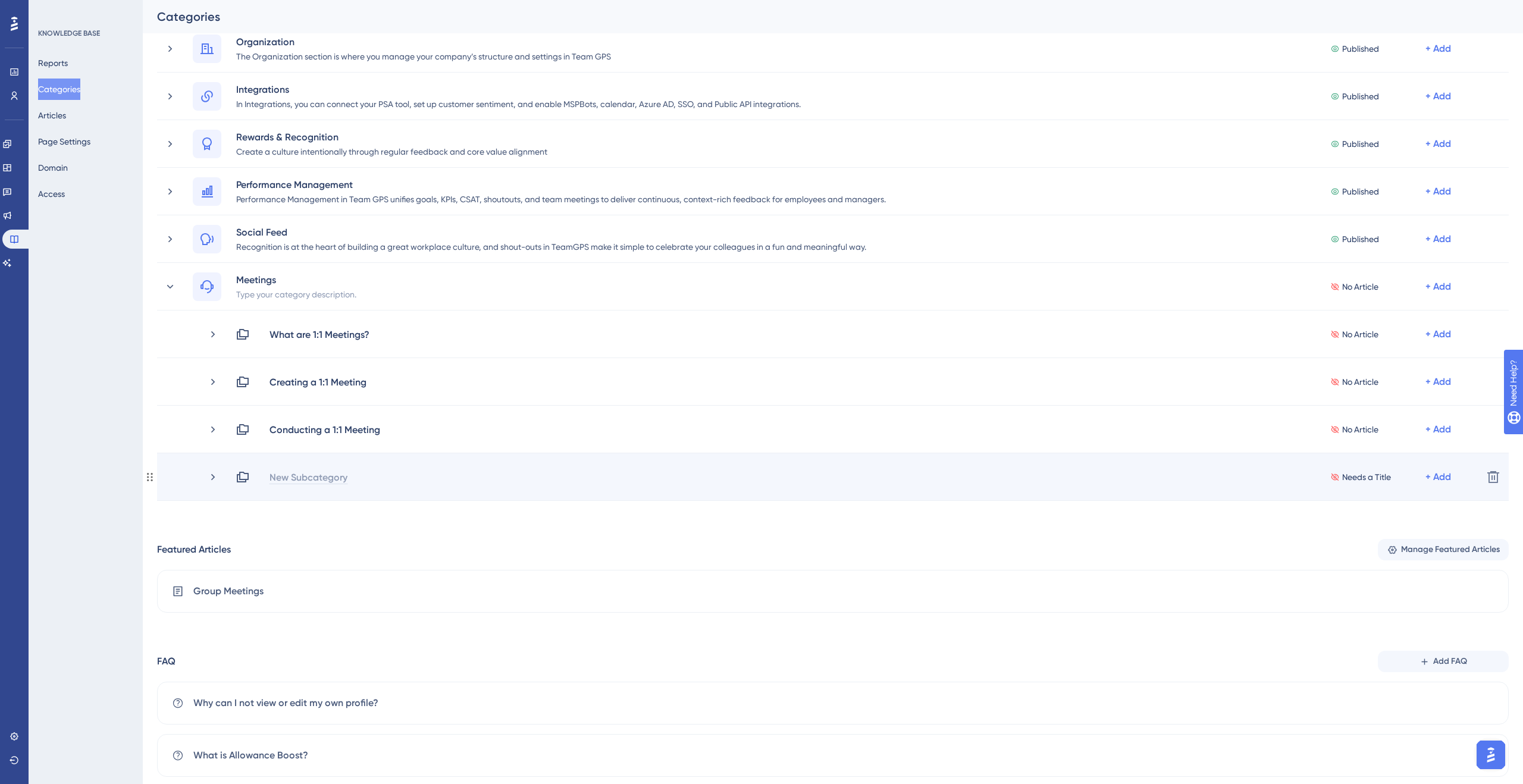
click at [323, 475] on div "New Subcategory" at bounding box center [308, 477] width 79 height 14
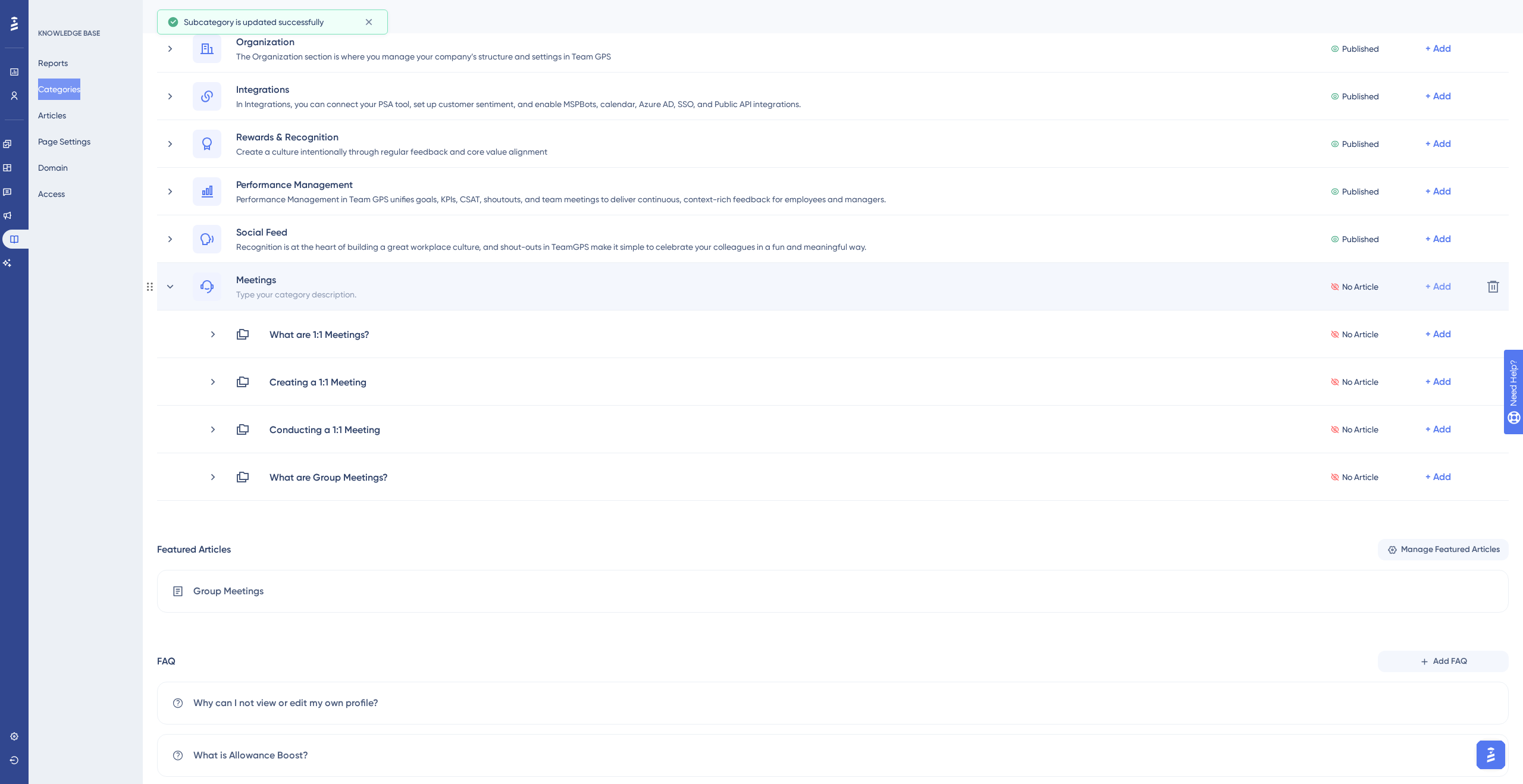
click at [1438, 283] on div "+ Add" at bounding box center [1438, 286] width 26 height 14
click at [1391, 313] on span "Add a Subcategory" at bounding box center [1387, 318] width 75 height 14
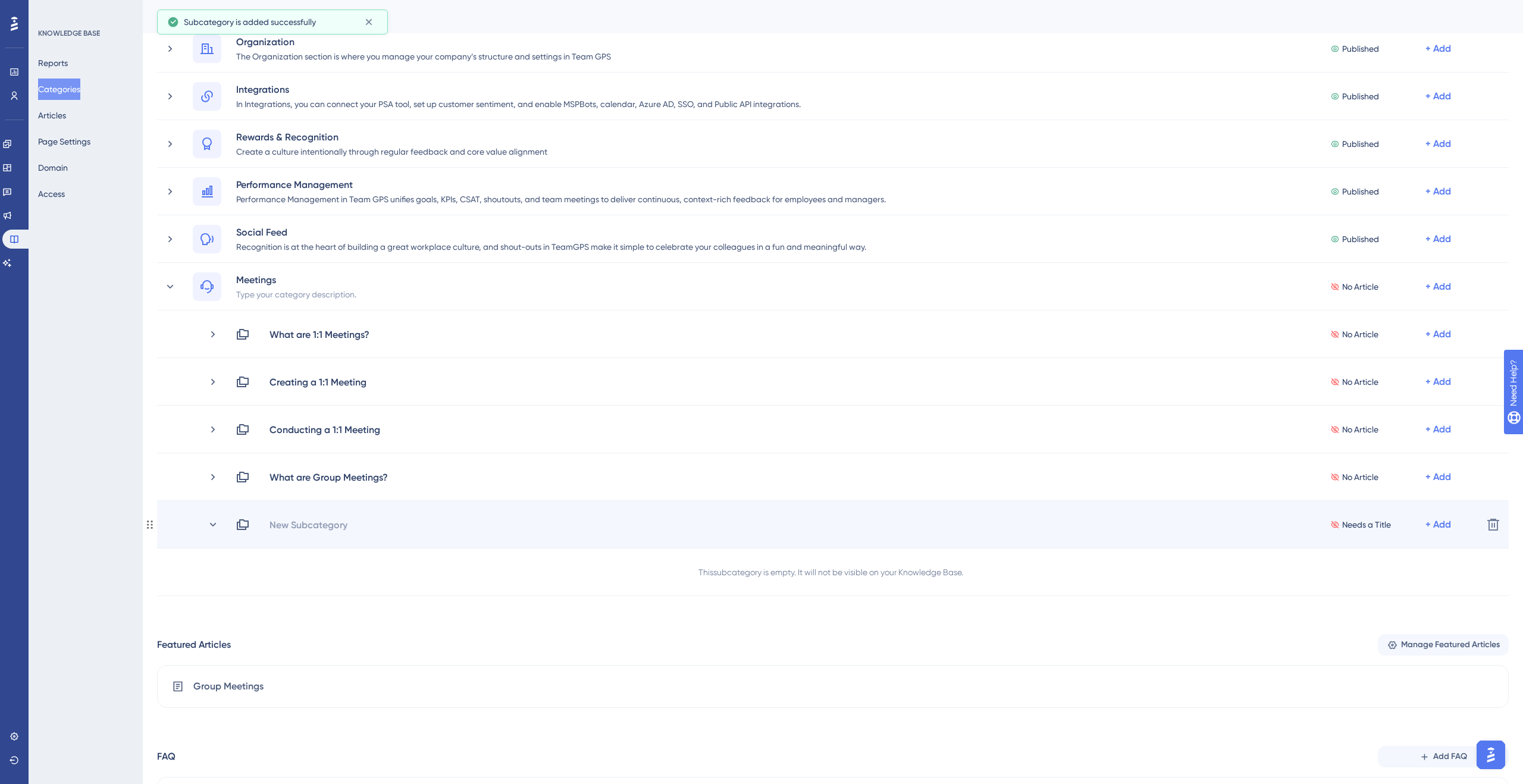
click at [341, 525] on div "New Subcategory" at bounding box center [308, 524] width 79 height 14
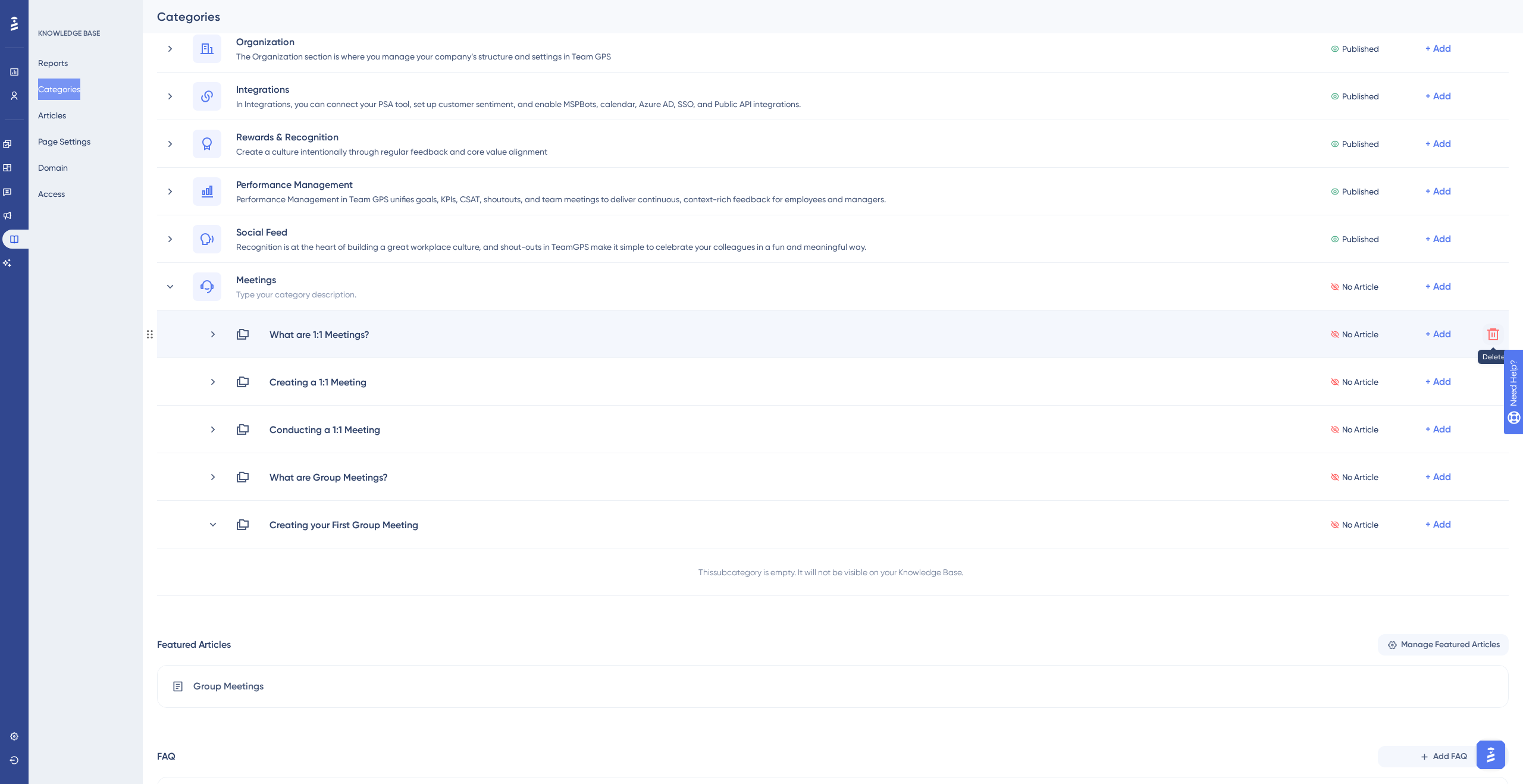
click at [1494, 337] on icon at bounding box center [1493, 334] width 14 height 14
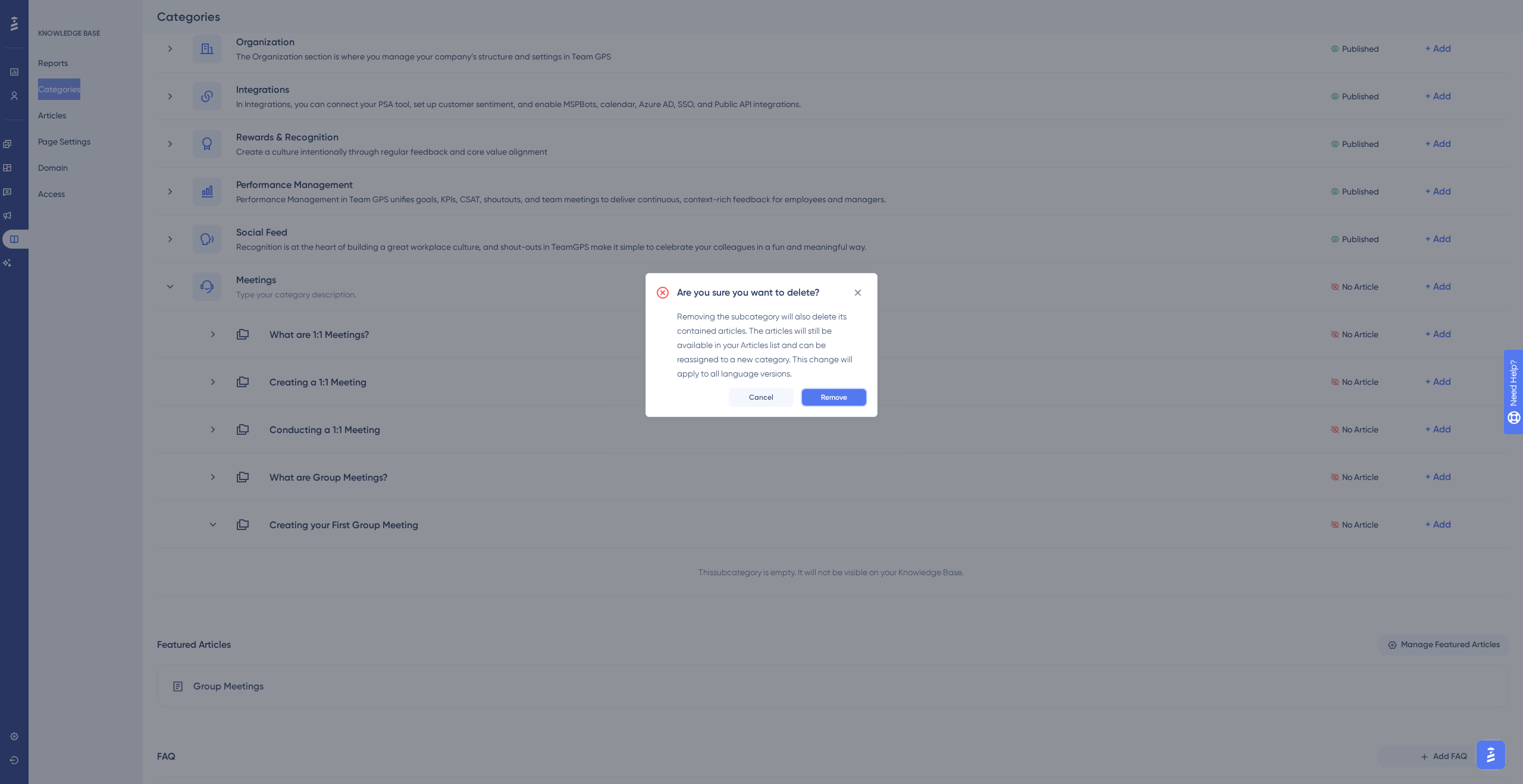
click at [828, 397] on span "Remove" at bounding box center [834, 398] width 27 height 10
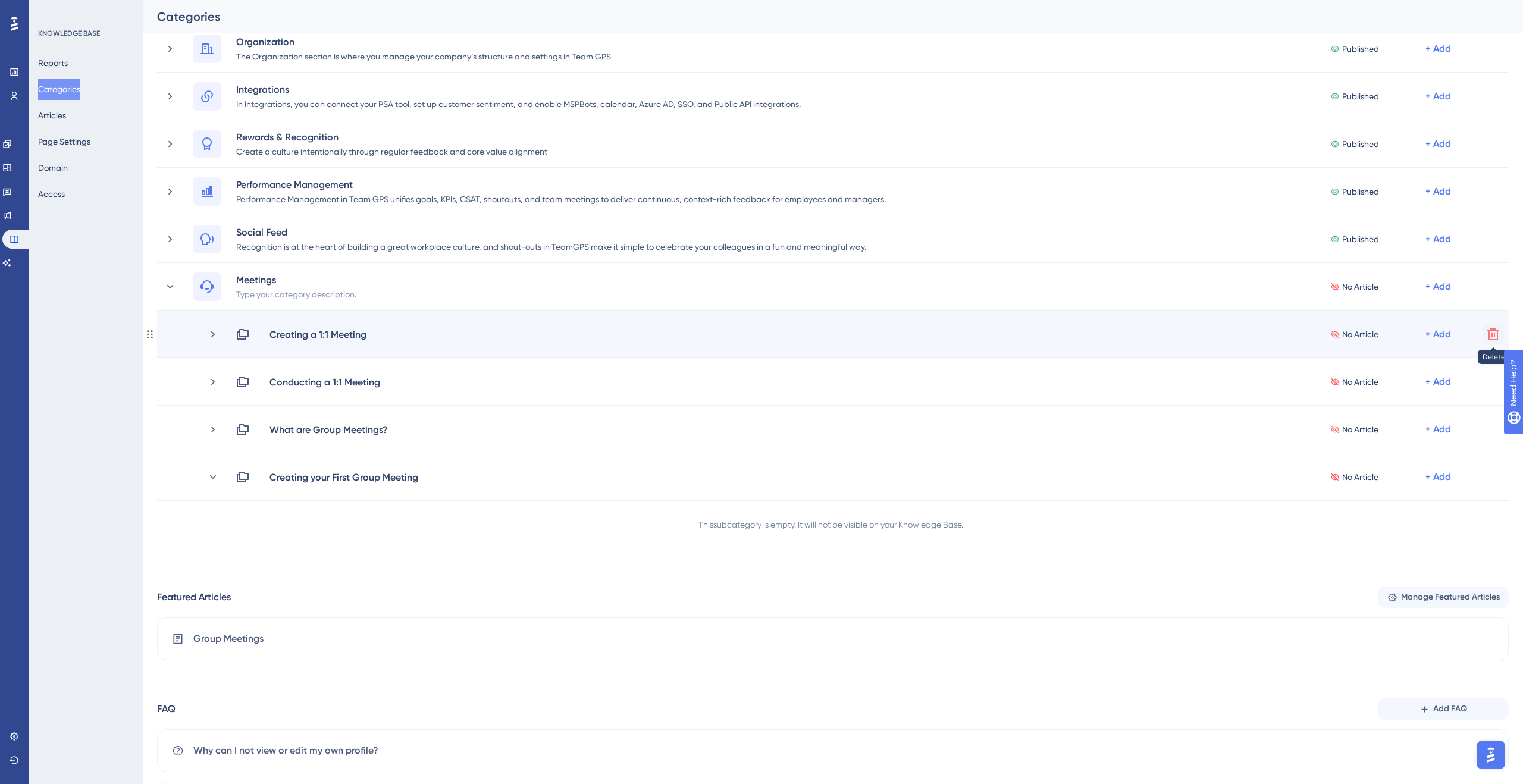
click at [1486, 334] on icon at bounding box center [1493, 334] width 14 height 14
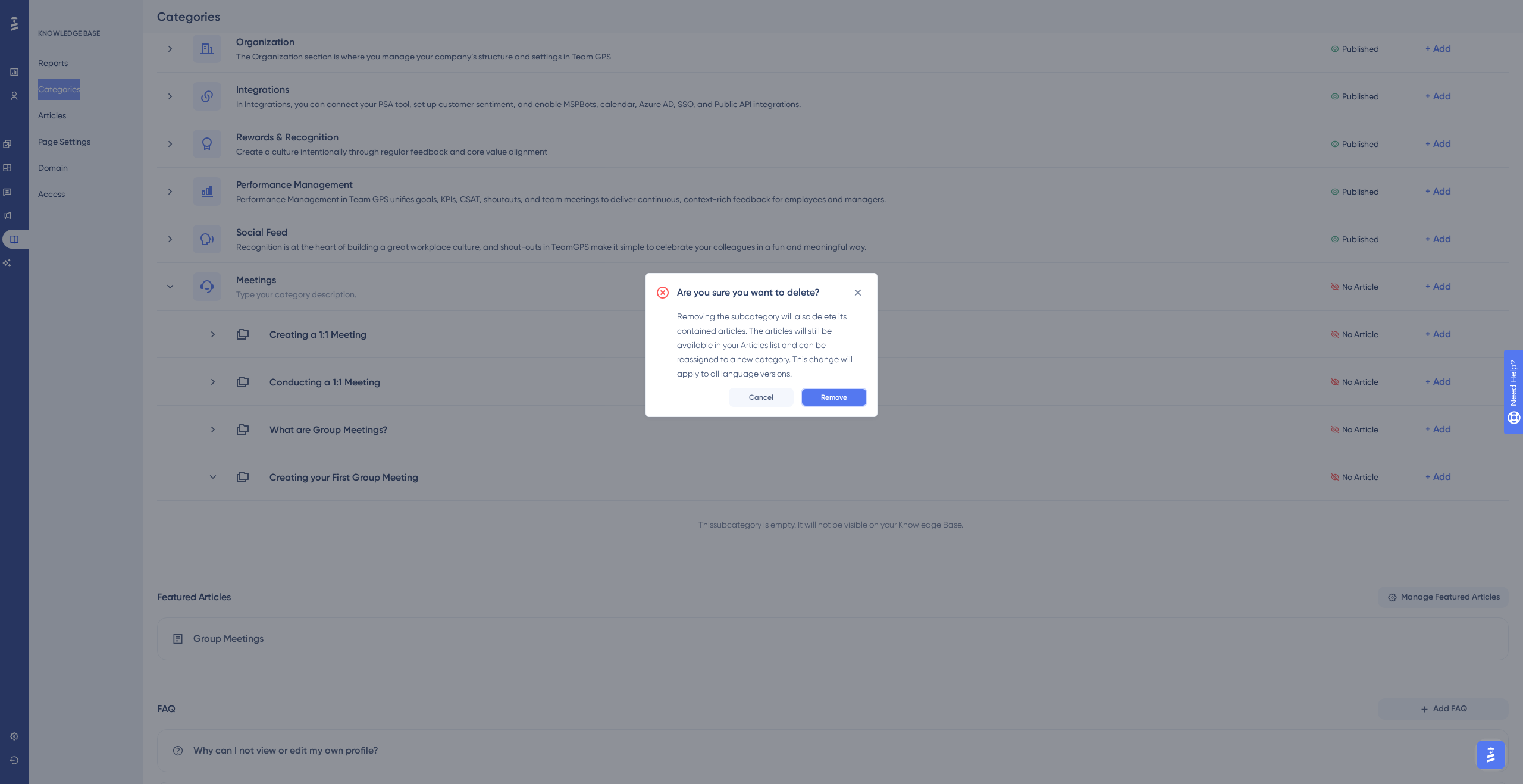
click at [814, 406] on button "Remove" at bounding box center [834, 397] width 66 height 19
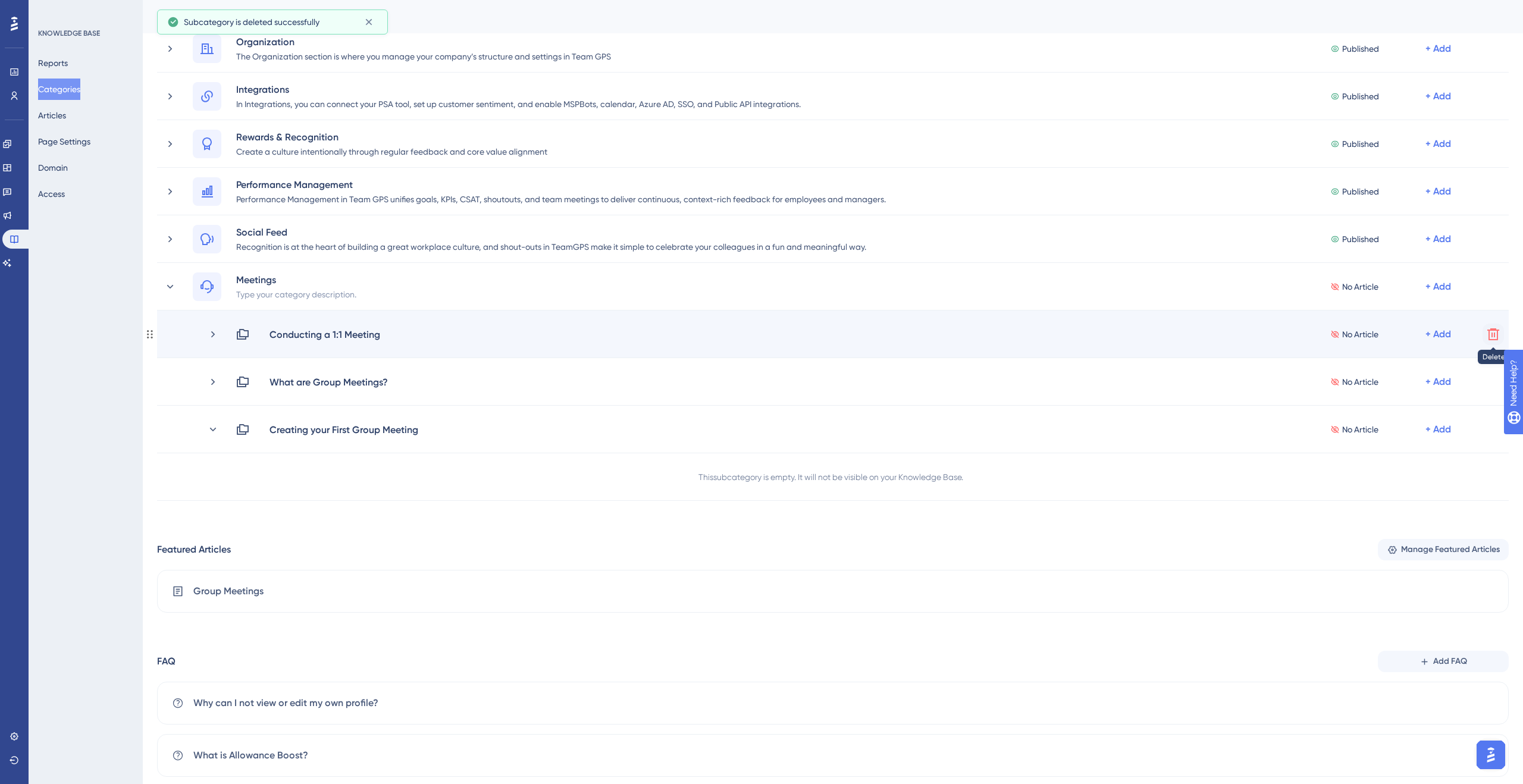
click at [1496, 338] on icon at bounding box center [1493, 334] width 14 height 14
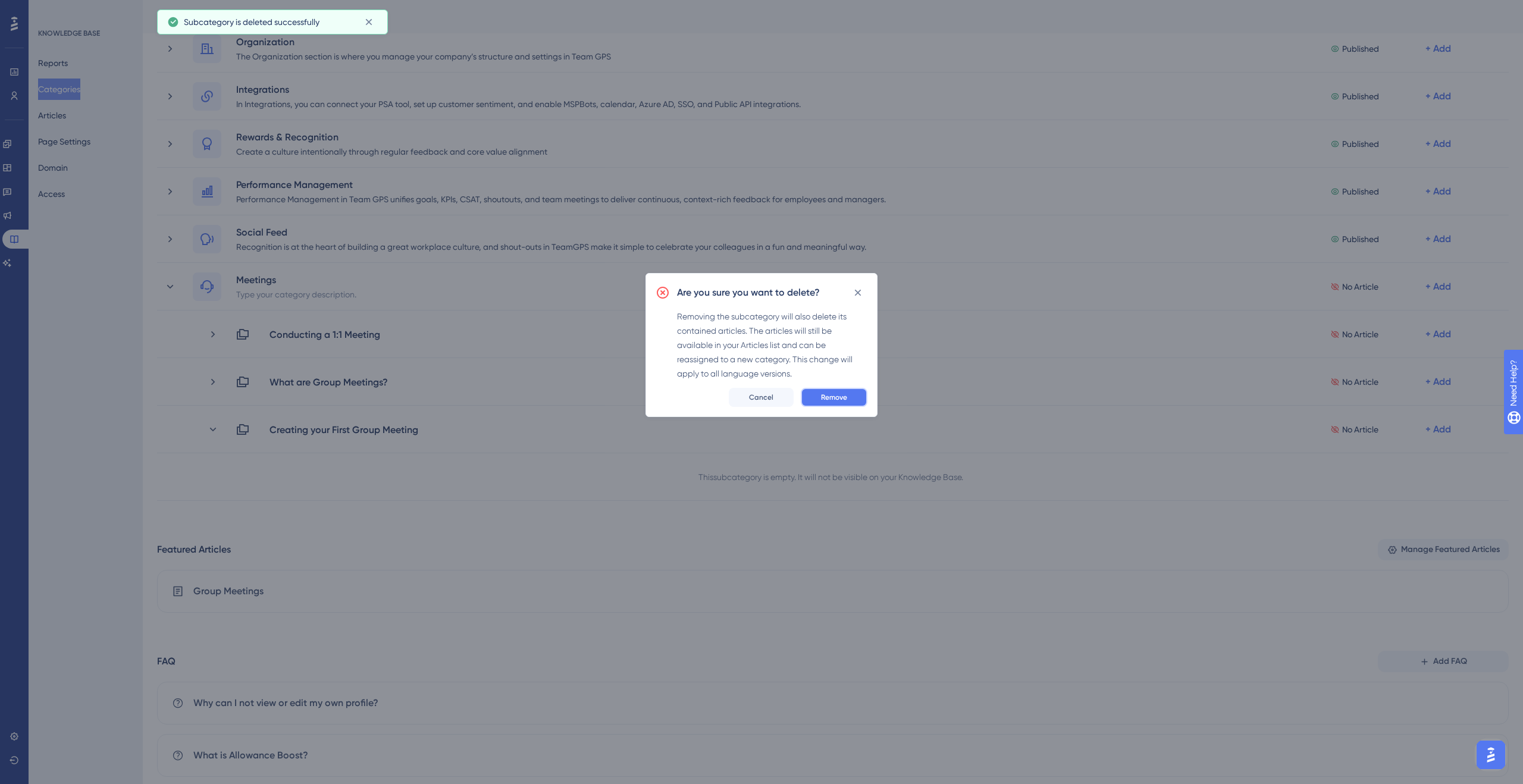
click at [827, 399] on span "Remove" at bounding box center [834, 398] width 27 height 10
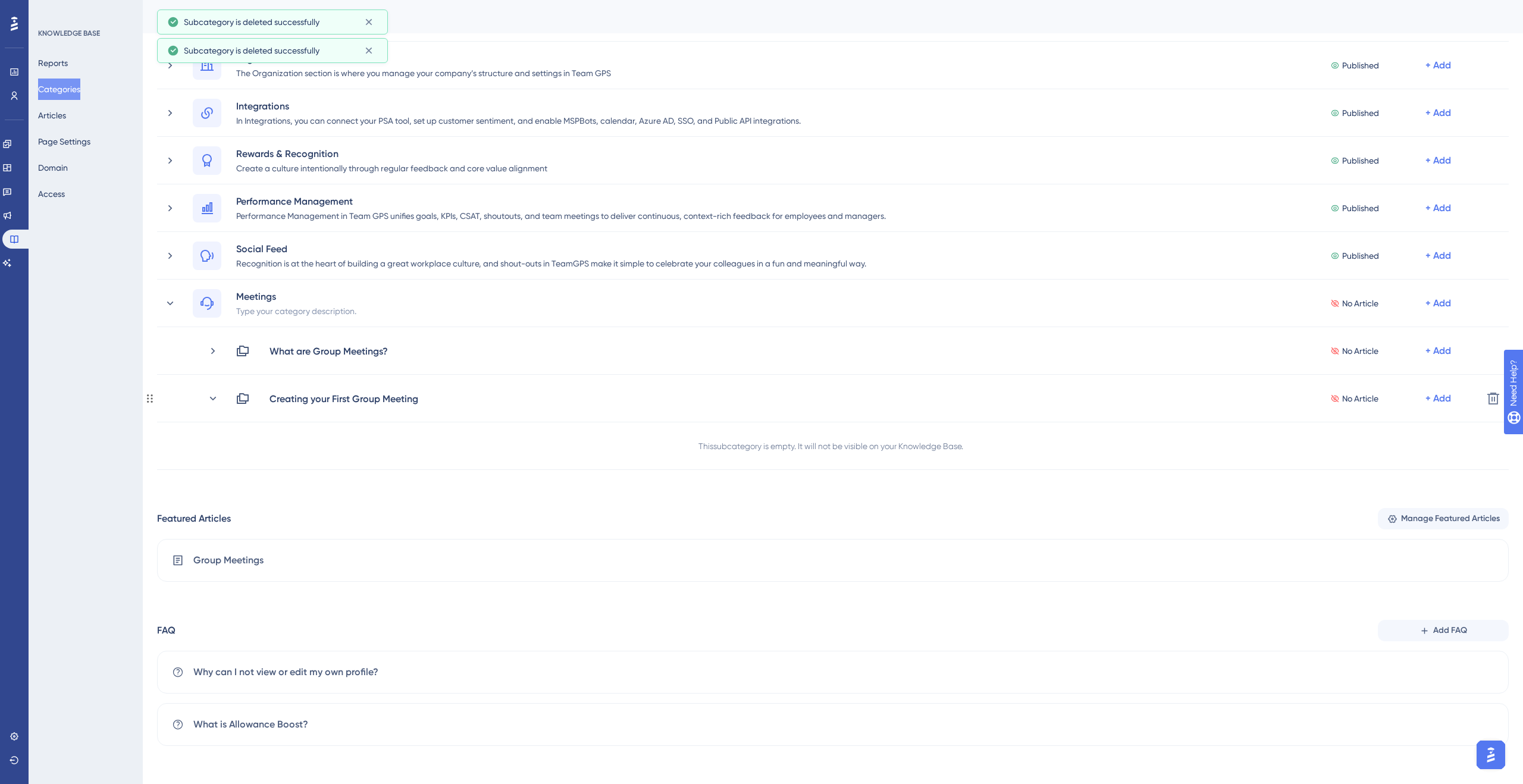
scroll to position [205, 0]
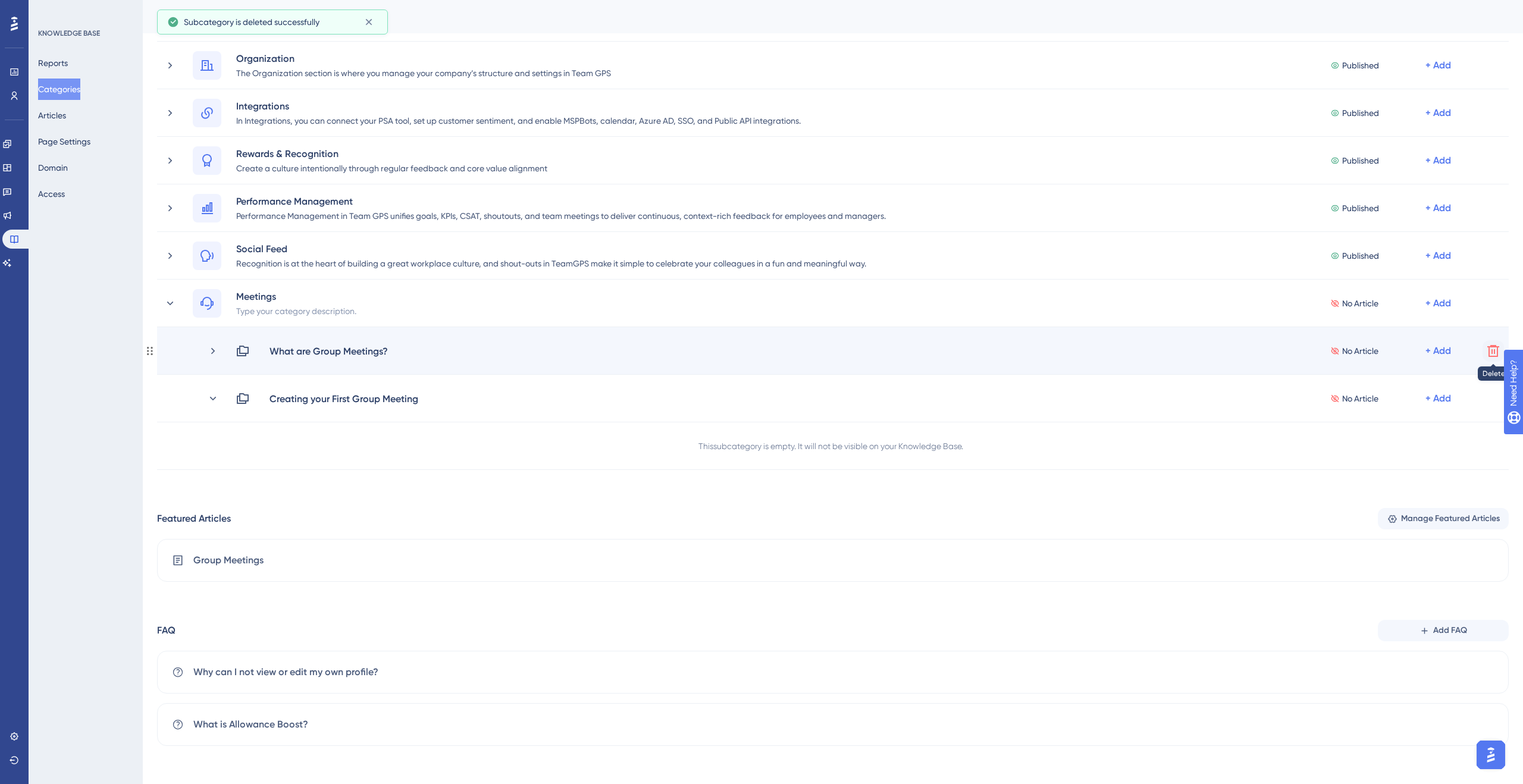
click at [1483, 351] on button at bounding box center [1493, 352] width 22 height 22
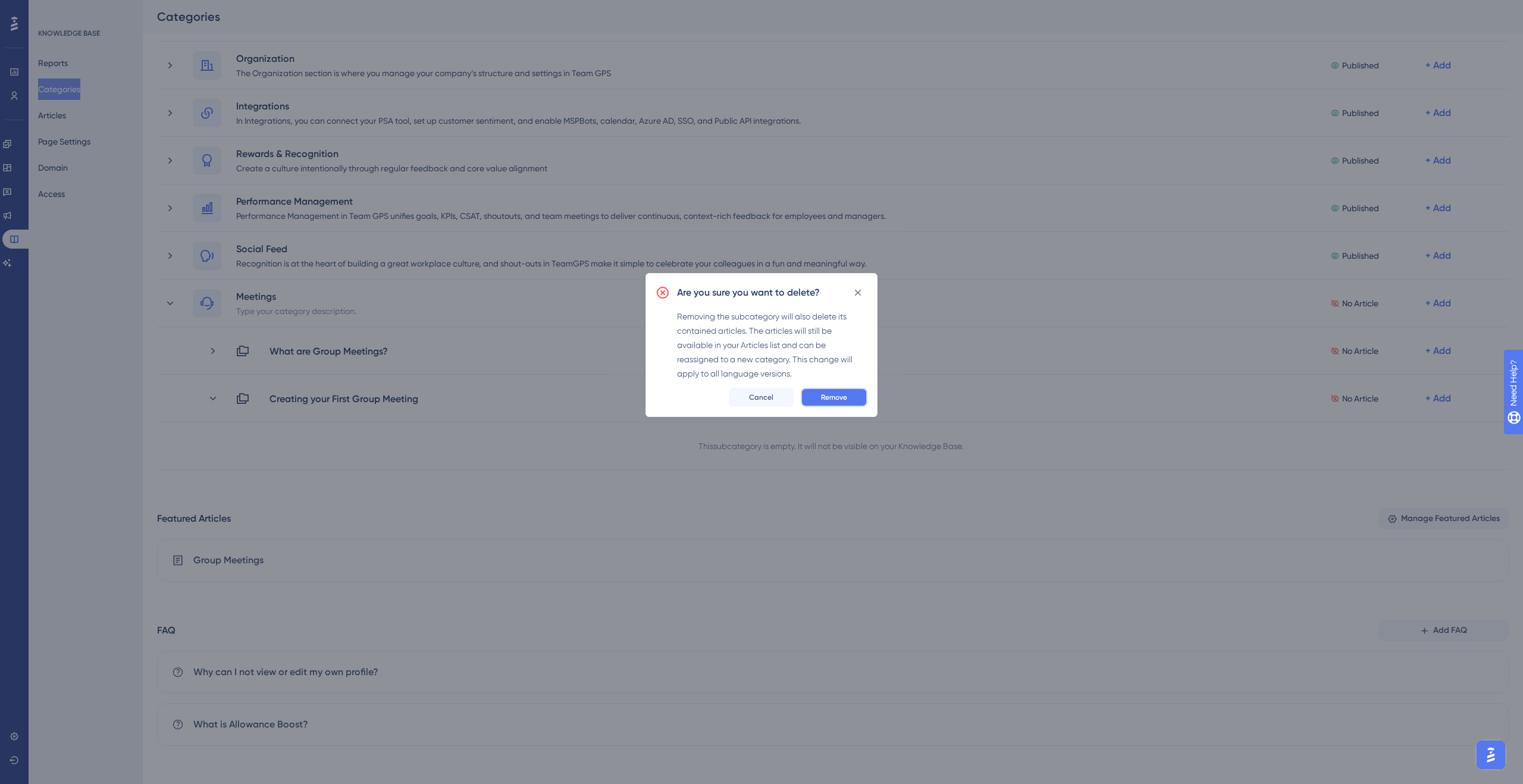
click at [845, 405] on button "Remove" at bounding box center [834, 397] width 66 height 19
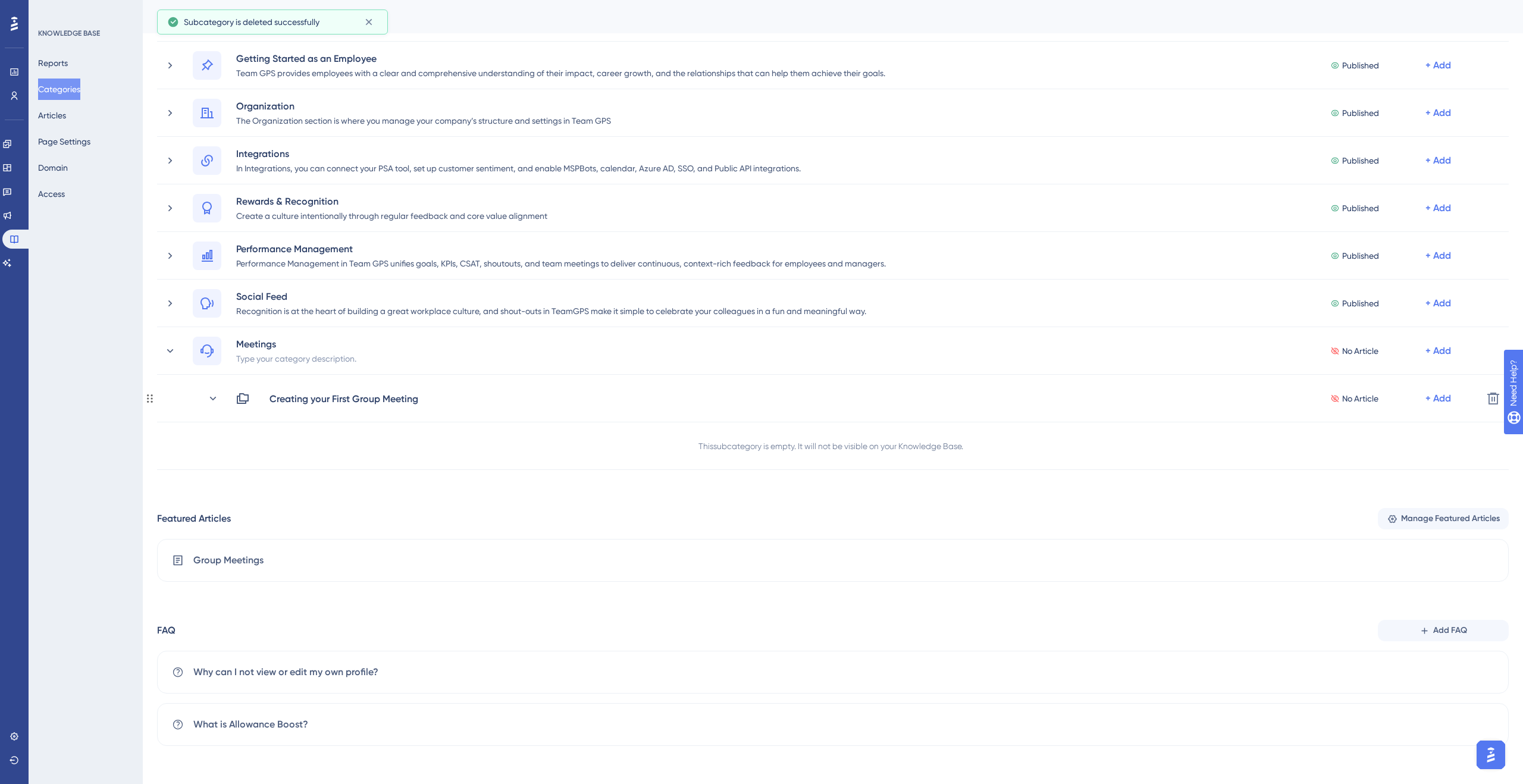
scroll to position [158, 0]
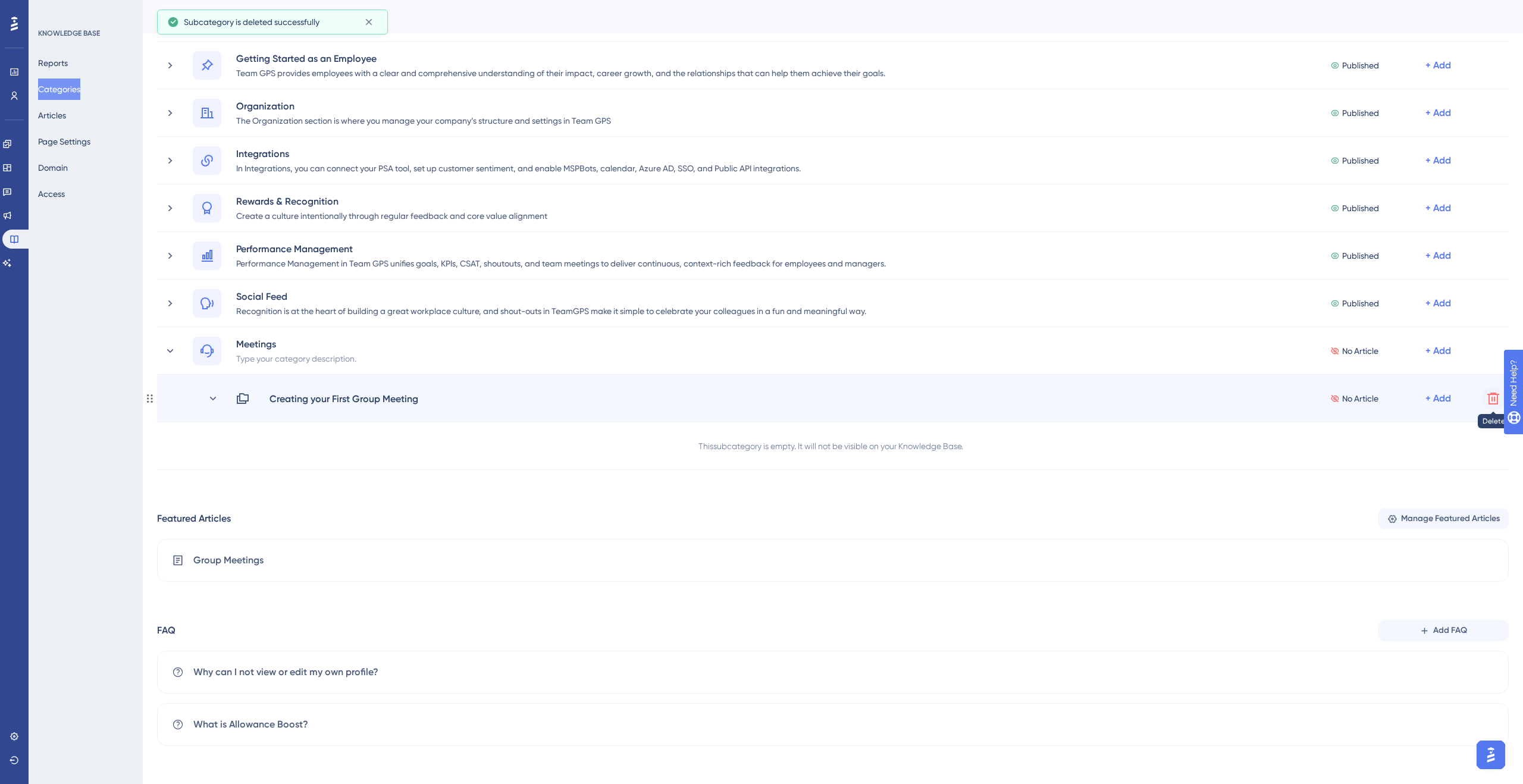
click at [1489, 400] on icon at bounding box center [1493, 399] width 12 height 12
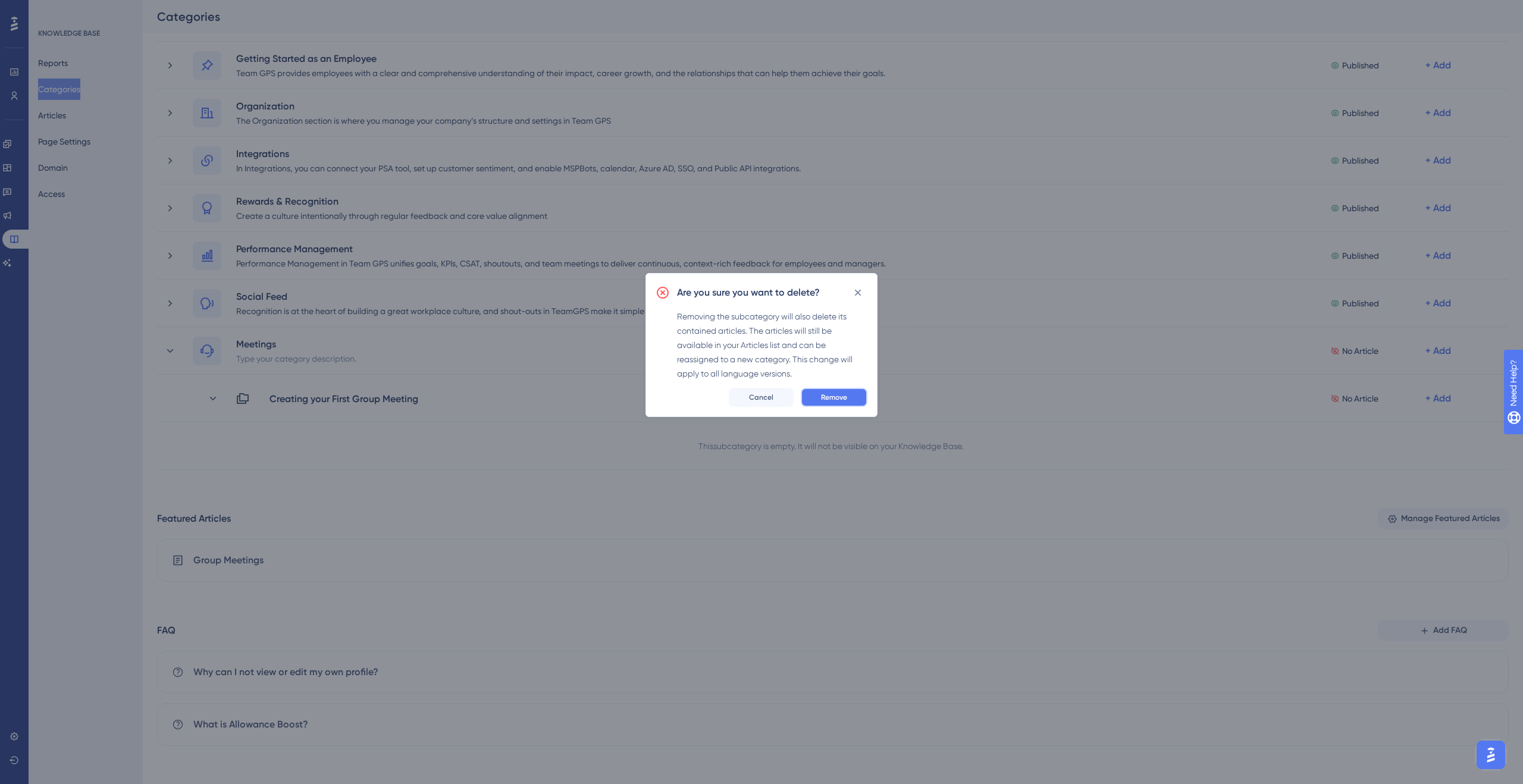
click at [830, 403] on button "Remove" at bounding box center [834, 397] width 66 height 19
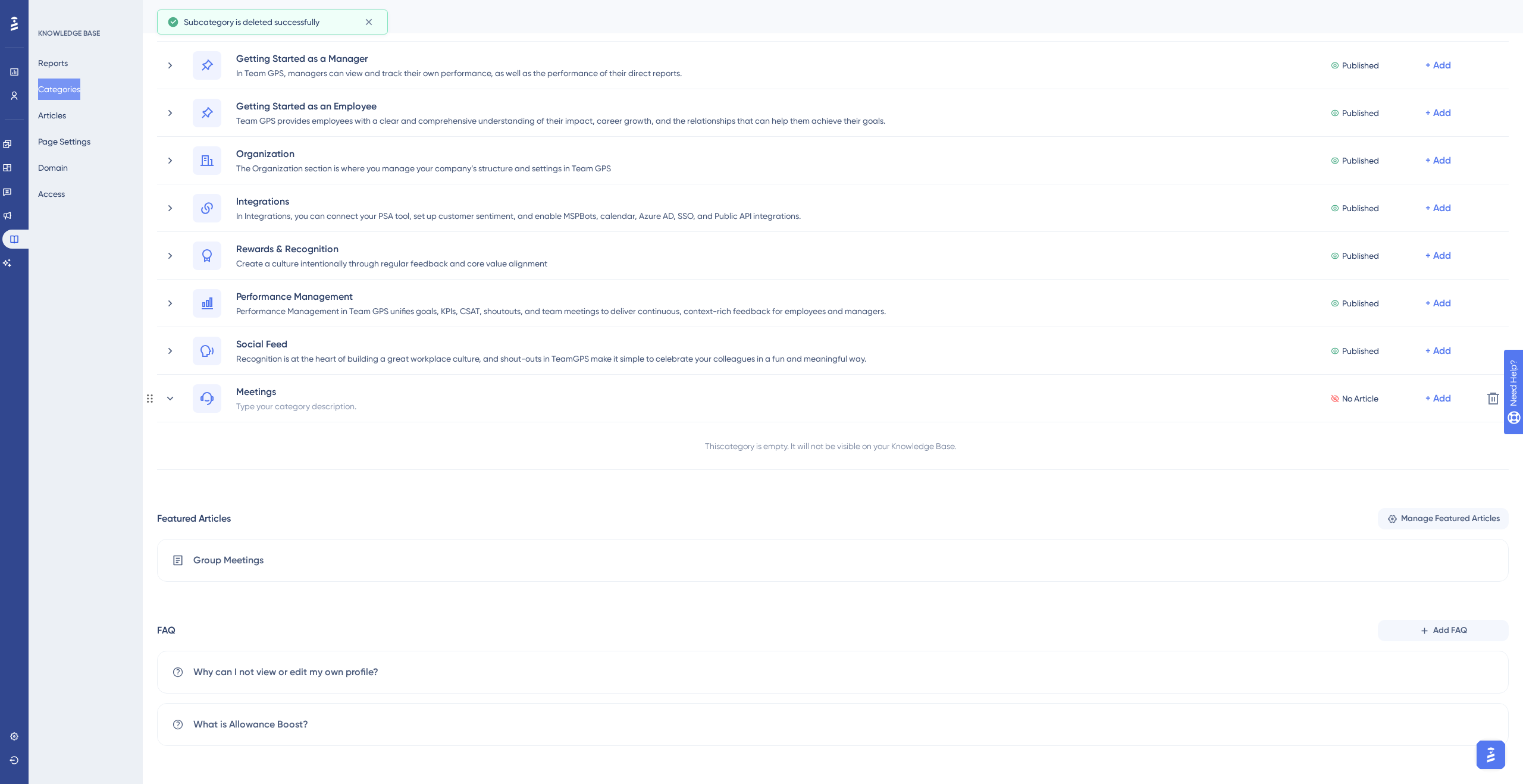
scroll to position [111, 0]
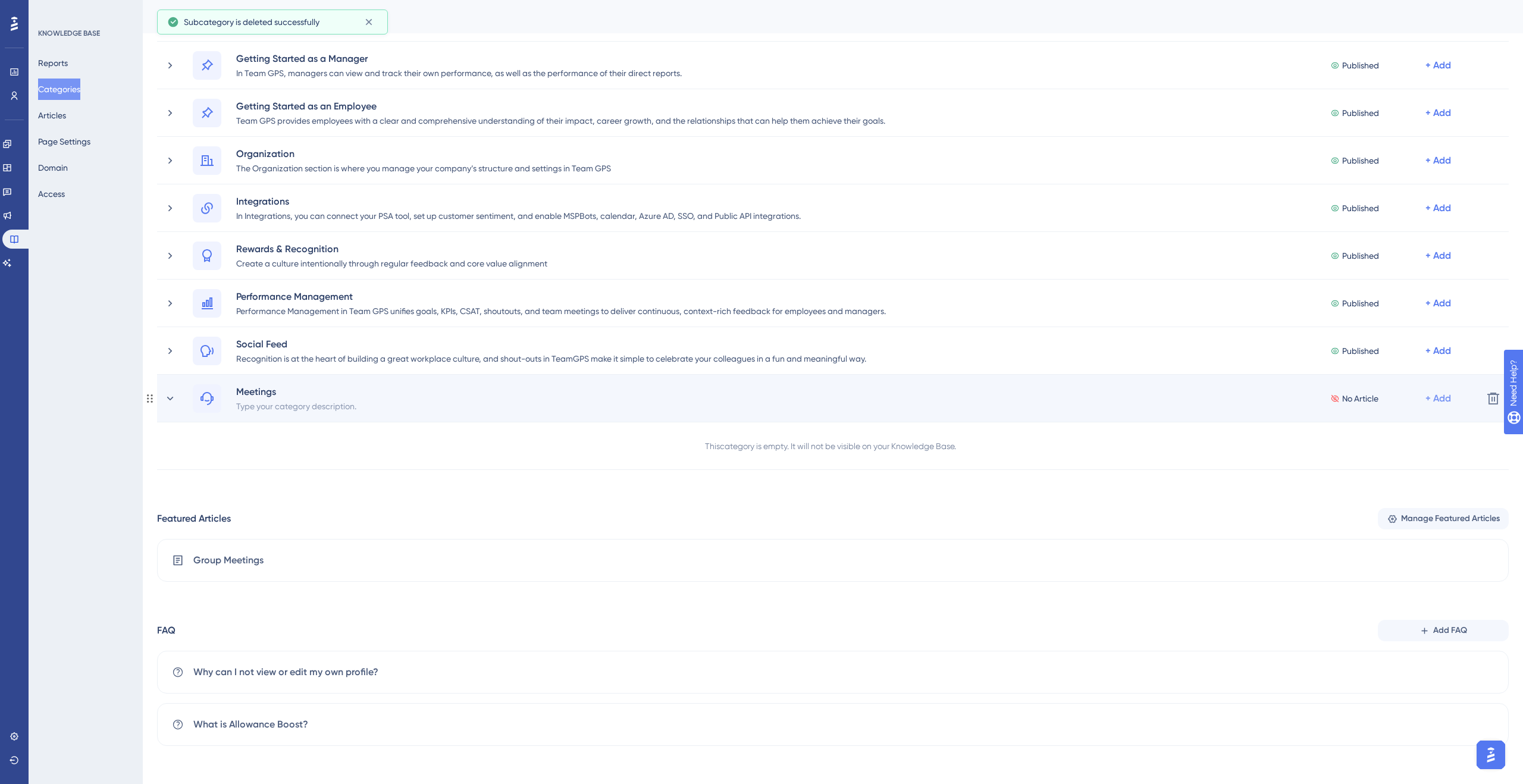
click at [1441, 391] on div "+ Add" at bounding box center [1438, 398] width 26 height 14
click at [1393, 434] on span "Add a Subcategory" at bounding box center [1387, 430] width 75 height 14
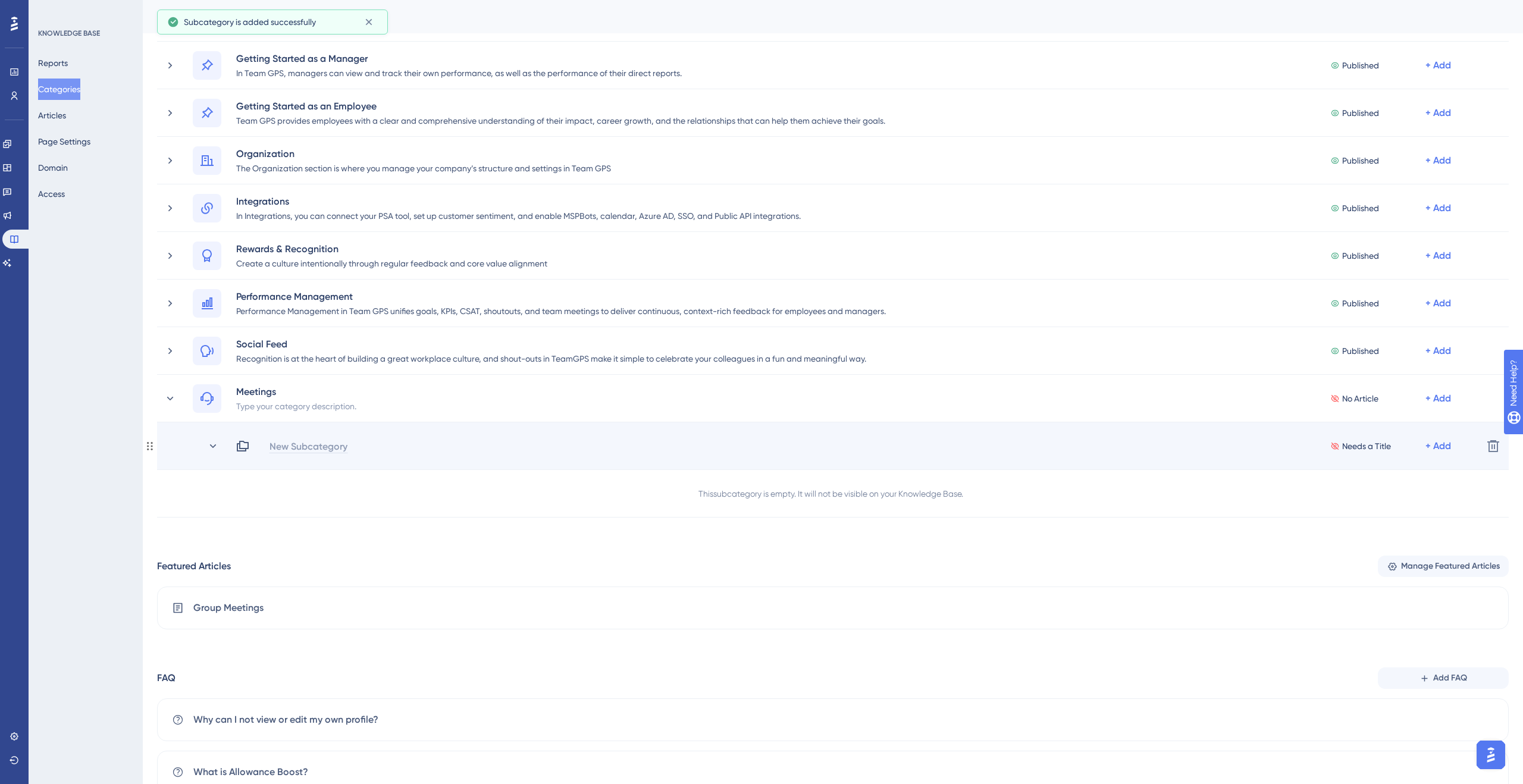
click at [343, 442] on div "New Subcategory" at bounding box center [308, 446] width 79 height 14
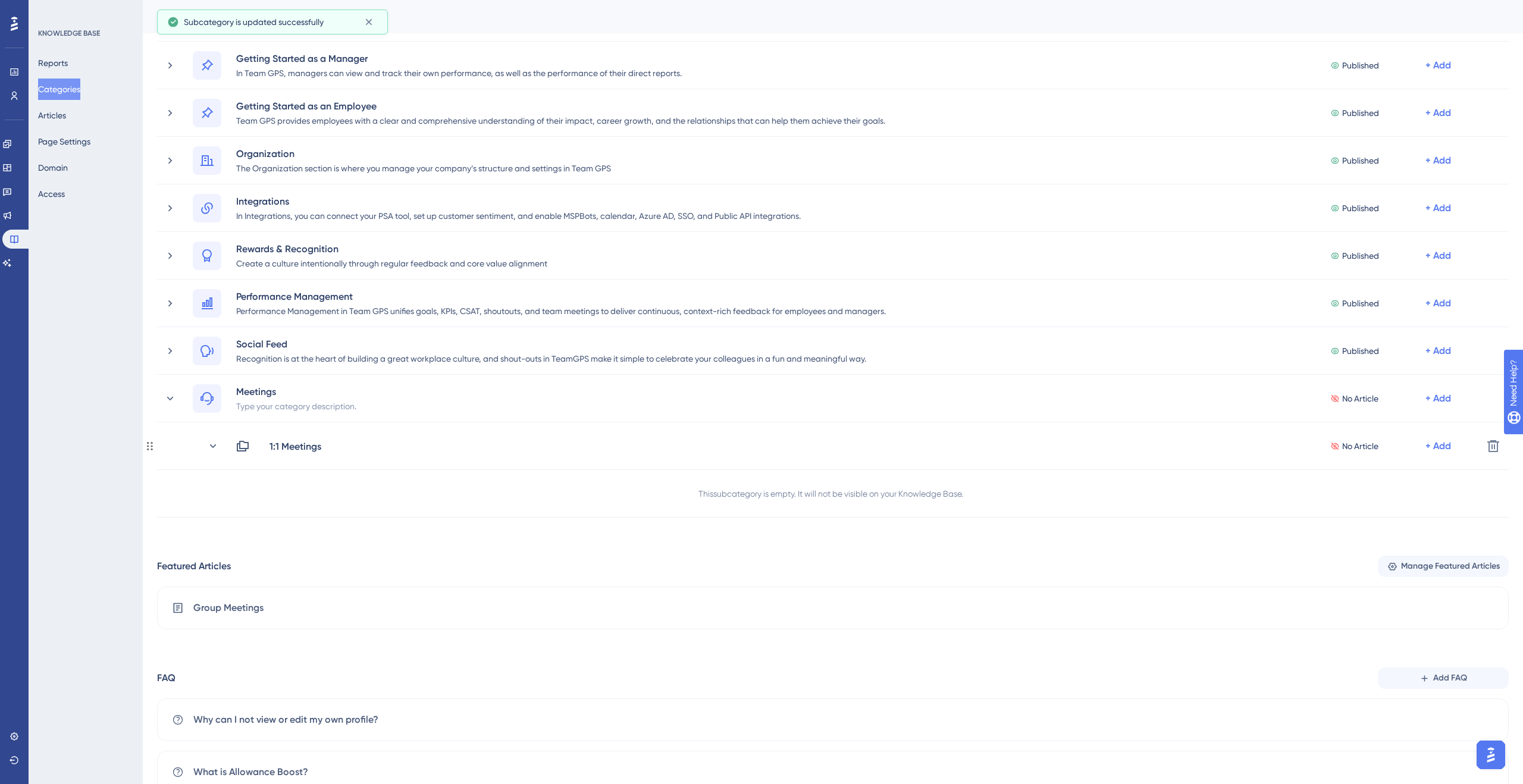
scroll to position [104, 0]
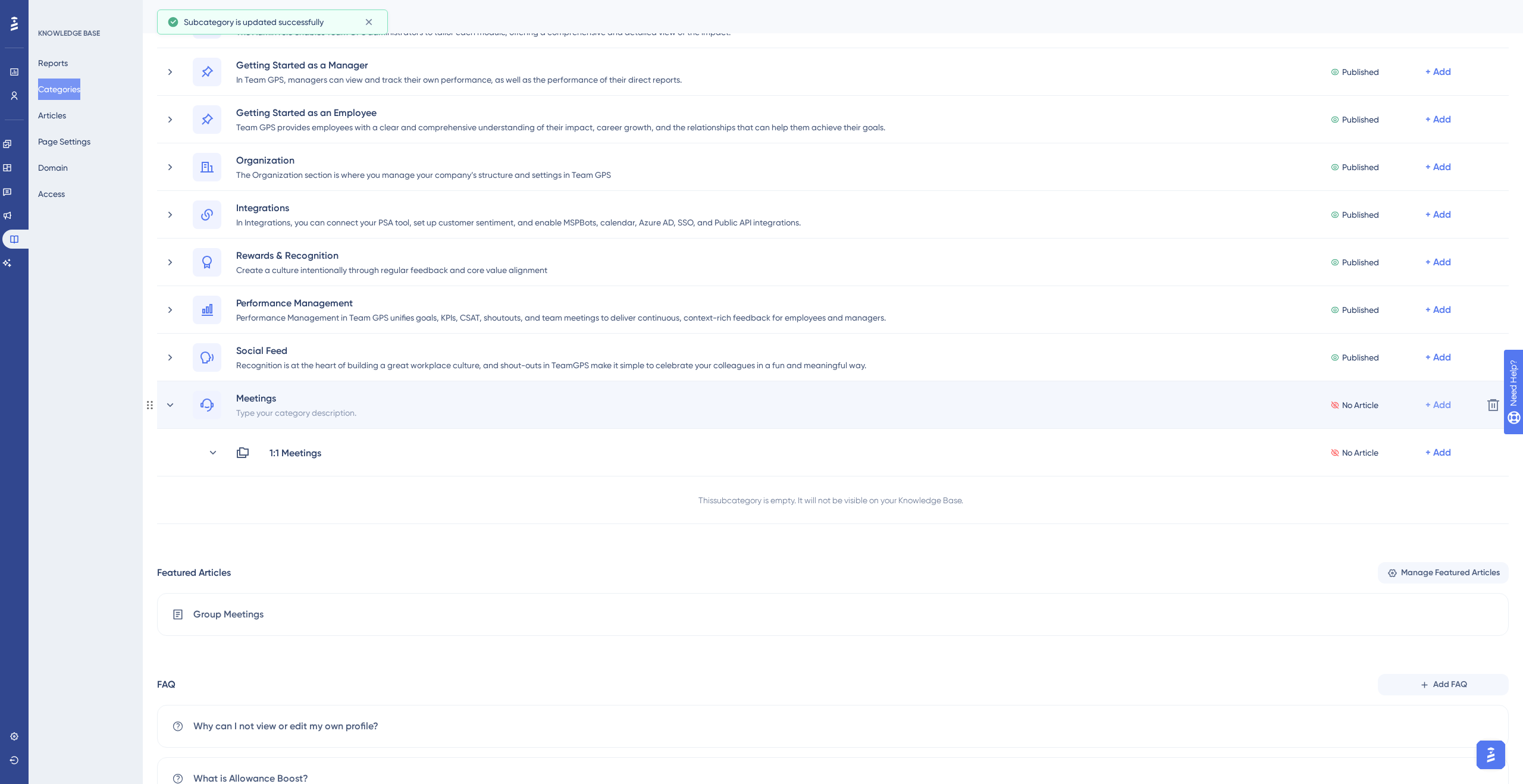
click at [1446, 401] on div "+ Add" at bounding box center [1438, 405] width 26 height 14
click at [1422, 431] on span "Add a Subcategory" at bounding box center [1387, 436] width 75 height 14
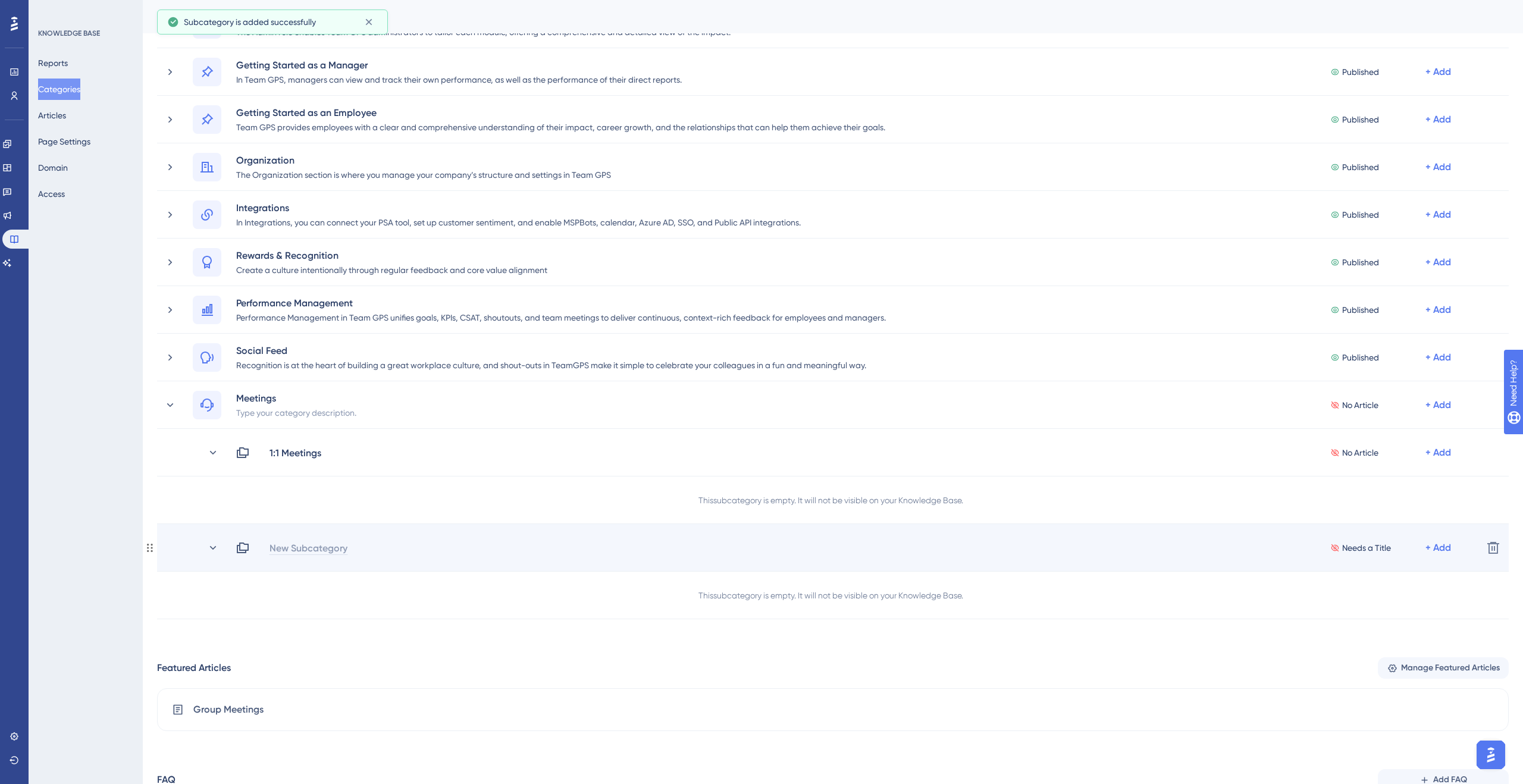
click at [336, 545] on div "New Subcategory" at bounding box center [308, 548] width 79 height 14
click at [210, 546] on icon at bounding box center [213, 547] width 7 height 4
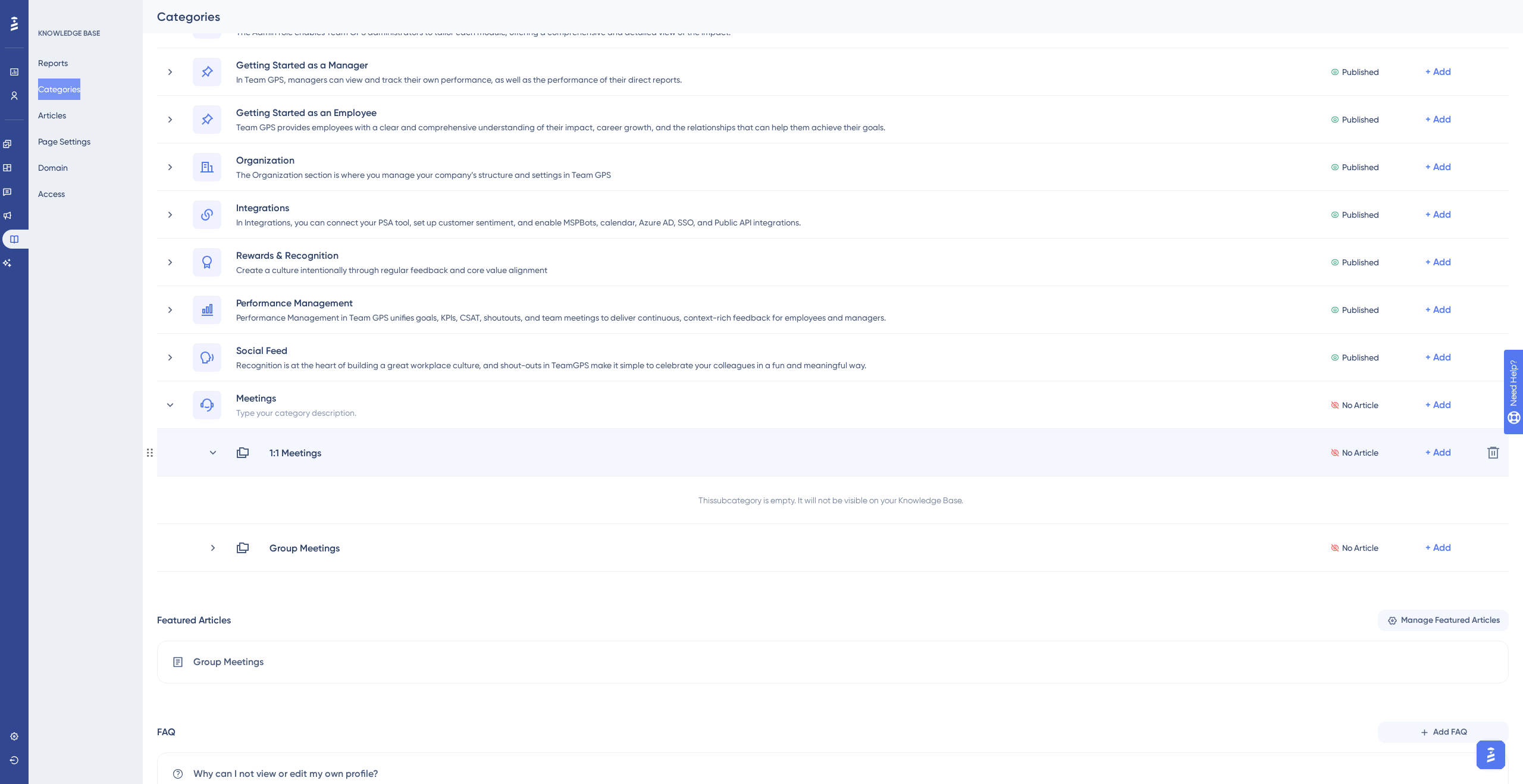
click at [205, 454] on div "1:1 Meetings No Article + Add" at bounding box center [818, 452] width 1309 height 14
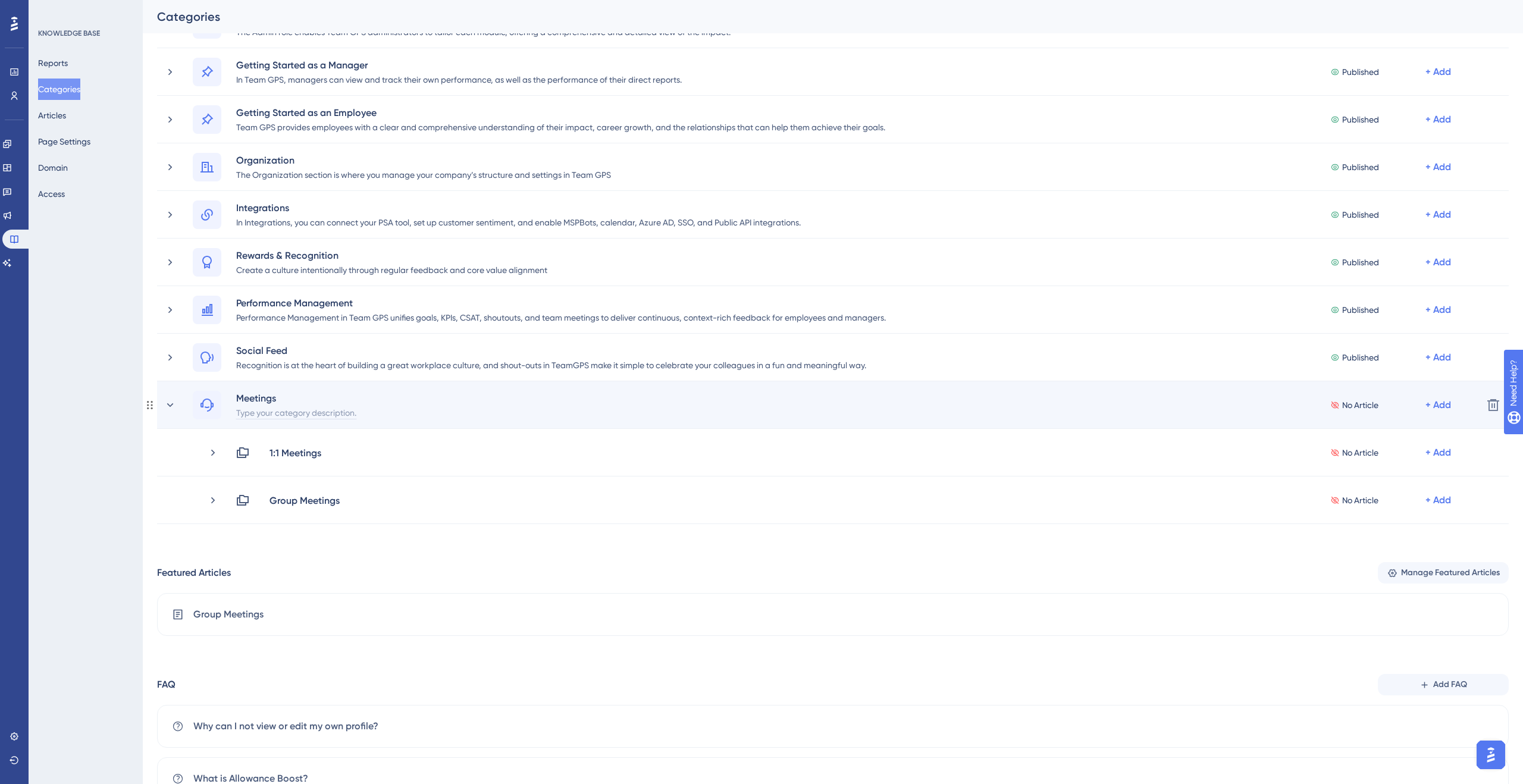
click at [244, 413] on div "Type your category description." at bounding box center [296, 412] width 121 height 14
click at [172, 405] on icon at bounding box center [170, 405] width 12 height 12
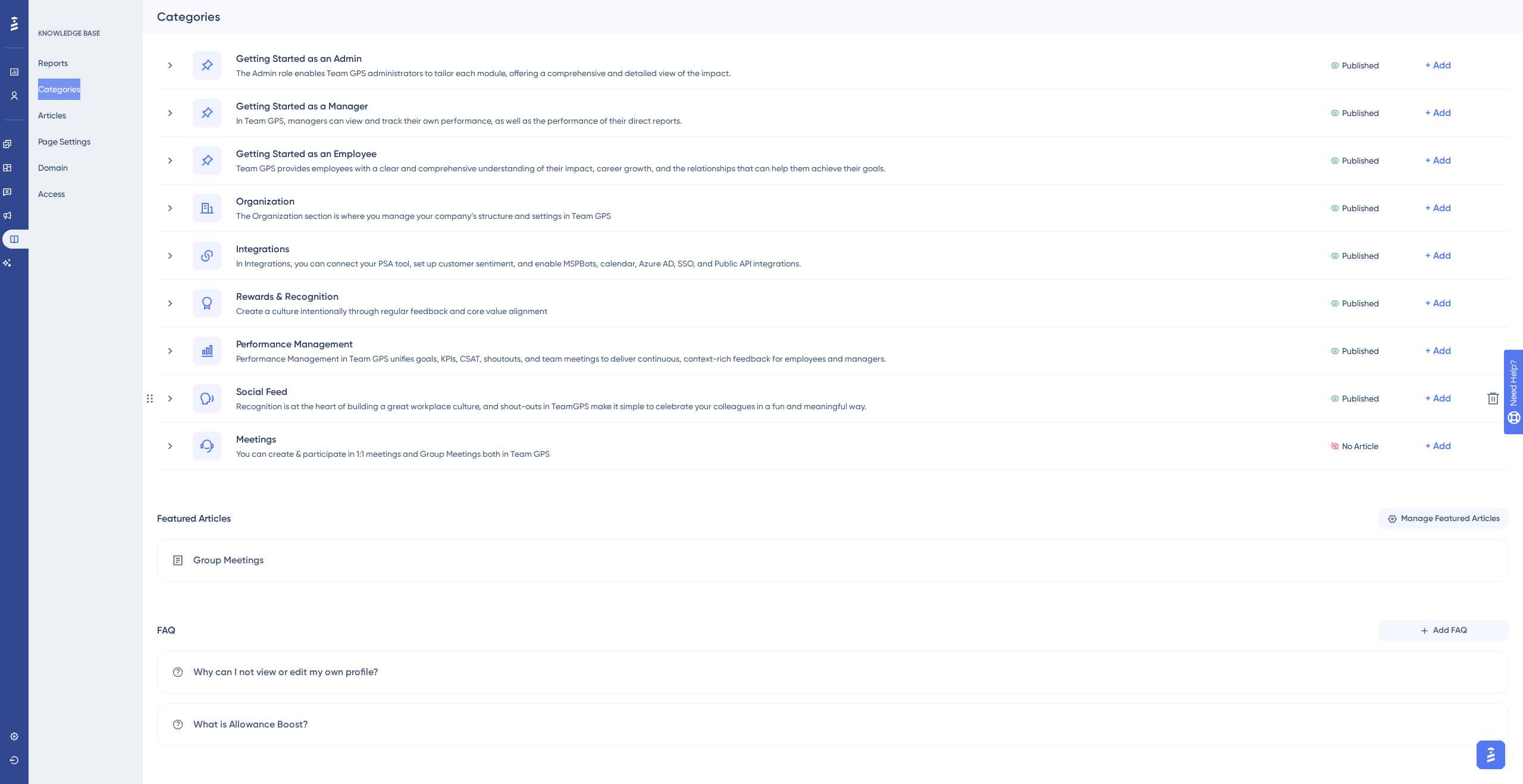
scroll to position [63, 0]
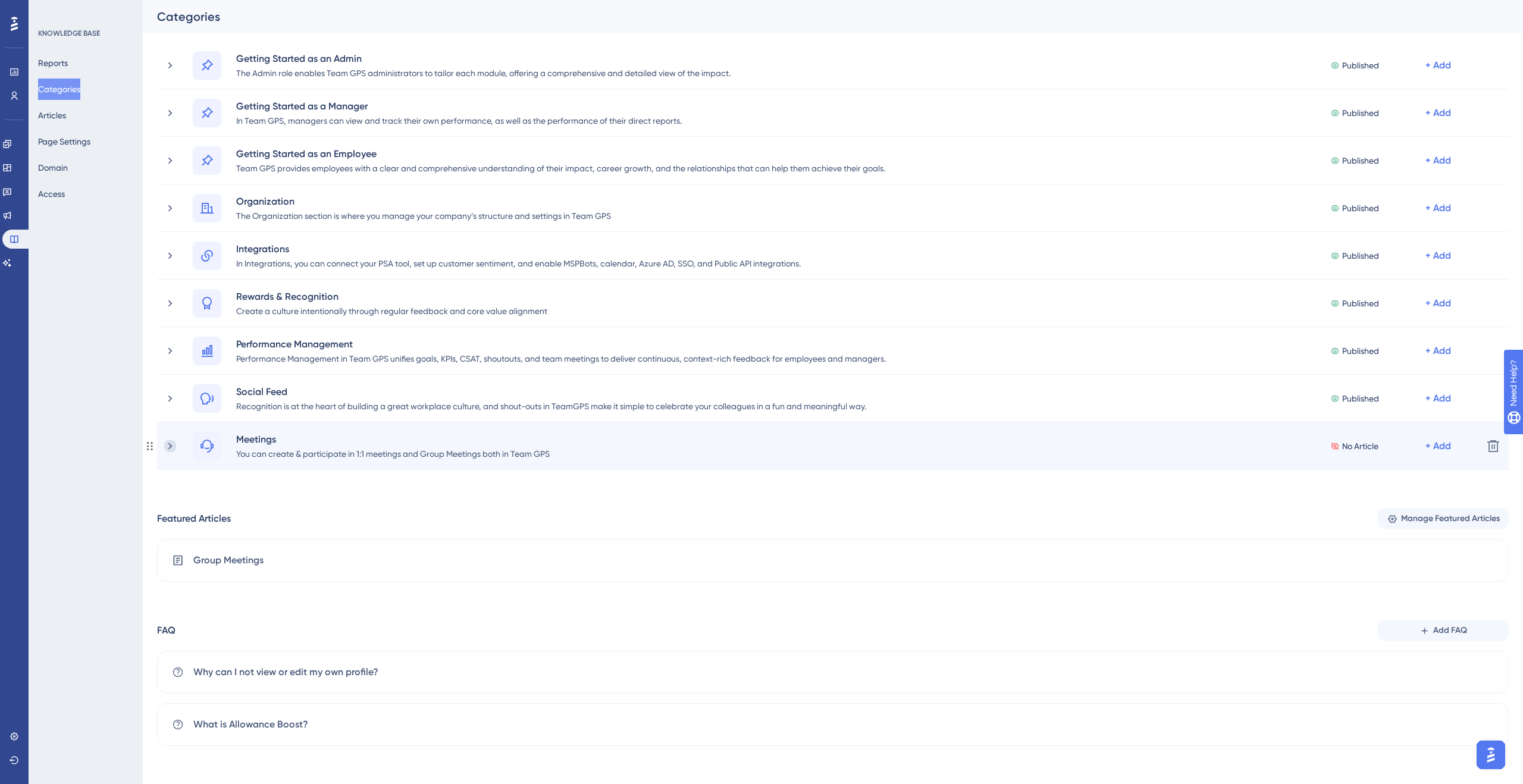
click at [171, 448] on icon at bounding box center [170, 446] width 12 height 12
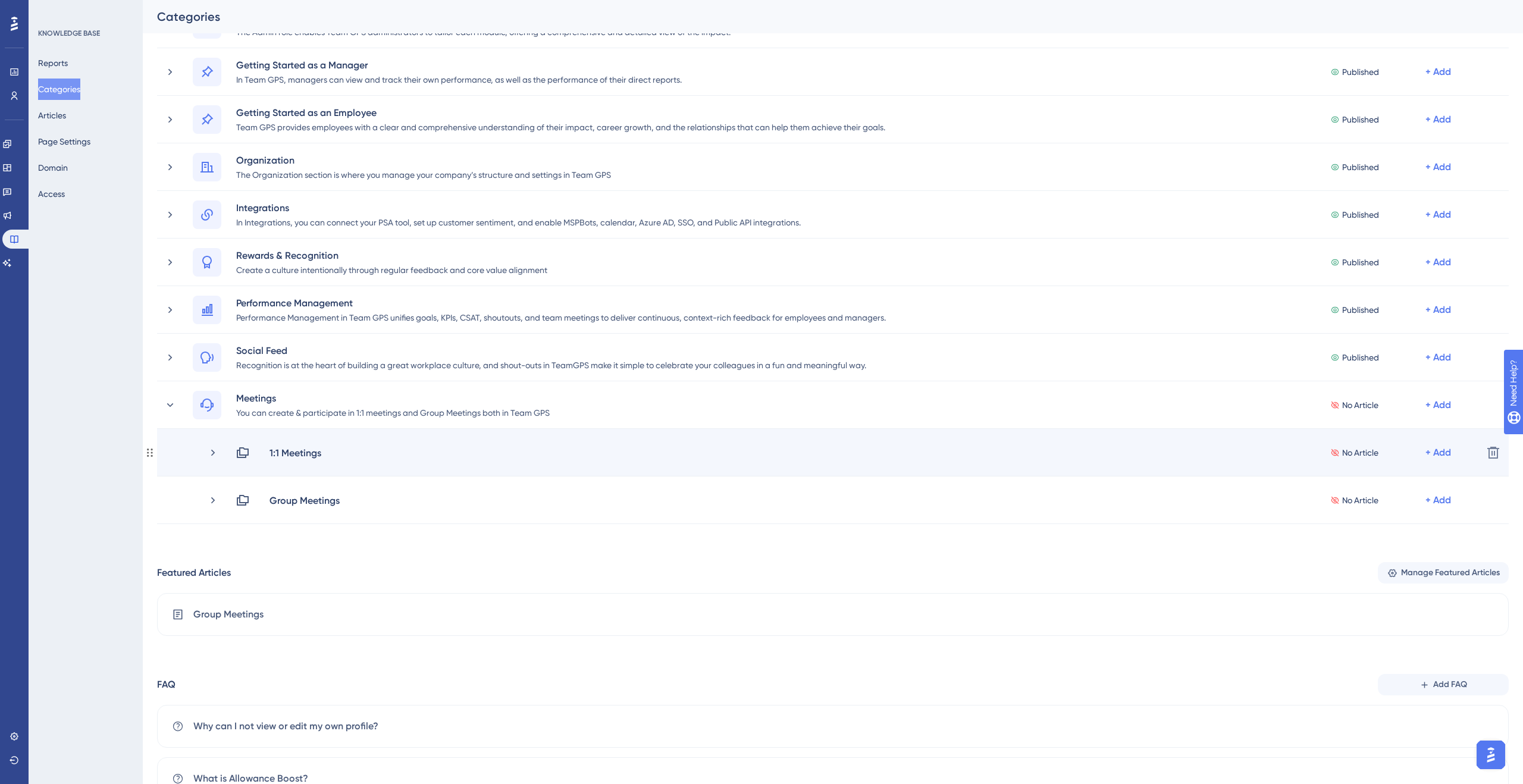
scroll to position [0, 0]
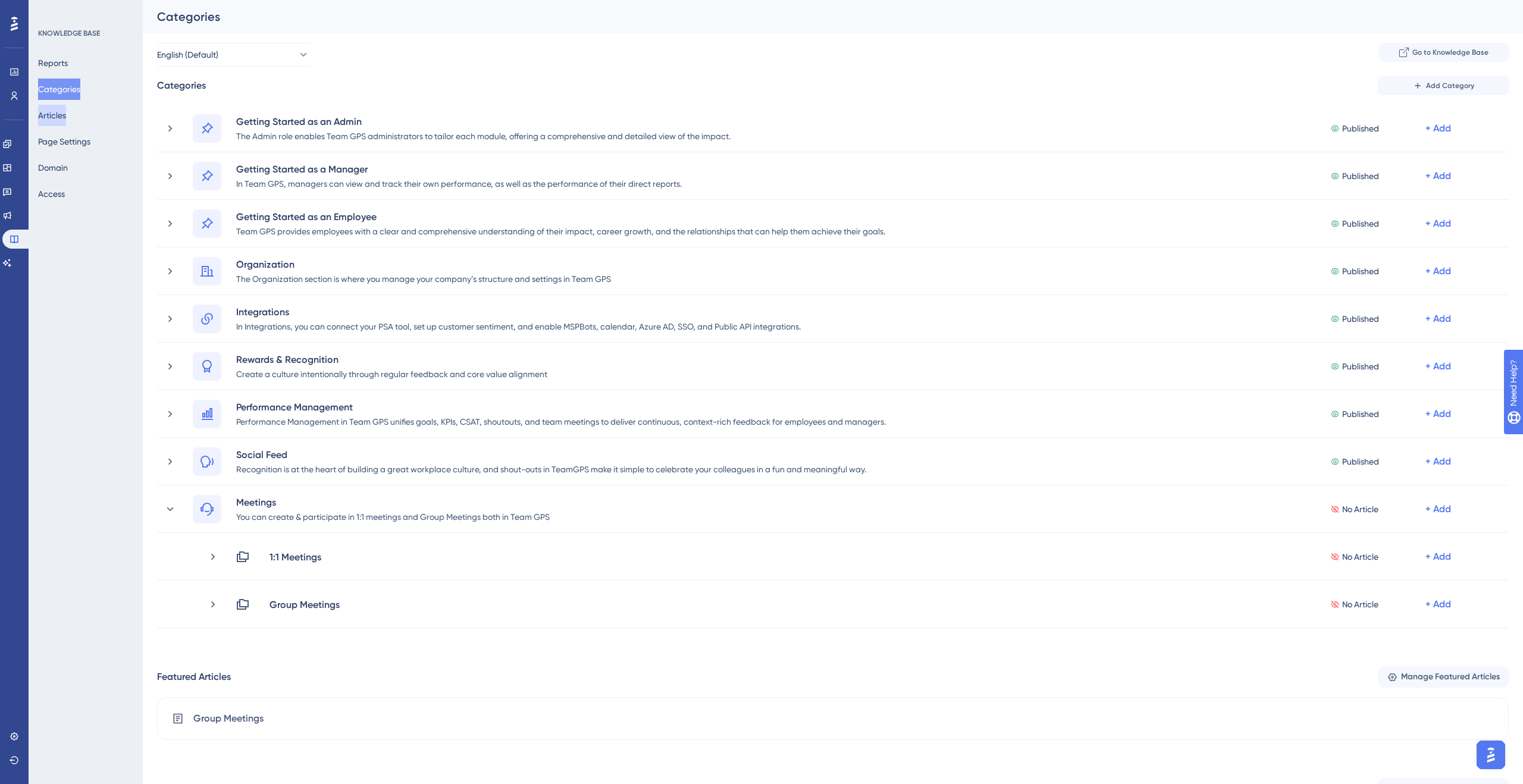
click at [66, 116] on button "Articles" at bounding box center [52, 116] width 28 height 22
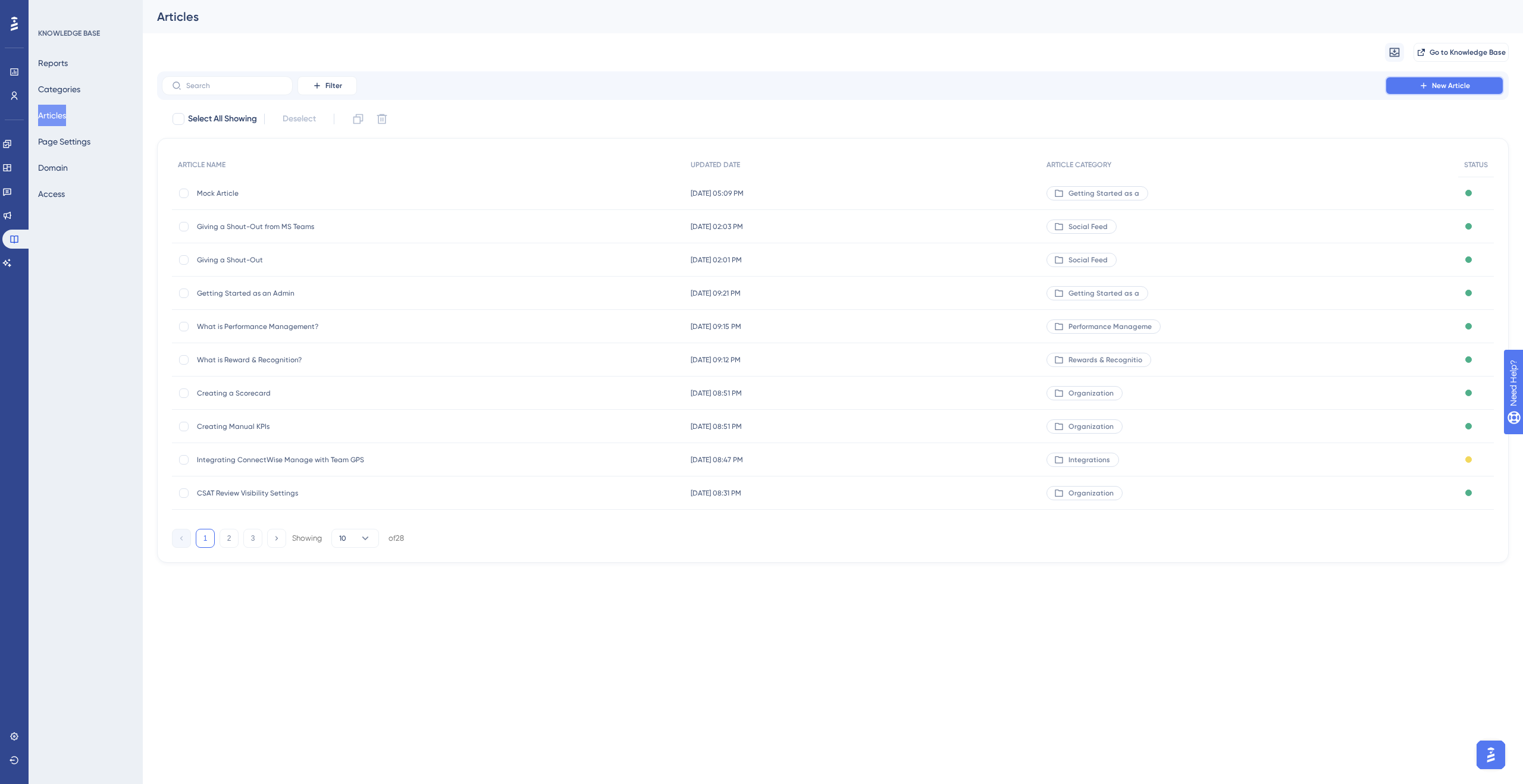
click at [1466, 83] on span "New Article" at bounding box center [1451, 86] width 39 height 10
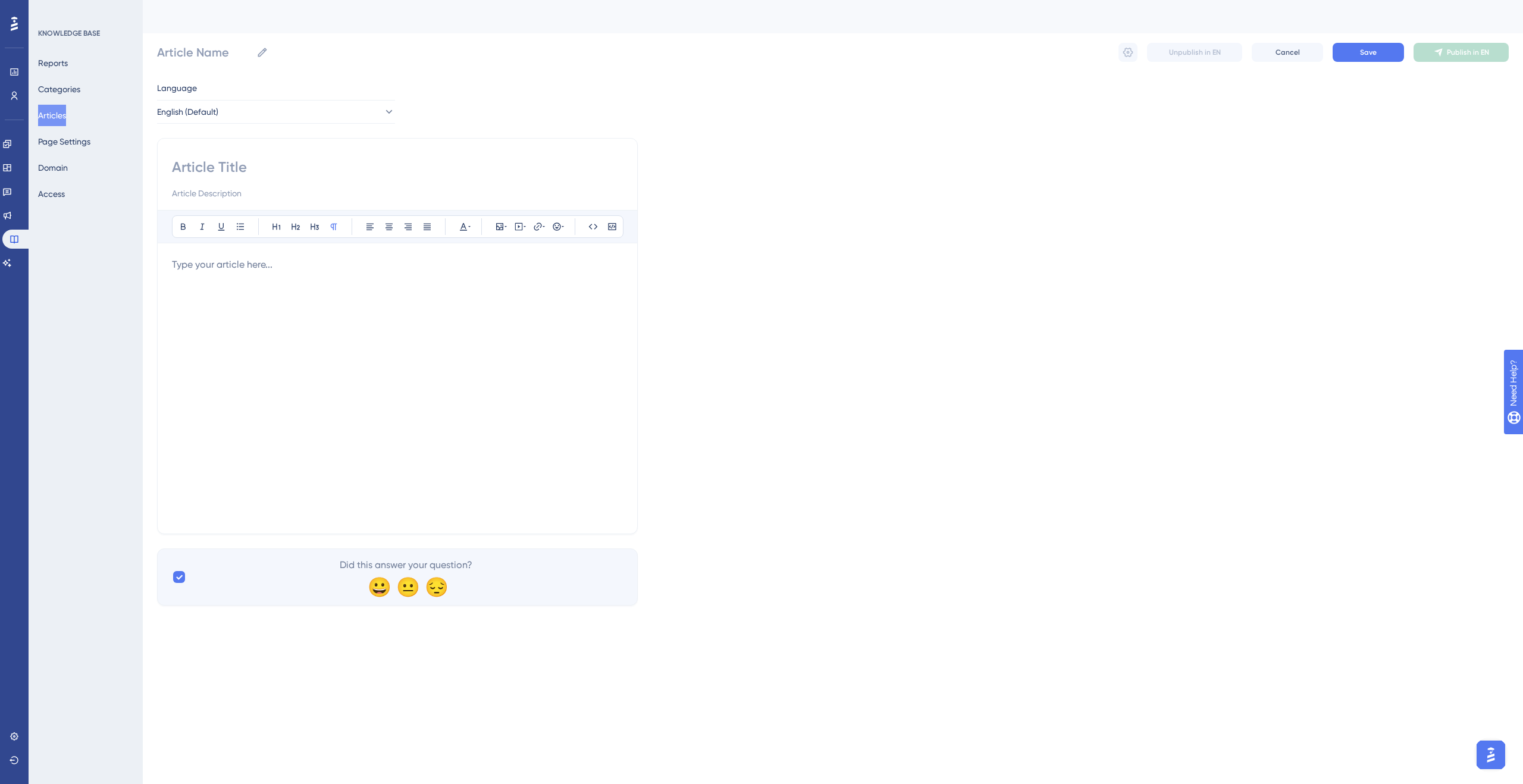
click at [209, 175] on input at bounding box center [397, 167] width 451 height 19
type input "Over"
type input "Overvi"
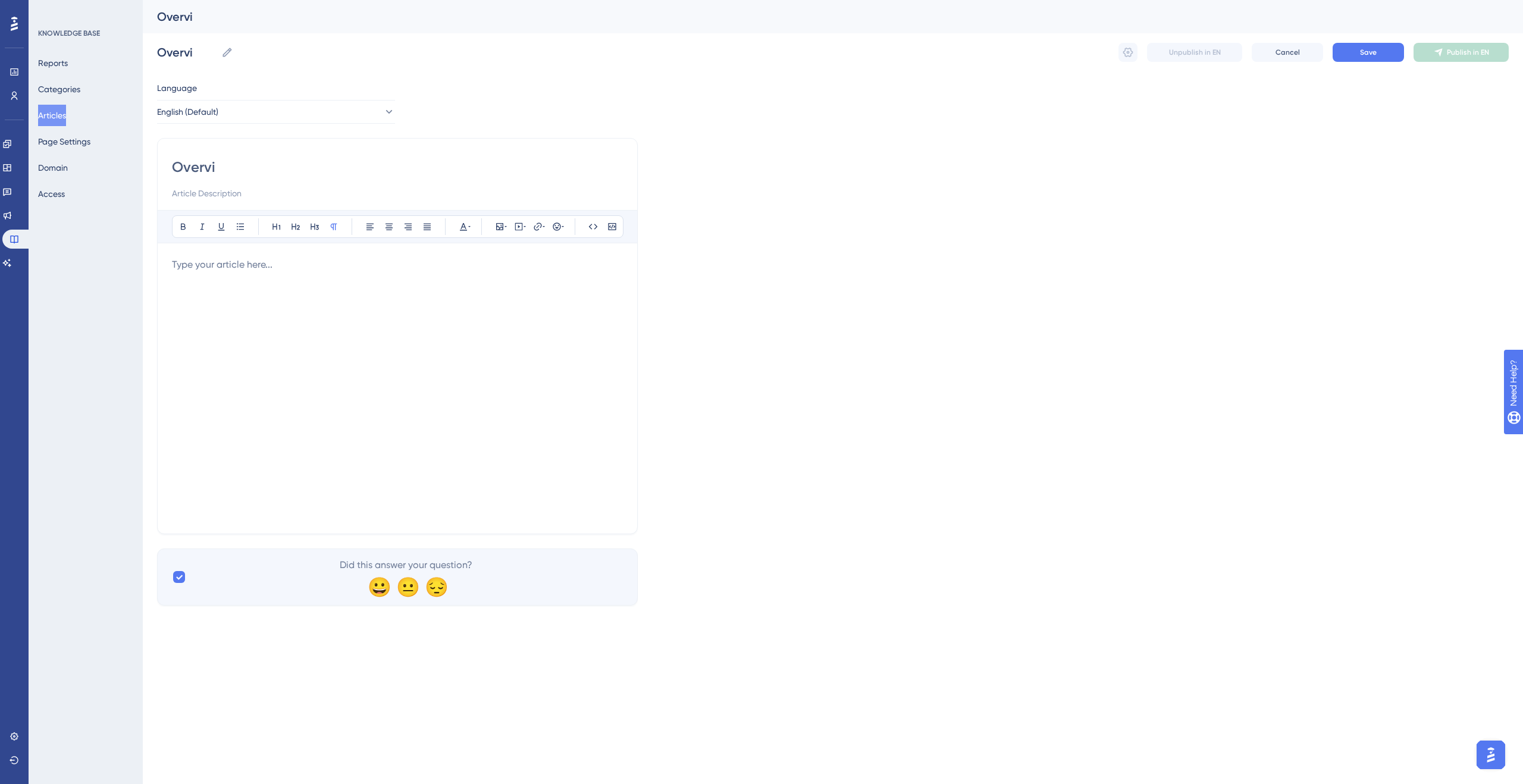
type input "Overvie"
type input "Overview"
type input "Overvie"
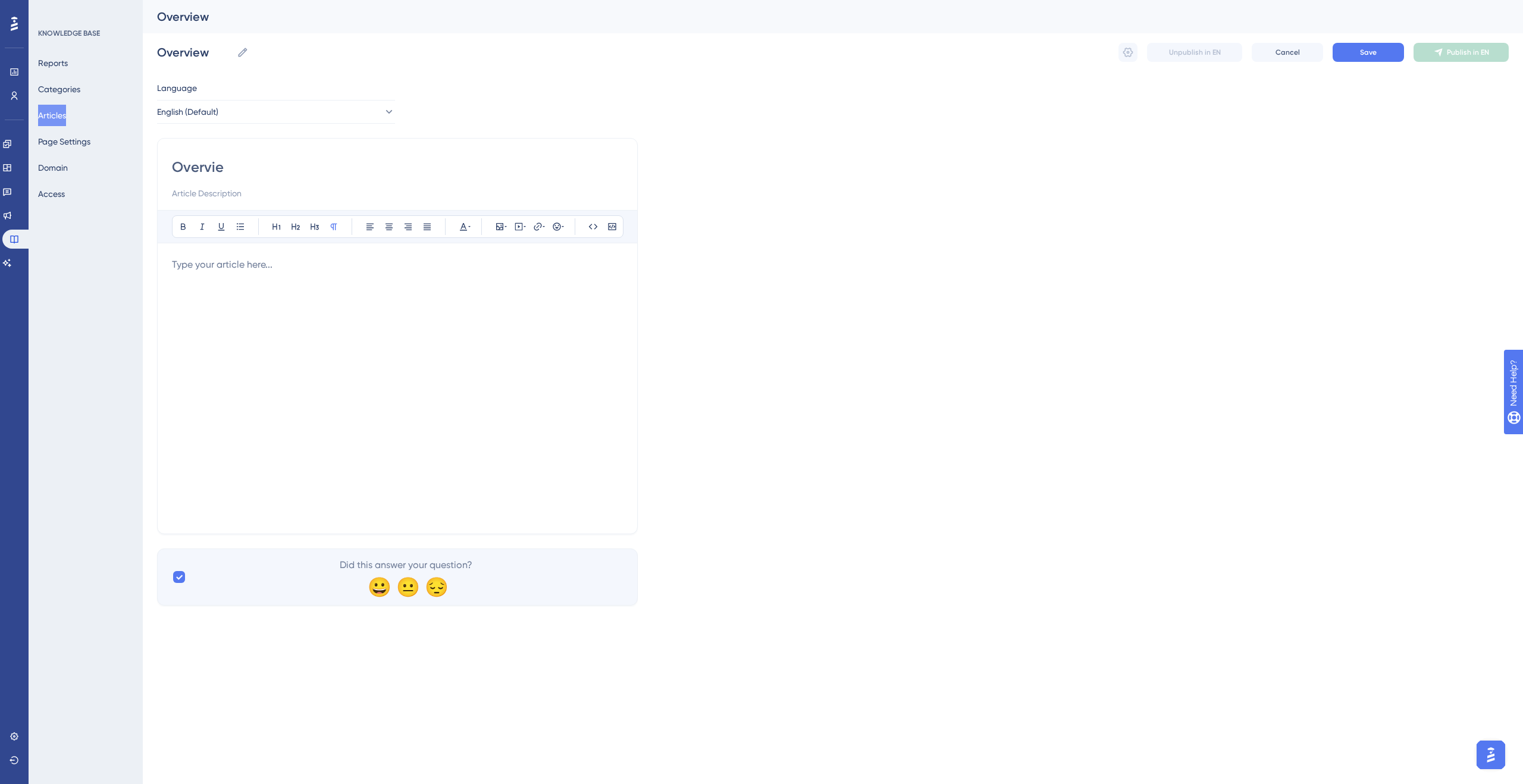
type input "Overvie"
type input "Overvi"
type input "O"
type input "W"
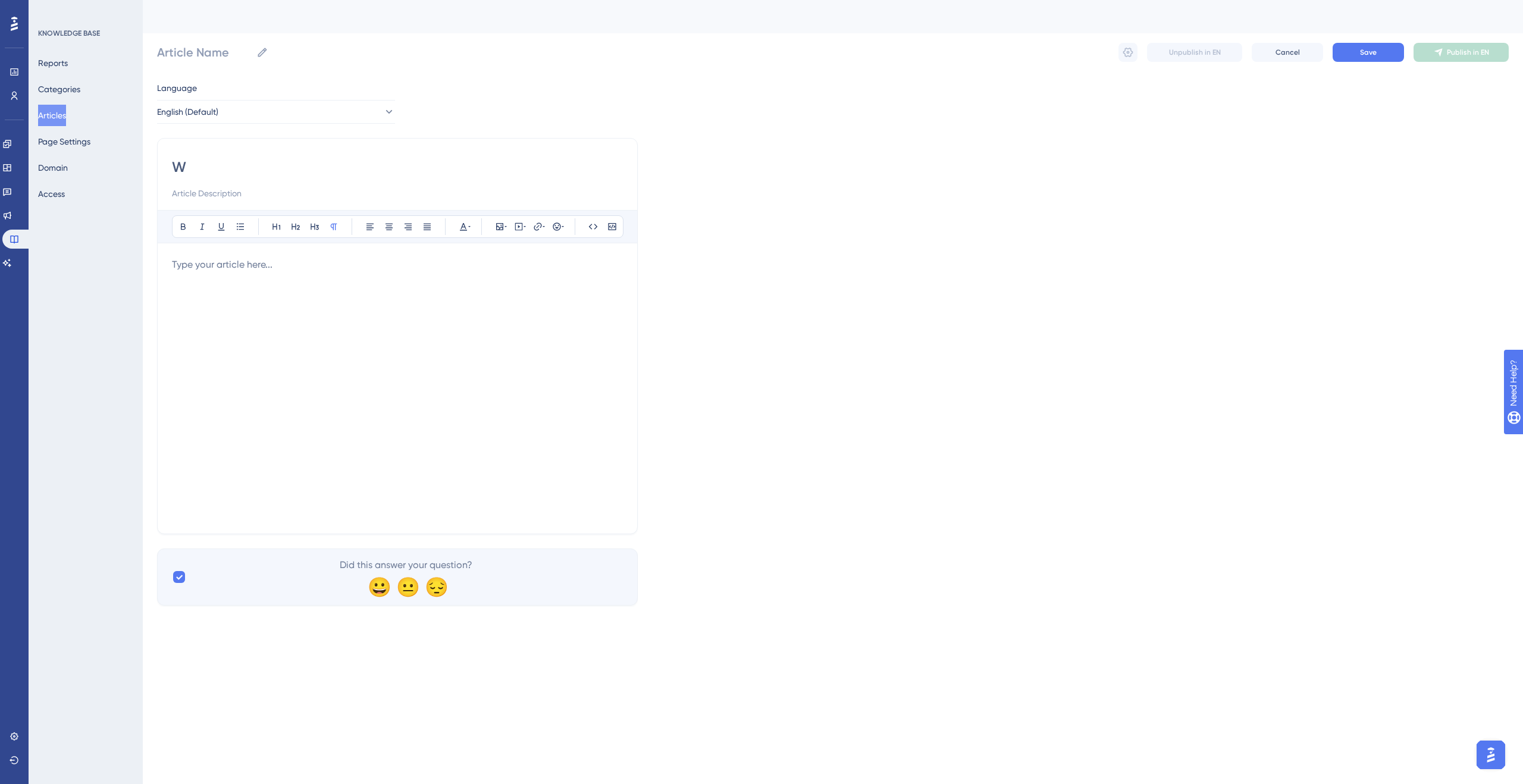
type input "W"
type input "What are 1"
type input "What are 1:"
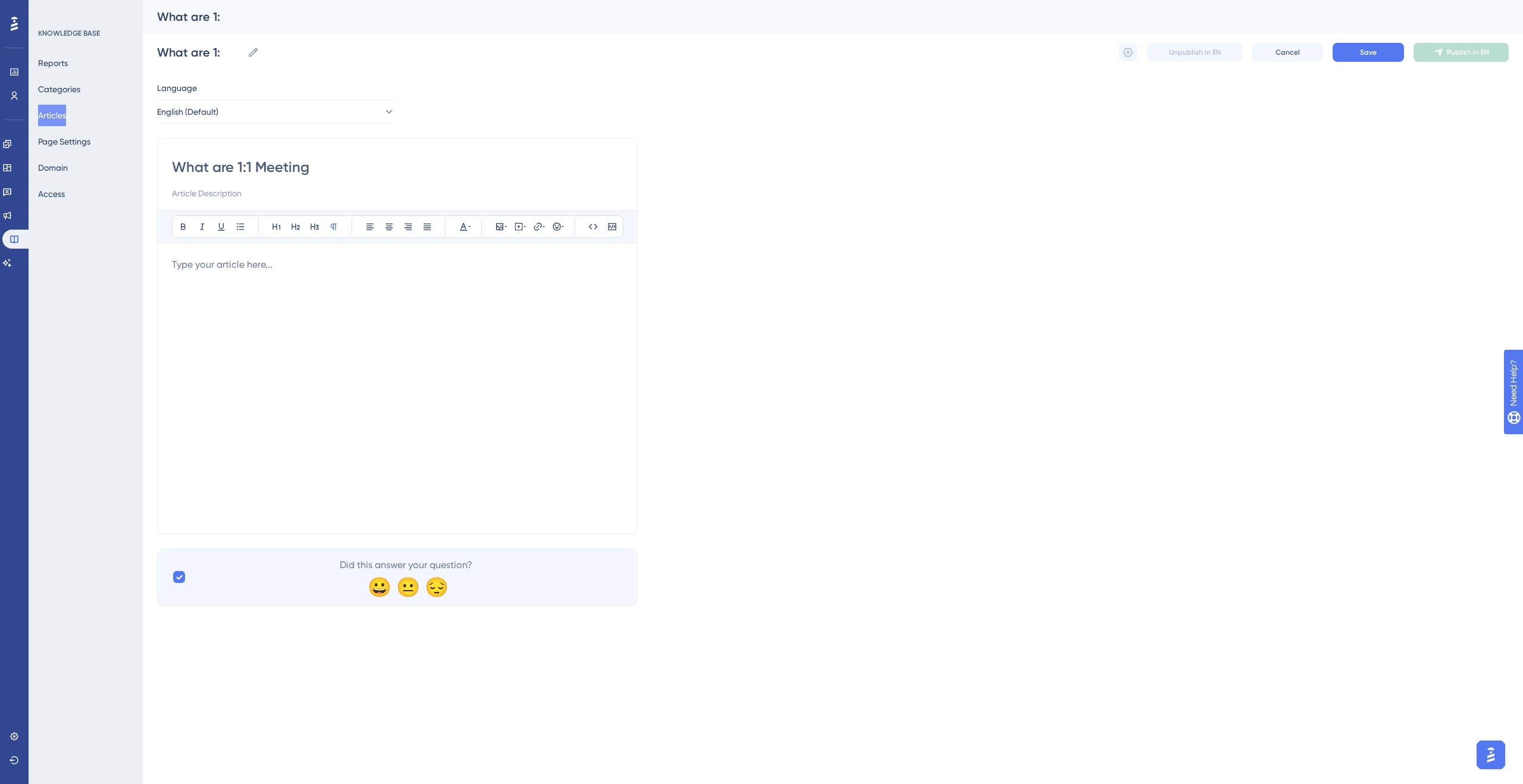
type input "What are 1:1 Meetings"
type input "What are 1:1 Meetings?"
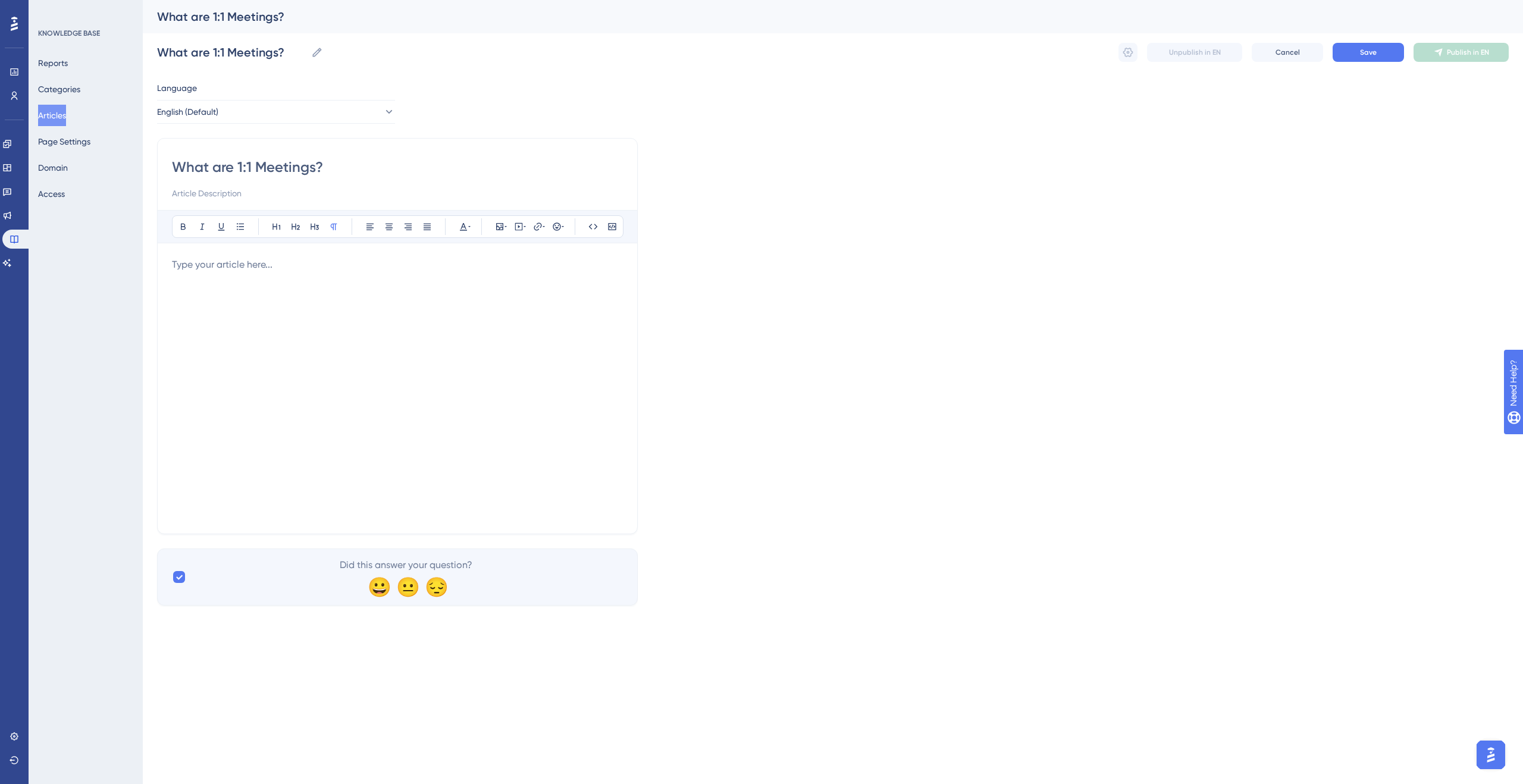
click at [390, 279] on div at bounding box center [397, 388] width 451 height 262
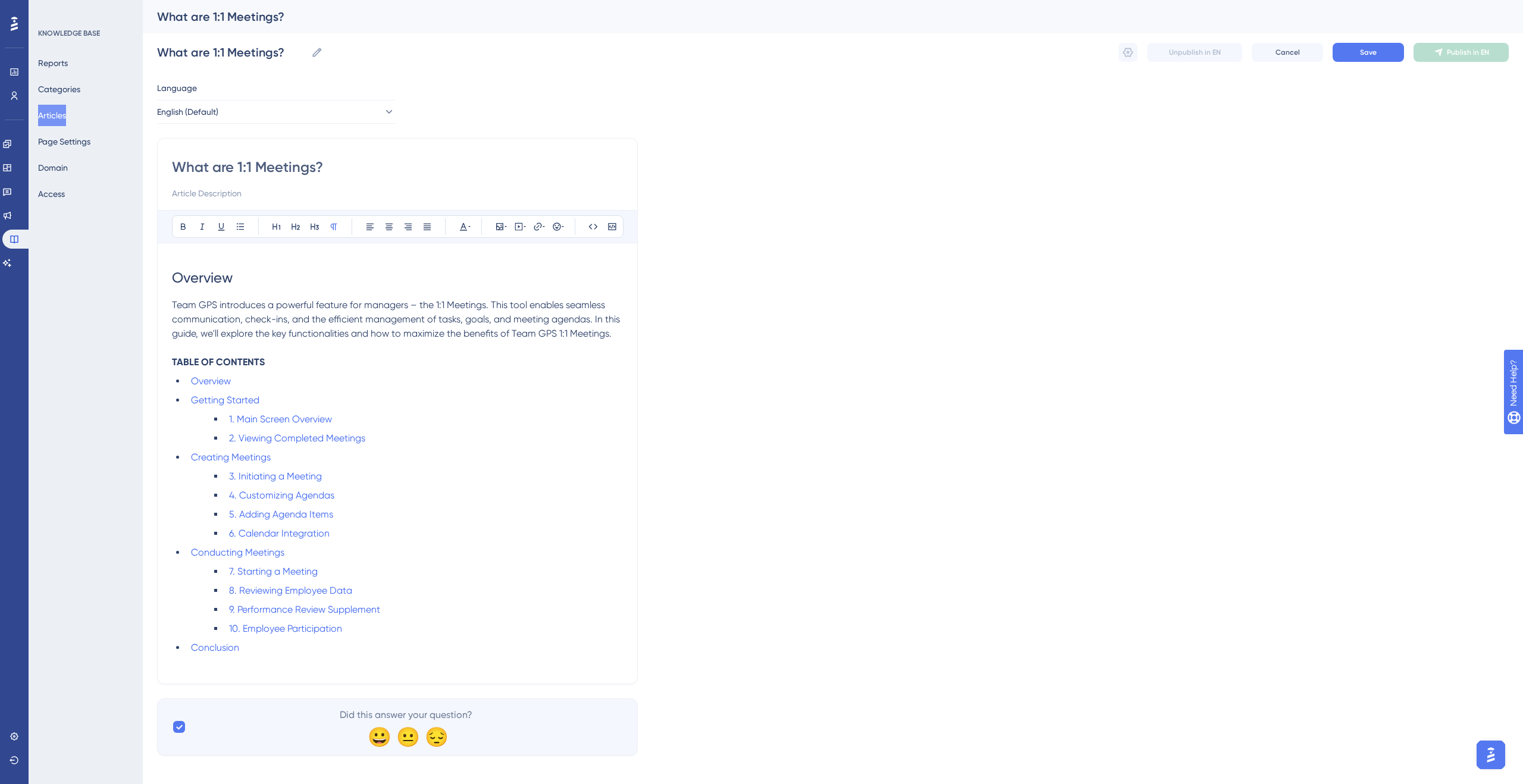
scroll to position [10, 0]
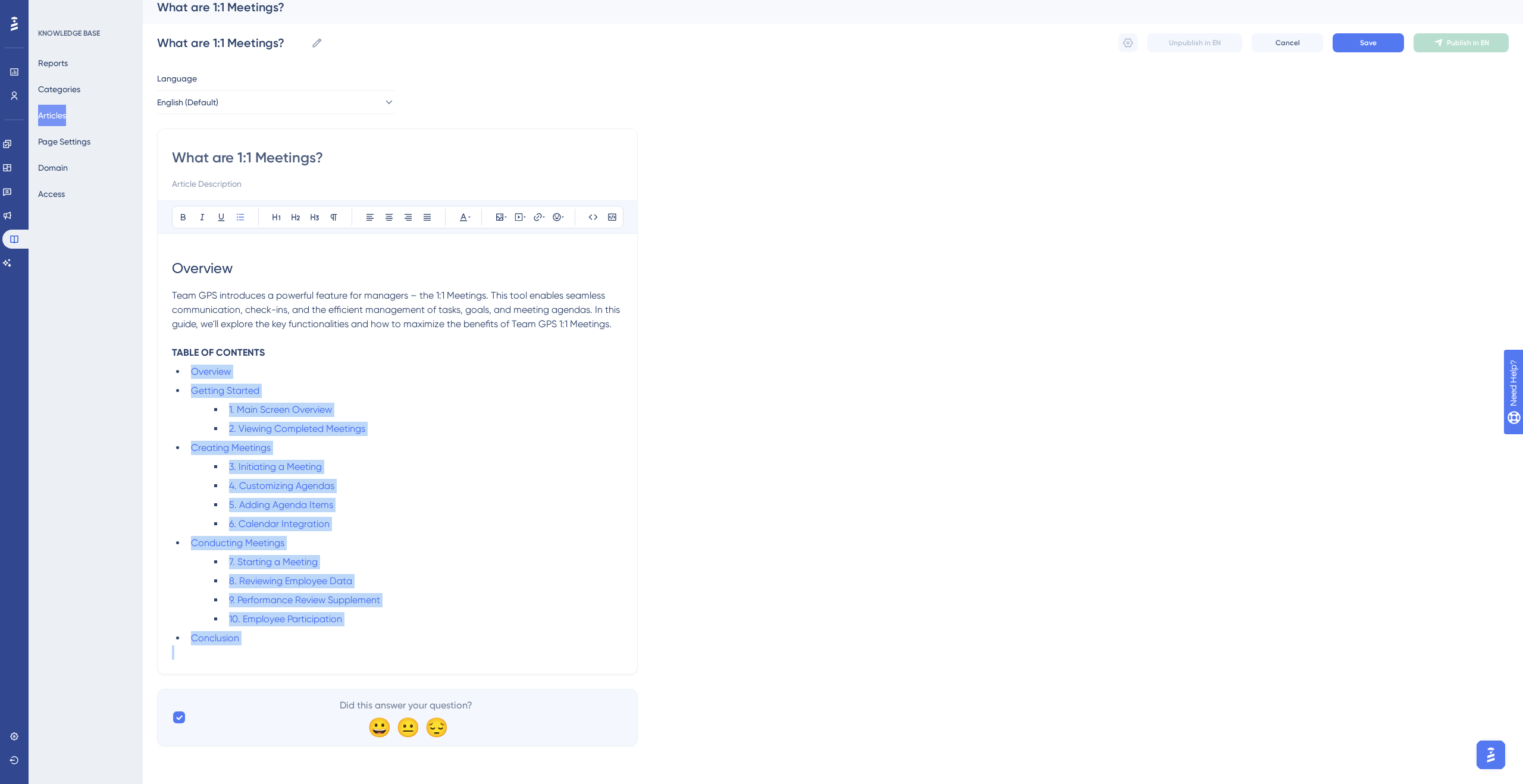
drag, startPoint x: 191, startPoint y: 370, endPoint x: 362, endPoint y: 673, distance: 347.9
click at [363, 674] on div "What are 1:1 Meetings? Bold Italic Underline Bullet Point Heading 1 Heading 2 H…" at bounding box center [397, 401] width 481 height 546
click at [538, 215] on icon at bounding box center [538, 217] width 10 height 10
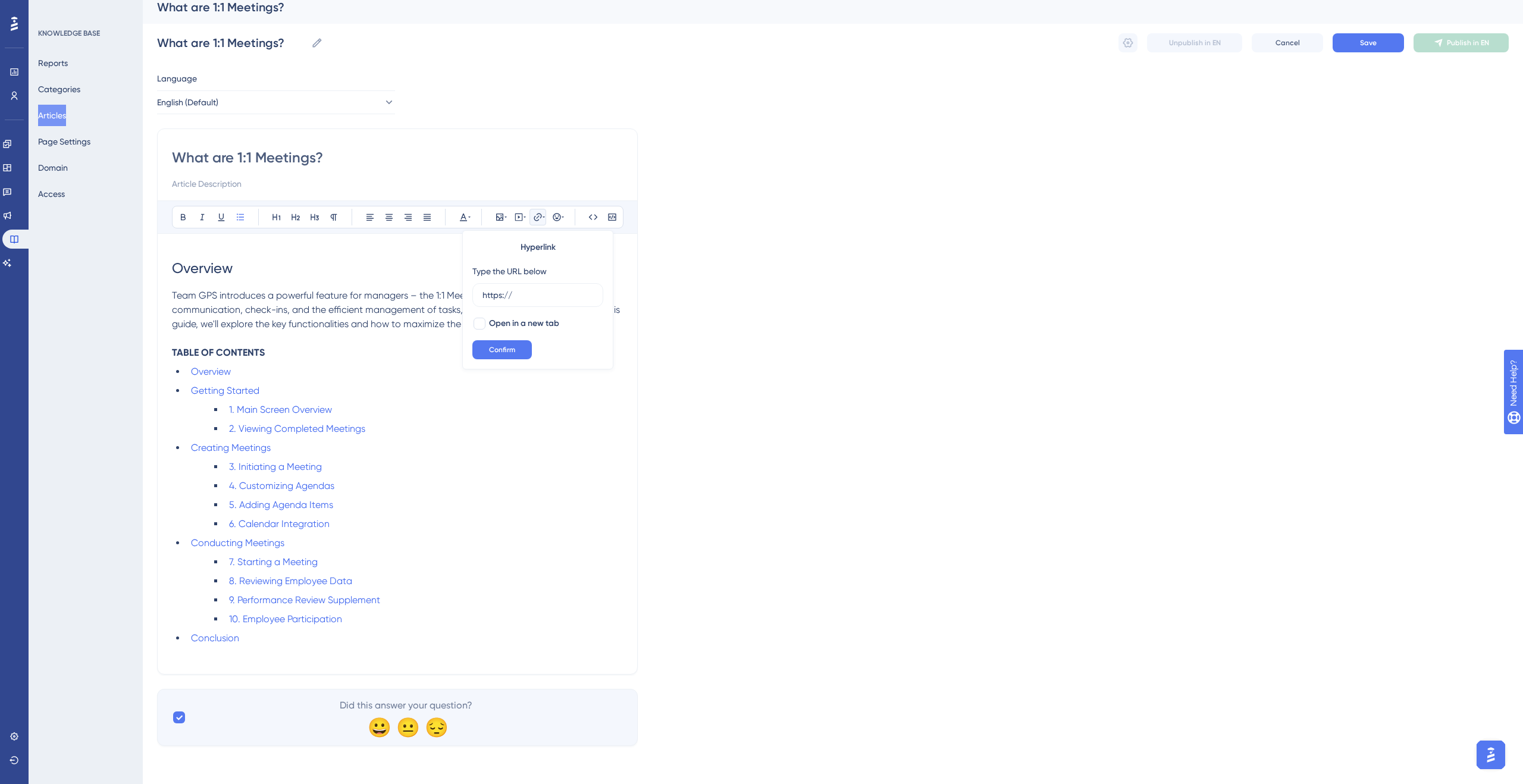
drag, startPoint x: 526, startPoint y: 296, endPoint x: 460, endPoint y: 293, distance: 66.1
click at [460, 293] on div "Bold Italic Underline Bullet Point Heading 1 Heading 2 Heading 3 Normal Align L…" at bounding box center [397, 430] width 451 height 459
click at [543, 219] on icon at bounding box center [543, 217] width 2 height 10
drag, startPoint x: 480, startPoint y: 294, endPoint x: 510, endPoint y: 298, distance: 30.3
click at [510, 298] on label "https://" at bounding box center [537, 295] width 131 height 24
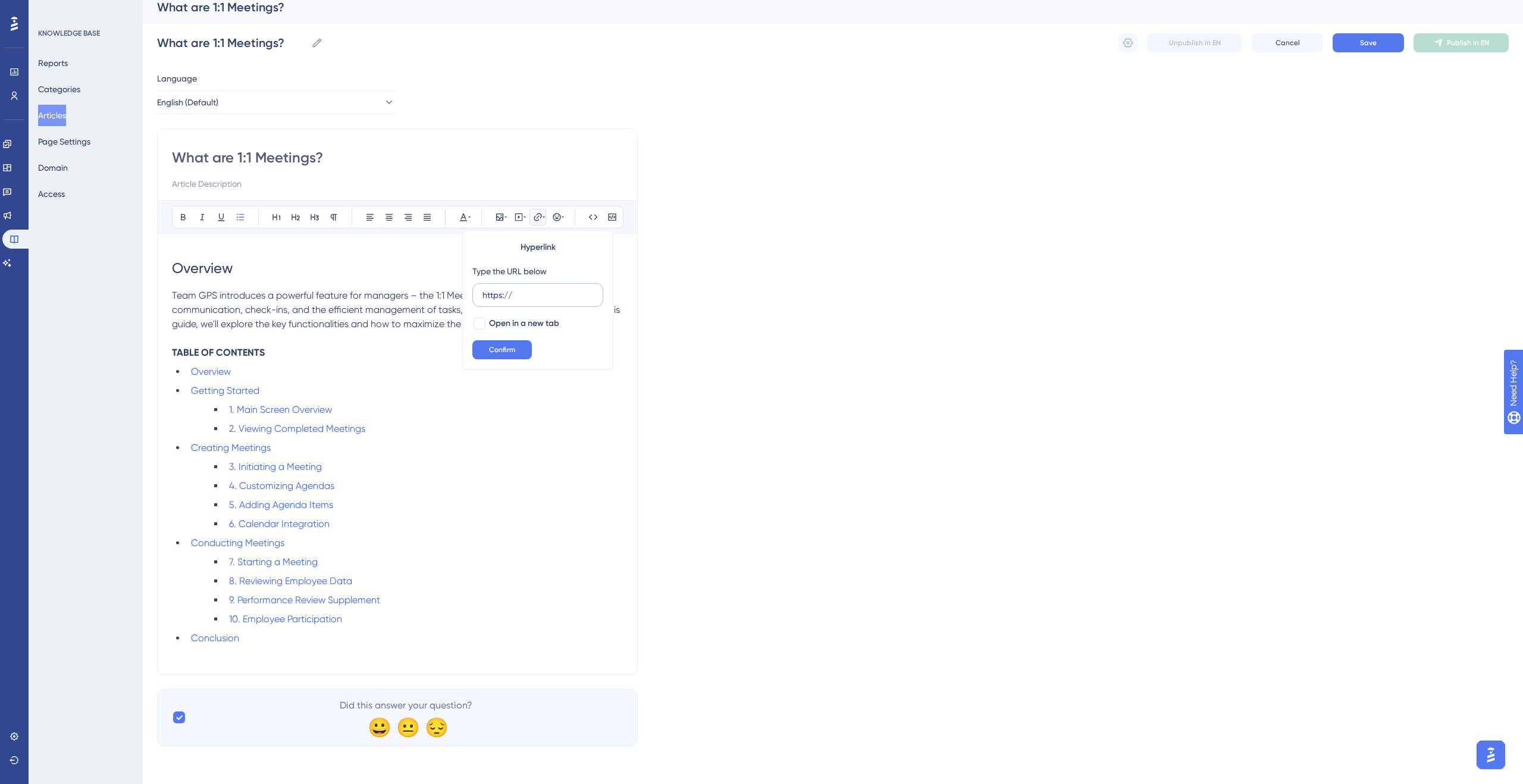
click at [510, 298] on input "https://" at bounding box center [538, 294] width 111 height 13
type input "h"
click at [492, 344] on button "Confirm" at bounding box center [502, 350] width 59 height 19
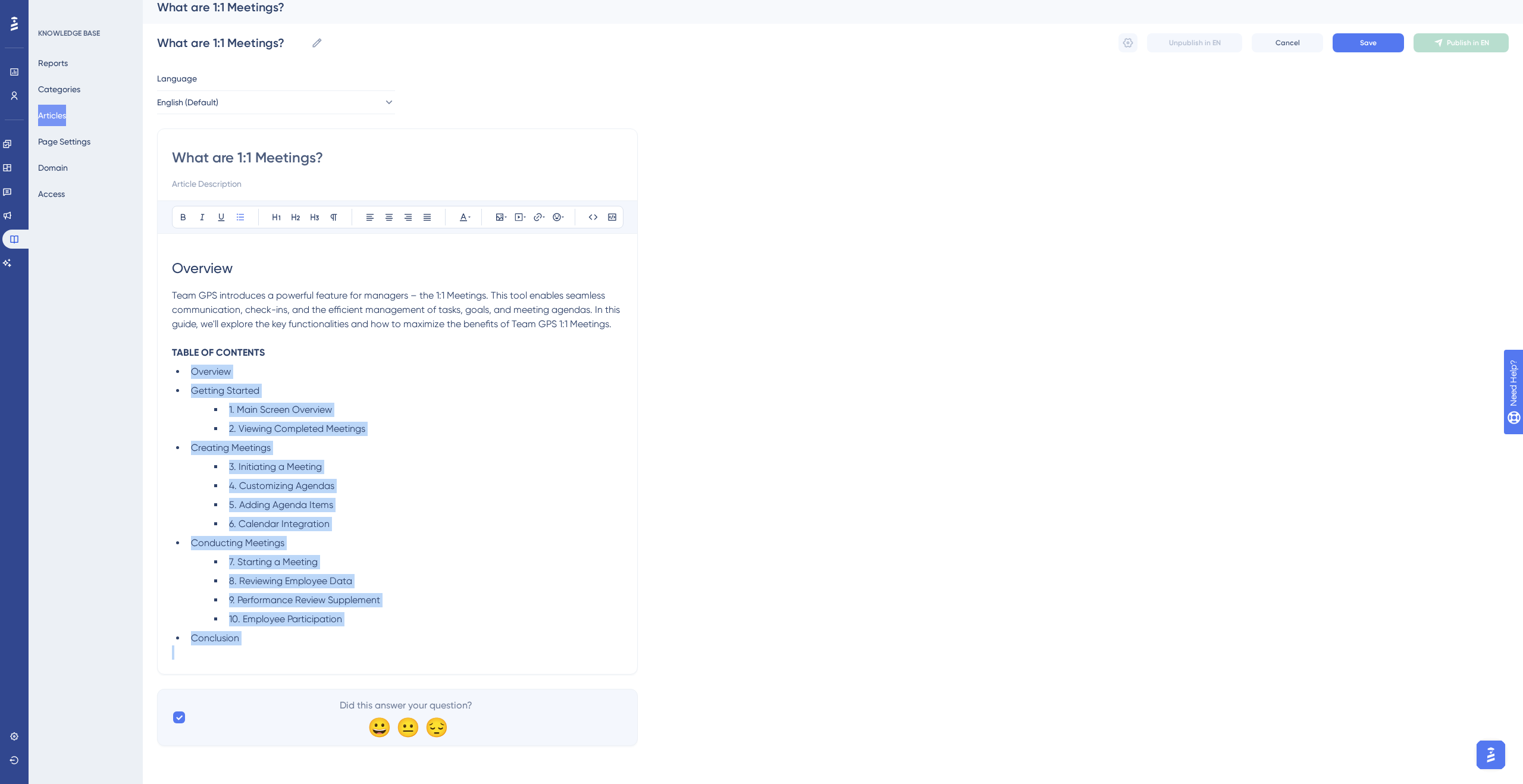
click at [501, 403] on li "1. Main Screen Overview" at bounding box center [424, 410] width 399 height 14
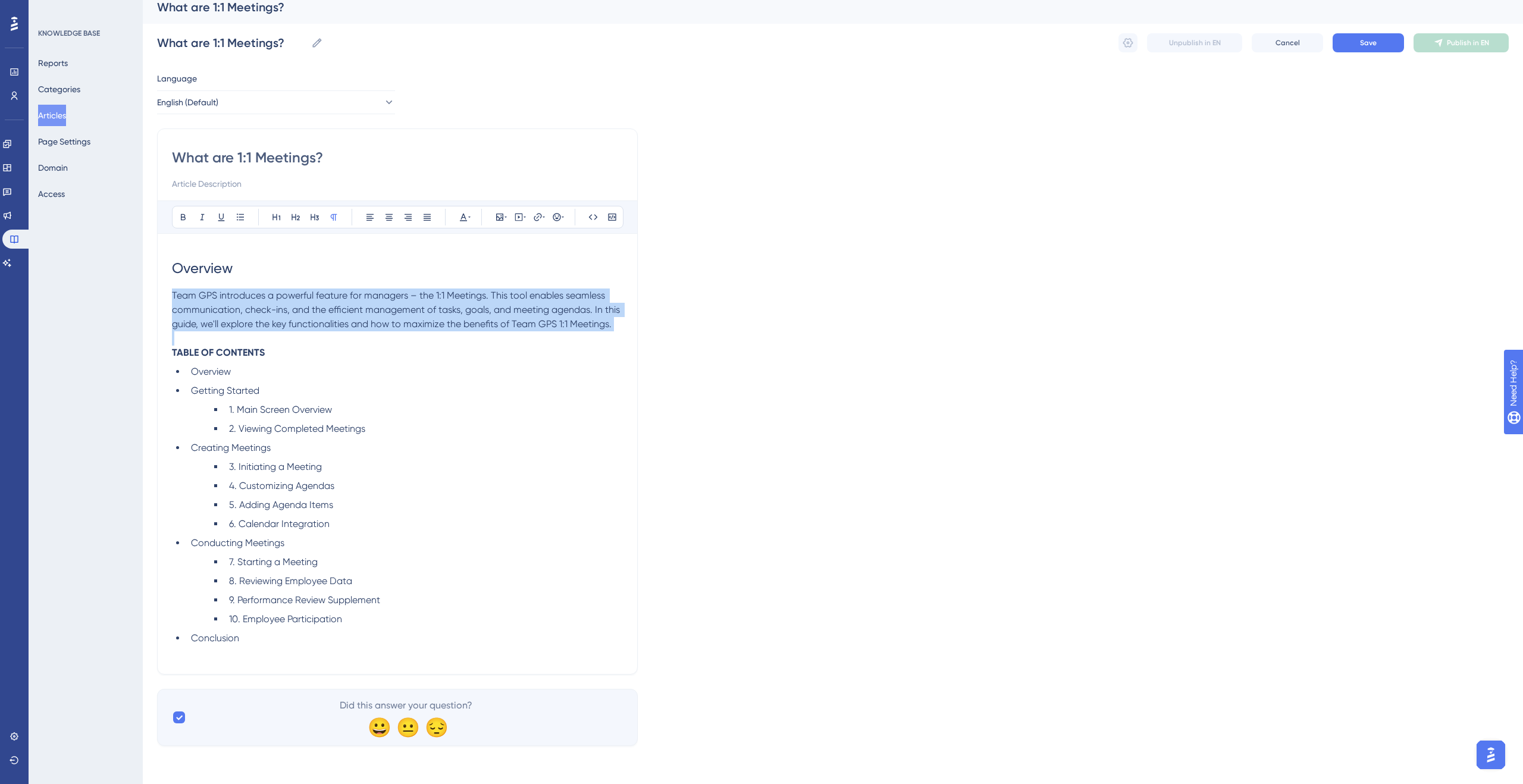
drag, startPoint x: 172, startPoint y: 294, endPoint x: 607, endPoint y: 334, distance: 436.8
click at [609, 333] on div "Overview Team GPS introduces a powerful feature for managers – the 1:1 Meetings…" at bounding box center [397, 453] width 451 height 412
copy span "Team GPS introduces a powerful feature for managers – the 1:1 Meetings. This to…"
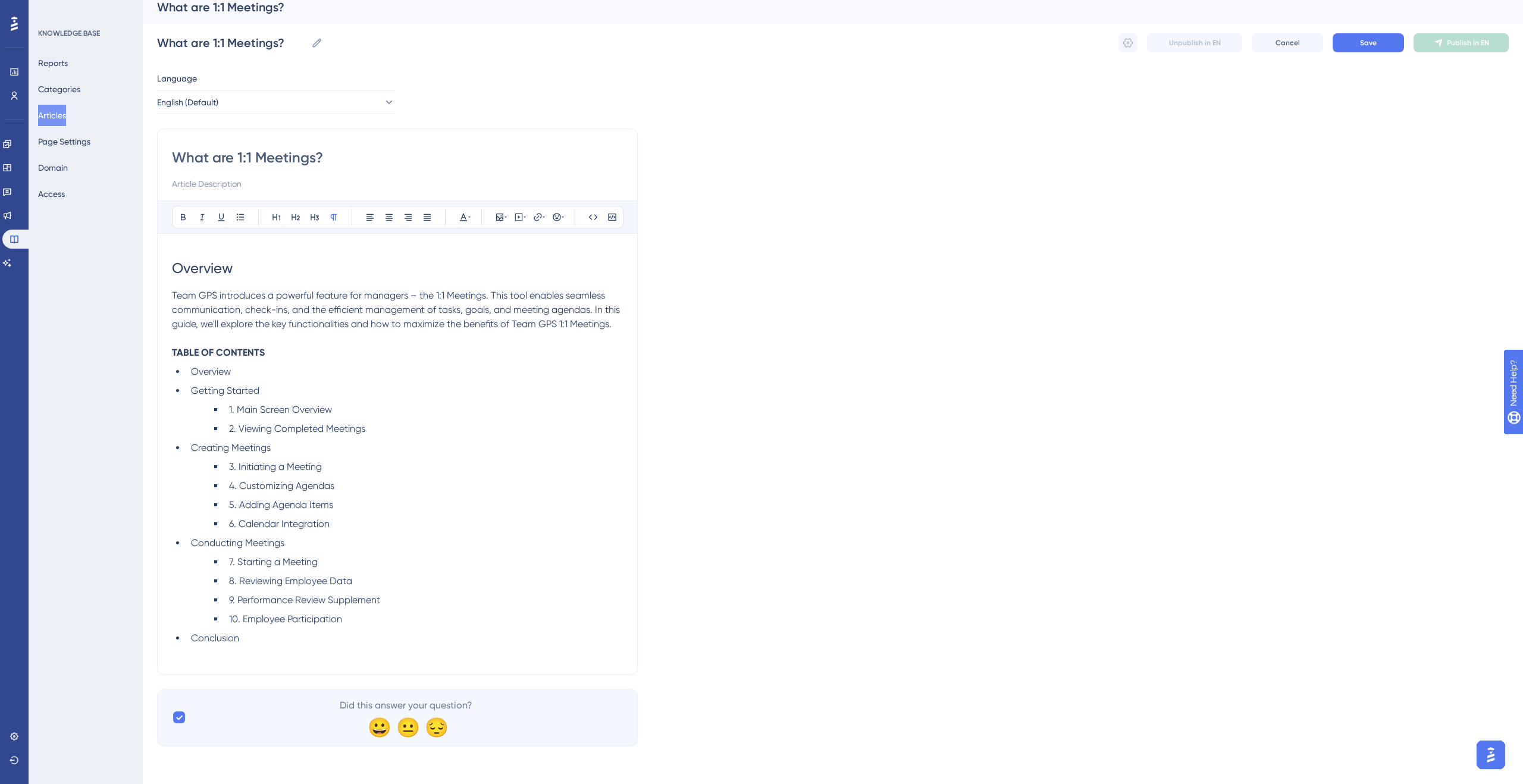
click at [1323, 171] on div "Language English (Default) What are 1:1 Meetings? Bold Italic Underline Bullet …" at bounding box center [833, 408] width 1352 height 674
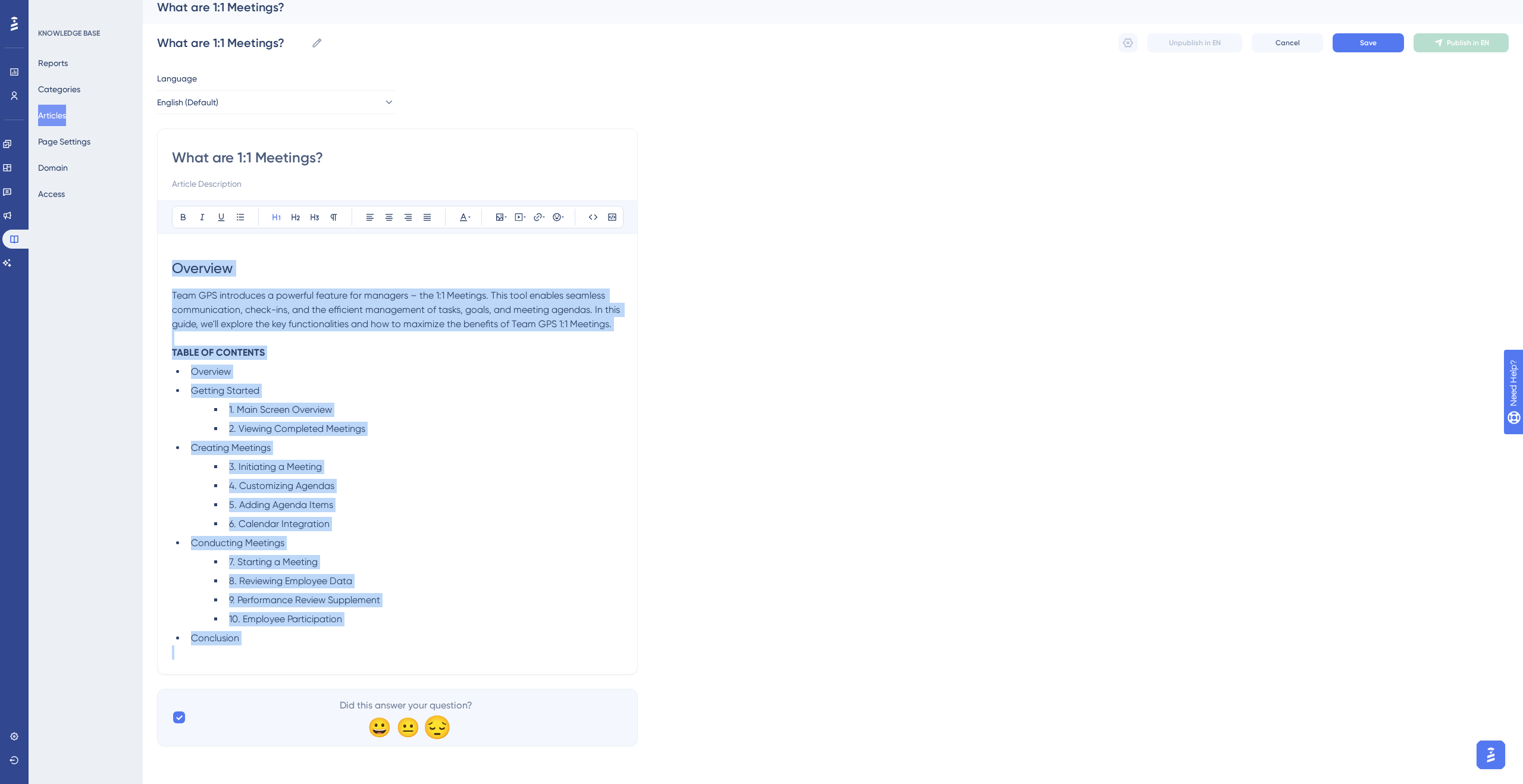
drag, startPoint x: 173, startPoint y: 264, endPoint x: 426, endPoint y: 728, distance: 528.5
click at [426, 728] on div "Language English (Default) What are 1:1 Meetings? Bold Italic Underline Bullet …" at bounding box center [833, 408] width 1352 height 674
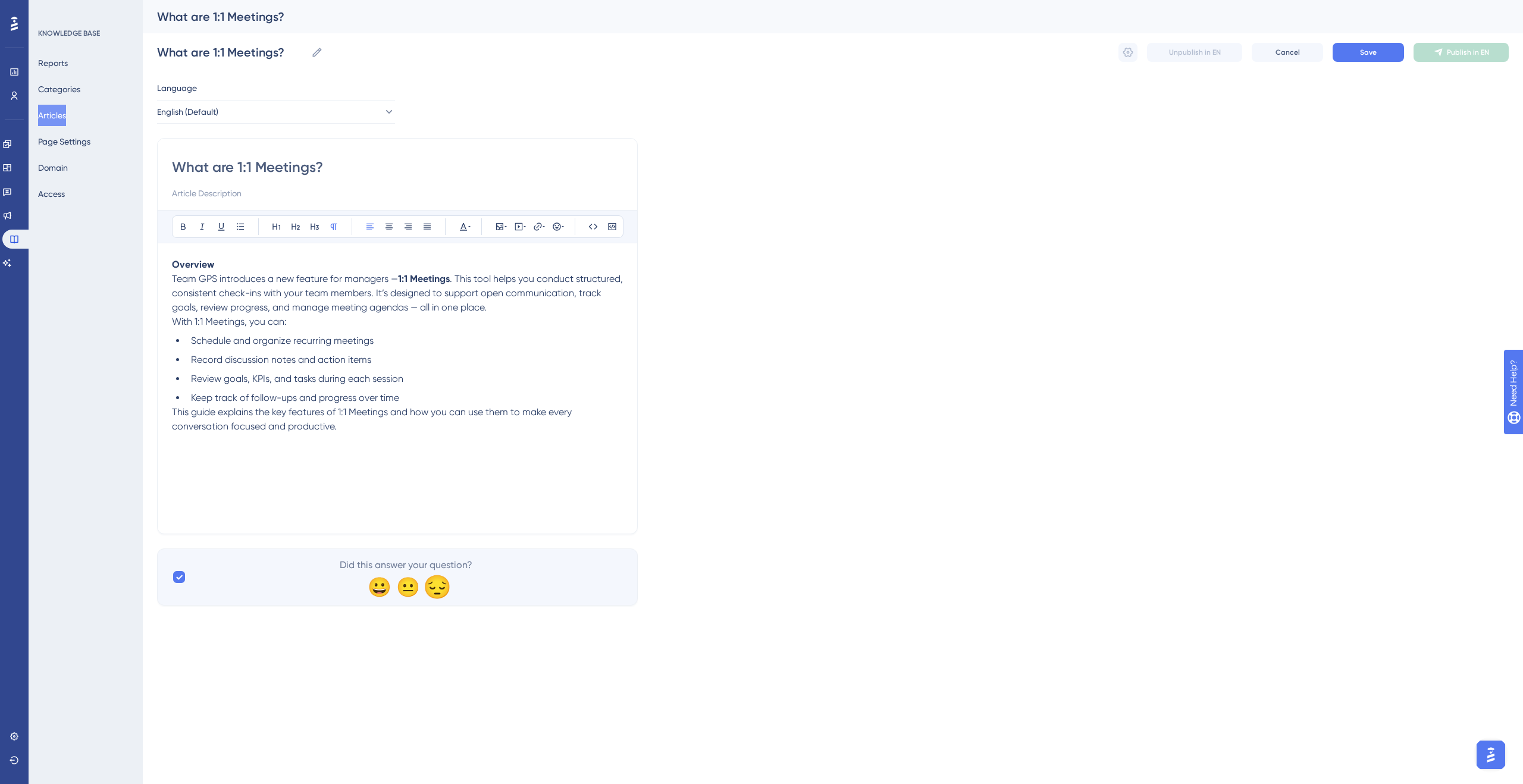
scroll to position [0, 0]
drag, startPoint x: 398, startPoint y: 279, endPoint x: 446, endPoint y: 294, distance: 50.3
click at [402, 280] on p "Overview Team GPS introduces a new feature for managers — 1:1 Meetings . This t…" at bounding box center [397, 286] width 451 height 57
click at [398, 275] on span "Team GPS introduces a new feature for managers —" at bounding box center [284, 278] width 226 height 11
click at [418, 310] on span ". This tool helps you conduct structured, consistent check-ins with your team m…" at bounding box center [395, 293] width 446 height 39
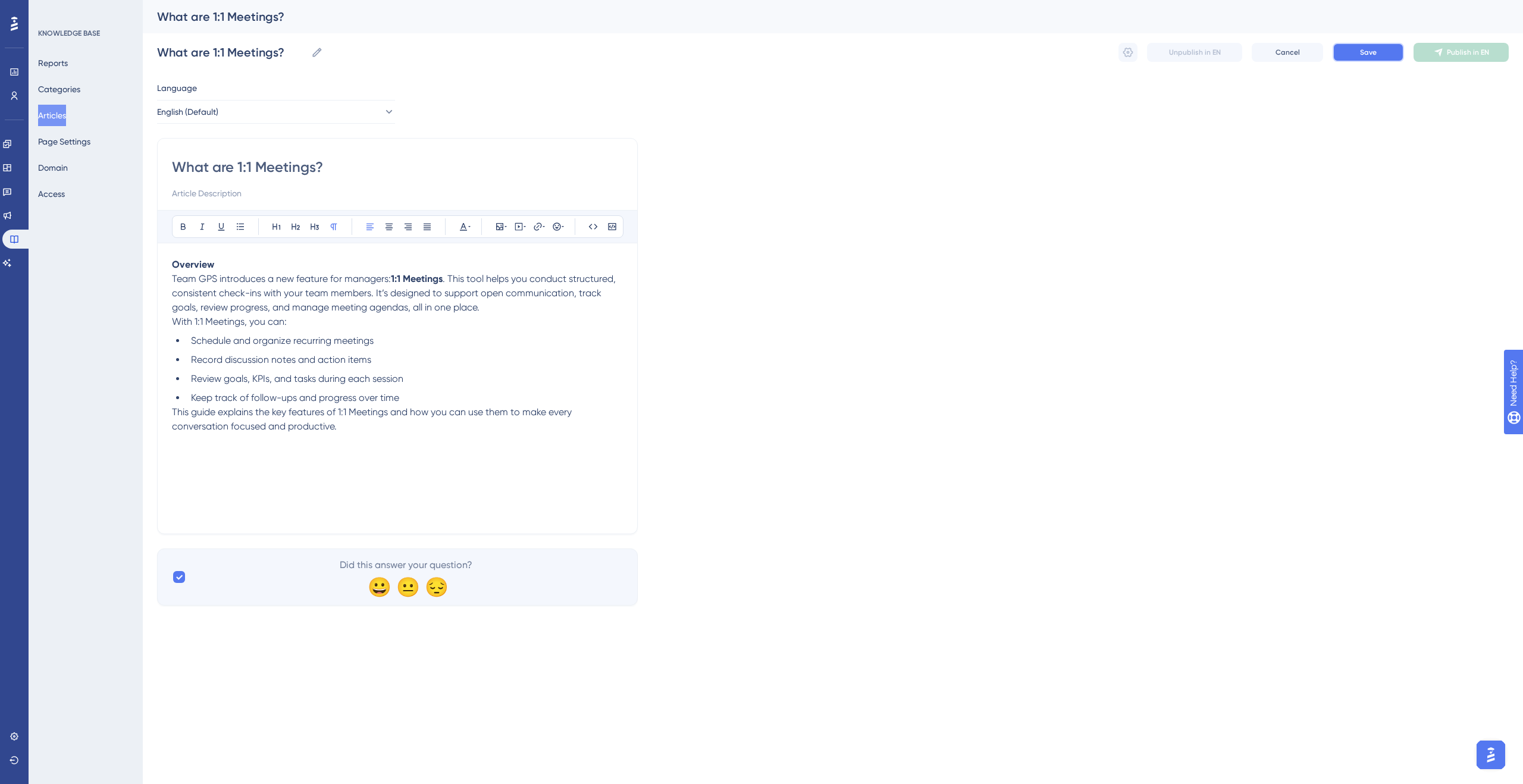
click at [1373, 48] on span "Save" at bounding box center [1368, 52] width 17 height 10
click at [1439, 43] on button "Publish in EN" at bounding box center [1461, 51] width 95 height 19
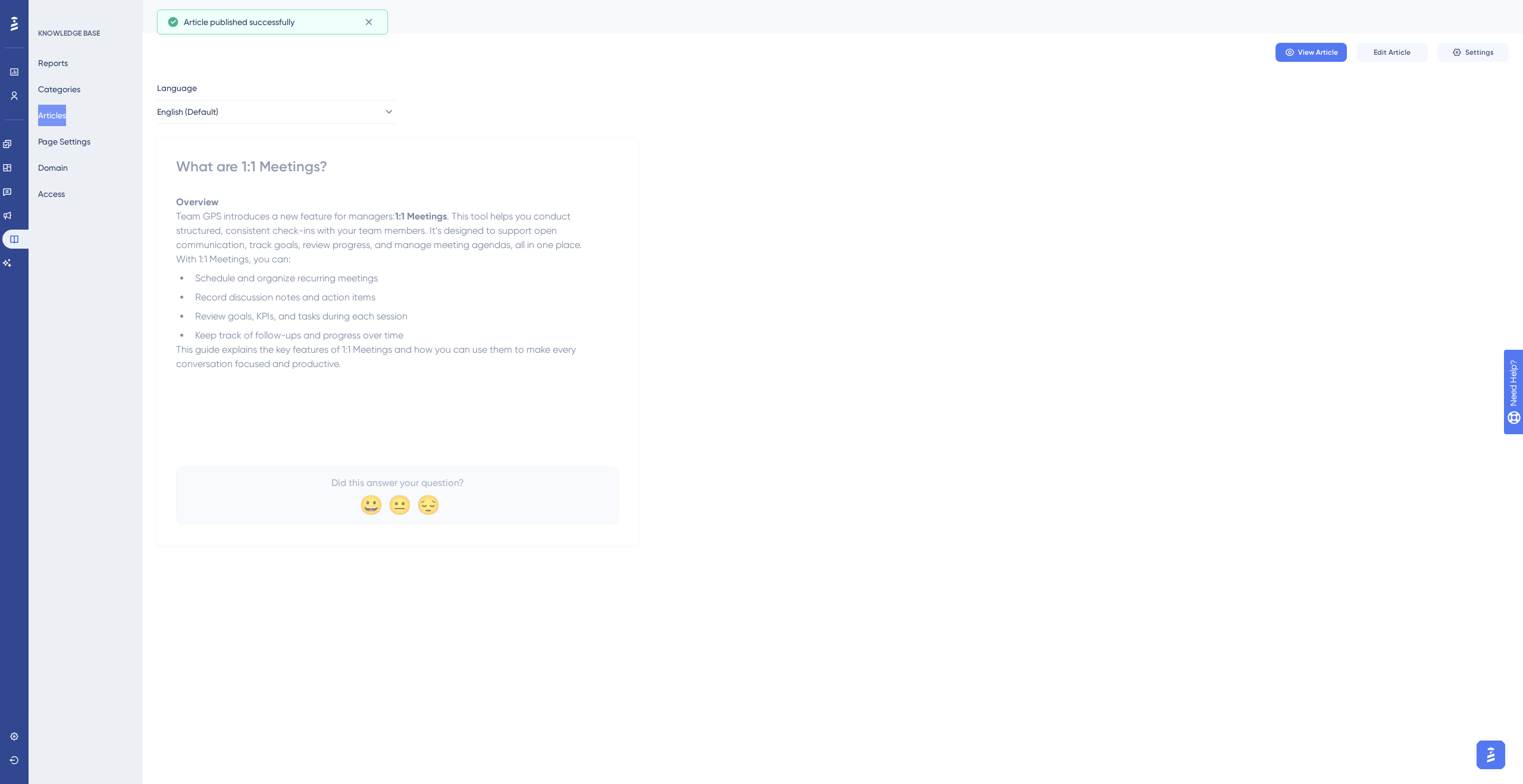
click at [66, 114] on button "Articles" at bounding box center [52, 116] width 28 height 22
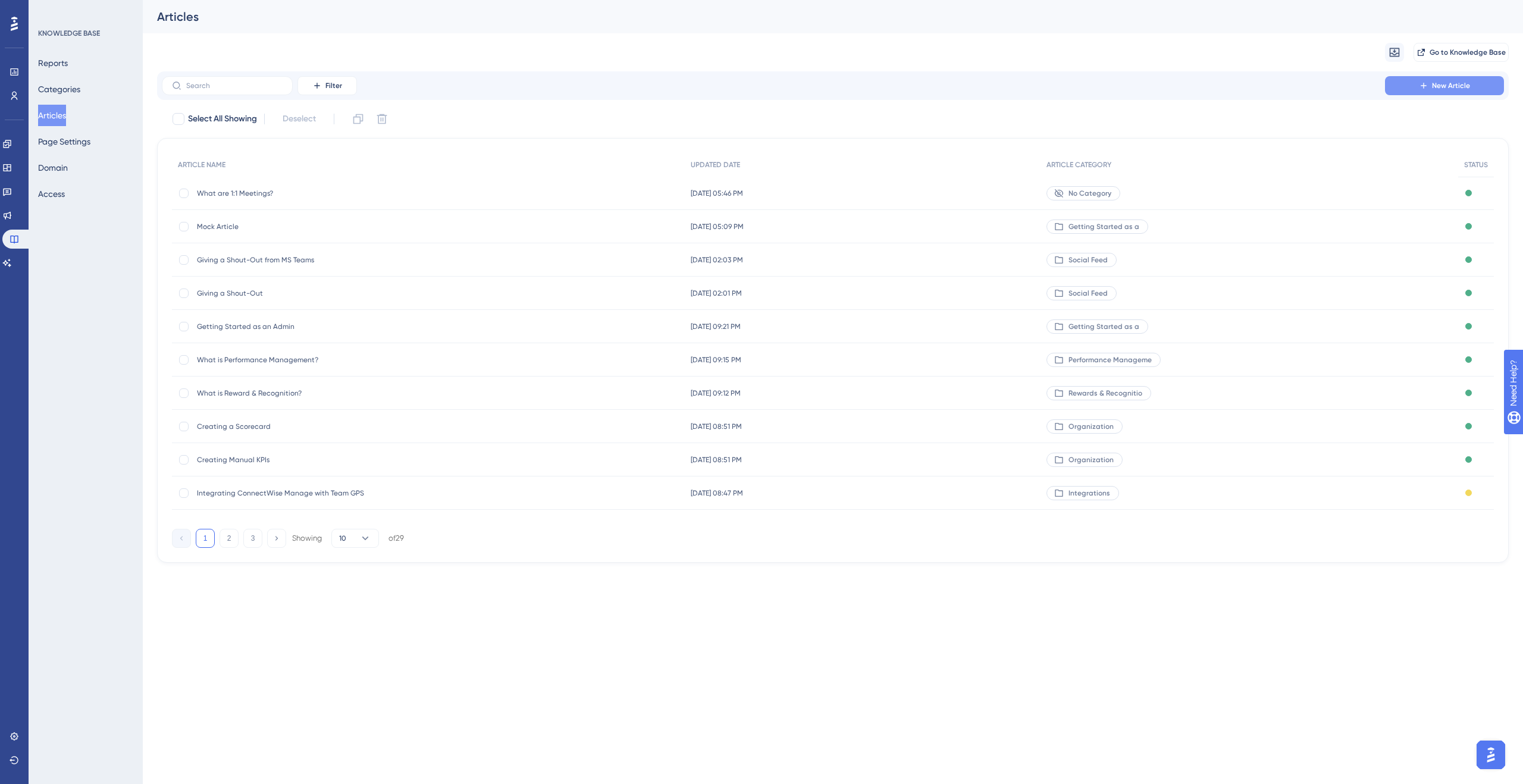
click at [1397, 85] on button "New Article" at bounding box center [1444, 85] width 119 height 19
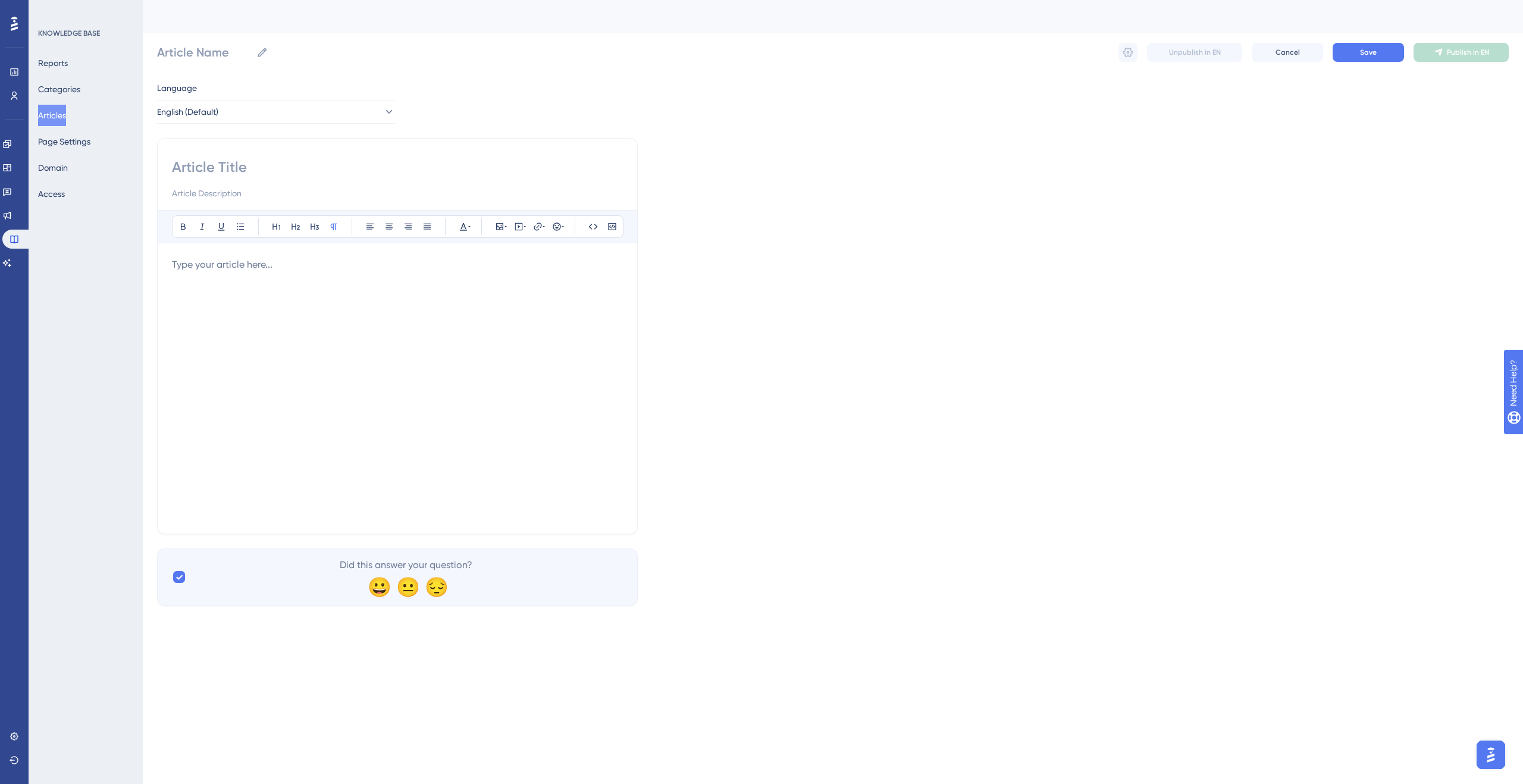
click at [255, 172] on input at bounding box center [397, 167] width 451 height 19
type input "C"
type input "Creating"
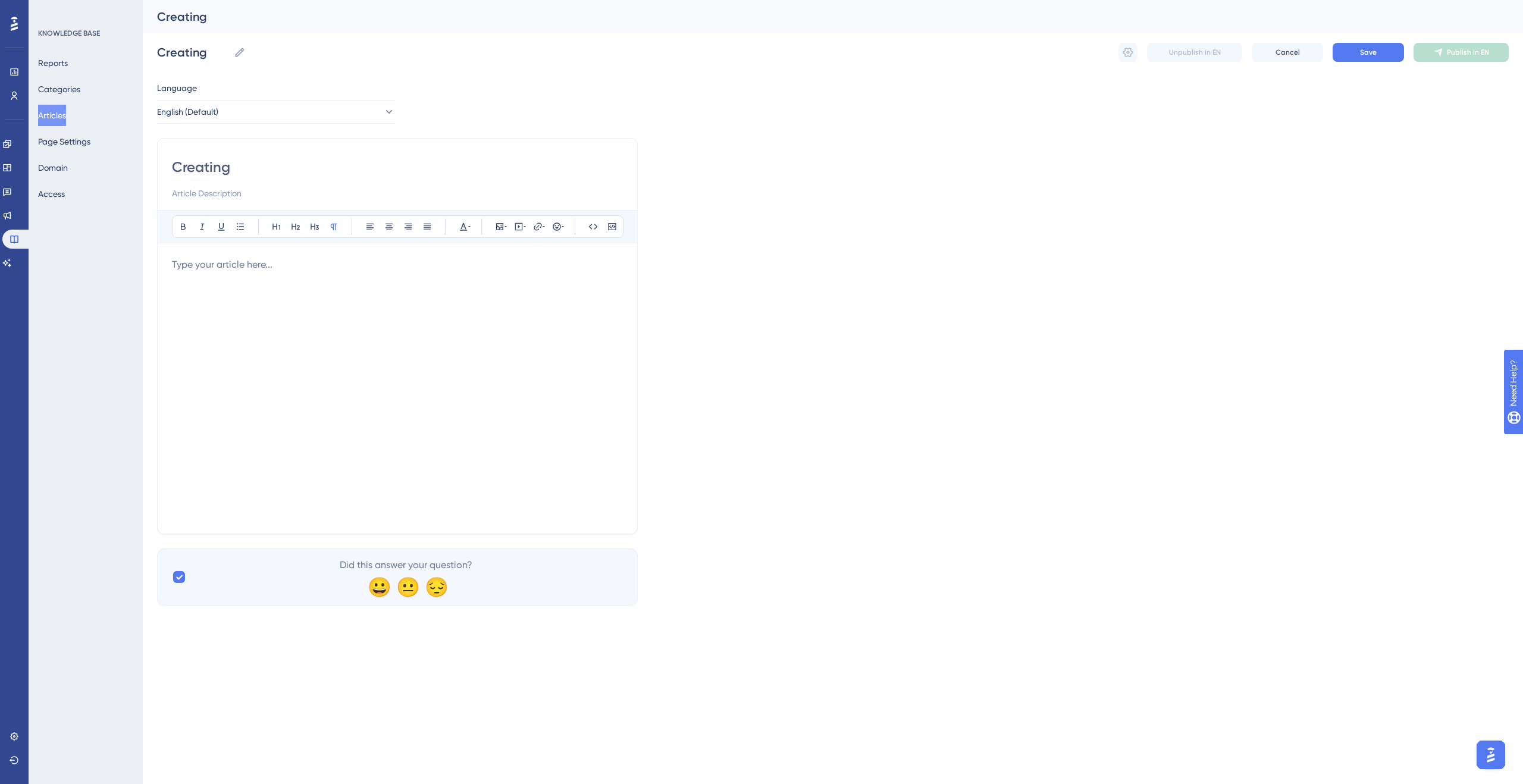
type input "Creating 1"
type input "Creating 1:"
type input "Creating 1:1"
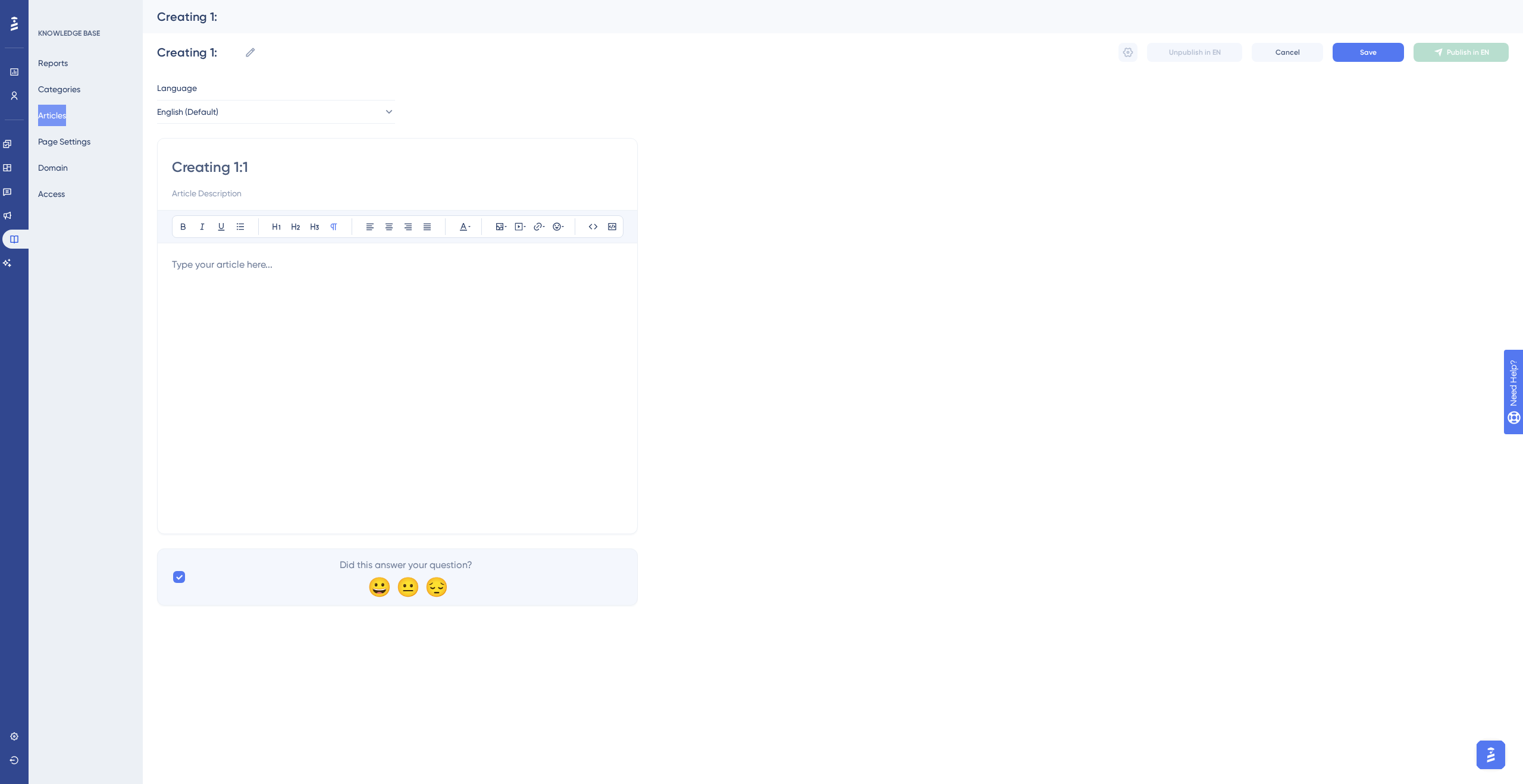
type input "Creating 1:1"
type input "Creating"
type input "Creating your F"
type input "Creating your"
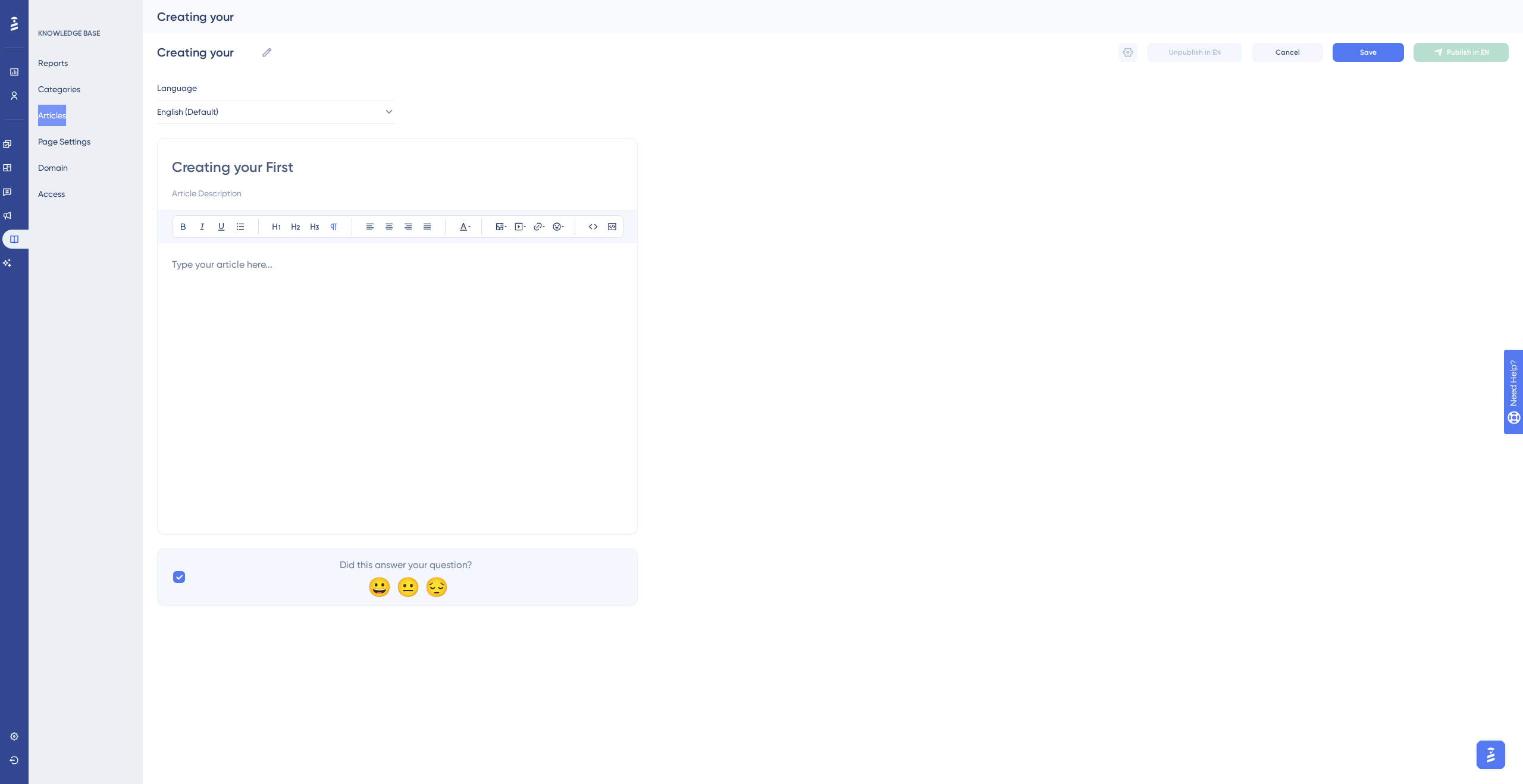
type input "Creating your First"
type input "Creating your First 1"
type input "Creating your First 1:1"
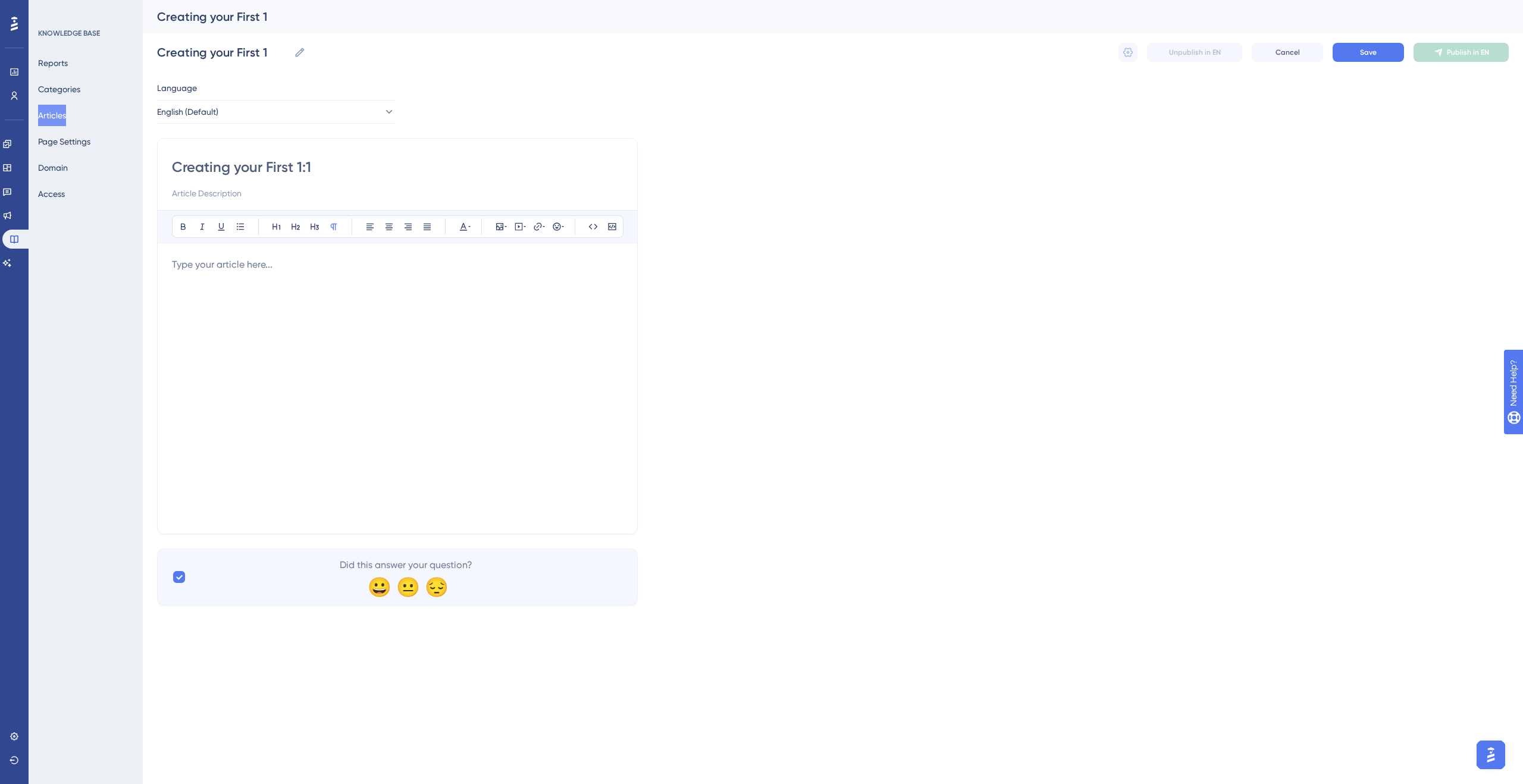
type input "Creating your First 1:1"
type input "Creating your First 1:1 Me"
type input "Creating your First 1:1 M"
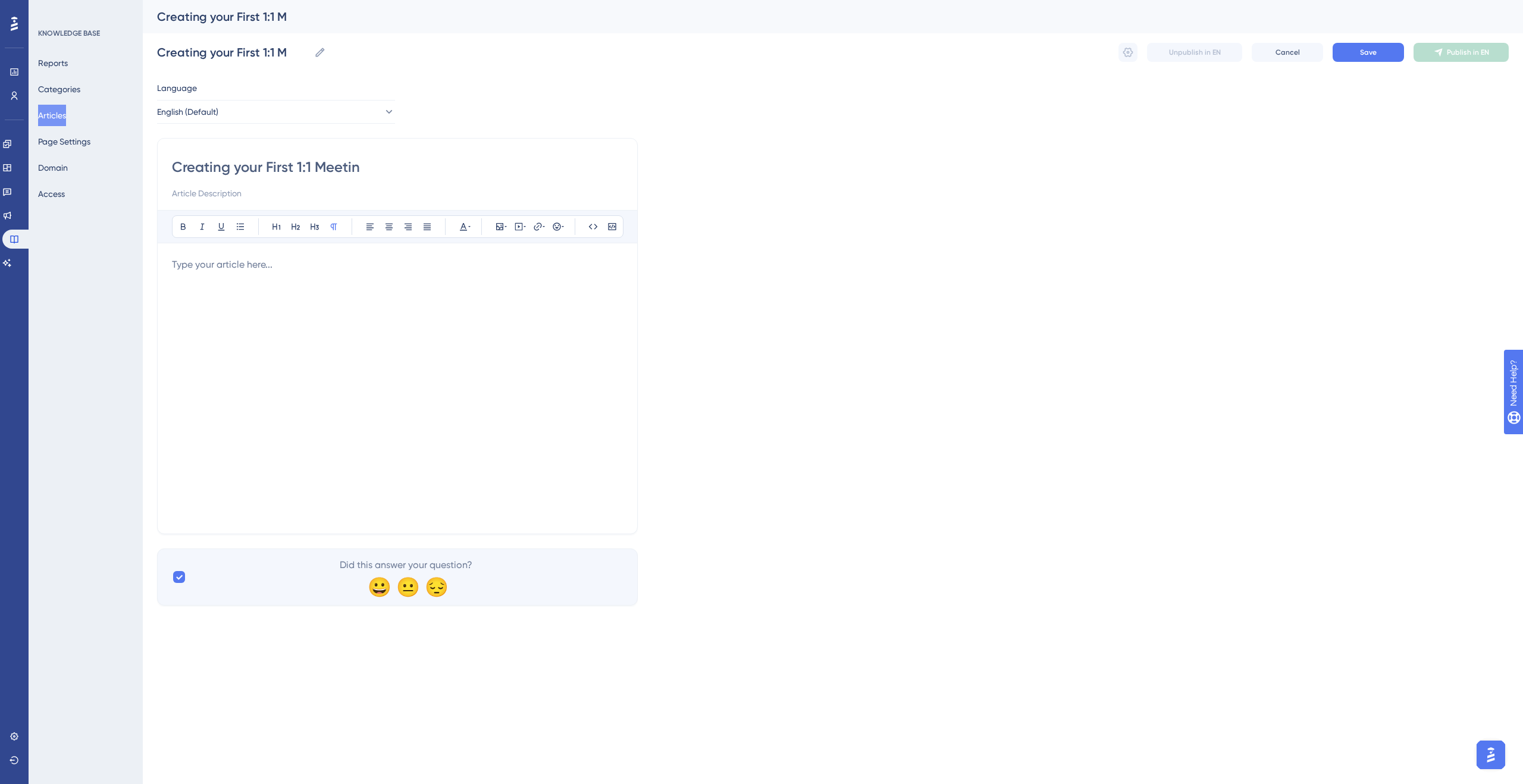
type input "Creating your First 1:1 Meeting"
click at [225, 276] on div at bounding box center [397, 388] width 451 height 262
click at [300, 265] on p at bounding box center [397, 265] width 451 height 14
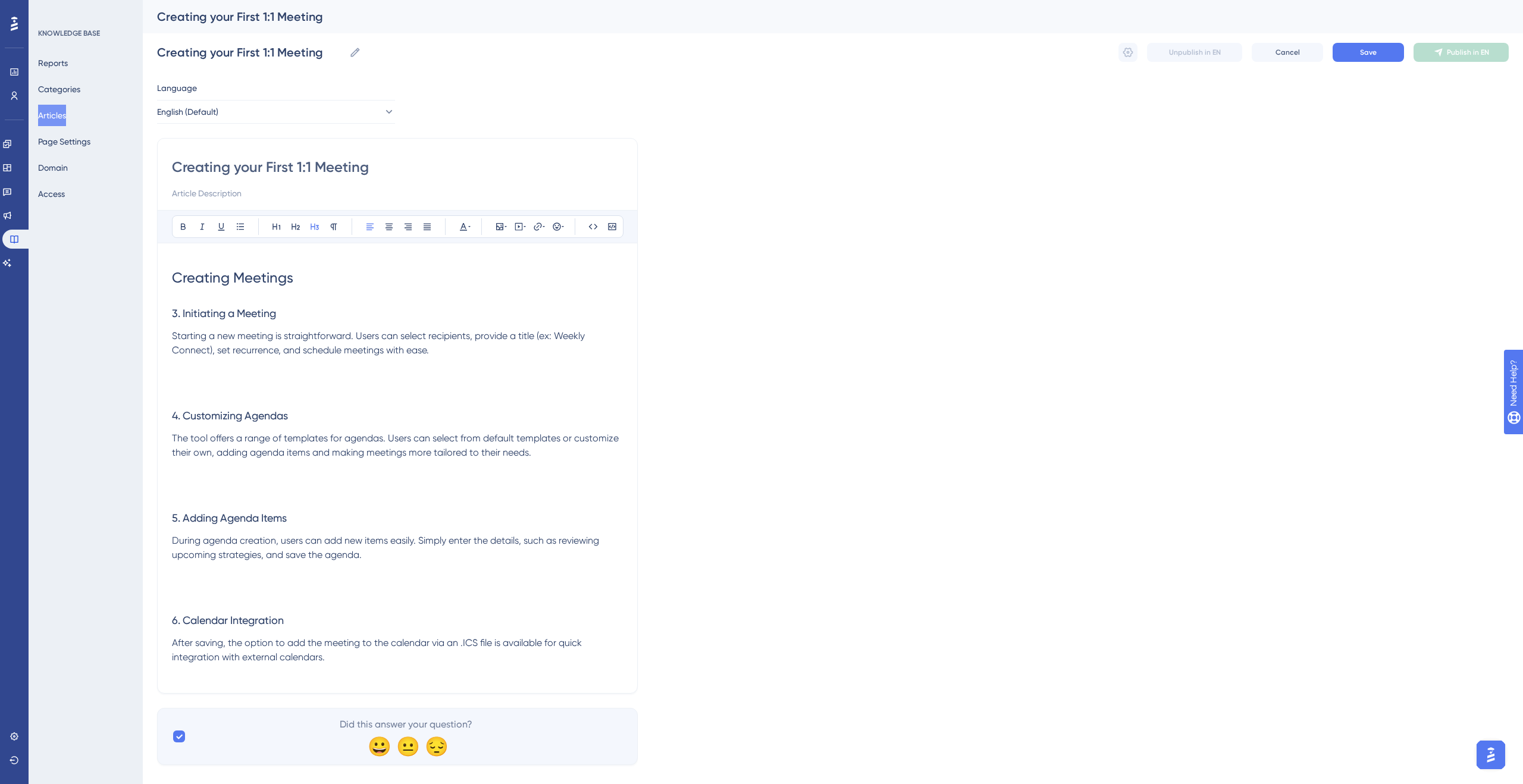
click at [183, 312] on span "3. Initiating a Meeting" at bounding box center [223, 313] width 104 height 13
click at [184, 415] on span "4. Customizing Agendas" at bounding box center [229, 415] width 116 height 13
click at [186, 516] on span "5. Adding Agenda Items" at bounding box center [229, 517] width 115 height 13
click at [183, 617] on span "6. Calendar Integration" at bounding box center [227, 620] width 112 height 13
click at [1394, 50] on button "Save" at bounding box center [1368, 51] width 71 height 19
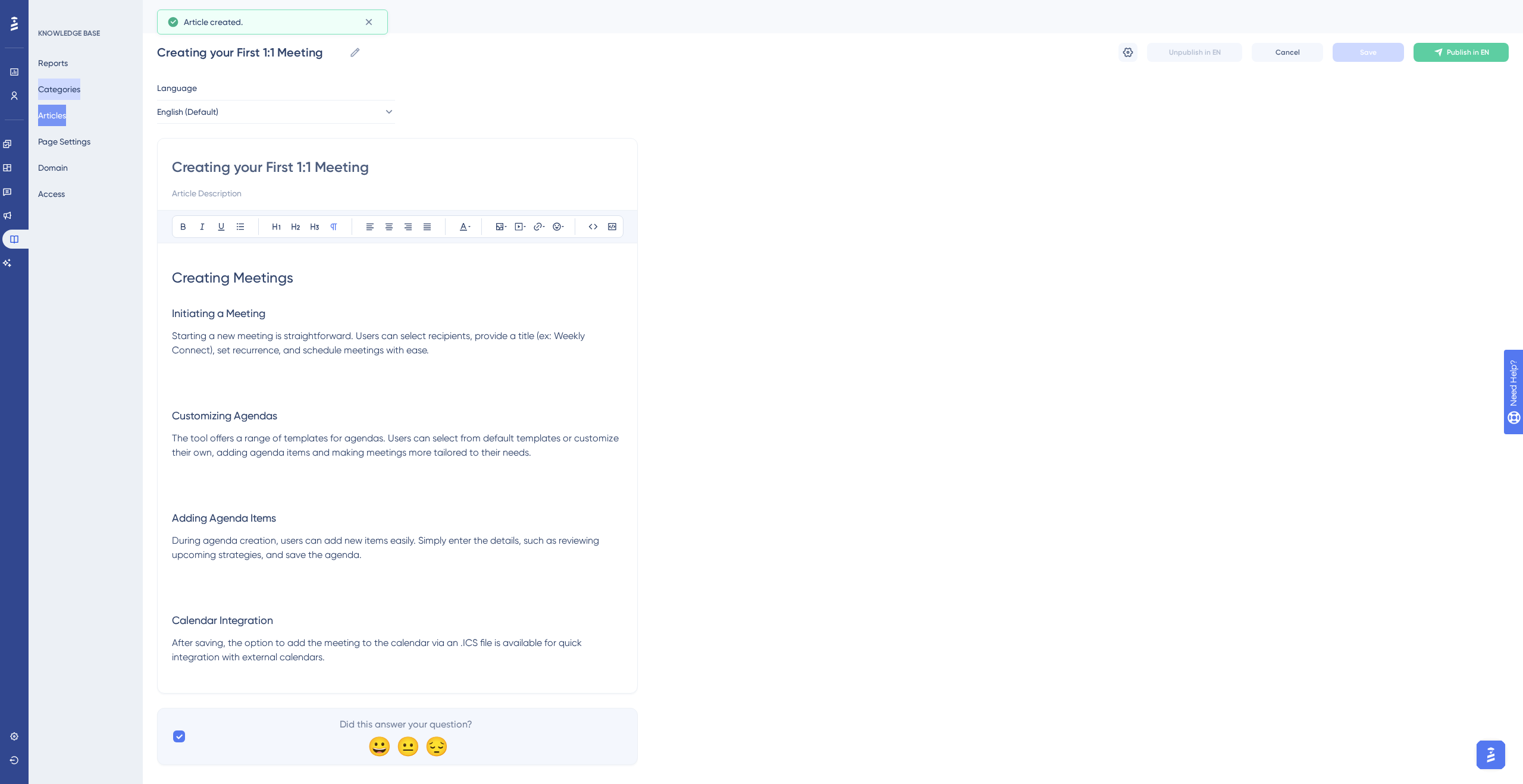
click at [42, 90] on button "Categories" at bounding box center [59, 90] width 42 height 22
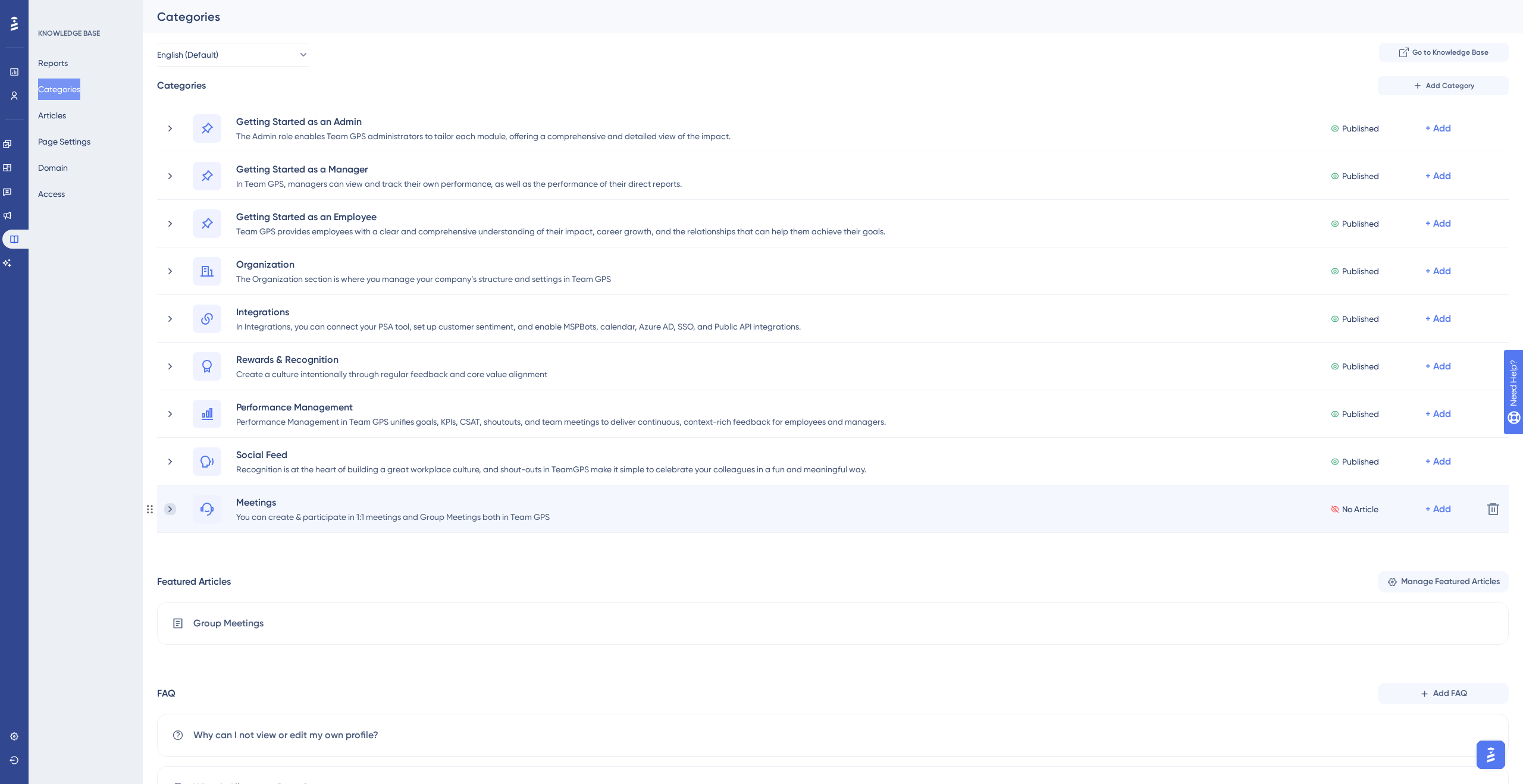
click at [168, 507] on icon at bounding box center [170, 510] width 12 height 12
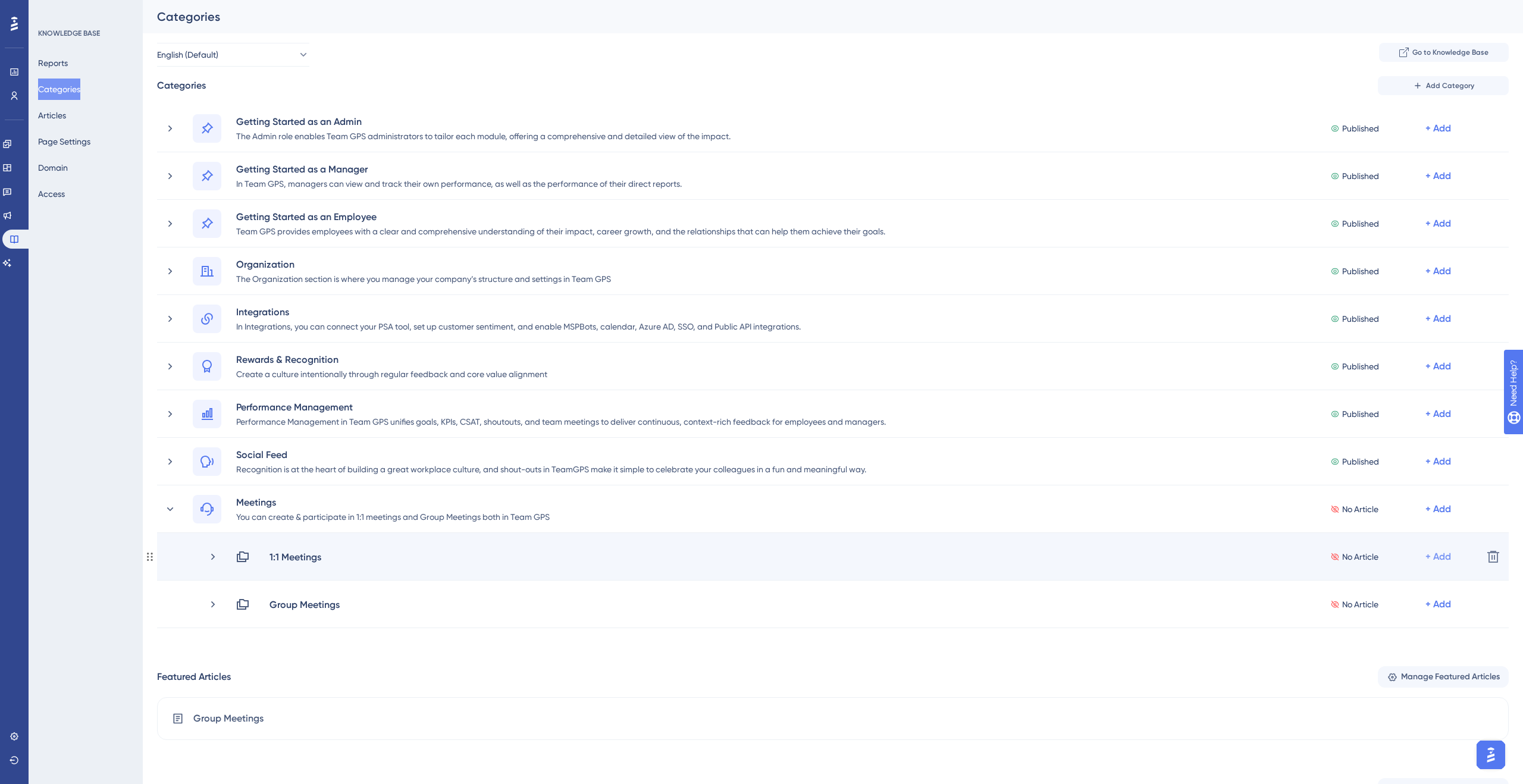
click at [1443, 556] on div "+ Add" at bounding box center [1438, 557] width 26 height 14
click at [1403, 582] on div "Add Articles Add Articles" at bounding box center [1392, 588] width 85 height 24
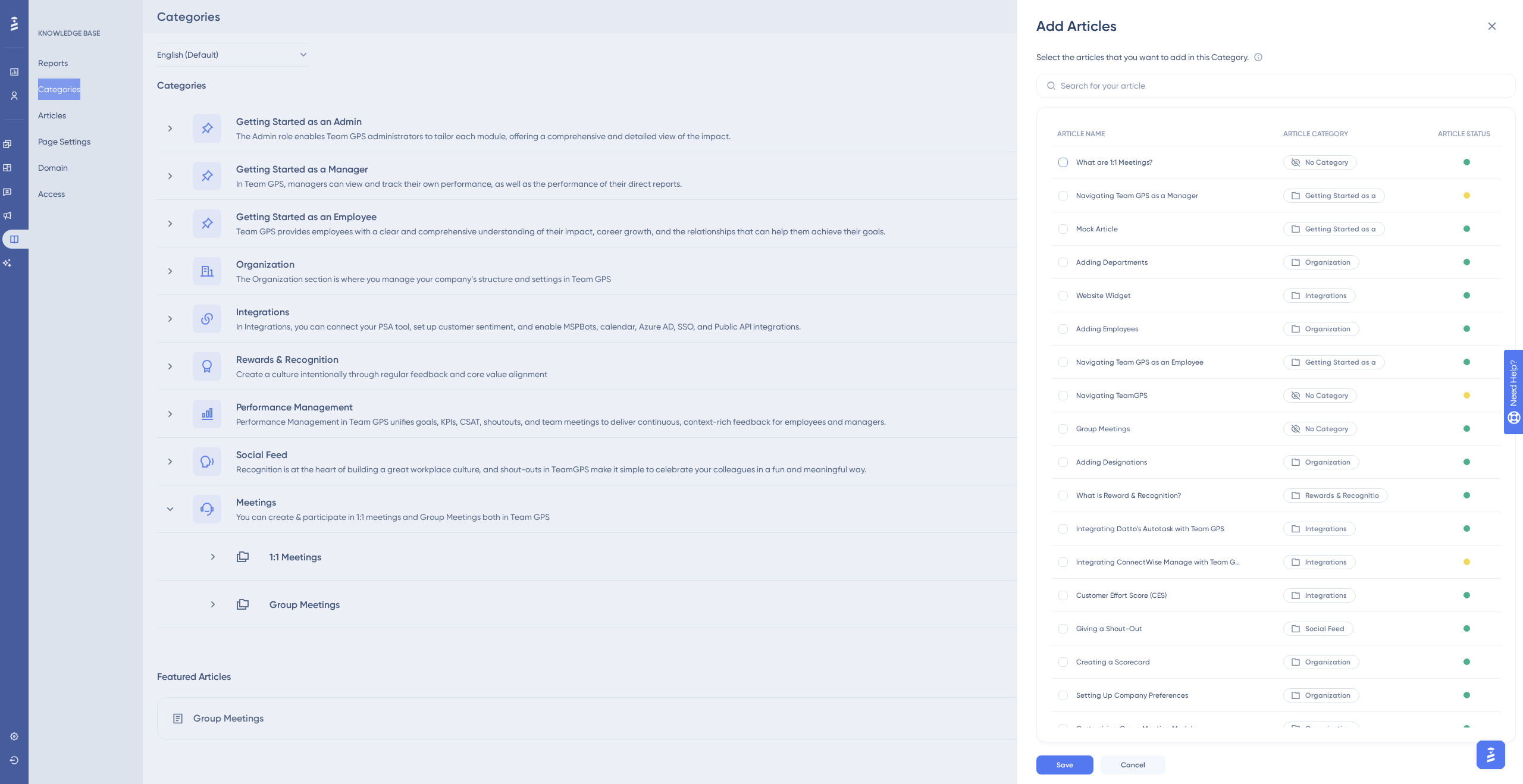
click at [1065, 164] on div at bounding box center [1064, 163] width 10 height 10
checkbox input "true"
click at [1057, 760] on span "Save" at bounding box center [1065, 765] width 17 height 10
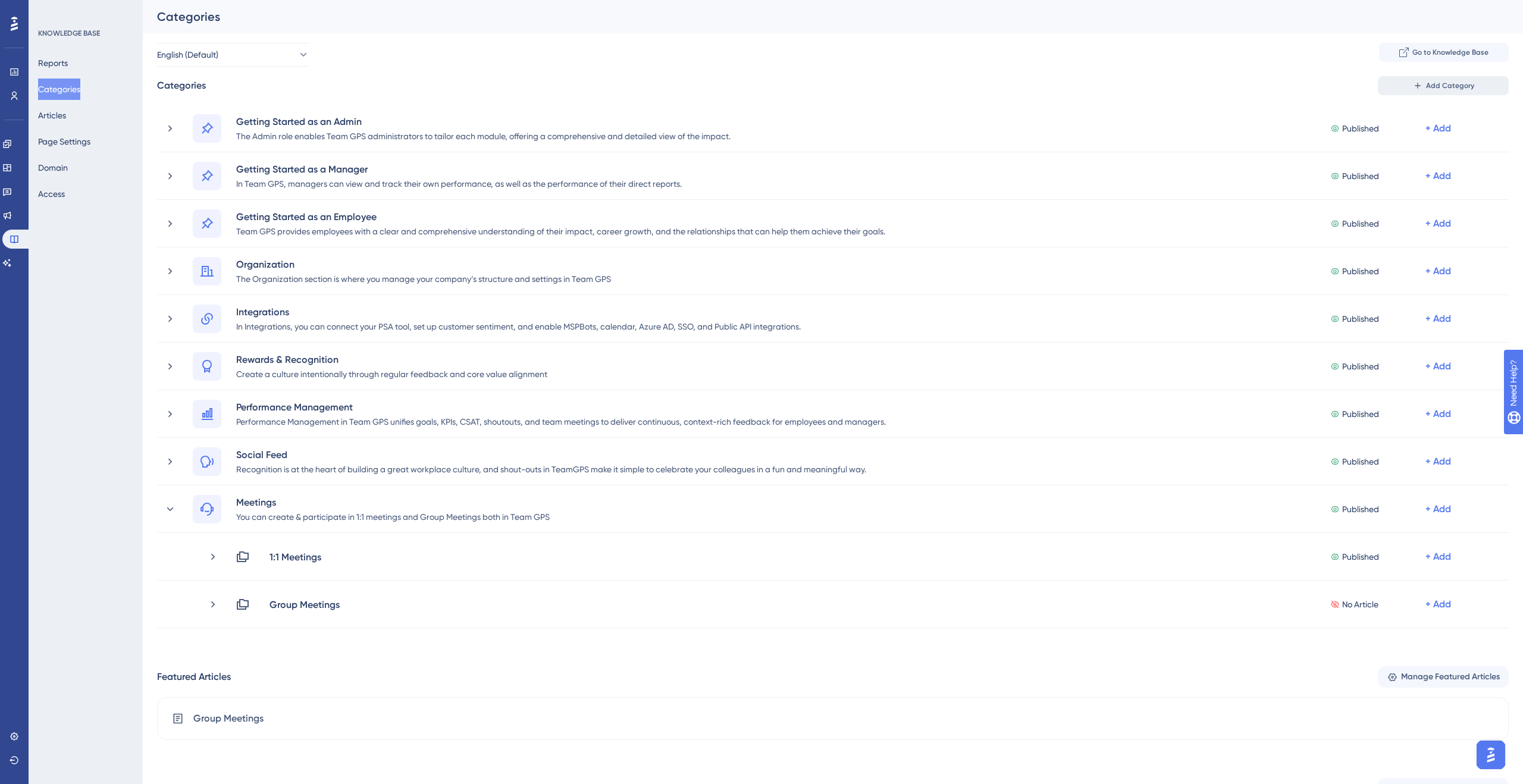
click at [1474, 86] on button "Add Category" at bounding box center [1443, 85] width 131 height 19
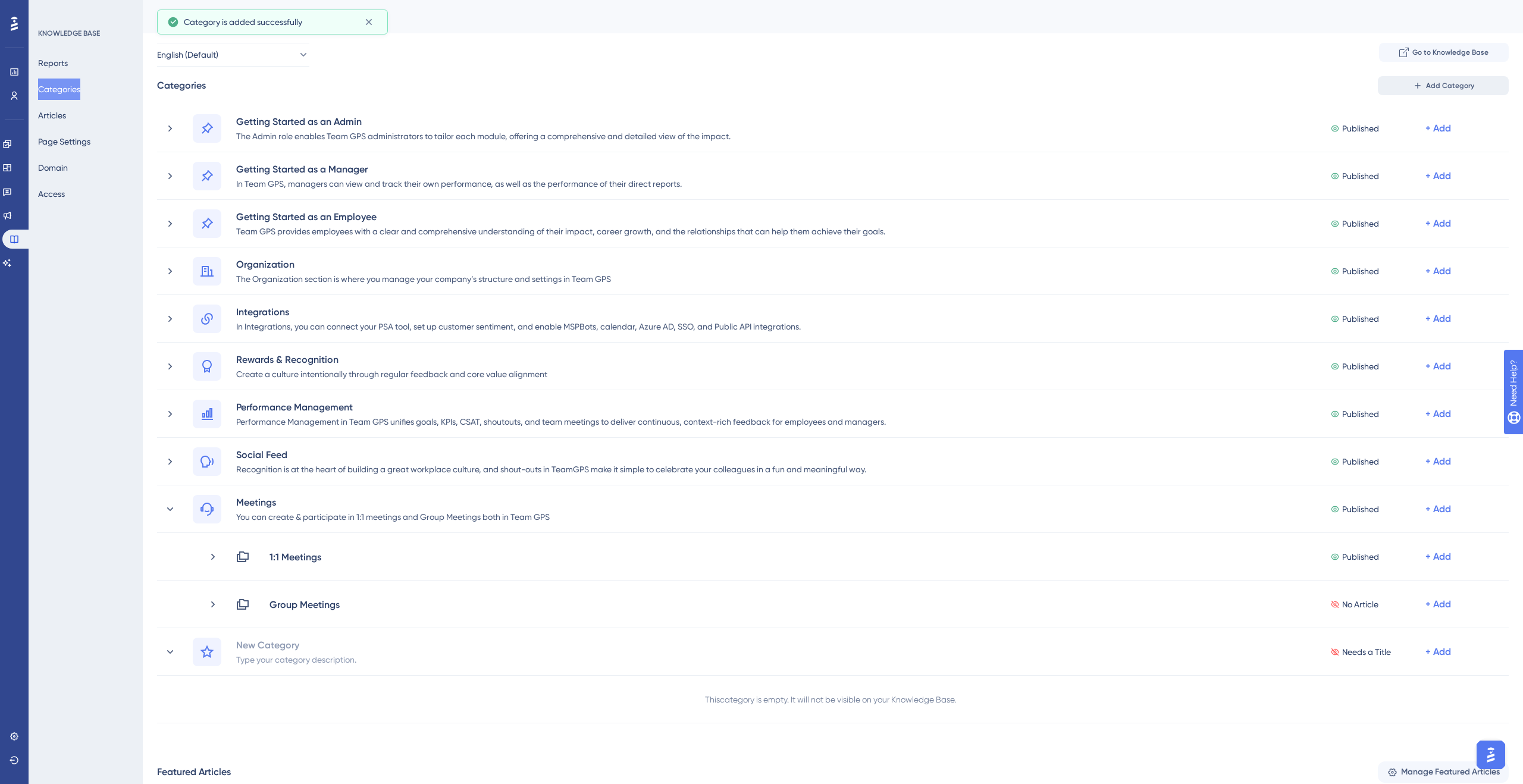
scroll to position [118, 0]
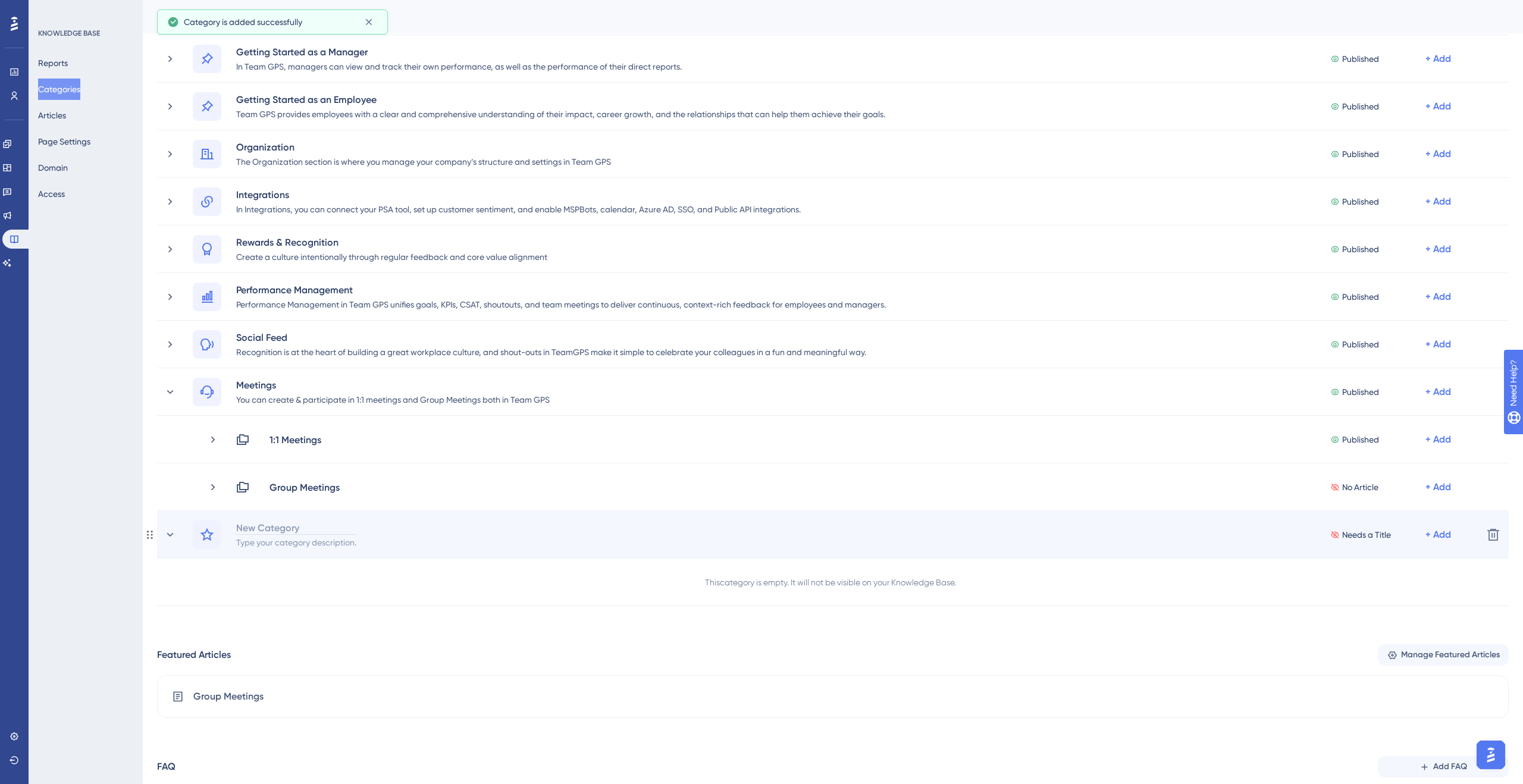
click at [357, 531] on div "New Category" at bounding box center [296, 527] width 121 height 14
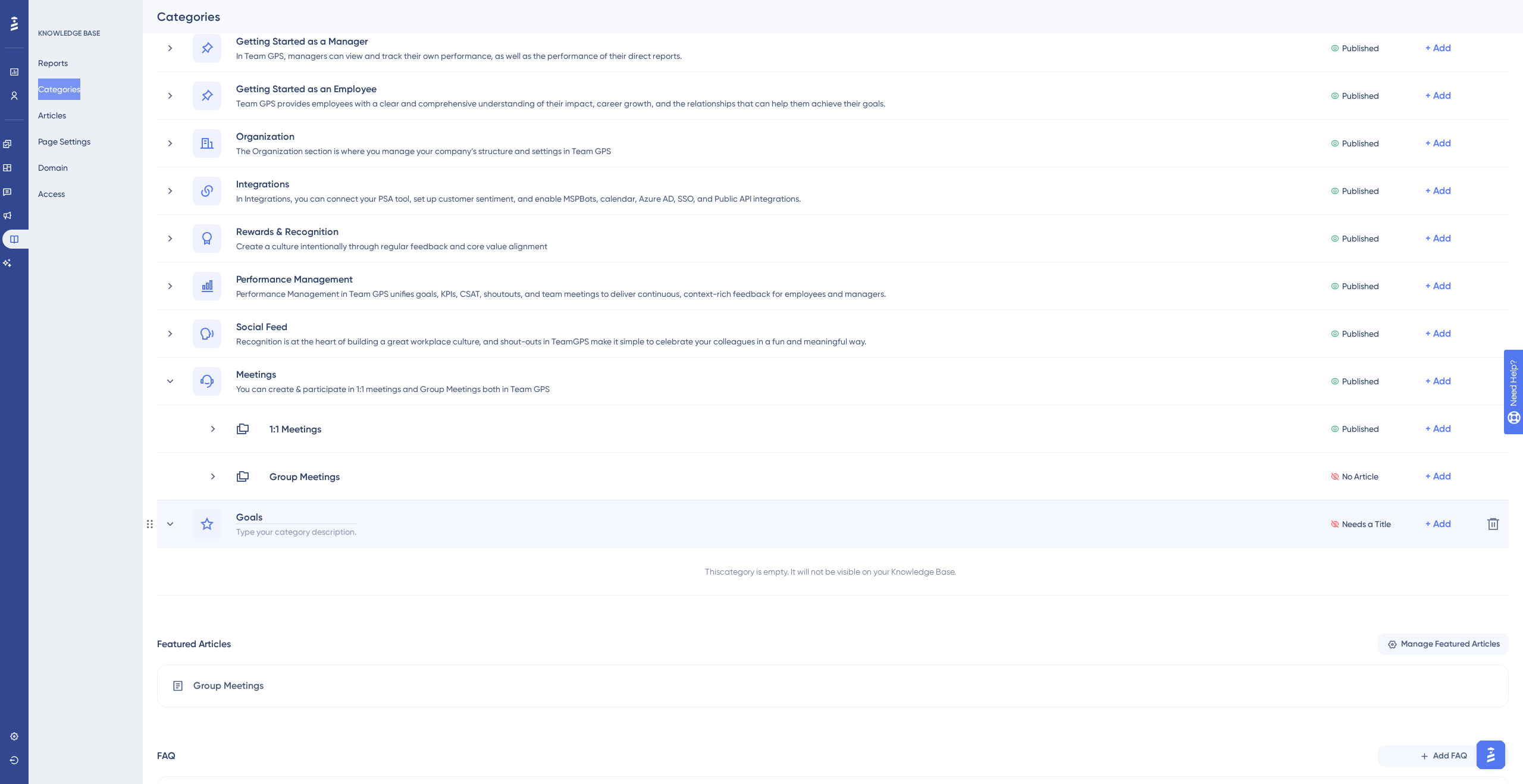
scroll to position [131, 0]
click at [206, 522] on icon at bounding box center [207, 519] width 14 height 13
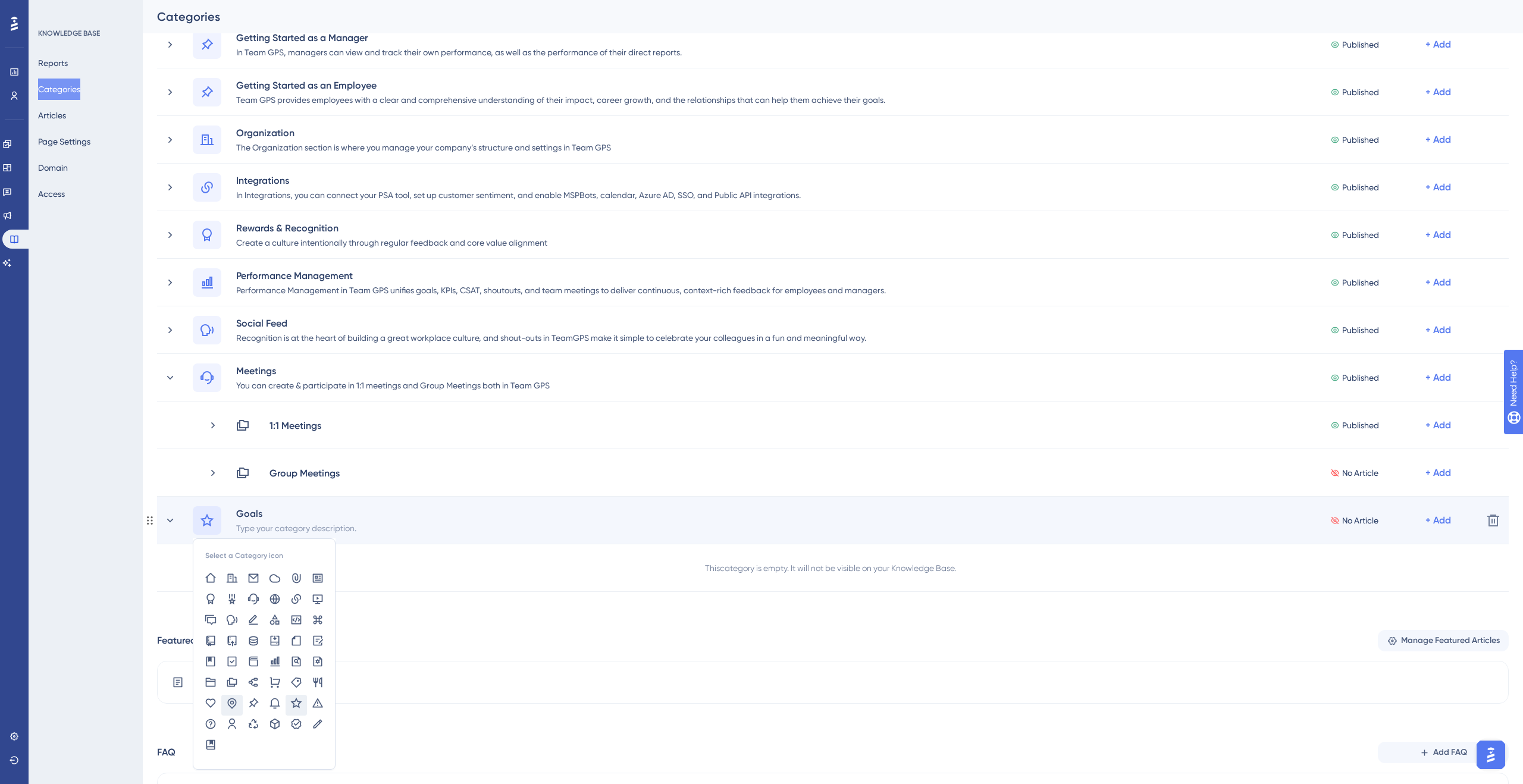
click at [226, 702] on icon at bounding box center [232, 703] width 12 height 12
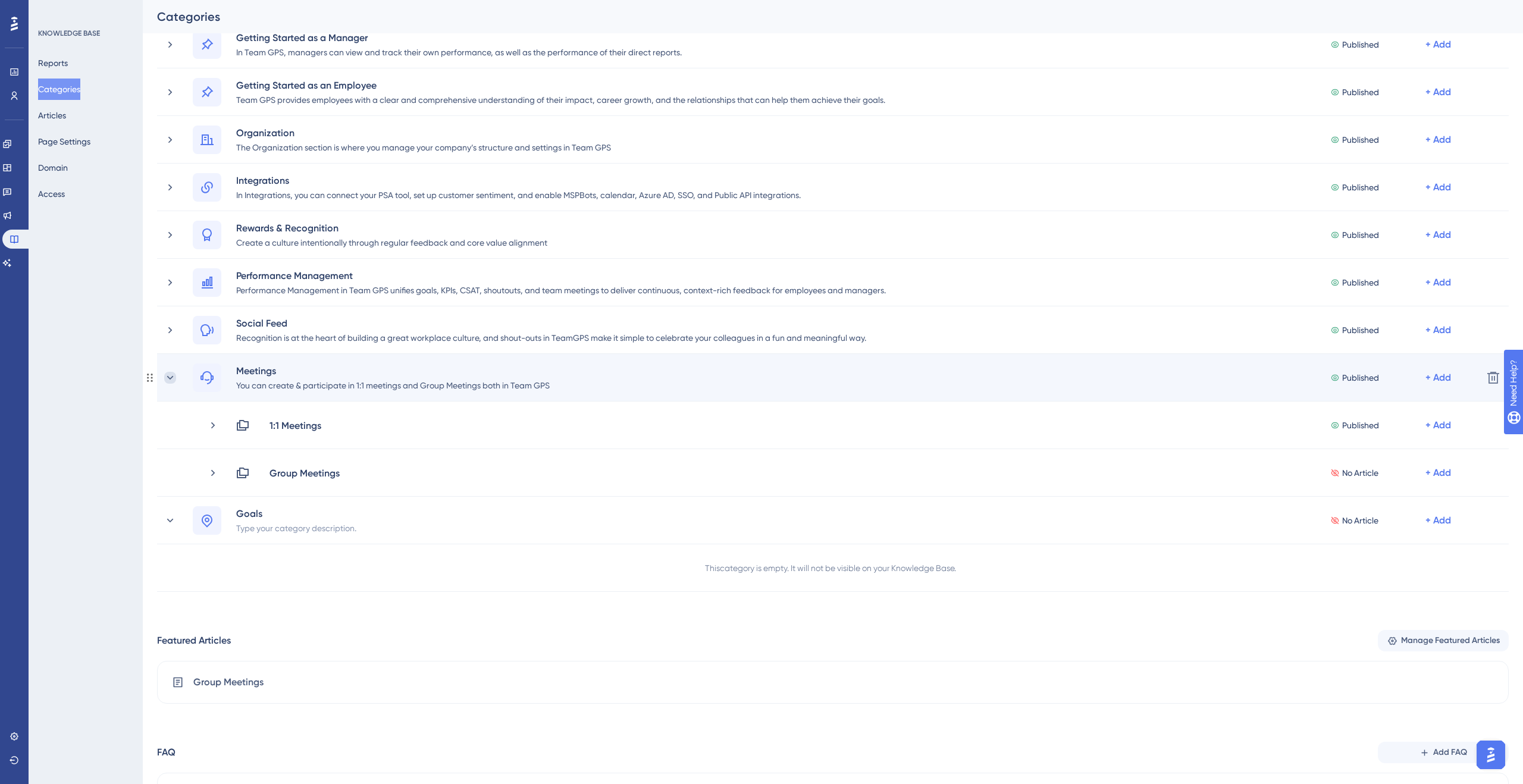
click at [169, 378] on icon at bounding box center [170, 377] width 7 height 4
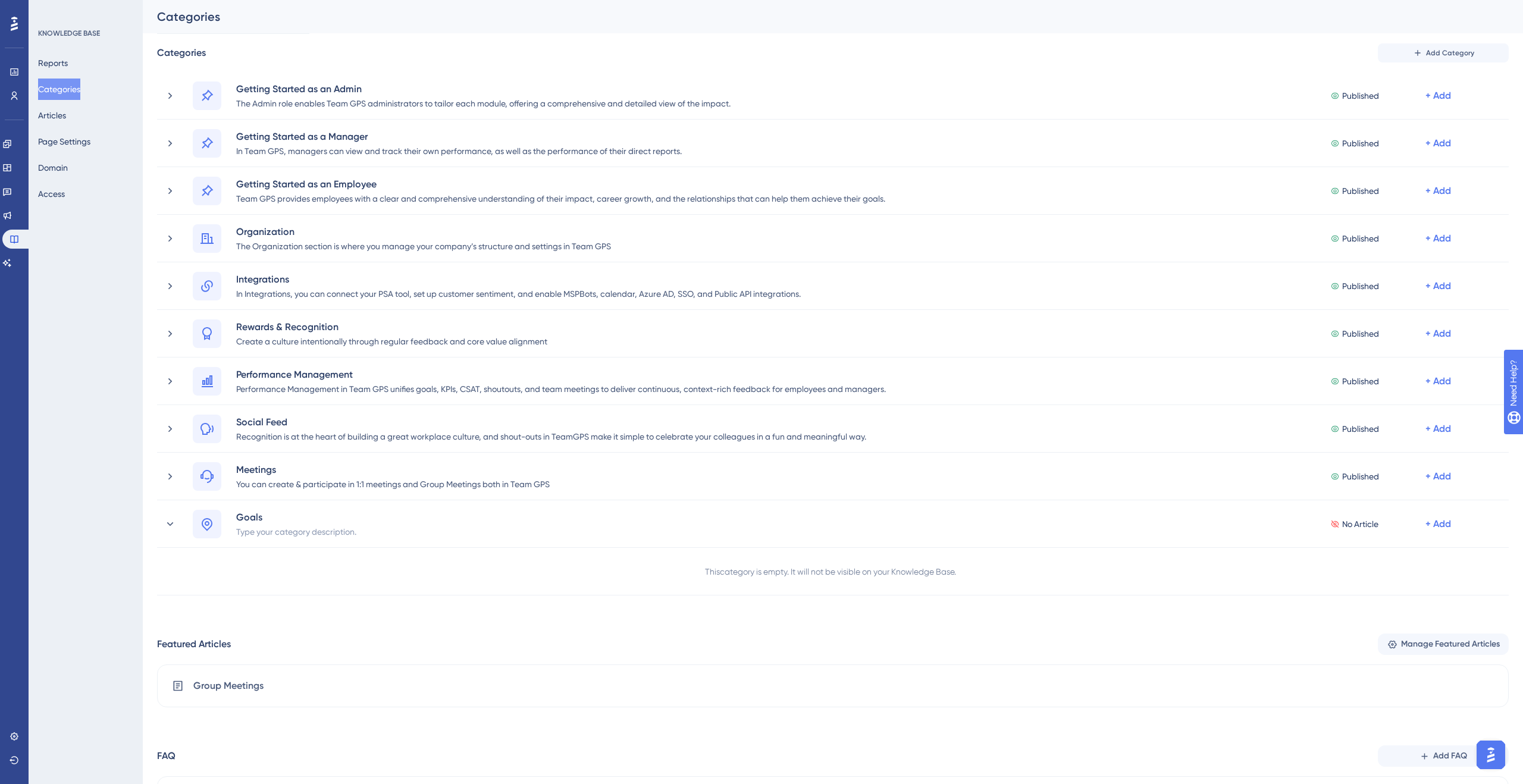
scroll to position [0, 0]
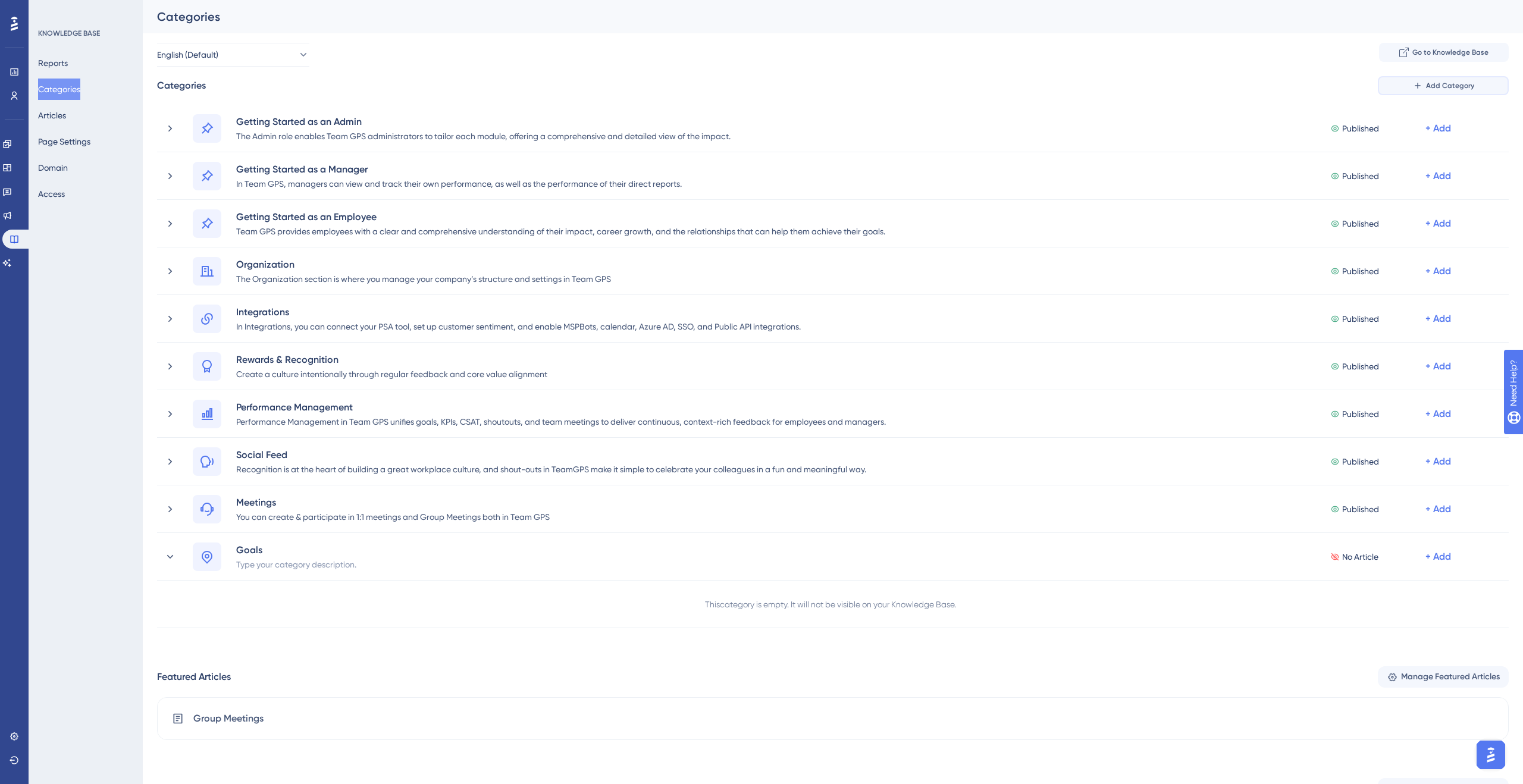
click at [1430, 84] on span "Add Category" at bounding box center [1450, 86] width 48 height 10
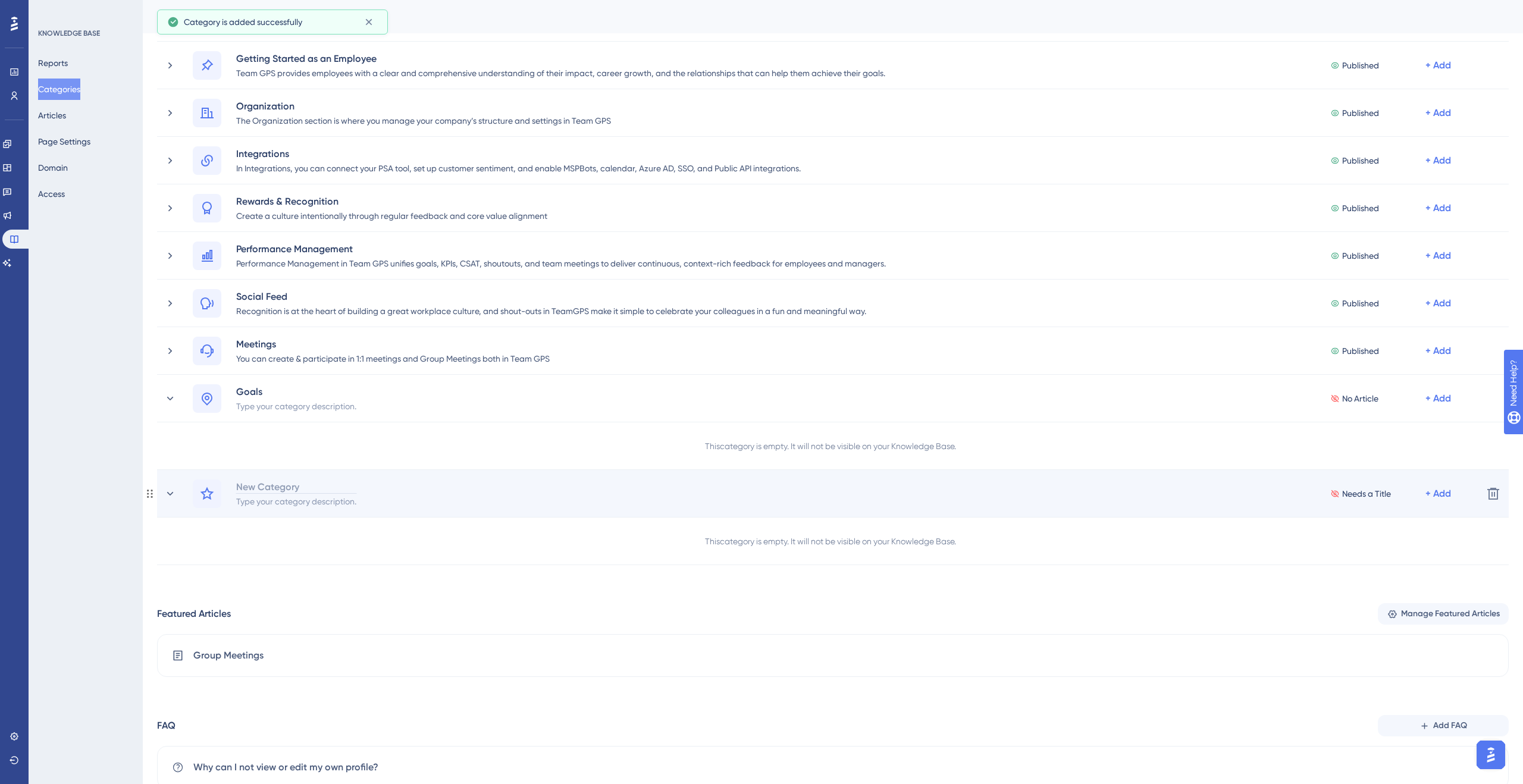
click at [280, 487] on div "New Category" at bounding box center [296, 487] width 121 height 14
click at [205, 496] on icon at bounding box center [207, 493] width 14 height 13
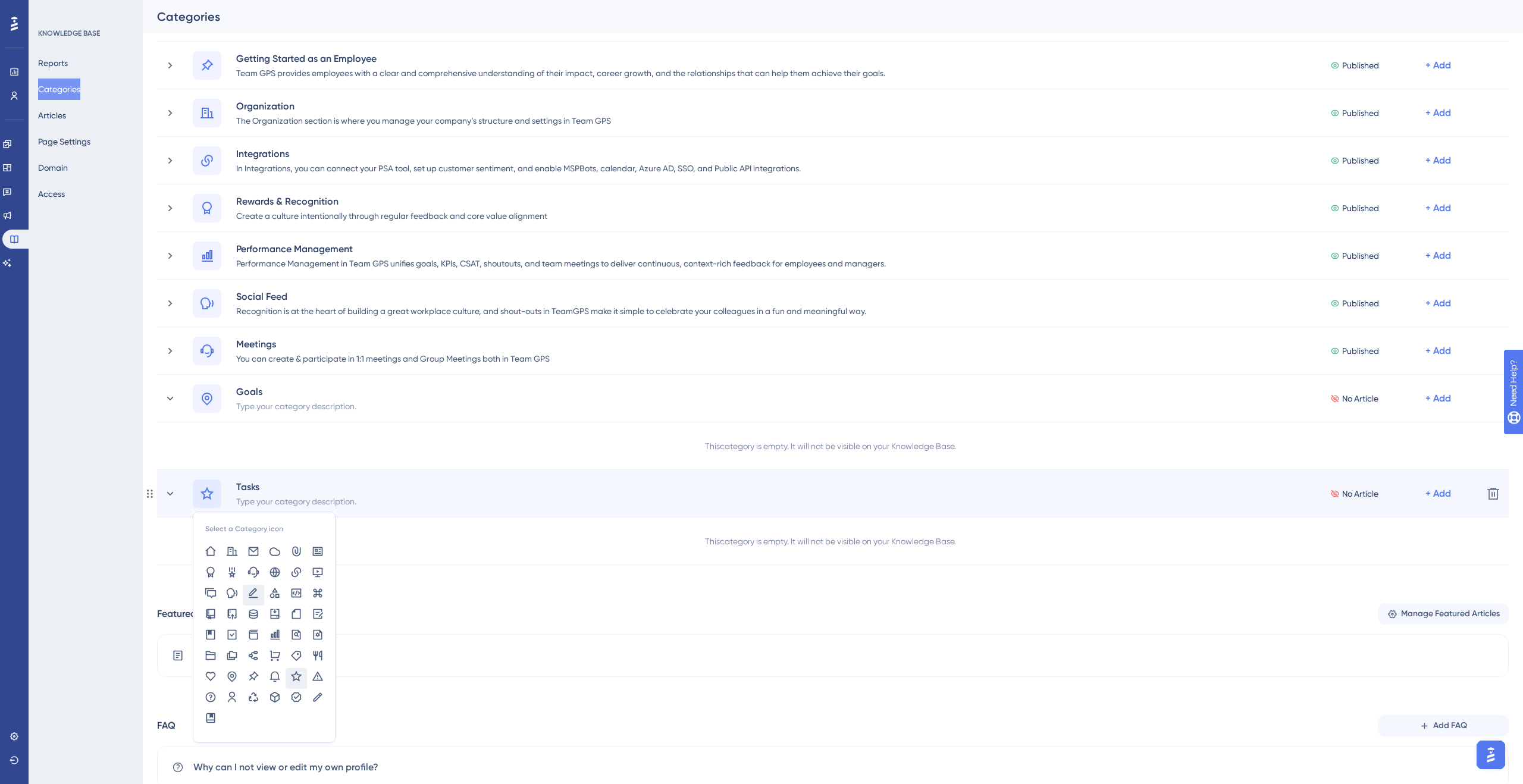
click at [258, 595] on icon at bounding box center [254, 593] width 12 height 12
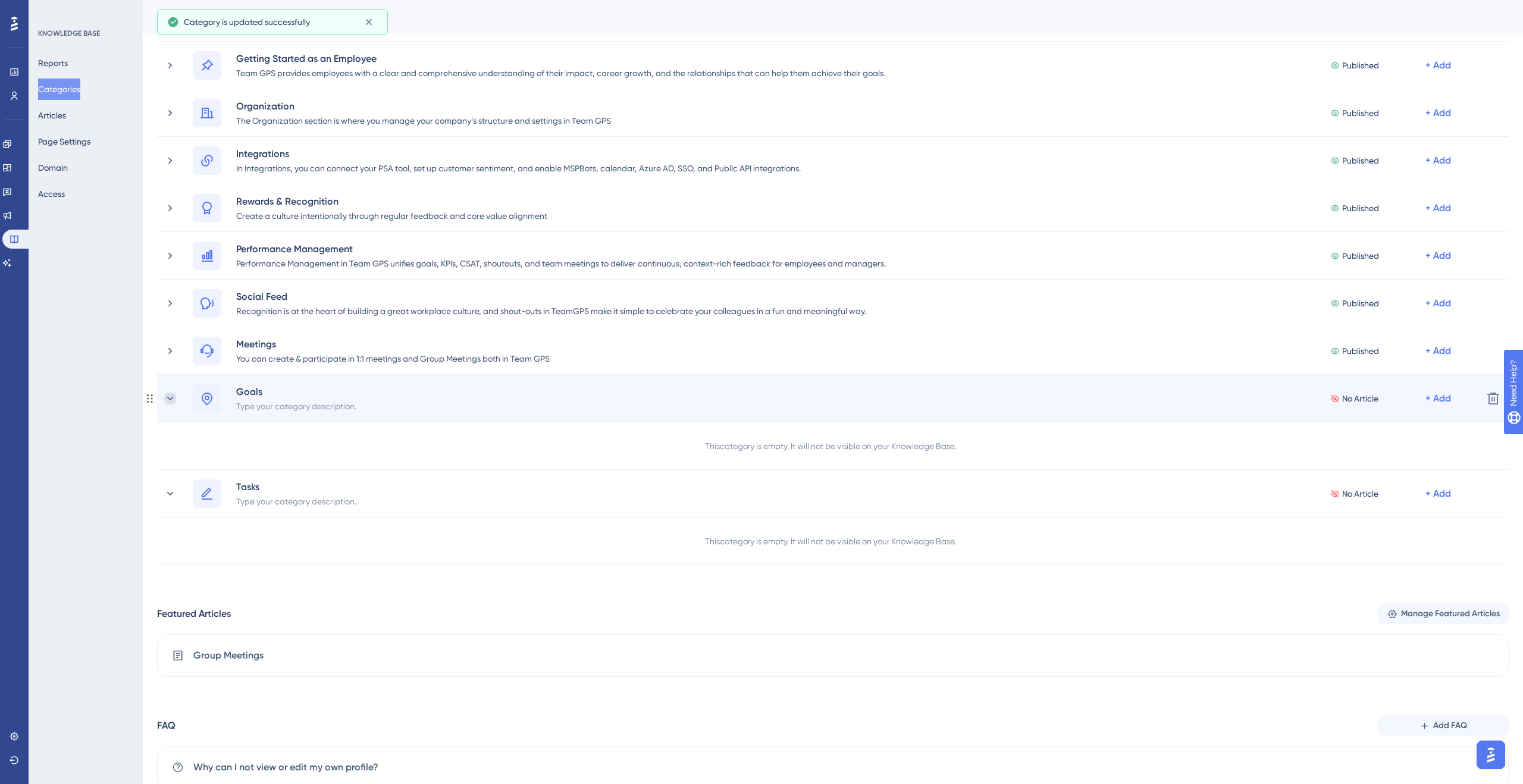
click at [165, 398] on icon at bounding box center [170, 399] width 12 height 12
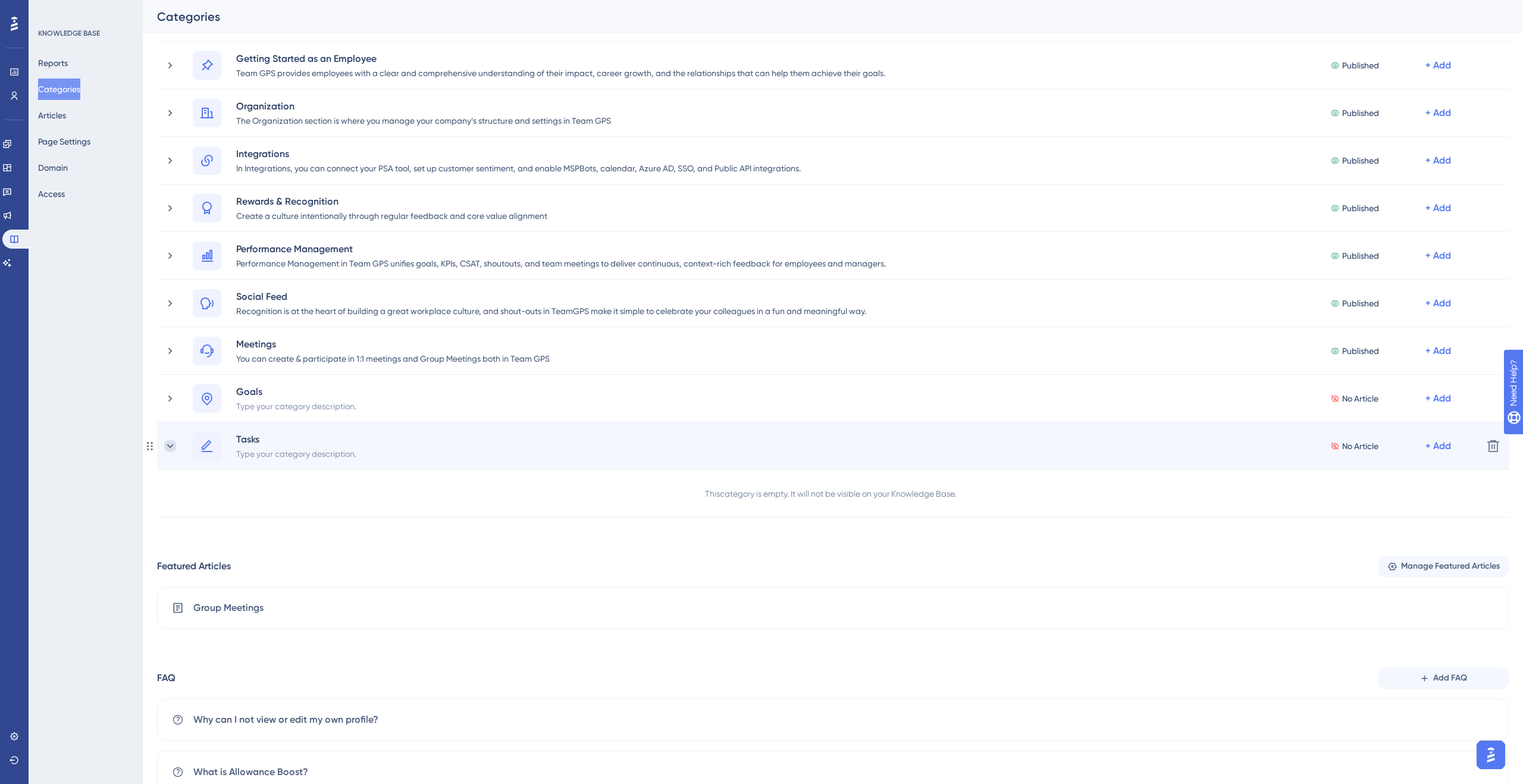
click at [165, 446] on icon at bounding box center [170, 446] width 12 height 12
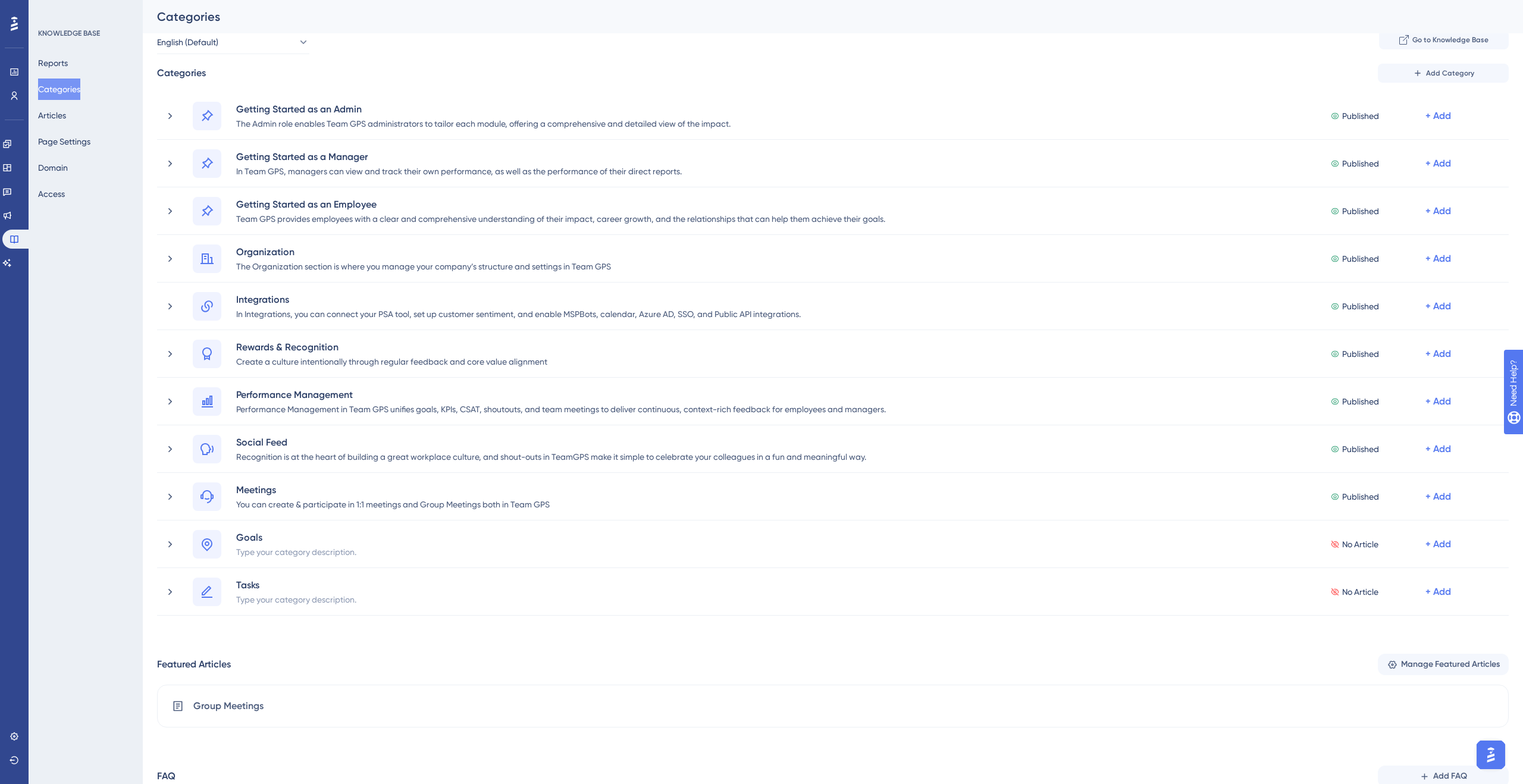
scroll to position [0, 0]
